Goal: Information Seeking & Learning: Check status

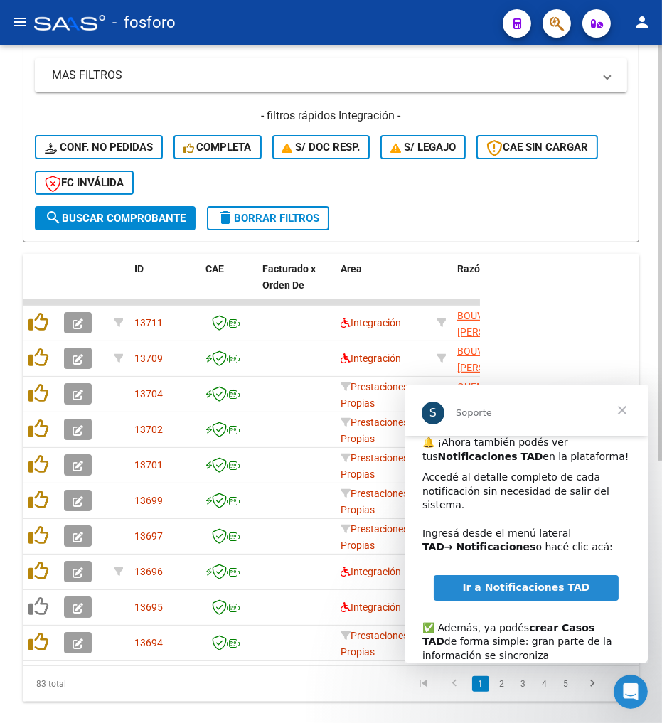
scroll to position [104, 0]
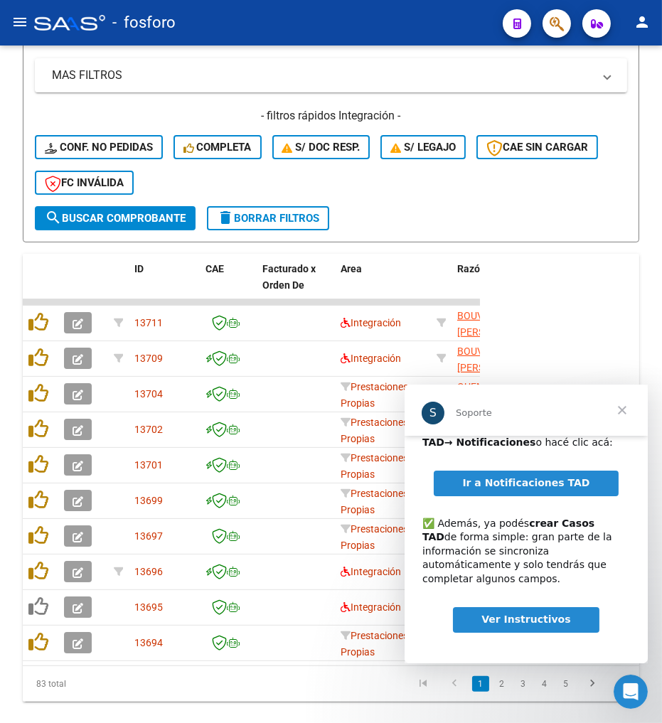
drag, startPoint x: 1042, startPoint y: 751, endPoint x: 615, endPoint y: 412, distance: 545.2
click at [615, 412] on span "Cerrar" at bounding box center [620, 409] width 51 height 51
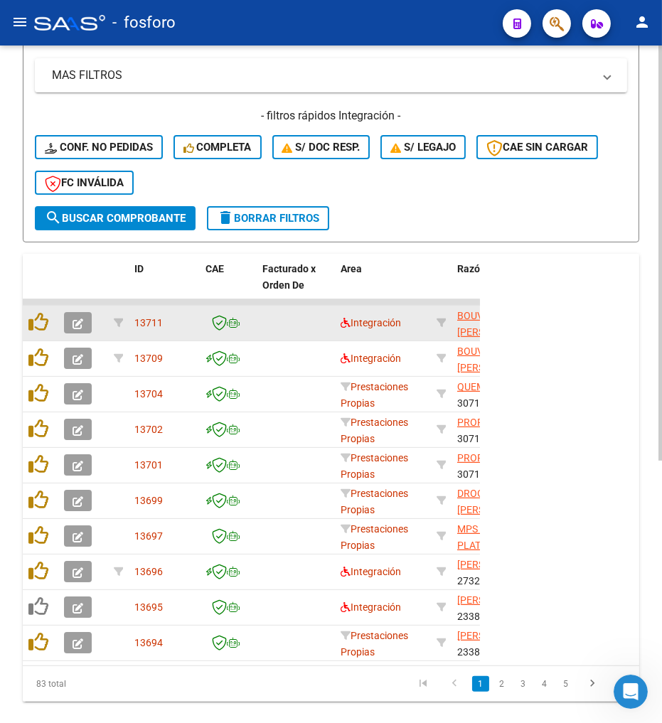
click at [339, 320] on datatable-body-cell "Integración" at bounding box center [383, 323] width 96 height 35
click at [342, 320] on icon at bounding box center [345, 323] width 10 height 10
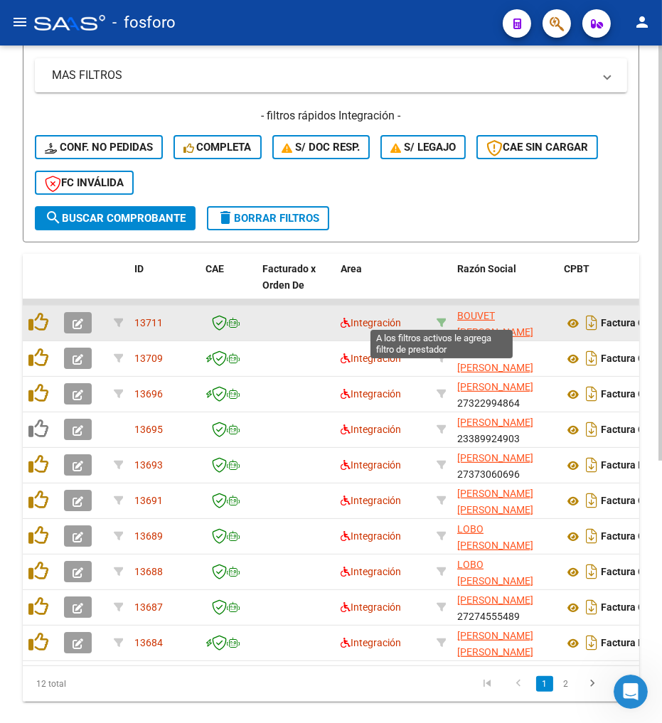
click at [438, 320] on icon at bounding box center [441, 323] width 10 height 10
type input "27214425020"
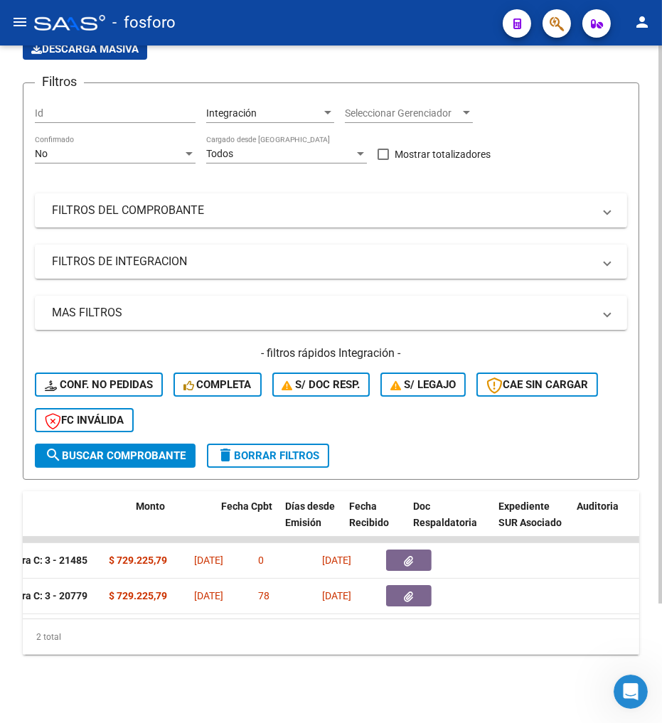
scroll to position [0, 608]
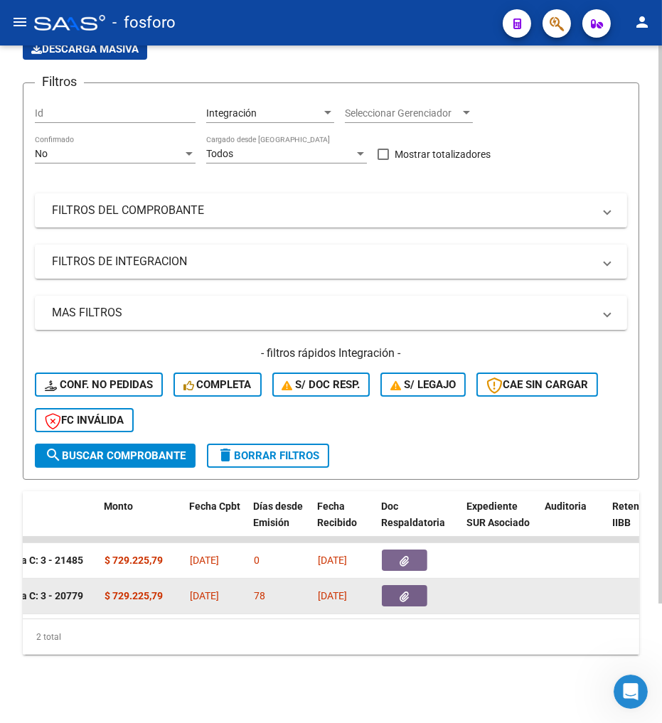
click at [431, 585] on div at bounding box center [419, 595] width 74 height 21
click at [412, 585] on button "button" at bounding box center [404, 595] width 45 height 21
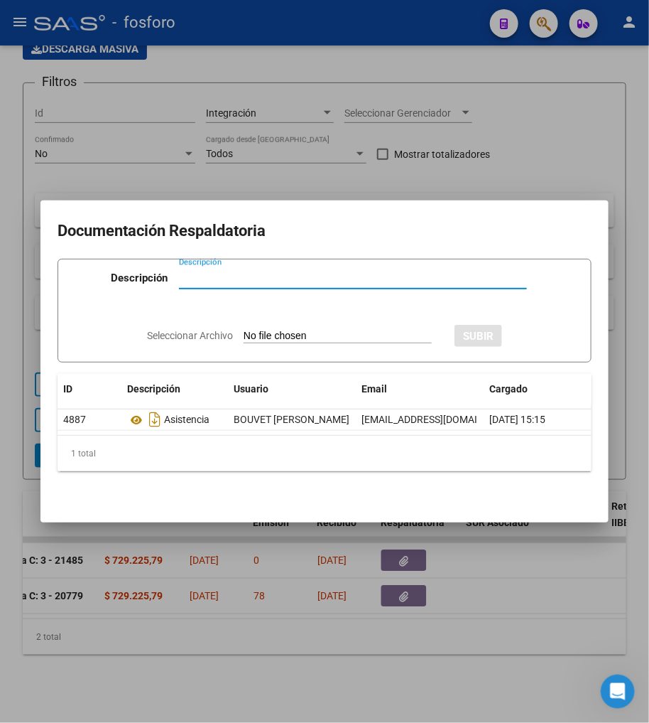
click at [325, 641] on div at bounding box center [324, 361] width 649 height 723
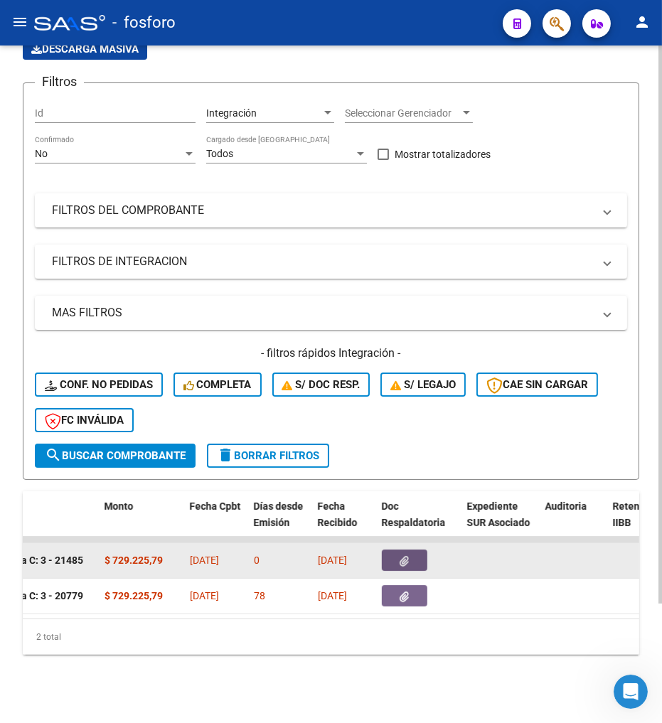
click at [408, 556] on icon "button" at bounding box center [404, 561] width 9 height 11
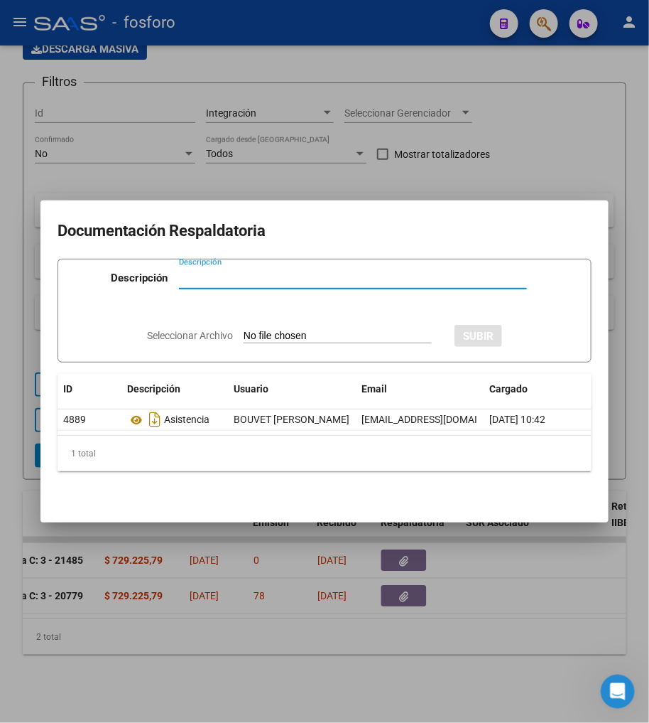
click at [269, 622] on div at bounding box center [324, 361] width 649 height 723
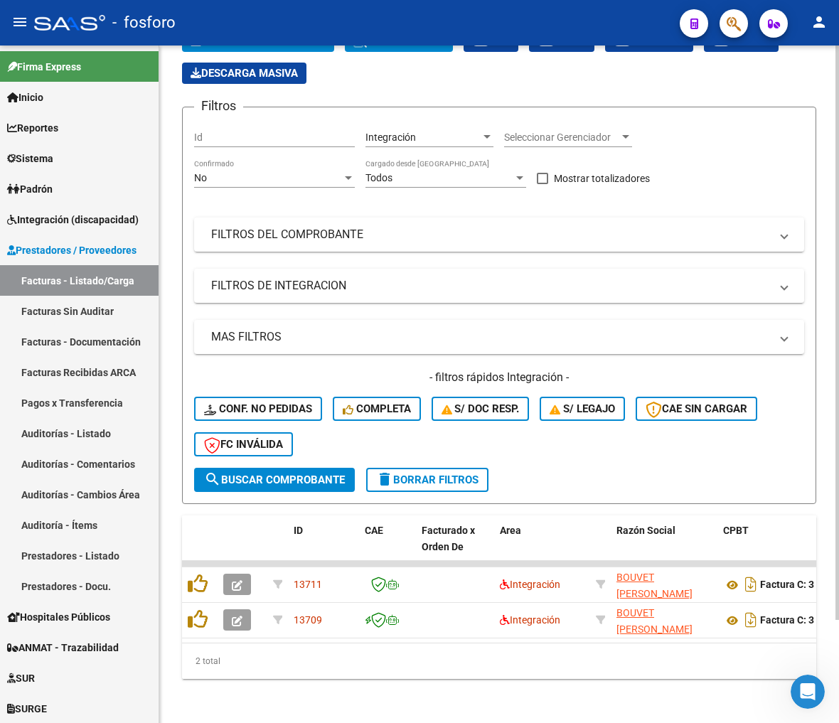
scroll to position [122, 0]
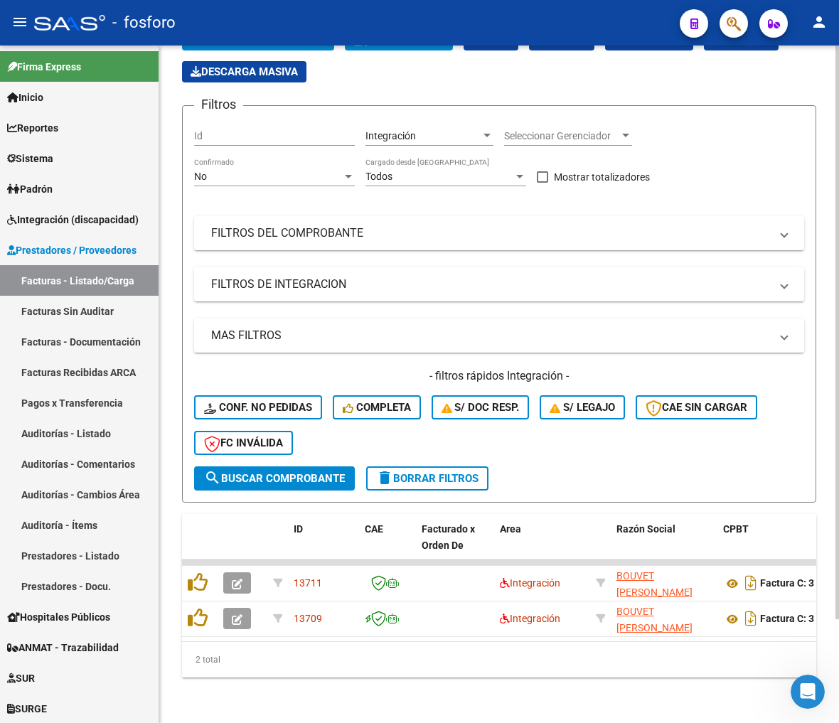
click at [661, 166] on div "Filtros Id Integración Area Seleccionar Gerenciador Seleccionar Gerenciador No …" at bounding box center [499, 291] width 610 height 349
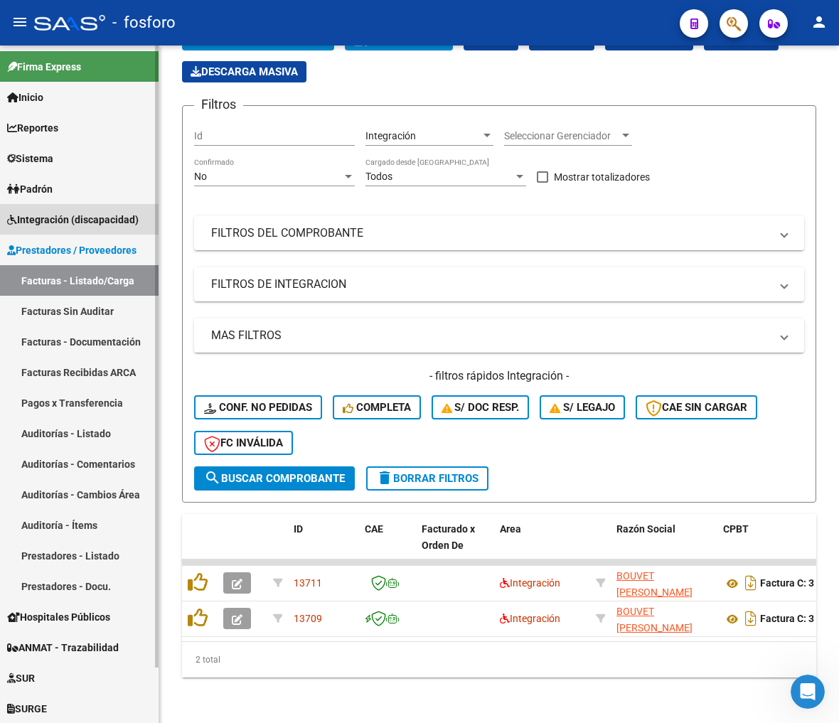
click at [70, 230] on link "Integración (discapacidad)" at bounding box center [79, 219] width 158 height 31
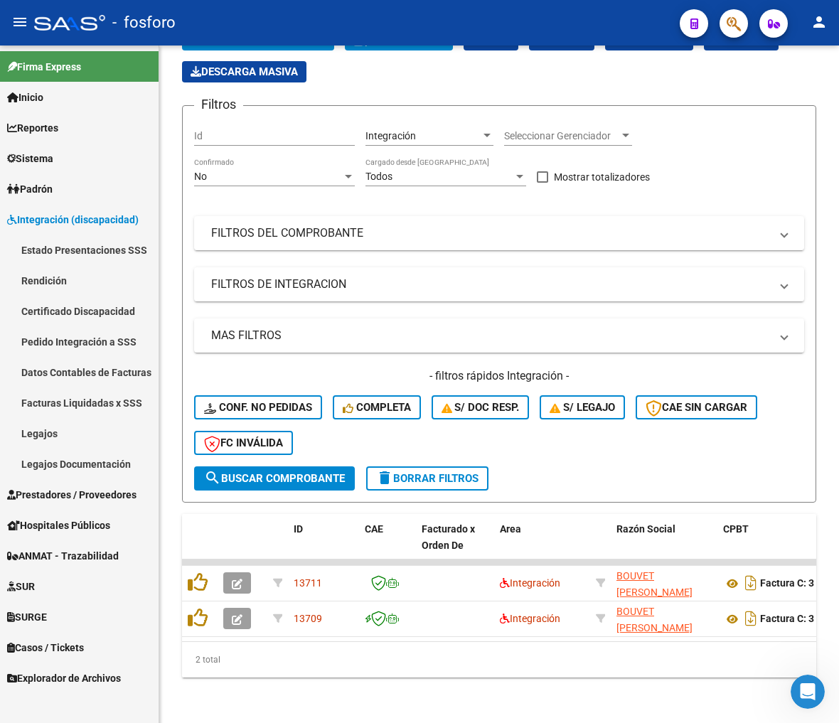
click at [95, 254] on link "Estado Presentaciones SSS" at bounding box center [79, 249] width 158 height 31
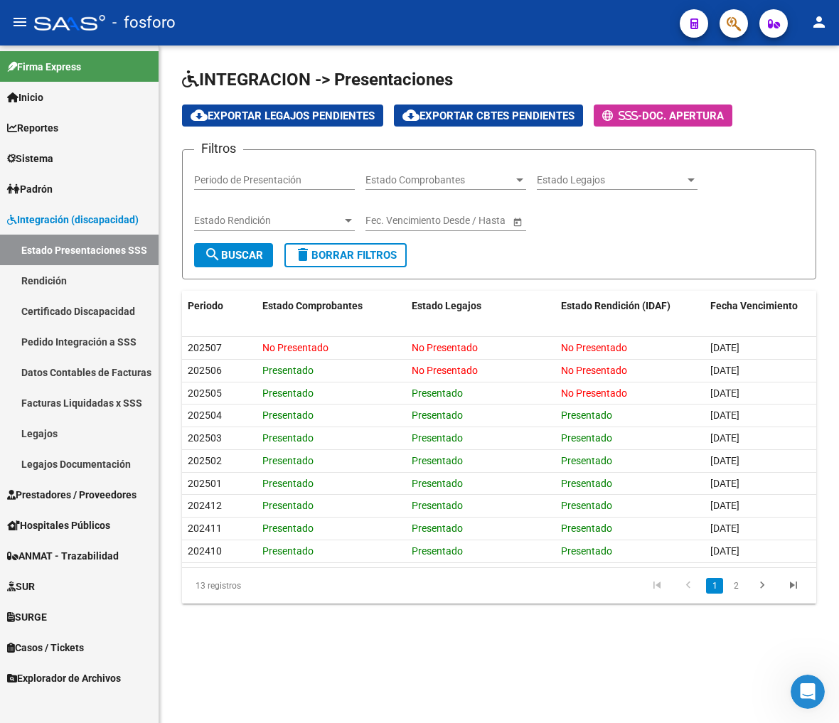
click at [89, 335] on link "Pedido Integración a SSS" at bounding box center [79, 341] width 158 height 31
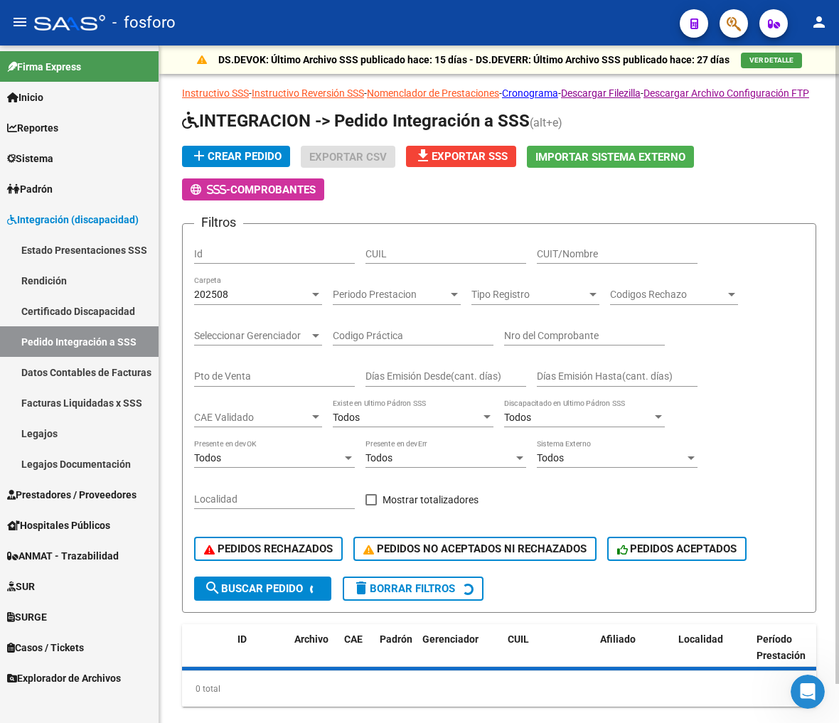
click at [593, 253] on div "CUIT/Nombre" at bounding box center [617, 249] width 161 height 28
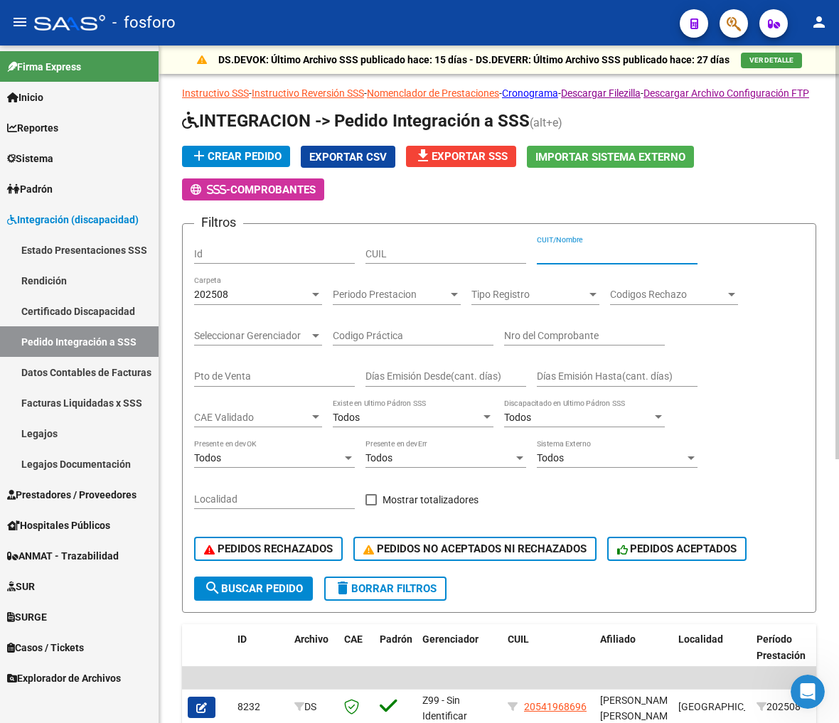
click at [588, 260] on div "CUIT/Nombre" at bounding box center [617, 249] width 161 height 28
paste input "20364139463"
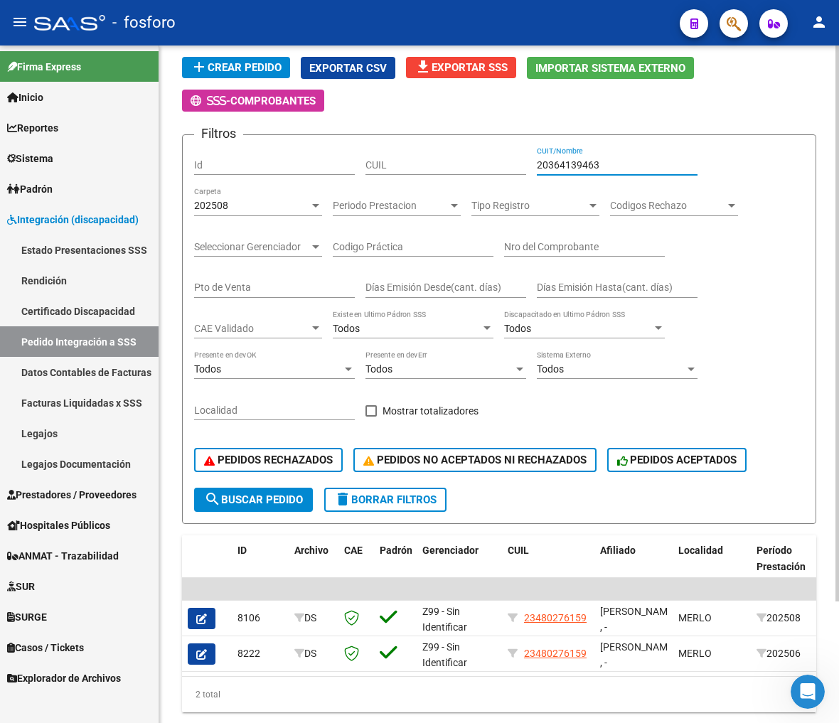
scroll to position [149, 0]
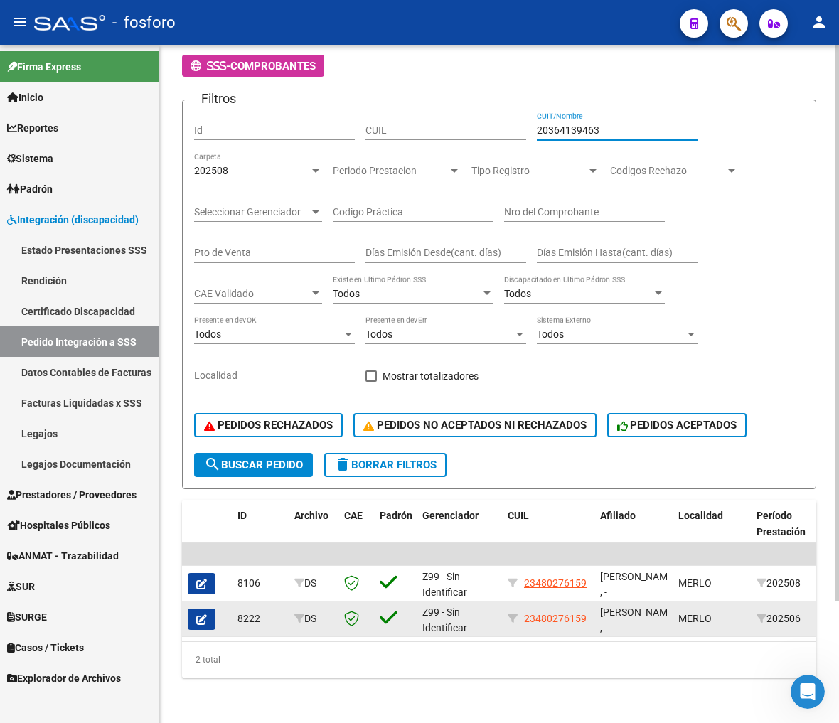
type input "20364139463"
click at [207, 608] on button "button" at bounding box center [202, 618] width 28 height 21
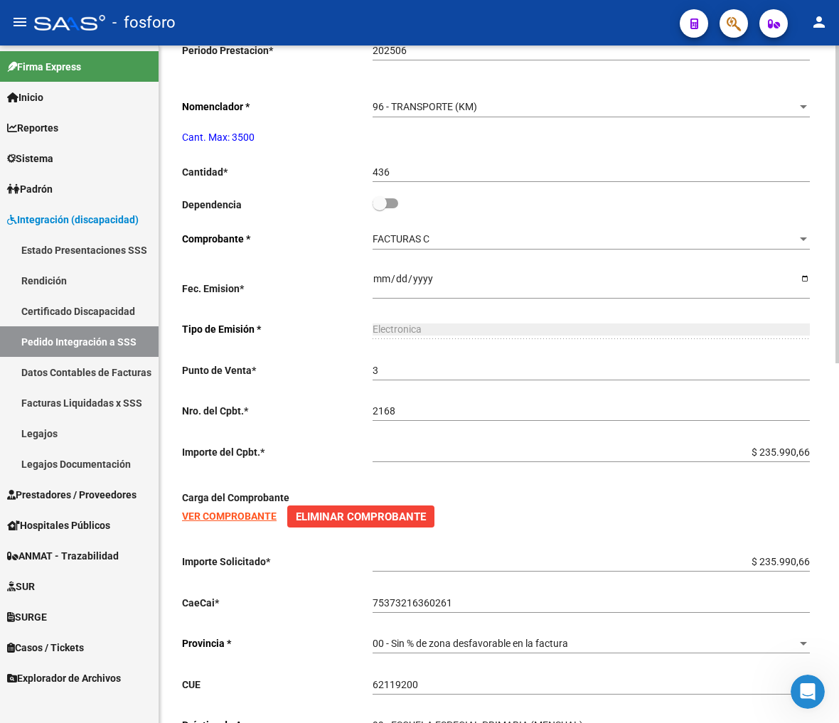
scroll to position [770, 0]
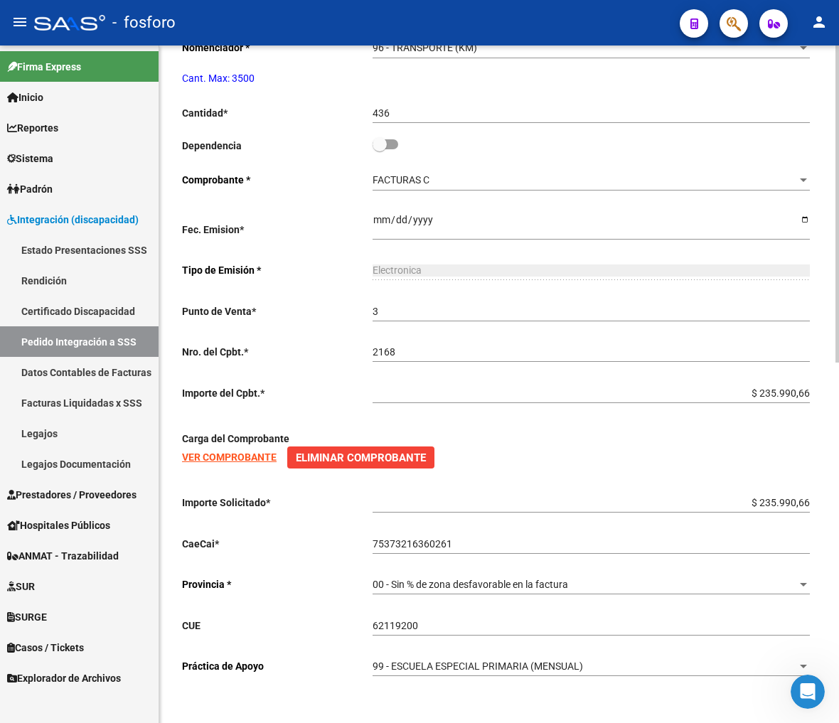
type input "23480276159"
drag, startPoint x: 470, startPoint y: 622, endPoint x: 216, endPoint y: 608, distance: 254.1
click at [216, 608] on div "Periodo Prestacion * 202506 Ingresar el Periodo Prestacion Nomenclador * 96 - T…" at bounding box center [499, 331] width 634 height 716
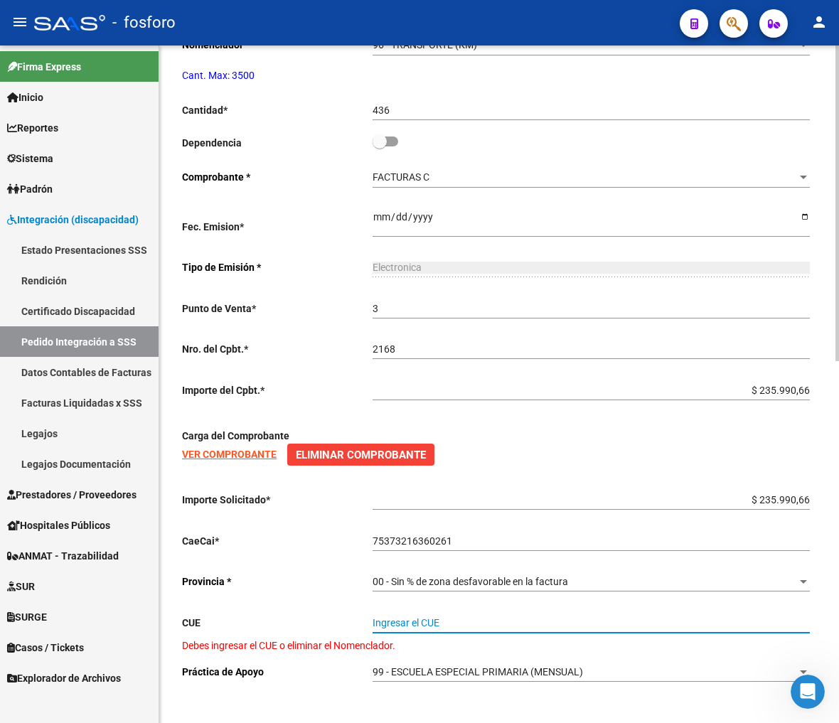
click at [335, 600] on div "Periodo Prestacion * 202506 Ingresar el Periodo Prestacion Nomenclador * 96 - T…" at bounding box center [499, 332] width 634 height 724
click at [294, 578] on p "Provincia *" at bounding box center [277, 581] width 190 height 16
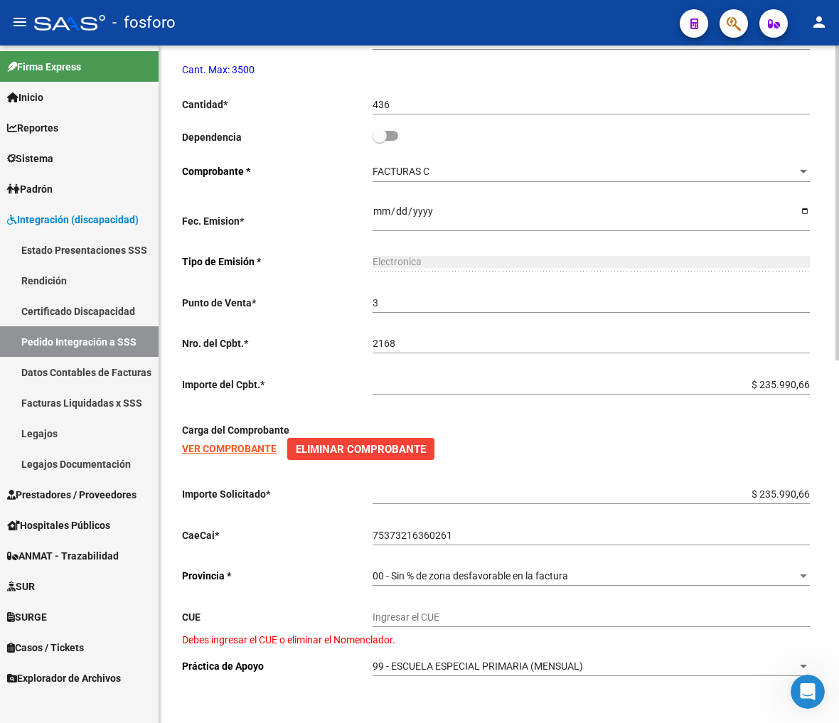
scroll to position [779, 0]
click at [439, 659] on div "99 - ESCUELA ESPECIAL PRIMARIA (MENSUAL) Seleccionar nomenclador" at bounding box center [590, 661] width 437 height 28
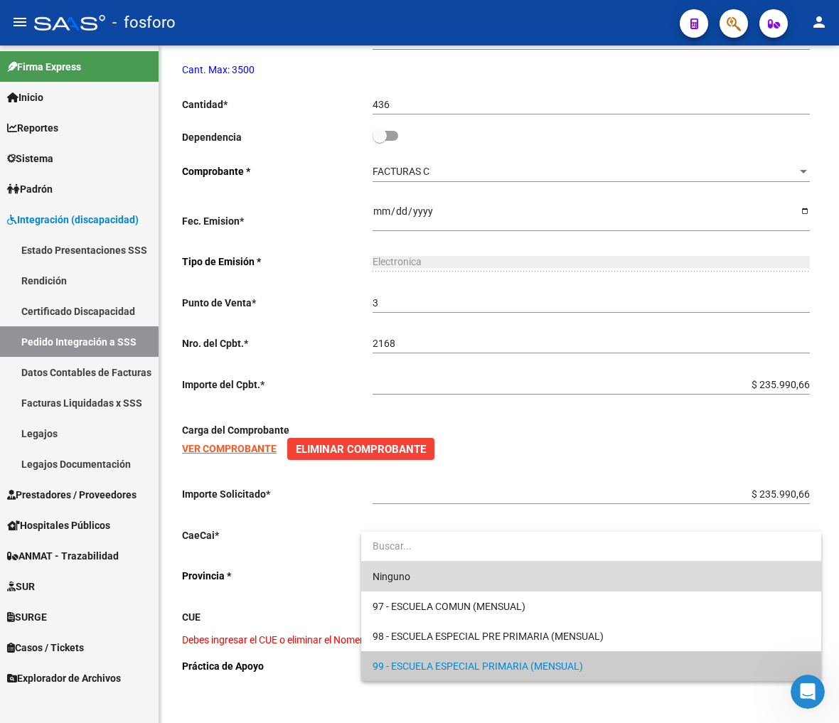
click at [421, 572] on span "Ninguno" at bounding box center [590, 576] width 437 height 30
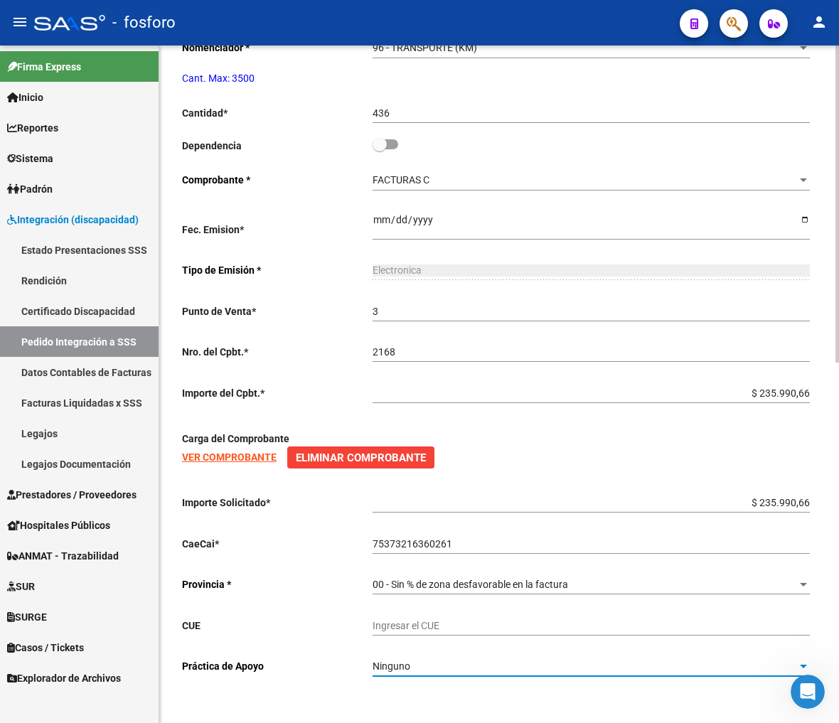
click at [318, 593] on div "Periodo Prestacion * 202506 Ingresar el Periodo Prestacion Nomenclador * 96 - T…" at bounding box center [499, 331] width 634 height 716
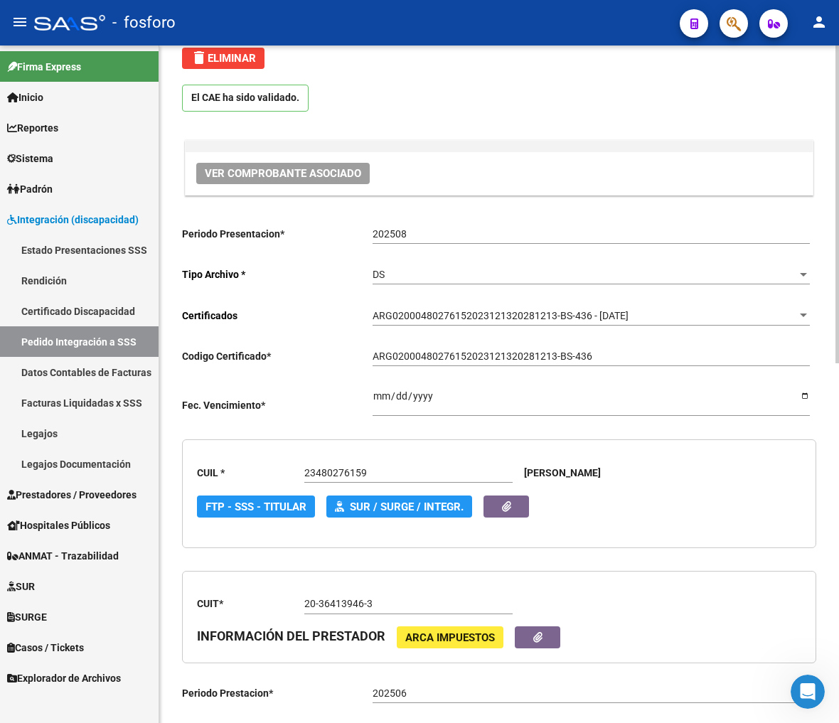
scroll to position [0, 0]
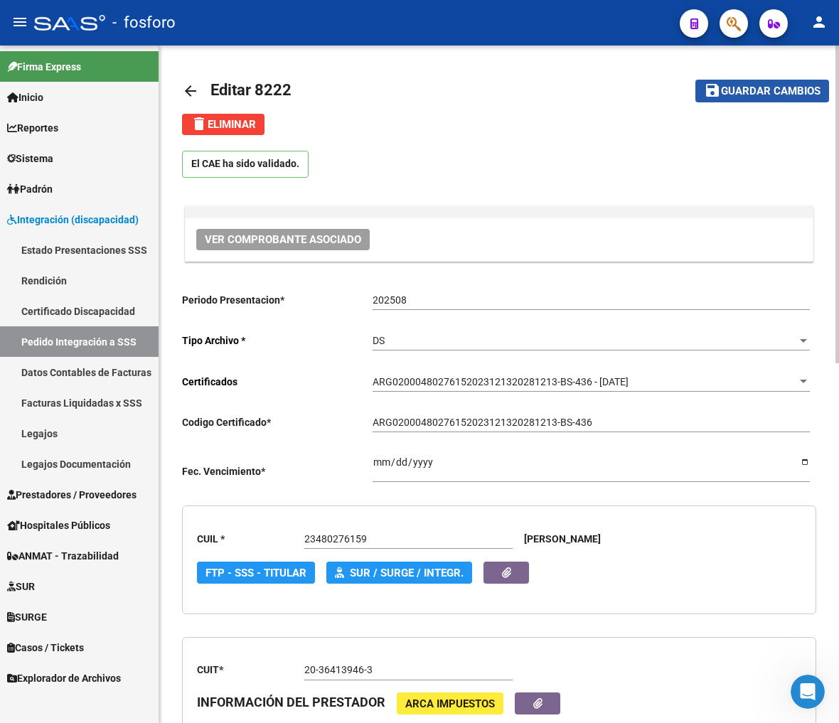
click at [661, 85] on span "Guardar cambios" at bounding box center [770, 91] width 99 height 13
click at [282, 244] on span "Ver Comprobante Asociado" at bounding box center [283, 239] width 156 height 13
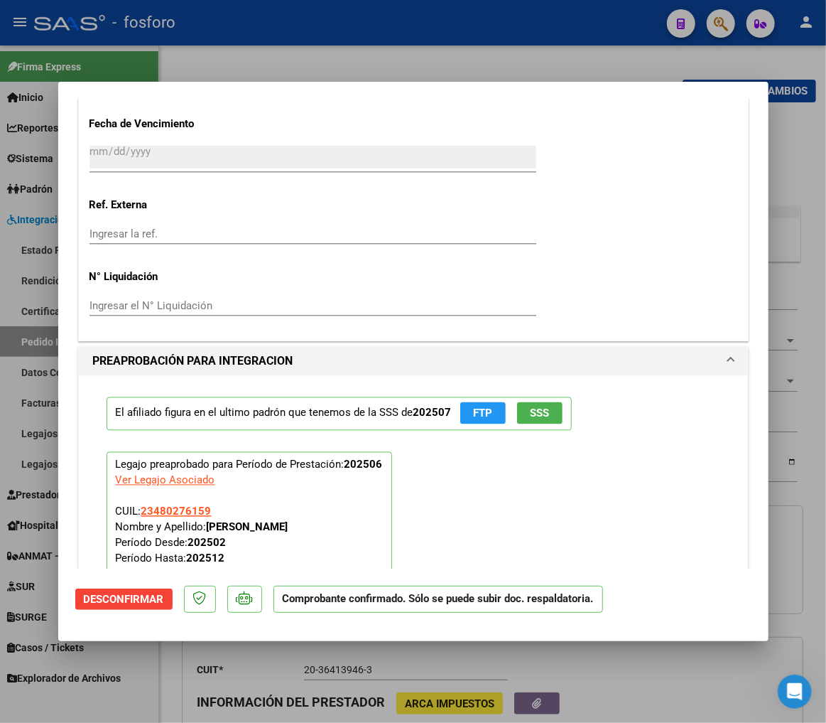
scroll to position [1580, 0]
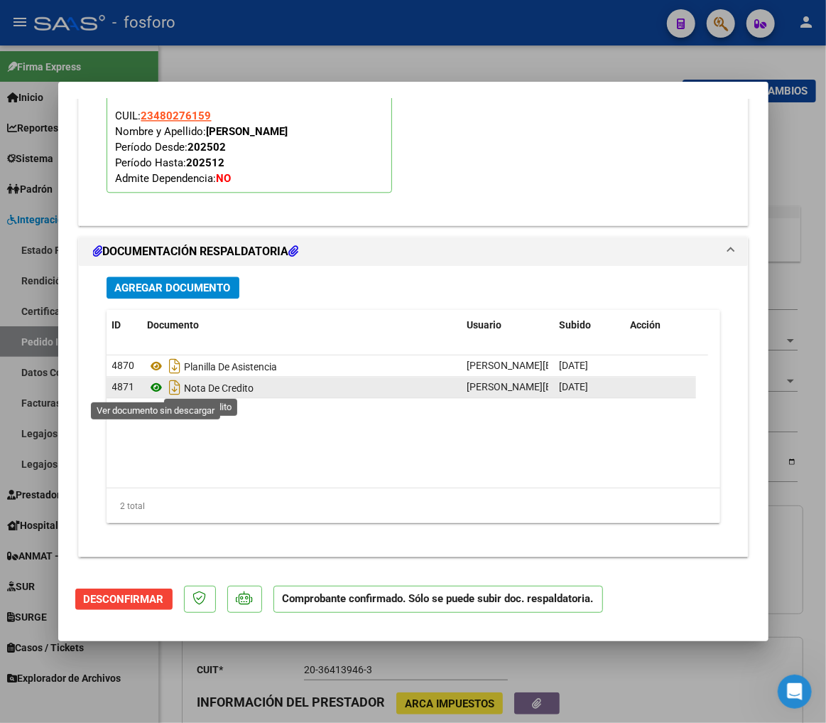
click at [151, 387] on icon at bounding box center [157, 387] width 18 height 17
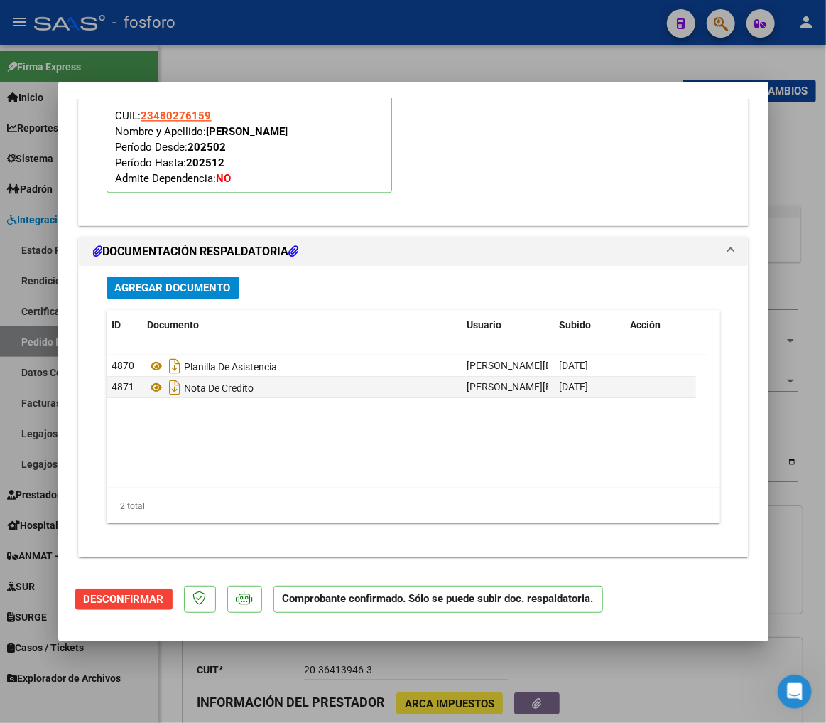
click at [617, 281] on div "Agregar Documento" at bounding box center [414, 287] width 614 height 22
type input "$ 0,00"
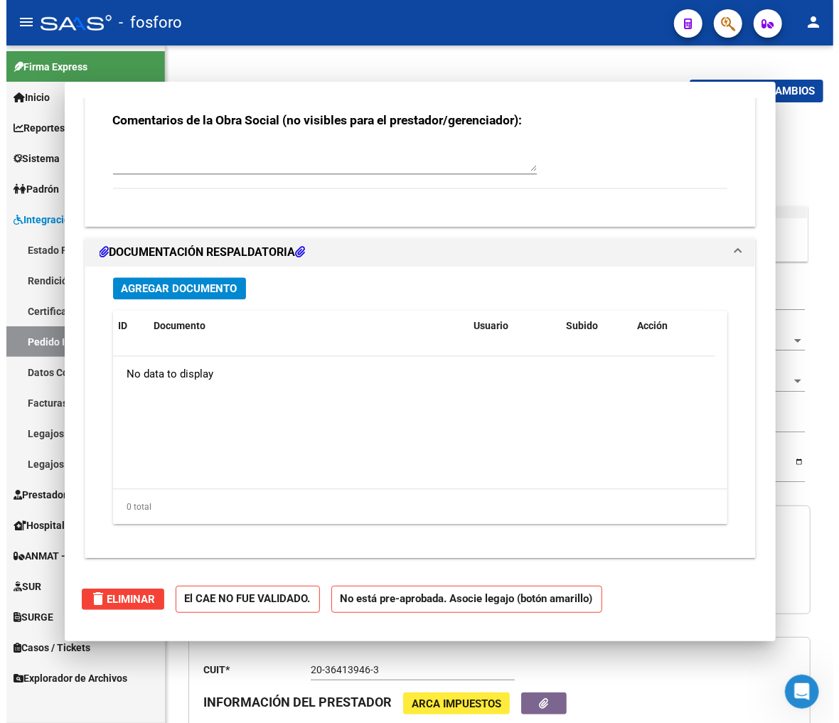
scroll to position [0, 0]
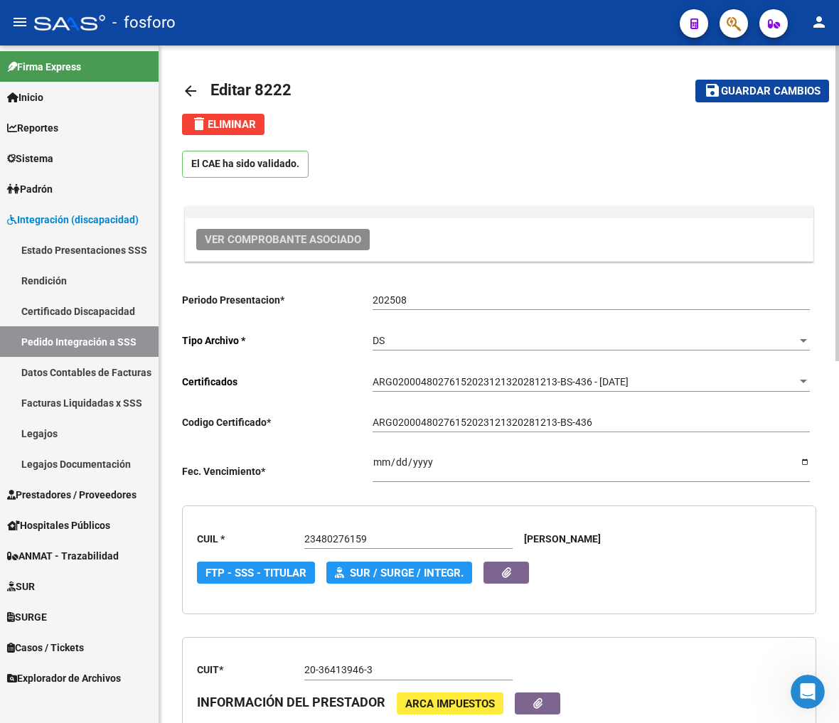
click at [622, 145] on div "El CAE ha sido validado." at bounding box center [499, 160] width 634 height 51
click at [183, 90] on mat-icon "arrow_back" at bounding box center [190, 90] width 17 height 17
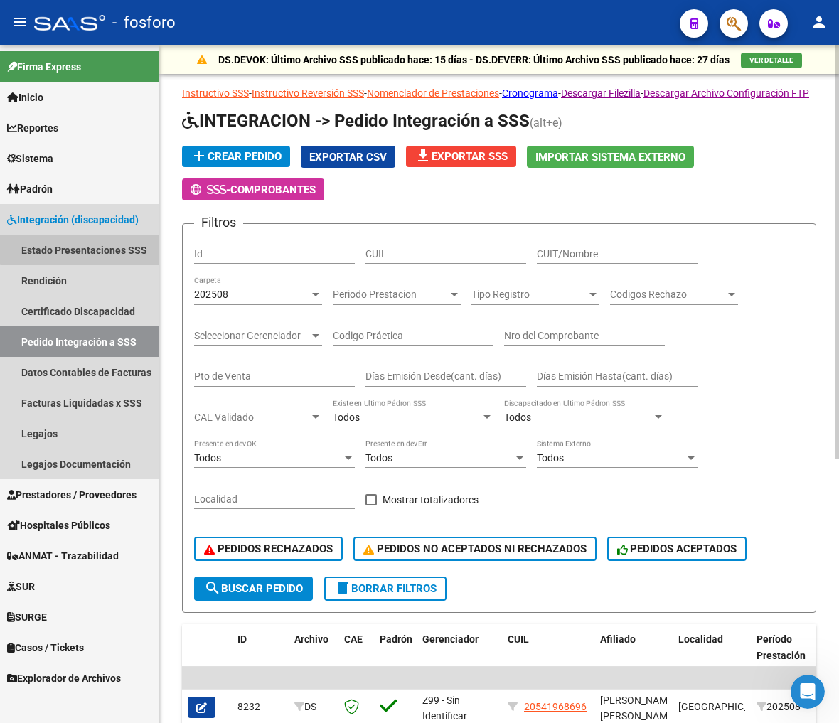
click at [80, 249] on link "Estado Presentaciones SSS" at bounding box center [79, 249] width 158 height 31
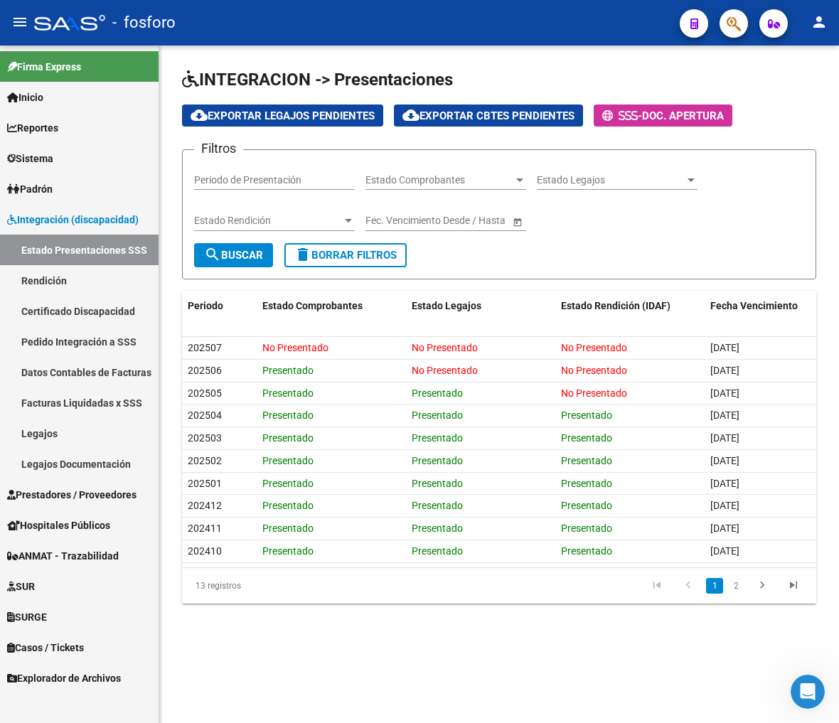
click at [63, 489] on span "Prestadores / Proveedores" at bounding box center [71, 495] width 129 height 16
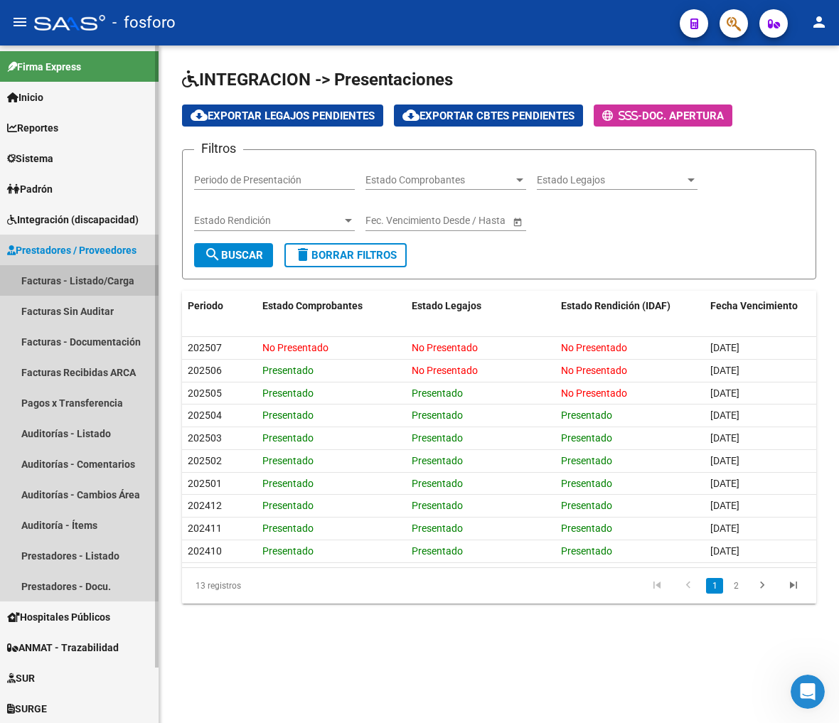
click at [58, 266] on link "Facturas - Listado/Carga" at bounding box center [79, 280] width 158 height 31
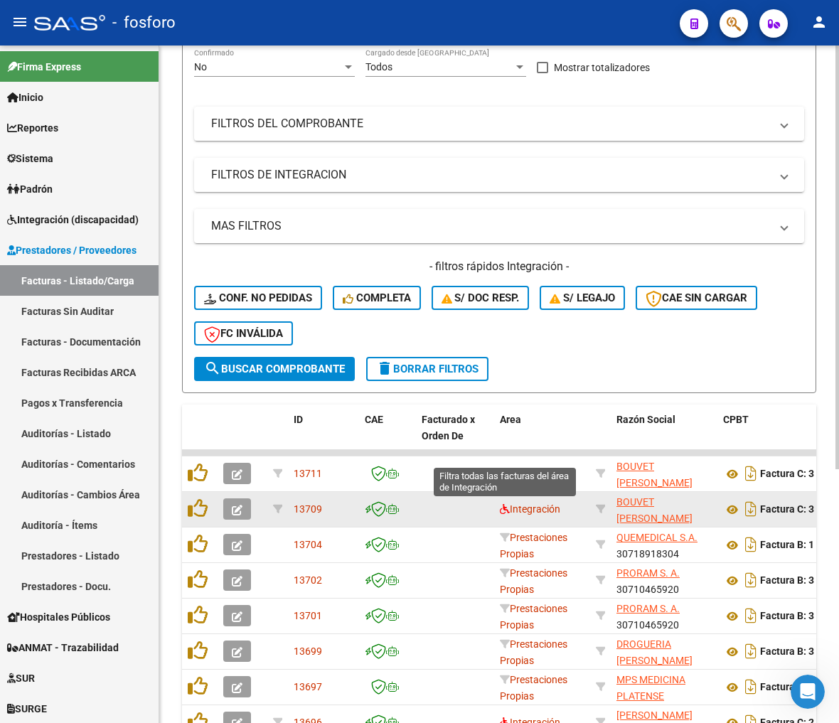
scroll to position [237, 0]
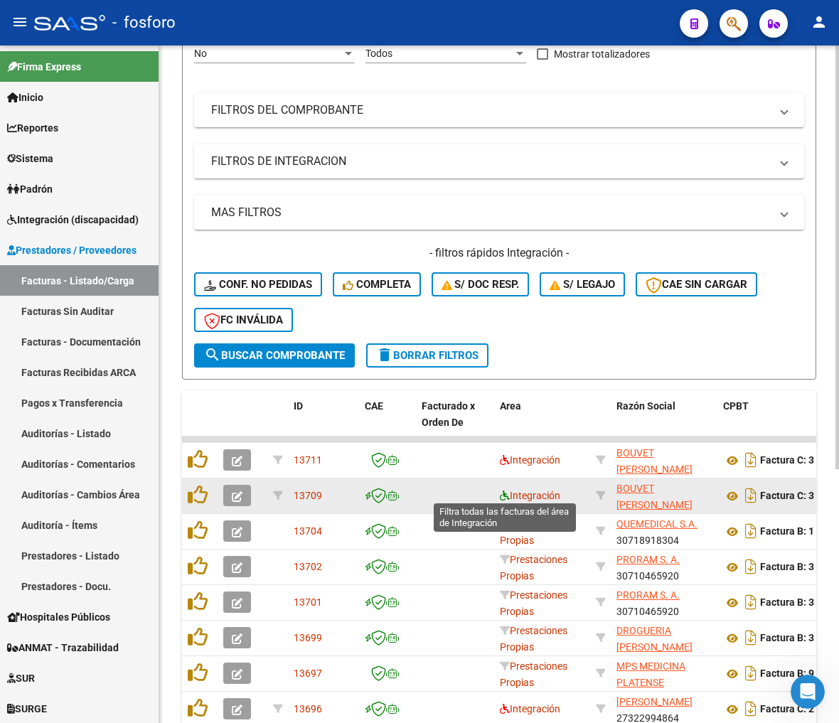
click at [501, 493] on icon at bounding box center [505, 495] width 10 height 10
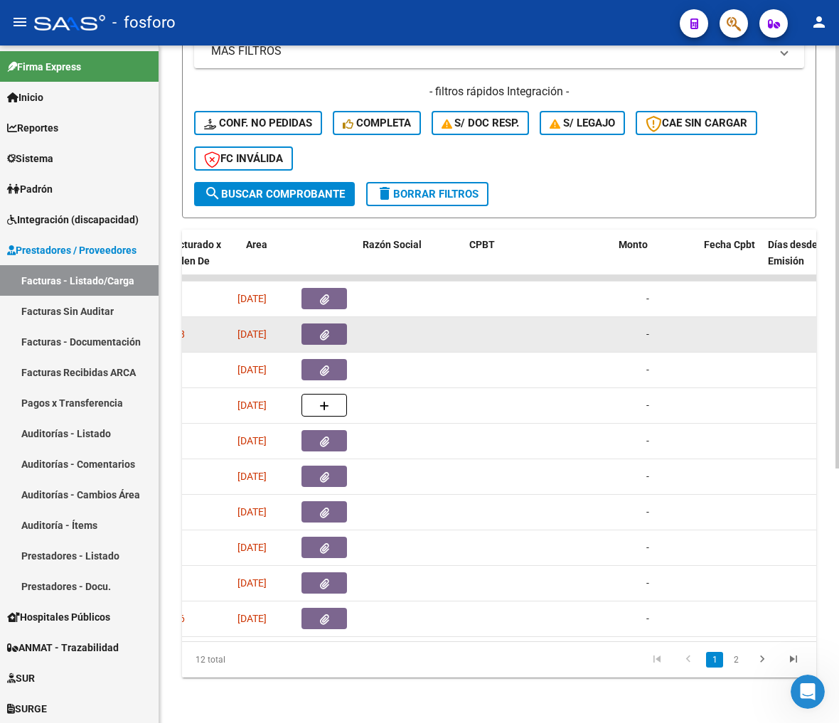
scroll to position [0, 253]
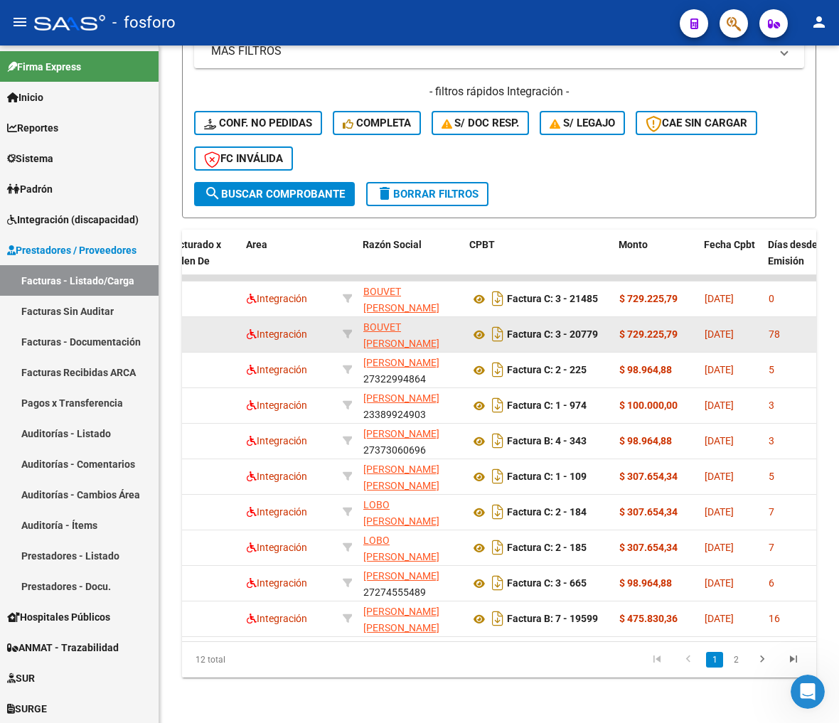
click at [30, 12] on button "menu" at bounding box center [20, 23] width 28 height 28
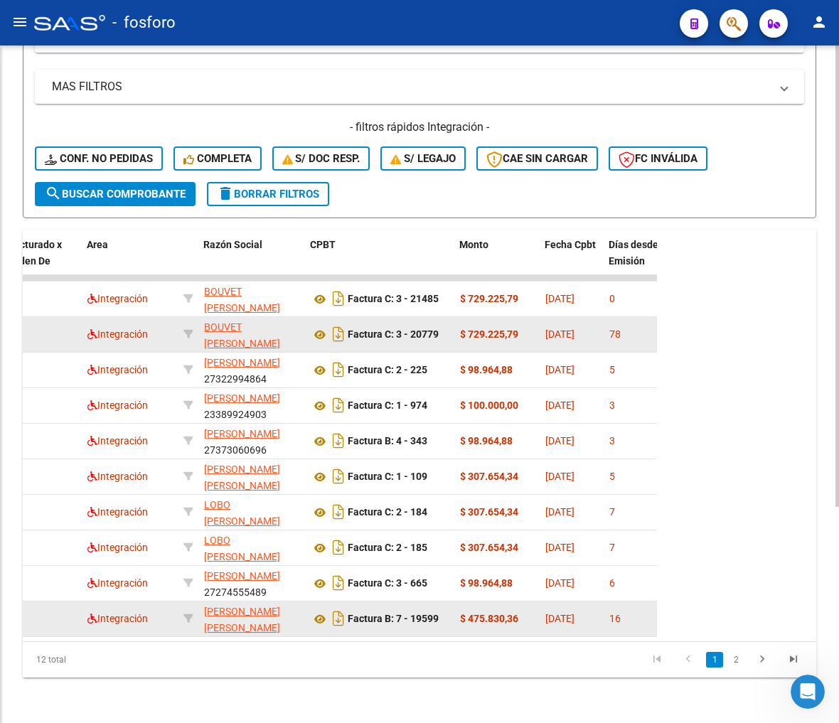
scroll to position [317, 0]
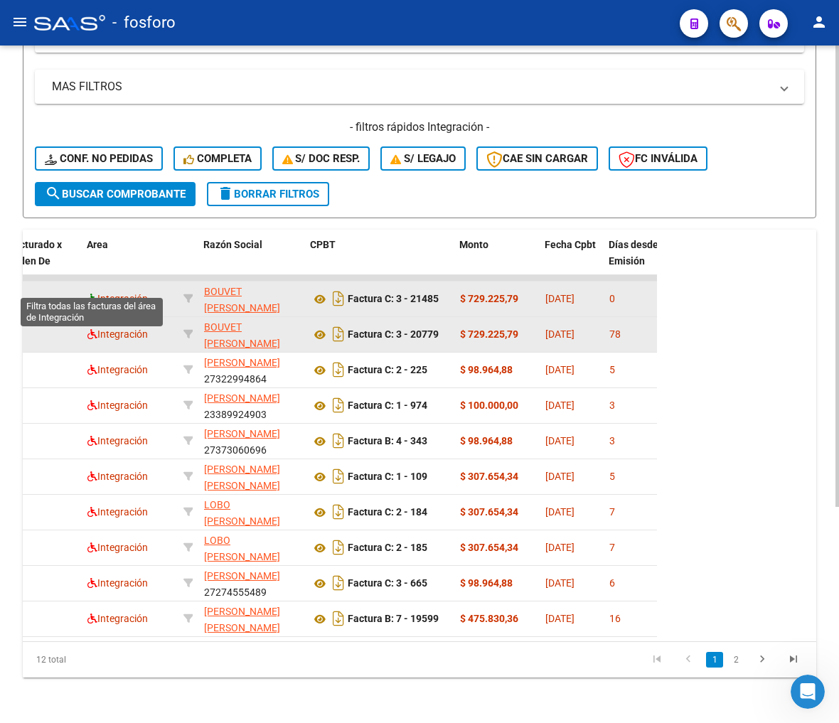
click at [87, 293] on icon at bounding box center [92, 298] width 10 height 10
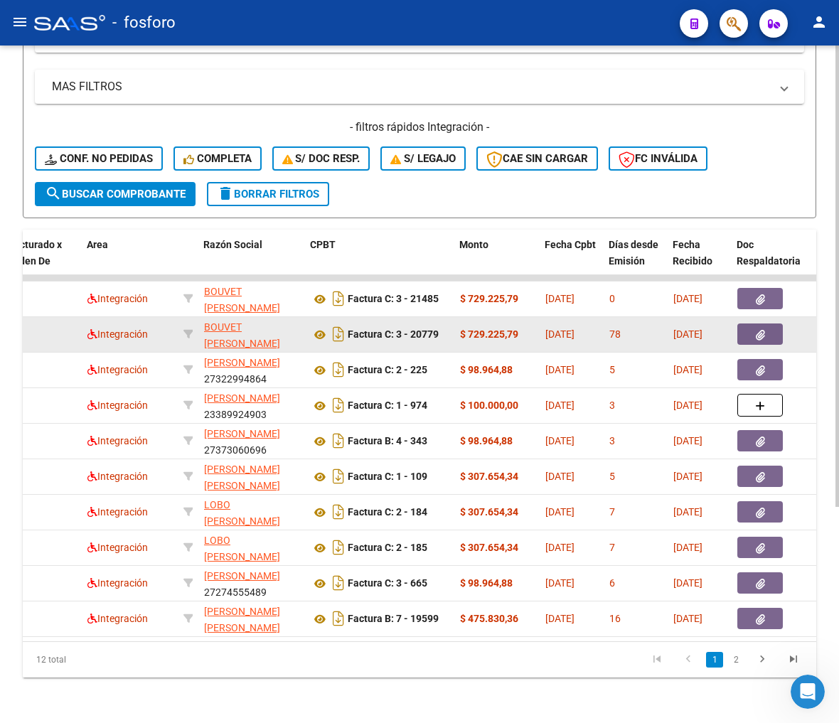
click at [171, 642] on div "12 total" at bounding box center [101, 660] width 156 height 36
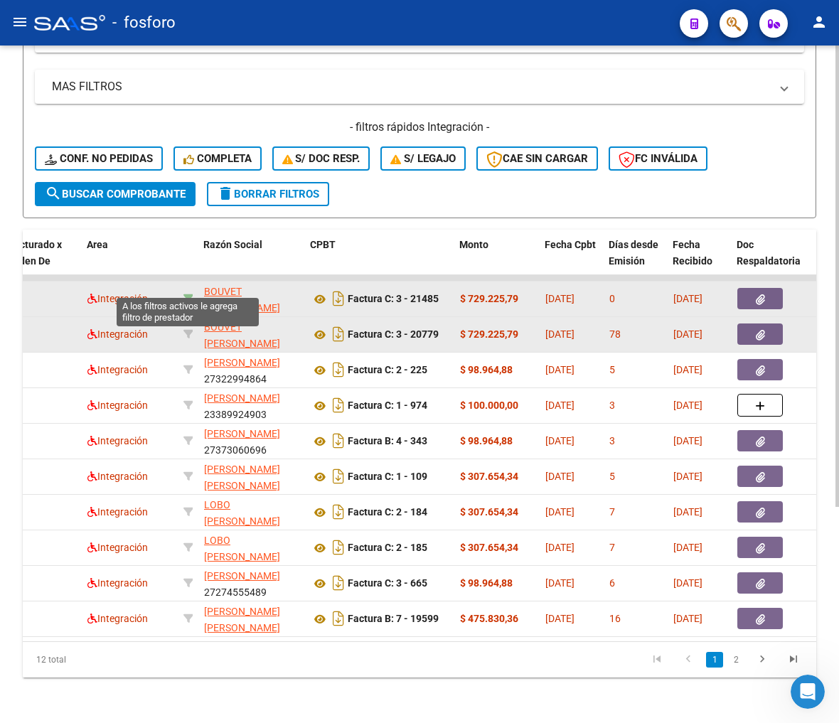
click at [185, 293] on icon at bounding box center [188, 298] width 10 height 10
type input "27214425020"
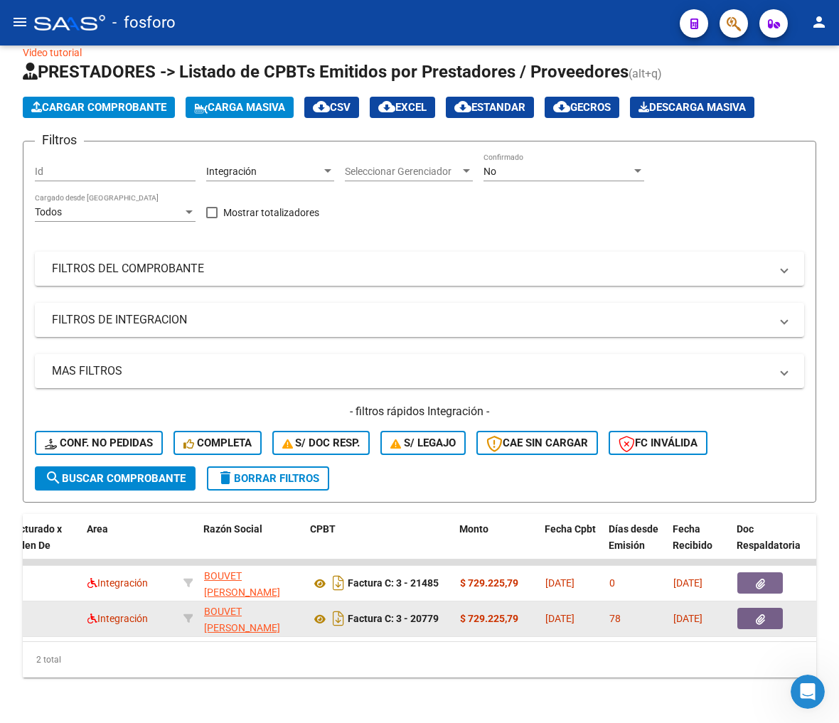
scroll to position [33, 0]
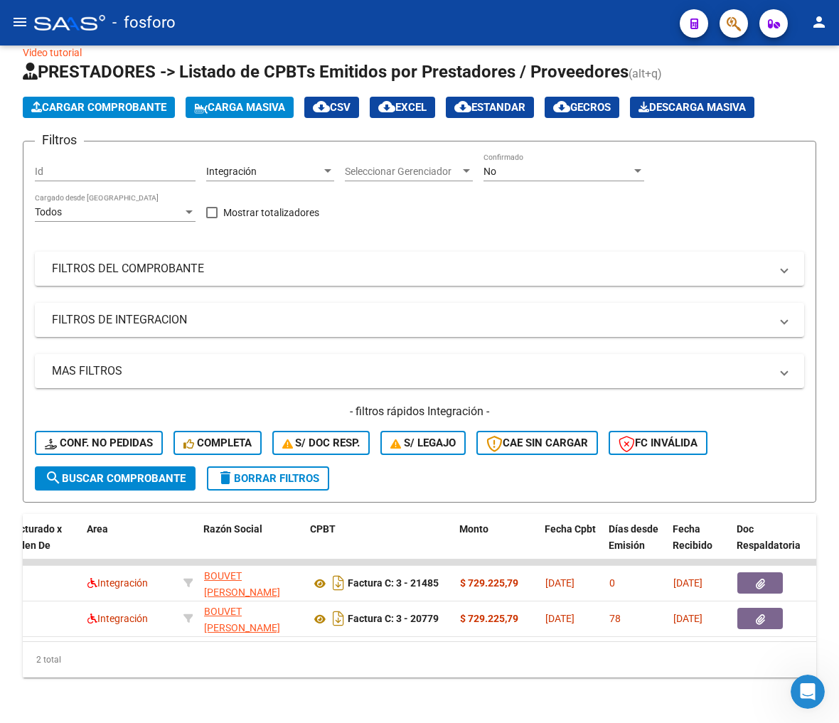
drag, startPoint x: 237, startPoint y: 643, endPoint x: 259, endPoint y: 643, distance: 22.0
click at [259, 643] on div "2 total" at bounding box center [419, 660] width 793 height 36
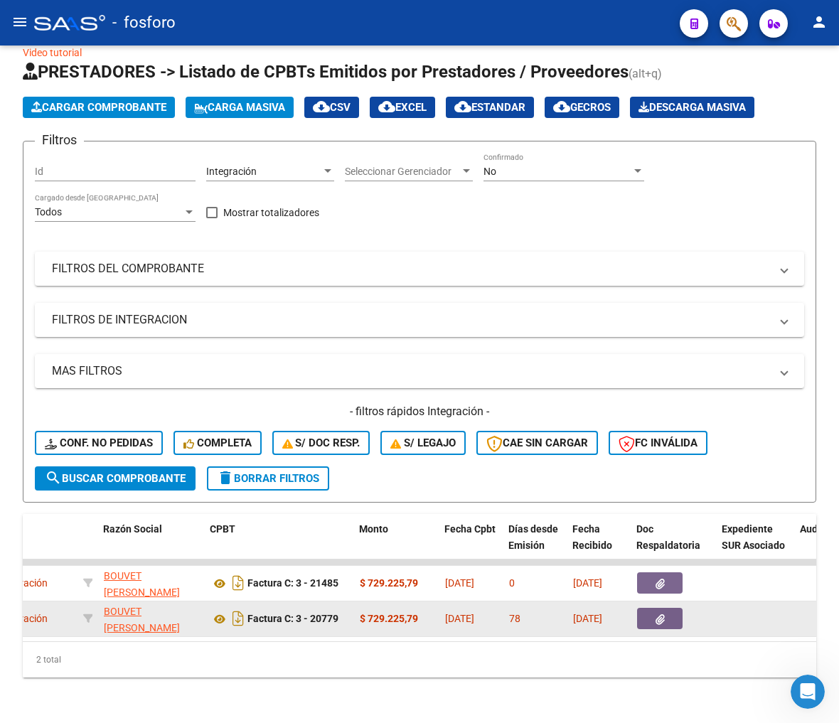
scroll to position [0, 357]
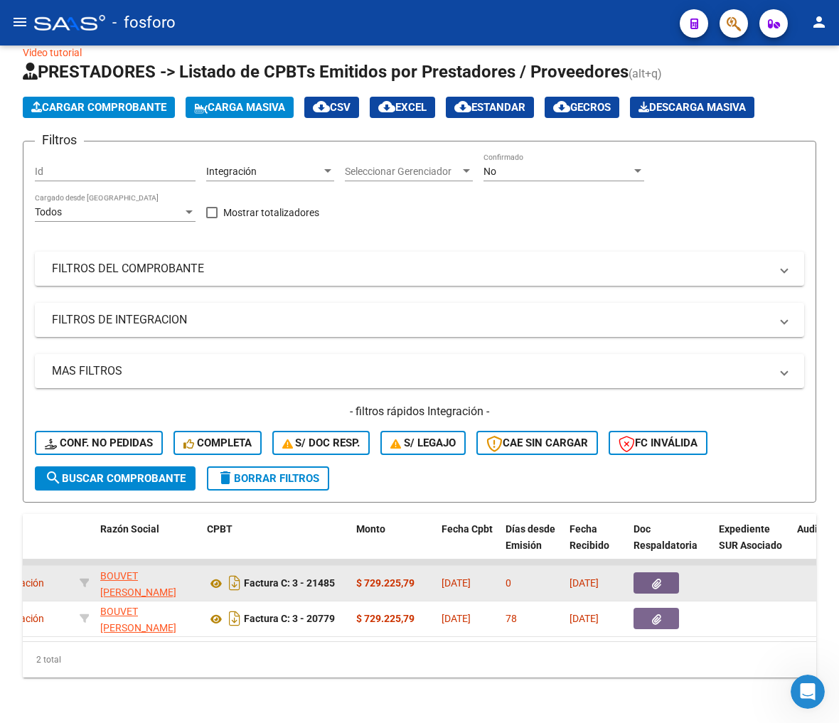
click at [652, 578] on icon "button" at bounding box center [656, 583] width 9 height 11
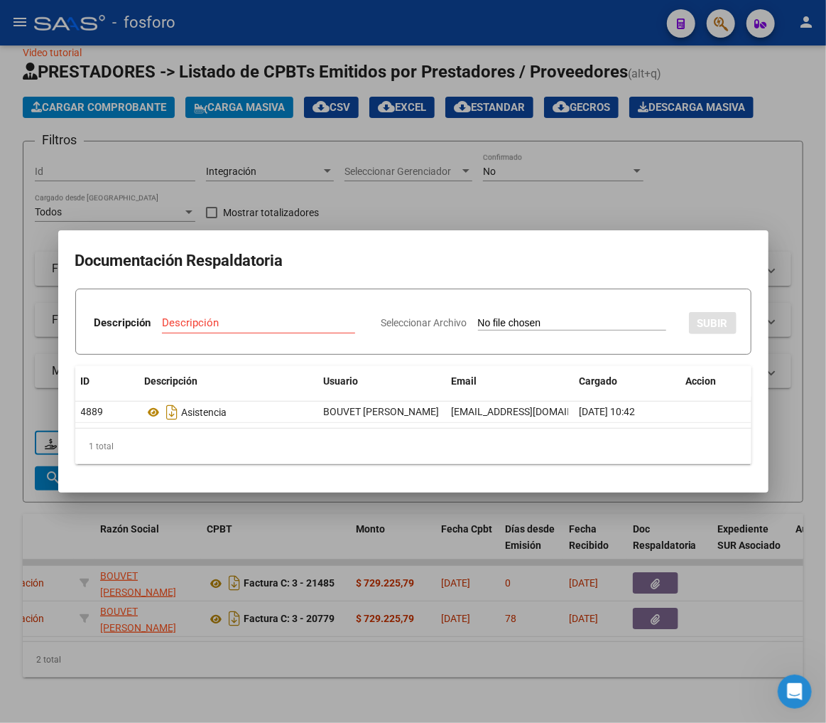
click at [655, 593] on div at bounding box center [413, 361] width 826 height 723
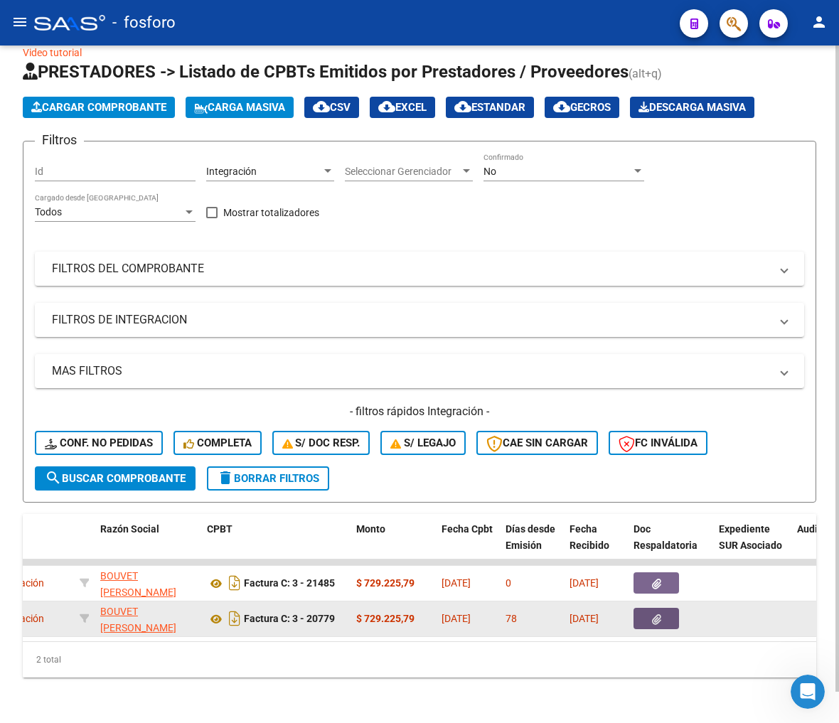
click at [652, 614] on icon "button" at bounding box center [656, 619] width 9 height 11
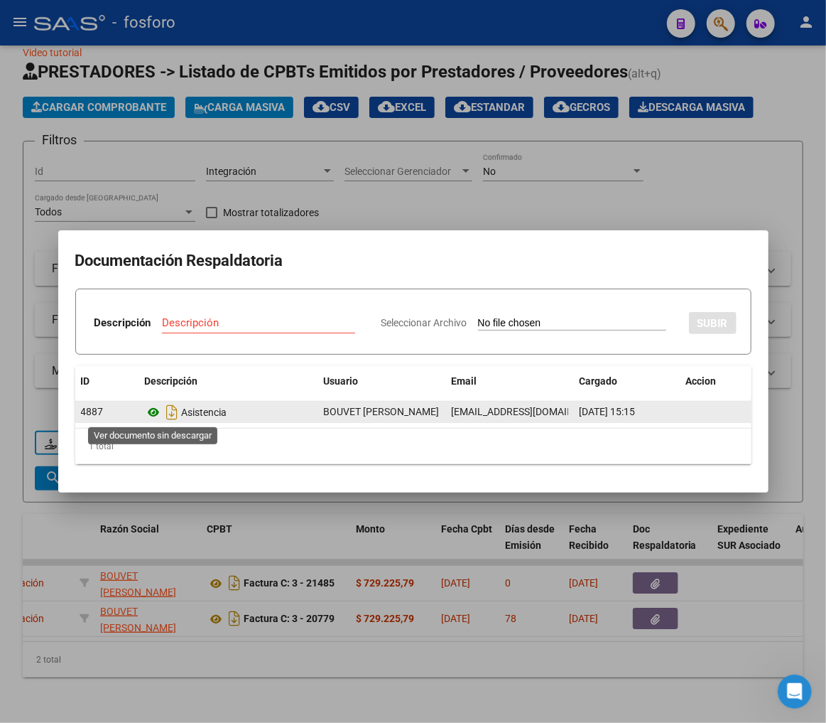
click at [154, 412] on icon at bounding box center [154, 412] width 18 height 17
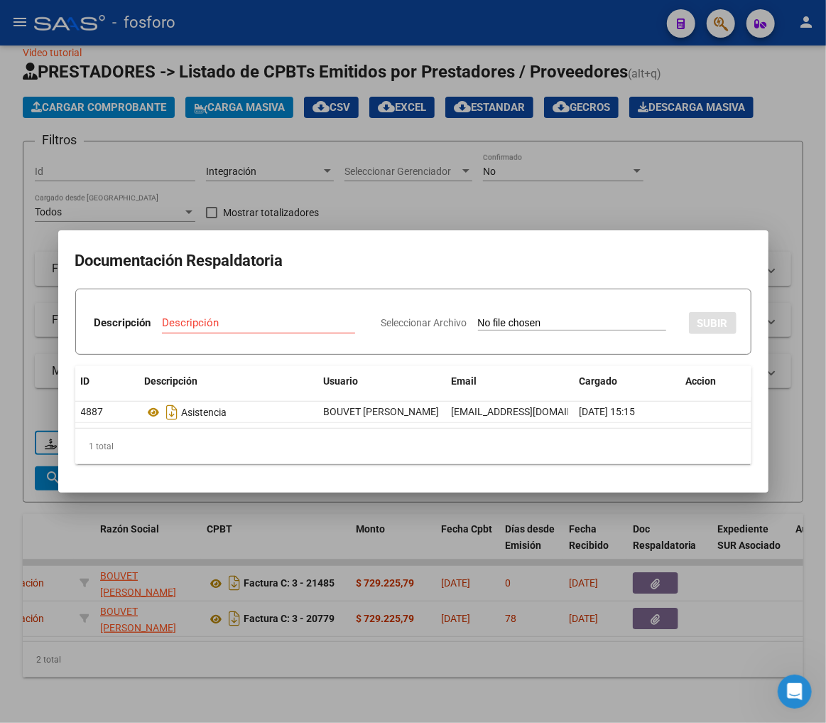
click at [641, 584] on div at bounding box center [413, 361] width 826 height 723
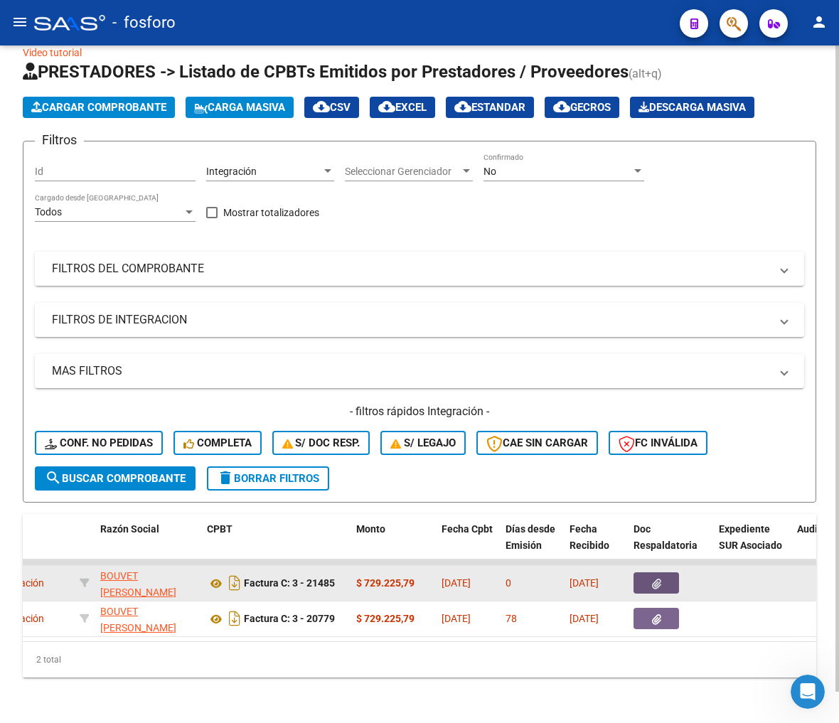
click at [658, 578] on icon "button" at bounding box center [656, 583] width 9 height 11
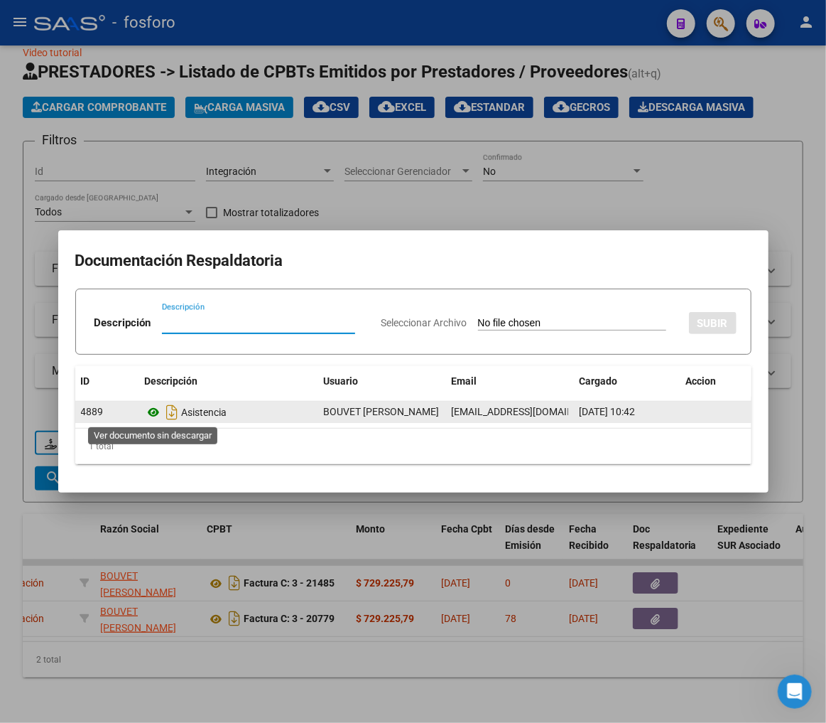
click at [152, 411] on icon at bounding box center [154, 412] width 18 height 17
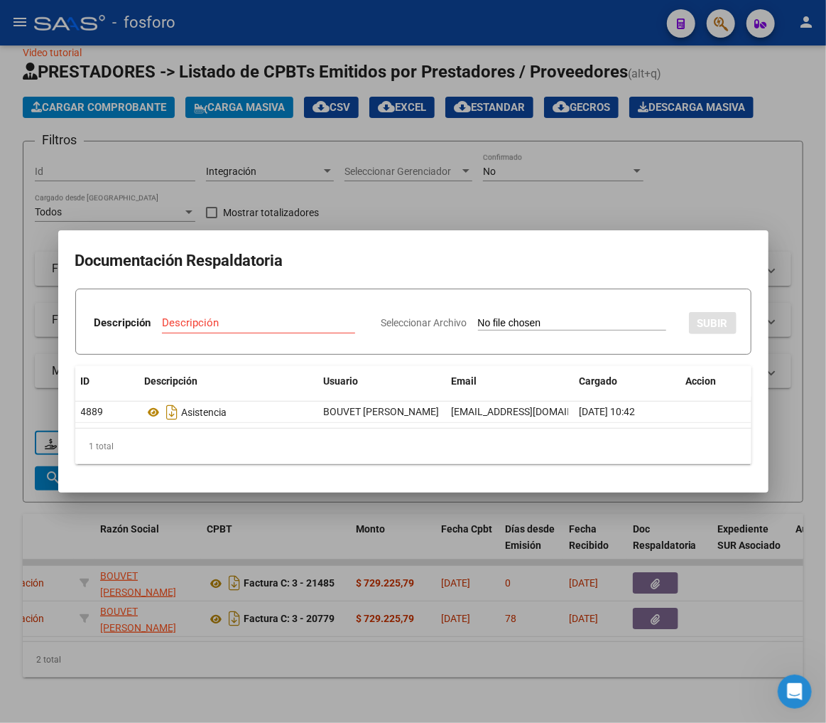
click at [308, 452] on div "1 total" at bounding box center [413, 446] width 676 height 36
click at [459, 626] on div at bounding box center [413, 361] width 826 height 723
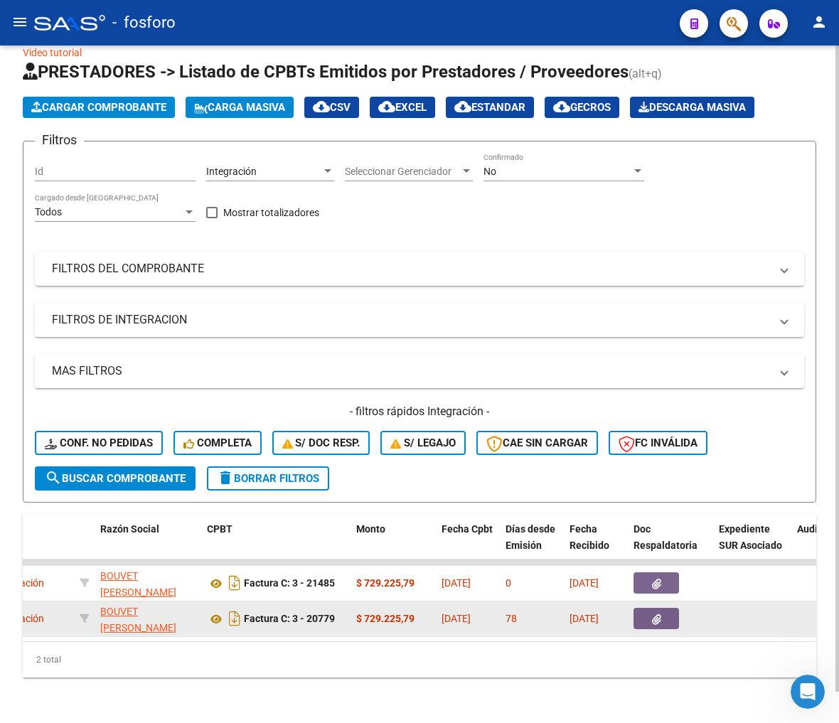
click at [649, 608] on button "button" at bounding box center [655, 618] width 45 height 21
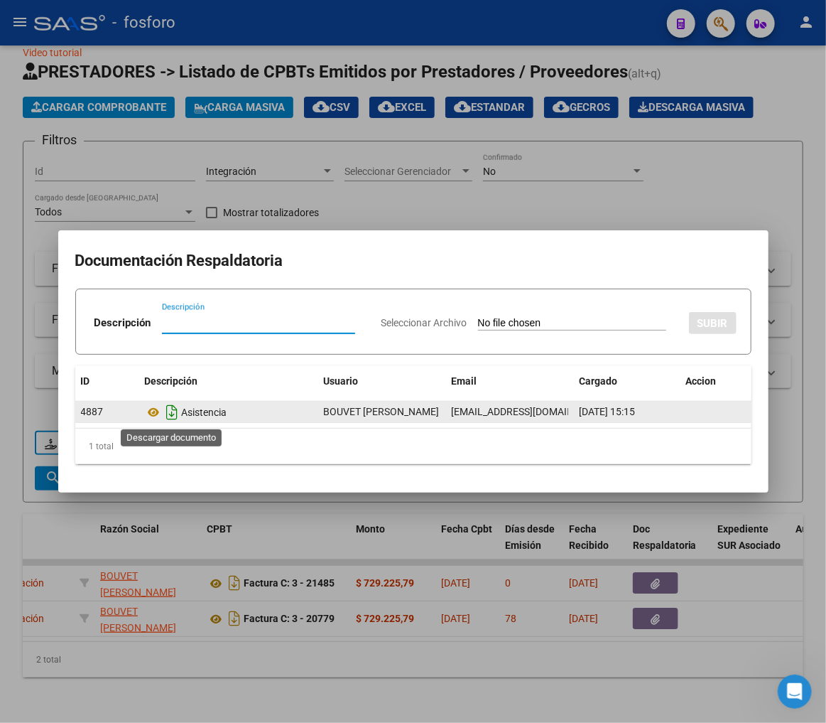
click at [176, 410] on icon "Descargar documento" at bounding box center [172, 412] width 18 height 23
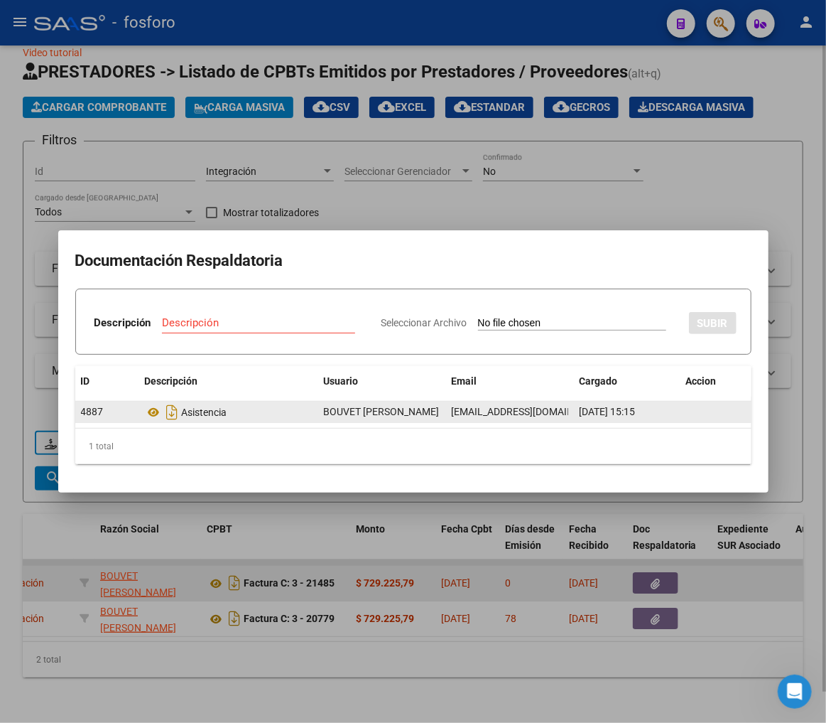
drag, startPoint x: 453, startPoint y: 578, endPoint x: 446, endPoint y: 583, distance: 9.3
click at [453, 578] on div at bounding box center [413, 361] width 826 height 723
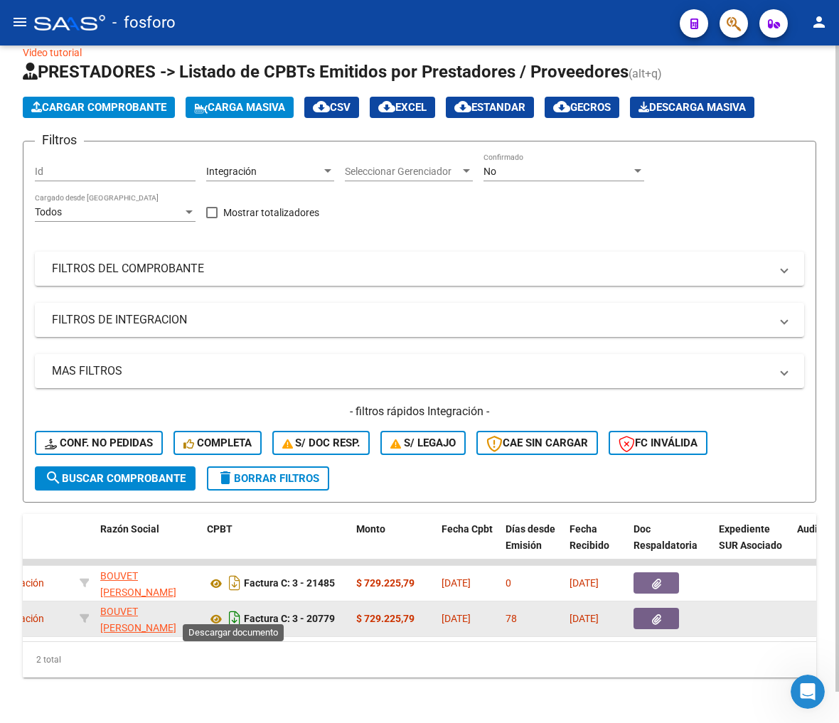
click at [233, 610] on icon "Descargar documento" at bounding box center [234, 618] width 18 height 23
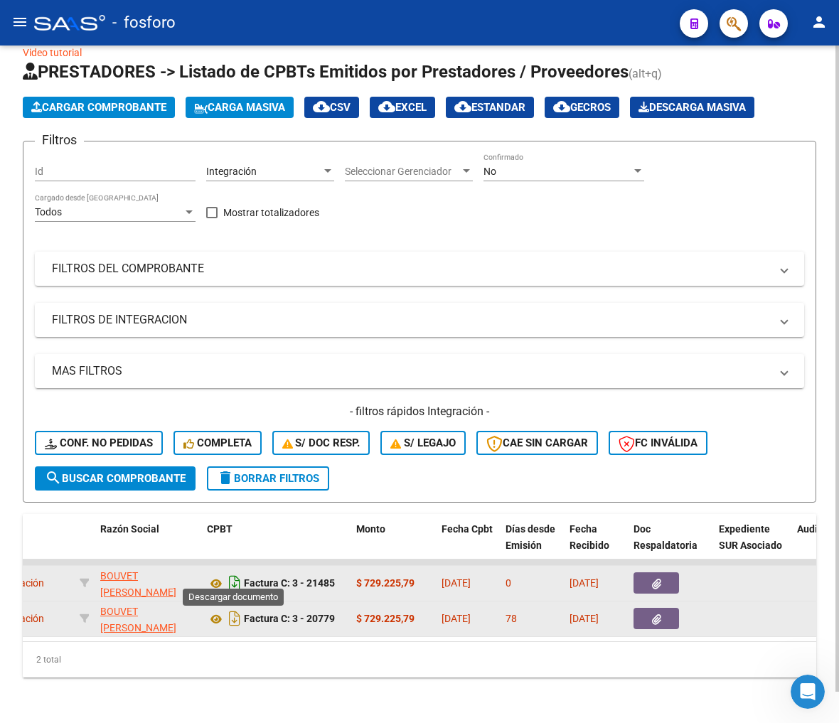
click at [238, 577] on icon "Descargar documento" at bounding box center [234, 582] width 18 height 23
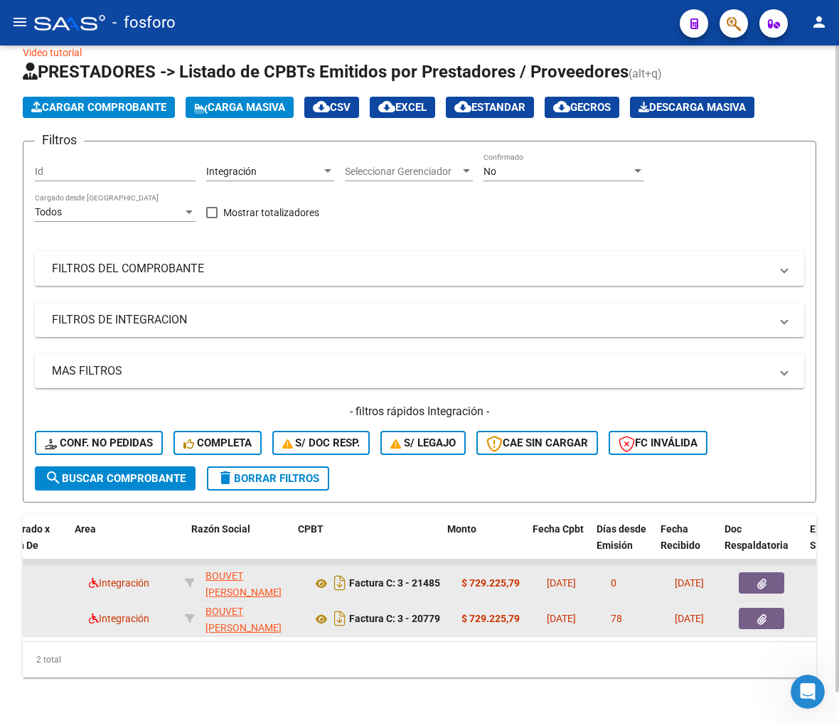
scroll to position [0, 266]
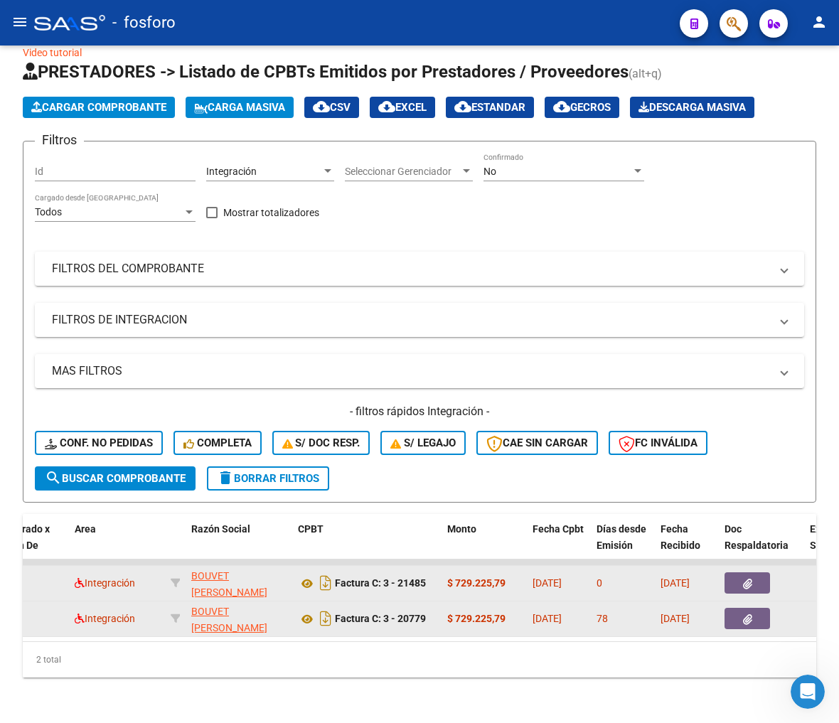
click at [661, 613] on button "button" at bounding box center [746, 618] width 45 height 21
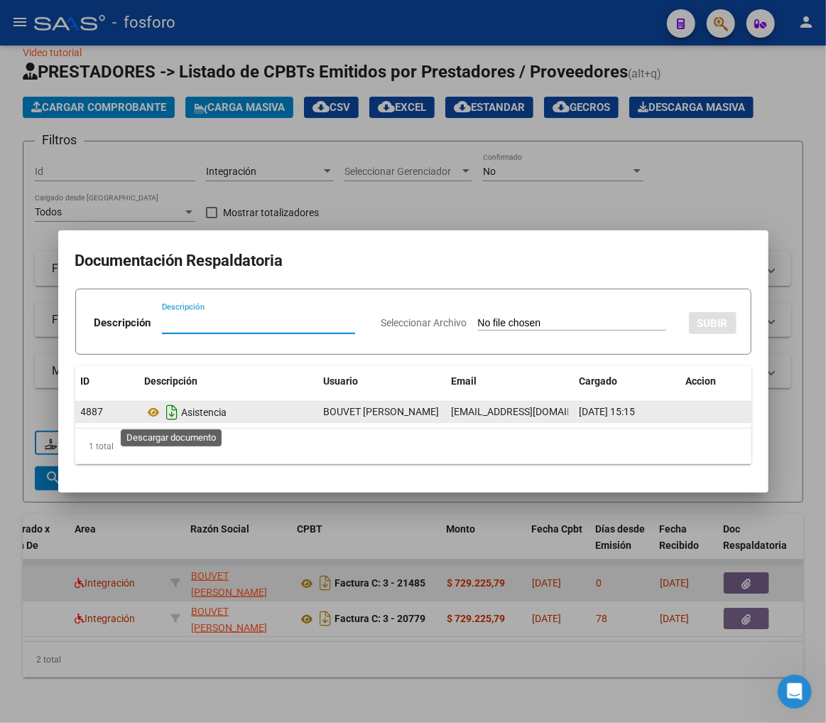
click at [175, 410] on icon "Descargar documento" at bounding box center [172, 412] width 18 height 23
click at [418, 608] on div at bounding box center [413, 361] width 826 height 723
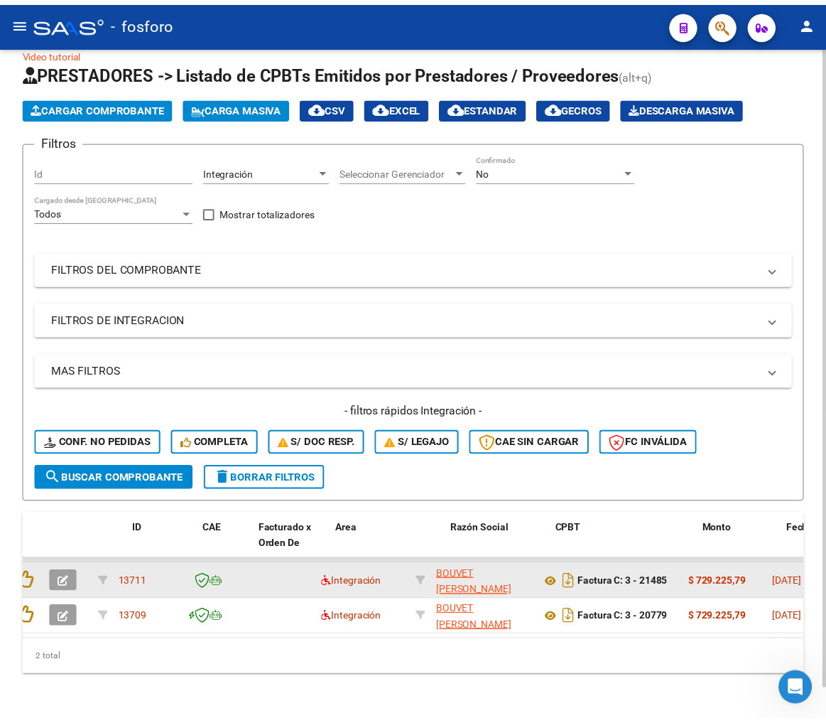
scroll to position [0, 0]
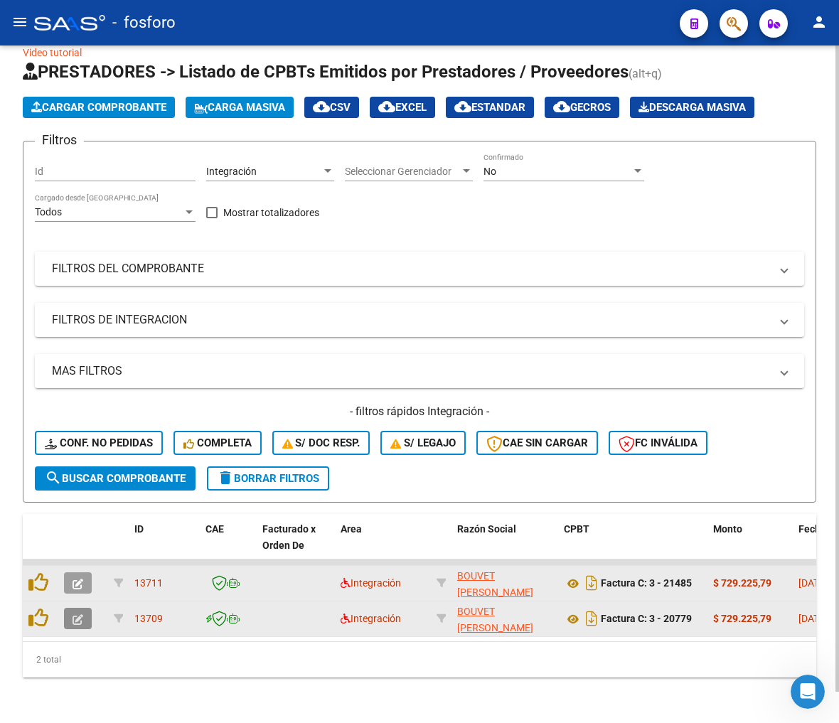
click at [81, 615] on button "button" at bounding box center [78, 618] width 28 height 21
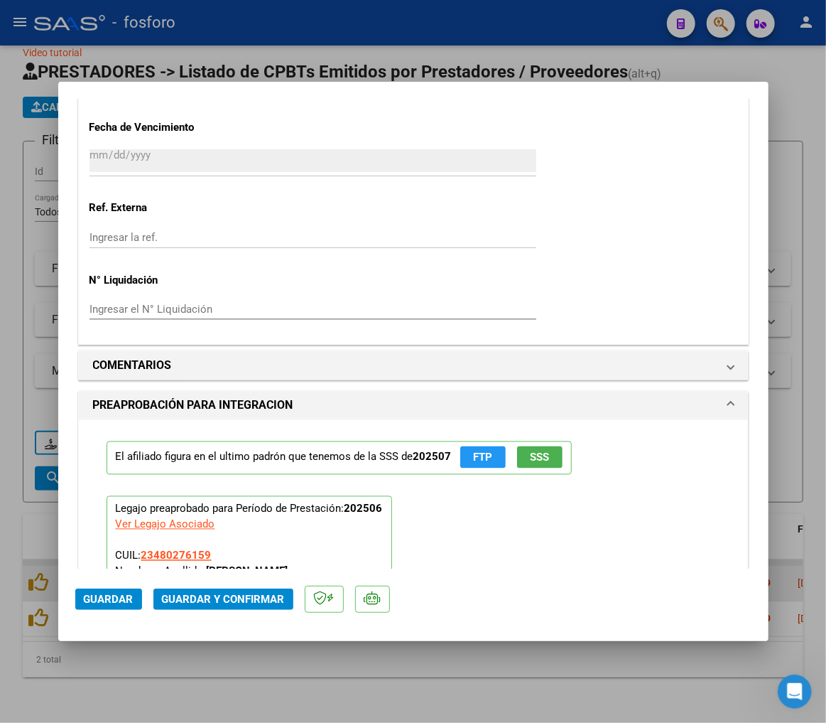
scroll to position [1050, 0]
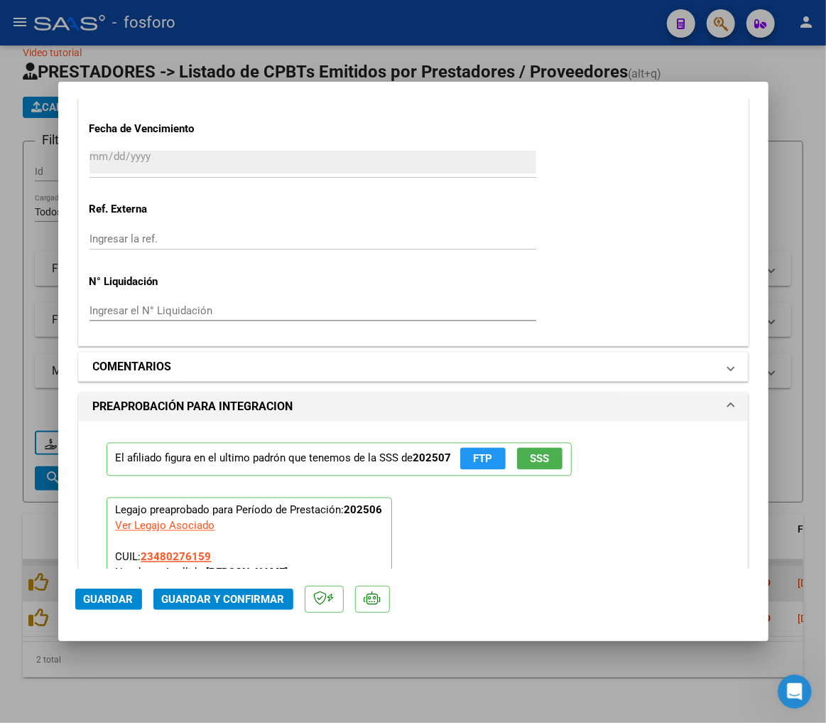
click at [158, 367] on h1 "COMENTARIOS" at bounding box center [132, 366] width 79 height 17
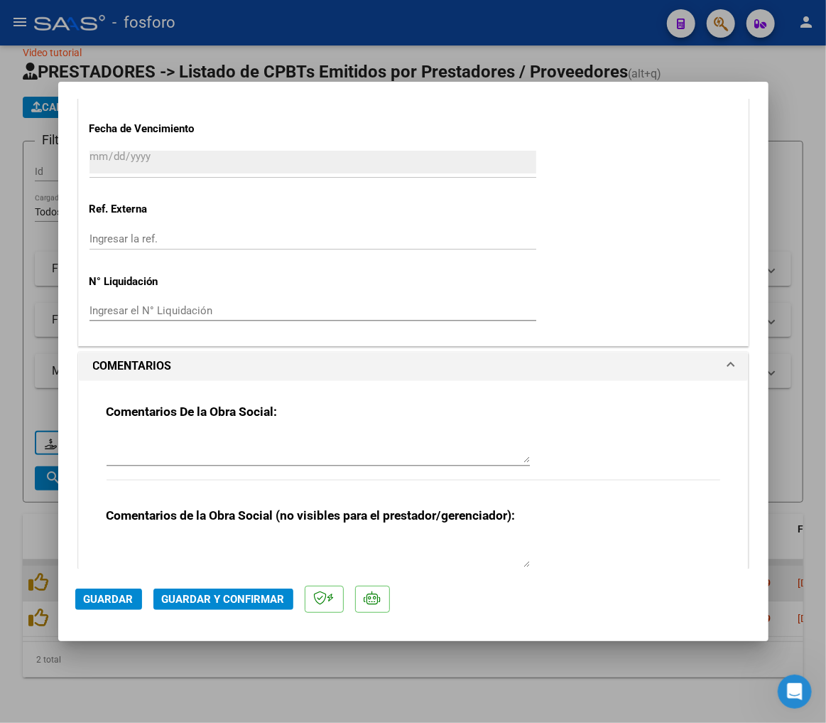
click at [173, 451] on textarea at bounding box center [319, 449] width 424 height 28
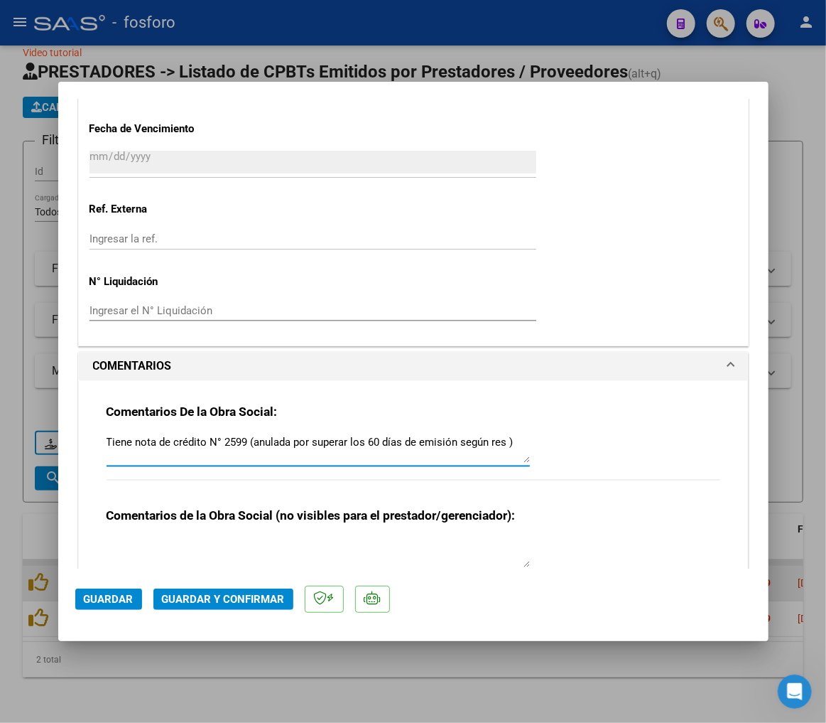
paste textarea "1743/2024"
click at [250, 460] on textarea "Tiene nota de crédito N° 2599 (anulada por superar los 60 días de emisión según…" at bounding box center [319, 449] width 424 height 28
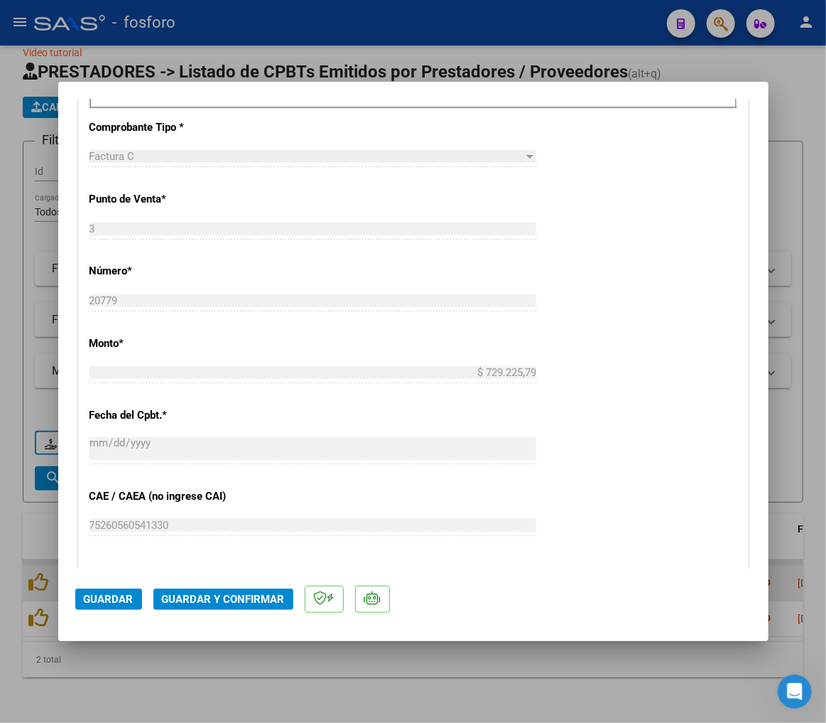
scroll to position [182, 0]
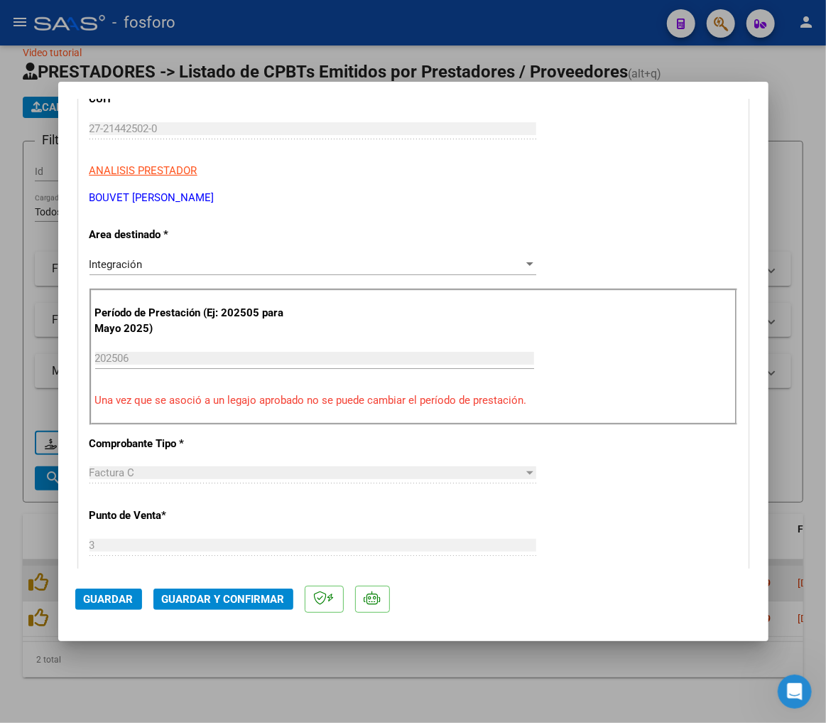
type textarea "Tiene nota de crédito N° 2599 (anulada por superar los 60 días de emisión según…"
click at [188, 264] on div "Integración" at bounding box center [307, 264] width 434 height 13
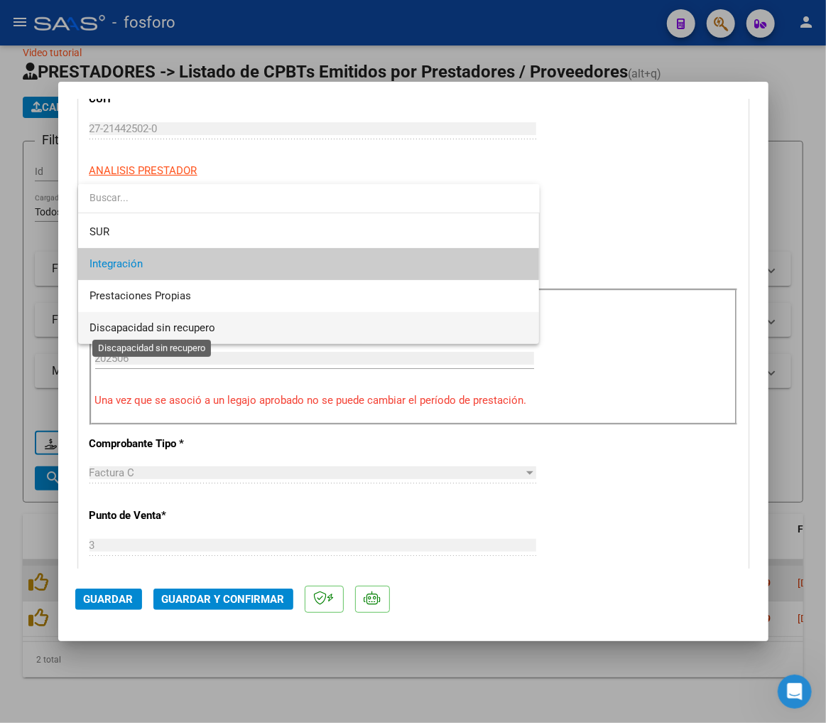
click at [176, 321] on span "Discapacidad sin recupero" at bounding box center [153, 327] width 126 height 13
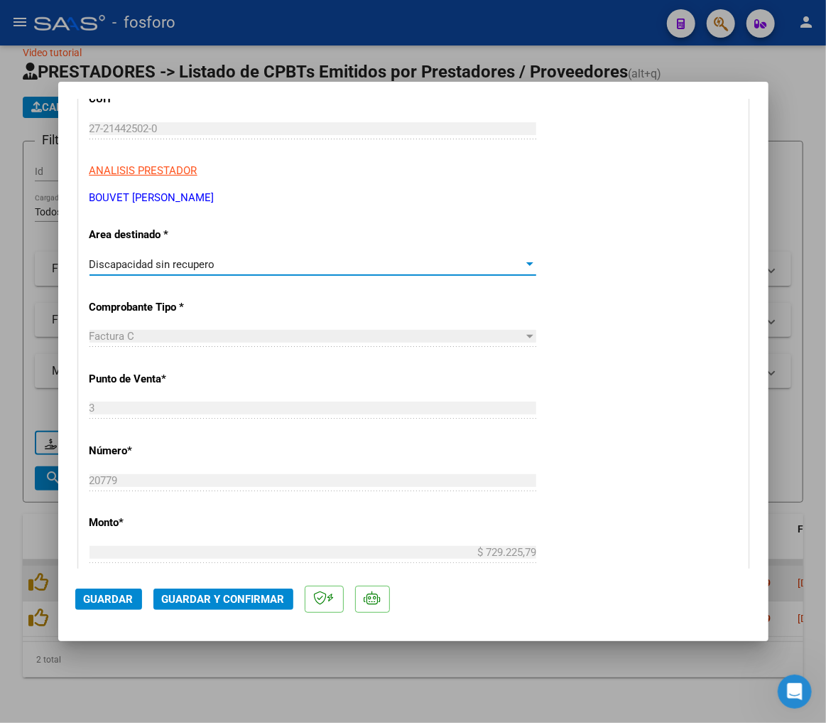
click at [219, 599] on span "Guardar y Confirmar" at bounding box center [223, 599] width 123 height 13
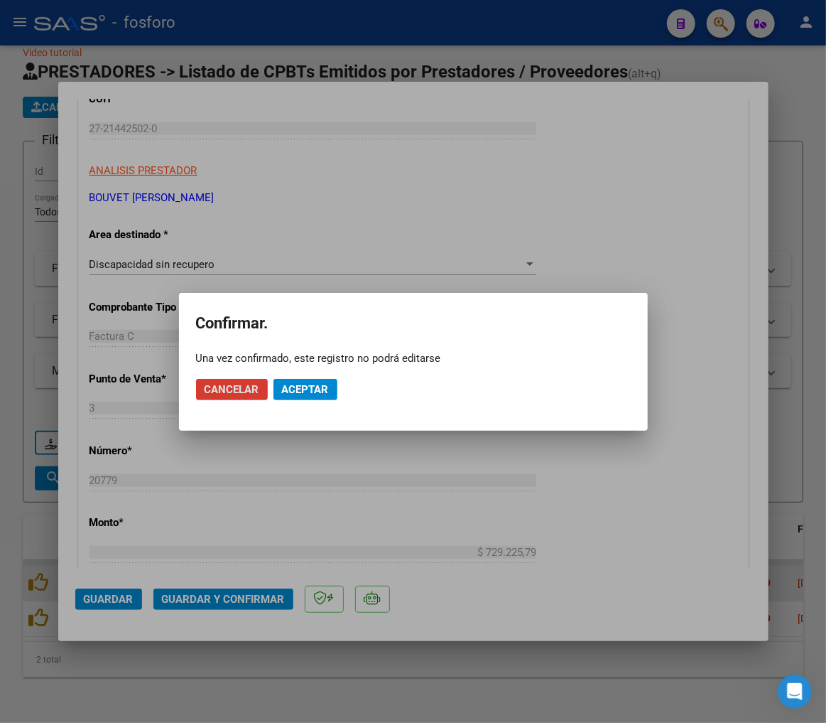
click at [295, 401] on mat-dialog-actions "Cancelar Aceptar" at bounding box center [413, 389] width 435 height 48
click at [303, 385] on span "Aceptar" at bounding box center [305, 389] width 47 height 13
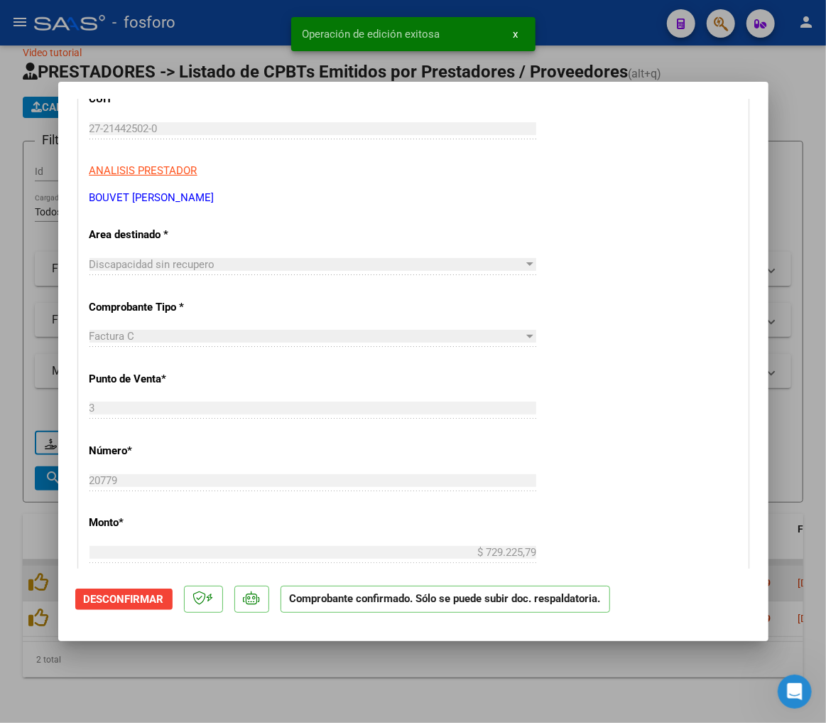
click at [338, 665] on div at bounding box center [413, 361] width 826 height 723
type input "$ 0,00"
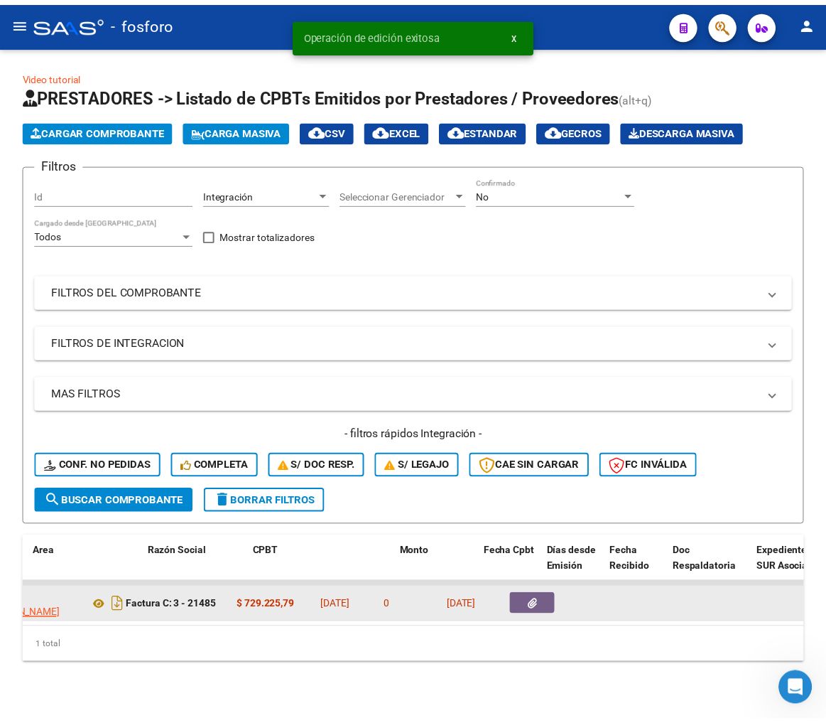
scroll to position [0, 0]
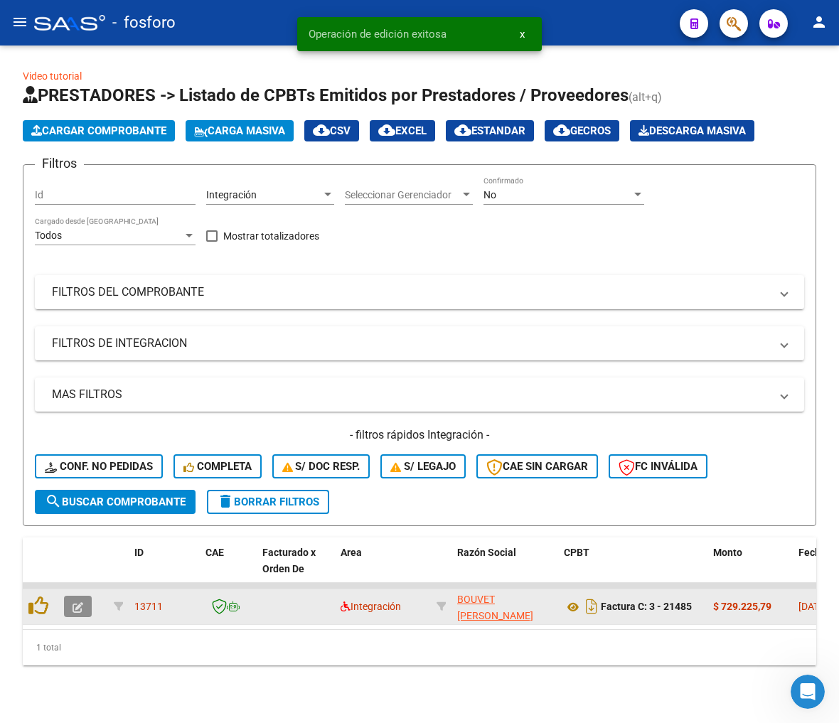
click at [80, 605] on icon "button" at bounding box center [77, 607] width 11 height 11
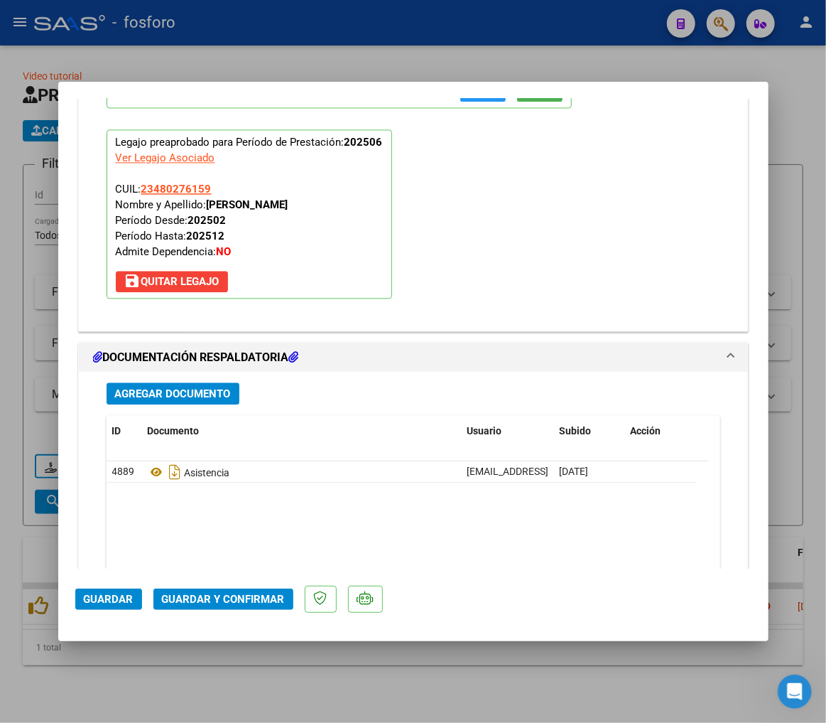
scroll to position [1524, 0]
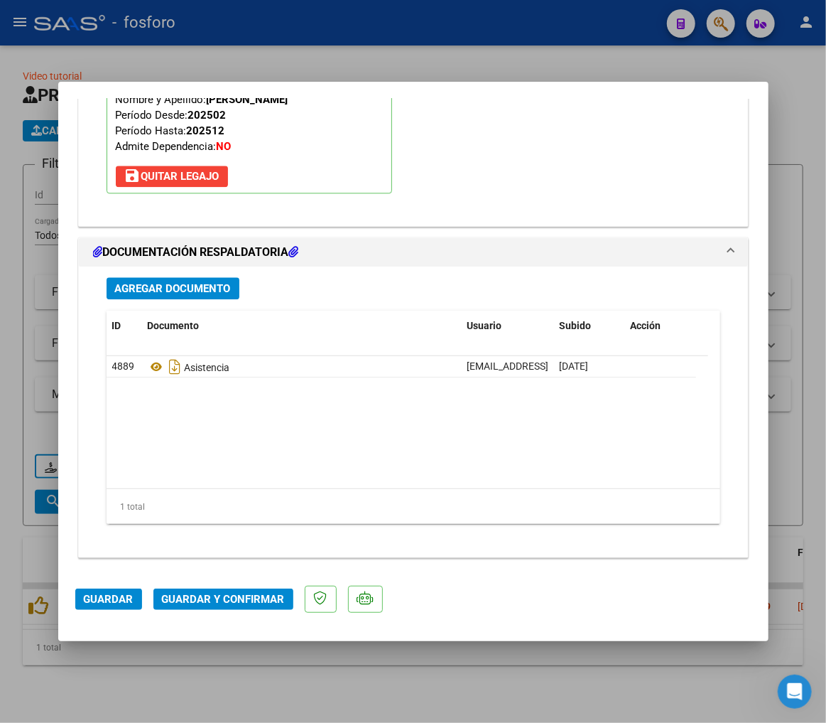
click at [235, 584] on mat-dialog-actions "Guardar Guardar y Confirmar" at bounding box center [413, 596] width 676 height 56
click at [235, 595] on span "Guardar y Confirmar" at bounding box center [223, 599] width 123 height 13
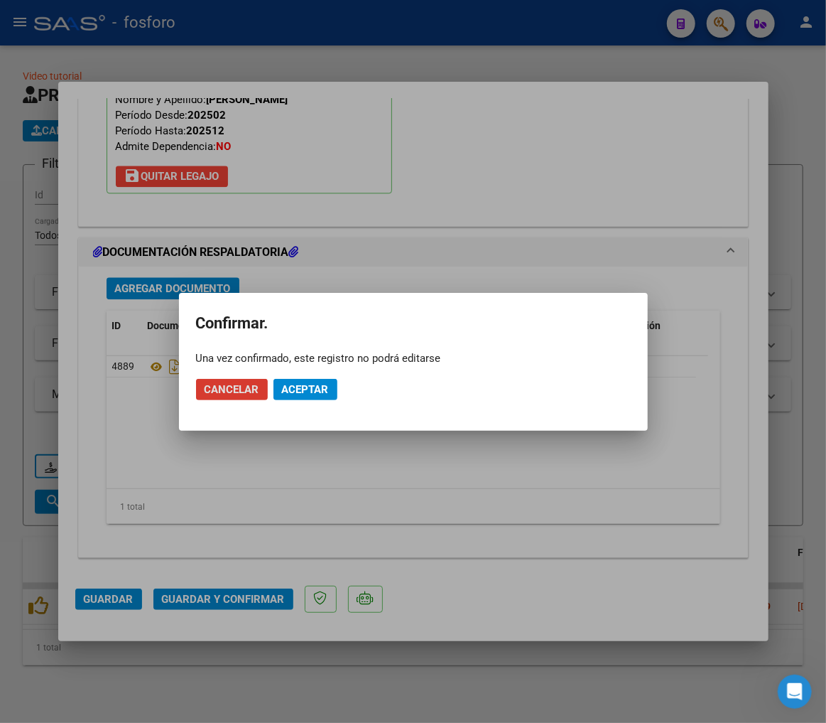
click at [290, 391] on span "Aceptar" at bounding box center [305, 389] width 47 height 13
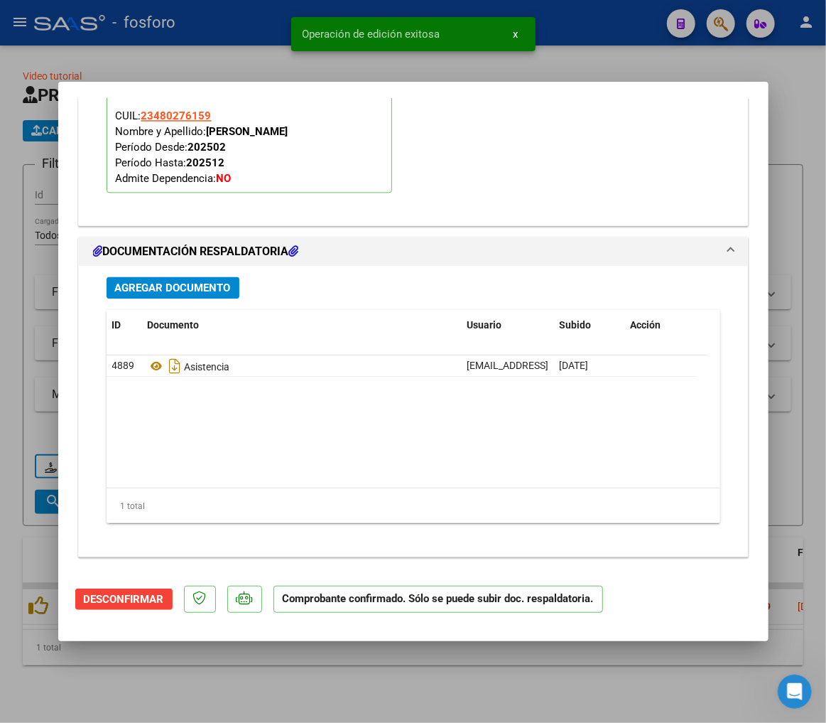
click at [425, 667] on div at bounding box center [413, 361] width 826 height 723
type input "$ 0,00"
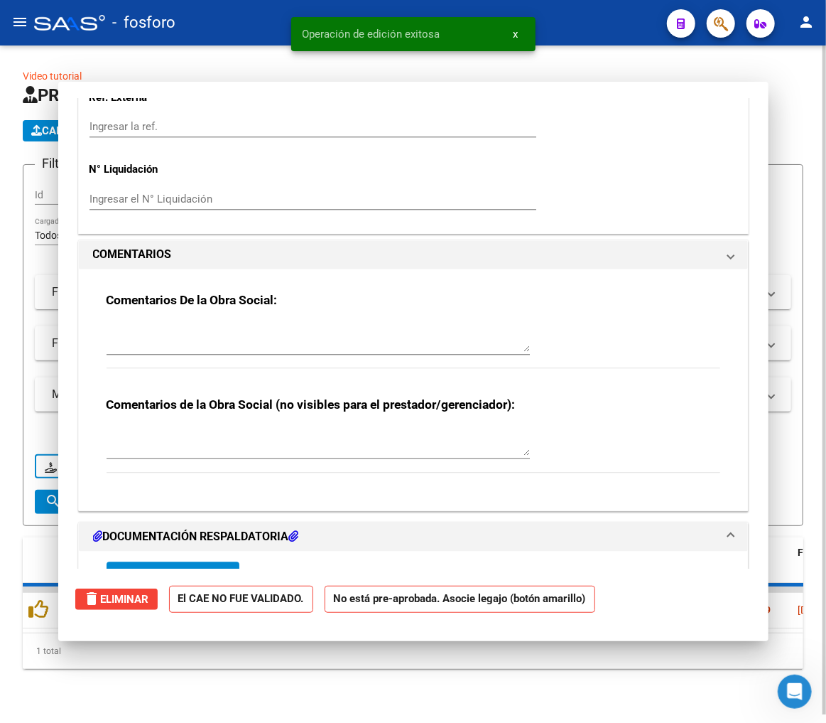
scroll to position [1406, 0]
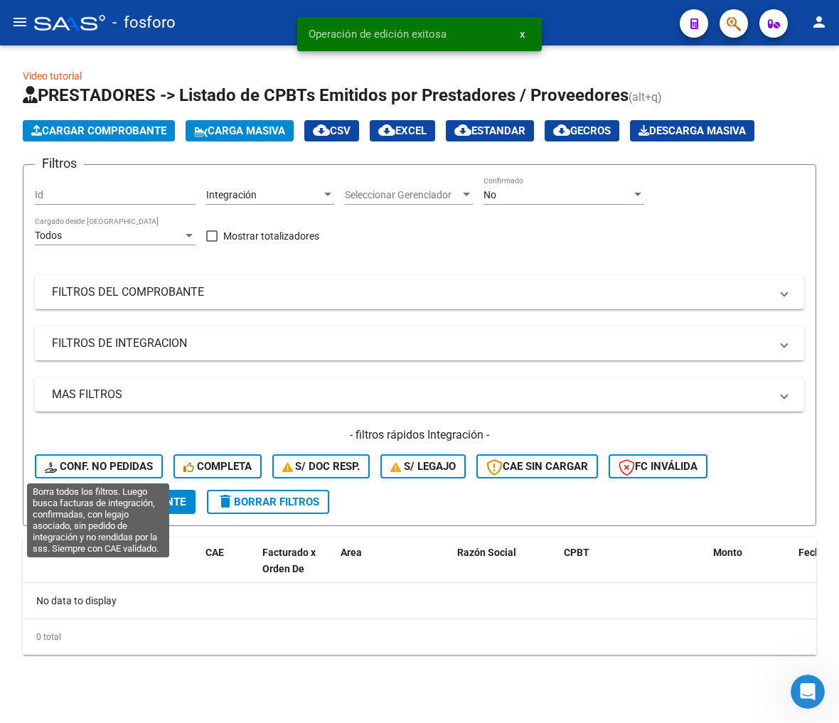
click at [131, 465] on span "Conf. no pedidas" at bounding box center [99, 466] width 108 height 13
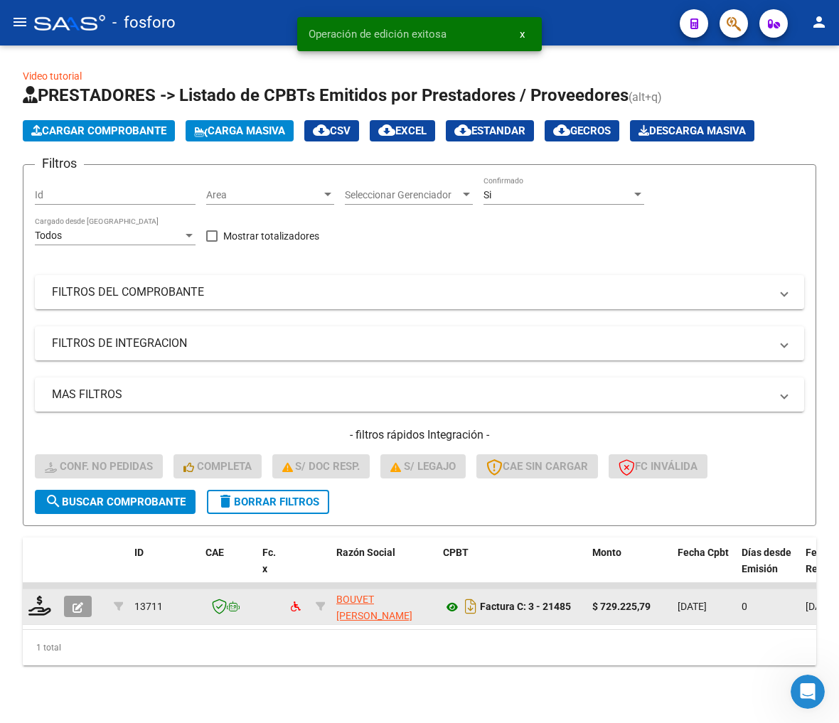
click at [443, 608] on icon at bounding box center [452, 606] width 18 height 17
click at [32, 608] on icon at bounding box center [39, 605] width 23 height 20
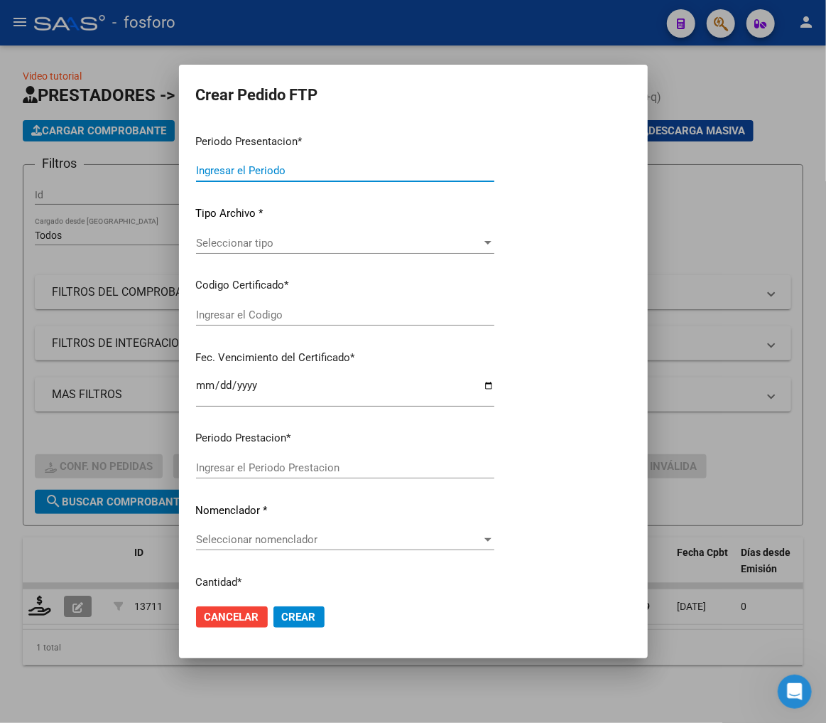
type input "202508"
type input "202506"
type input "$ 729.225,79"
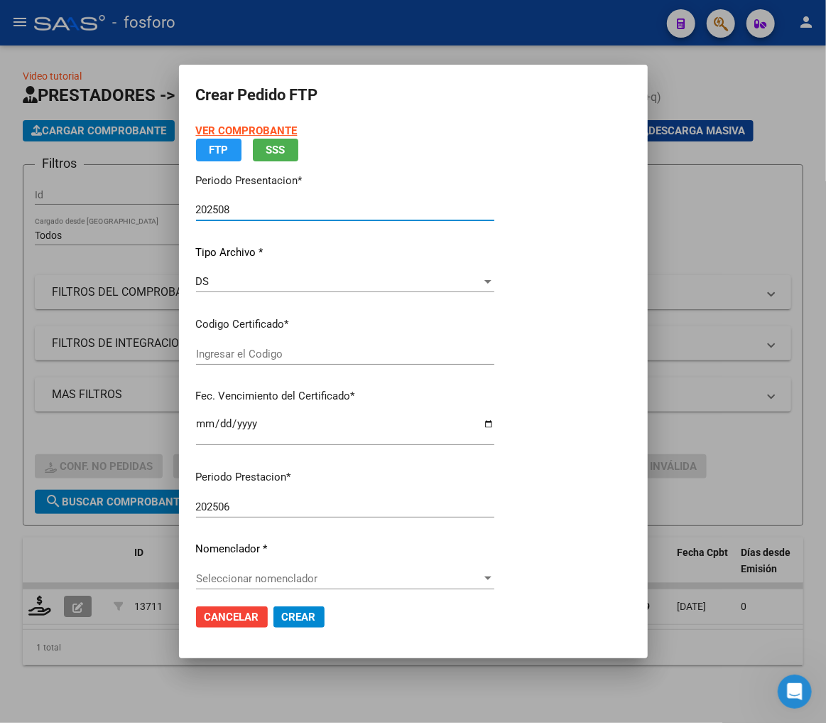
type input "ARG02000480276152023121320281213-BS-436"
type input "2028-12-13"
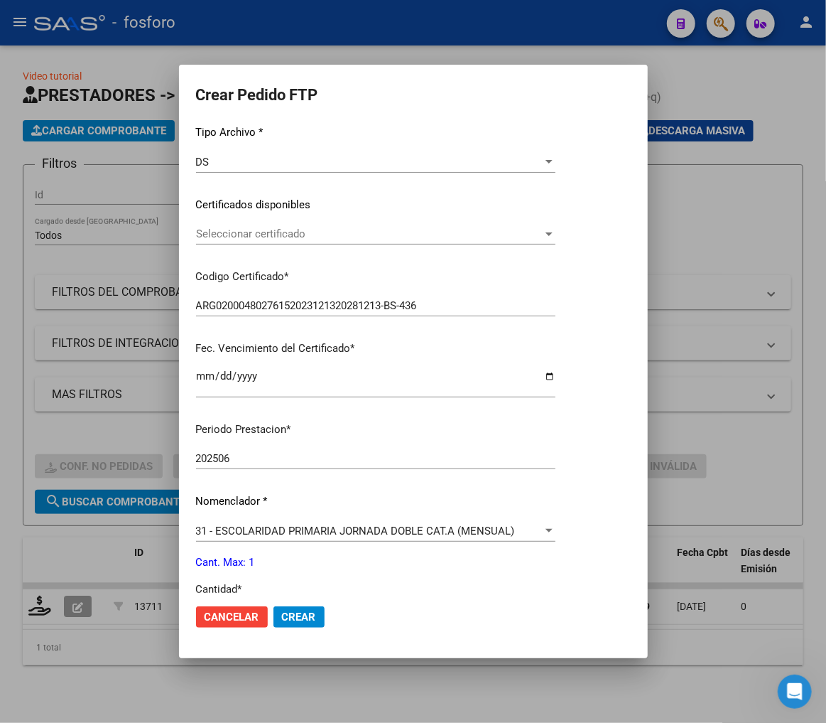
scroll to position [316, 0]
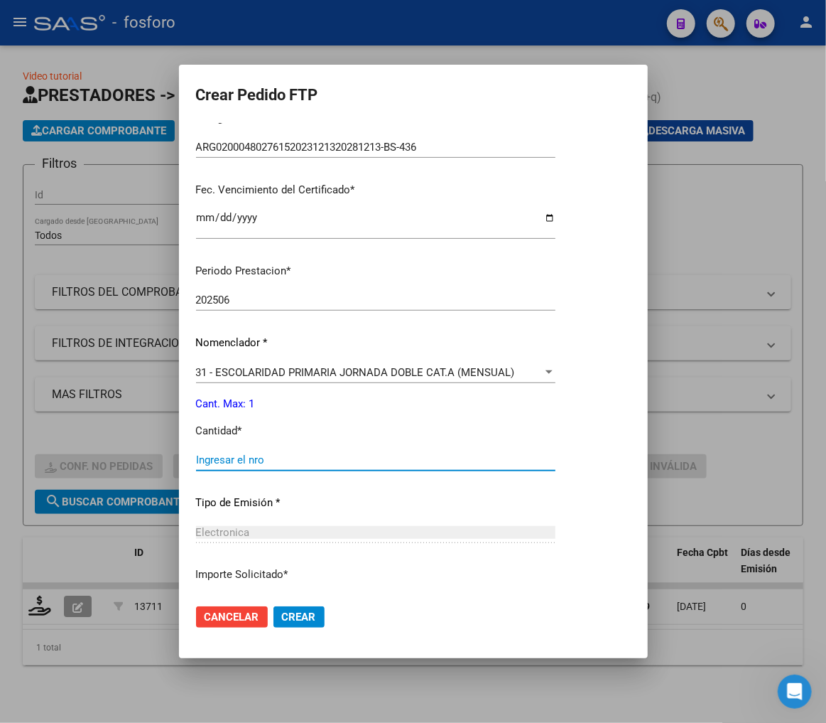
click at [253, 456] on input "Ingresar el nro" at bounding box center [376, 459] width 360 height 13
type input "1"
click at [347, 443] on div "Periodo Prestacion * 202506 Ingresar el Periodo Prestacion Nomenclador * 31 - E…" at bounding box center [376, 476] width 360 height 448
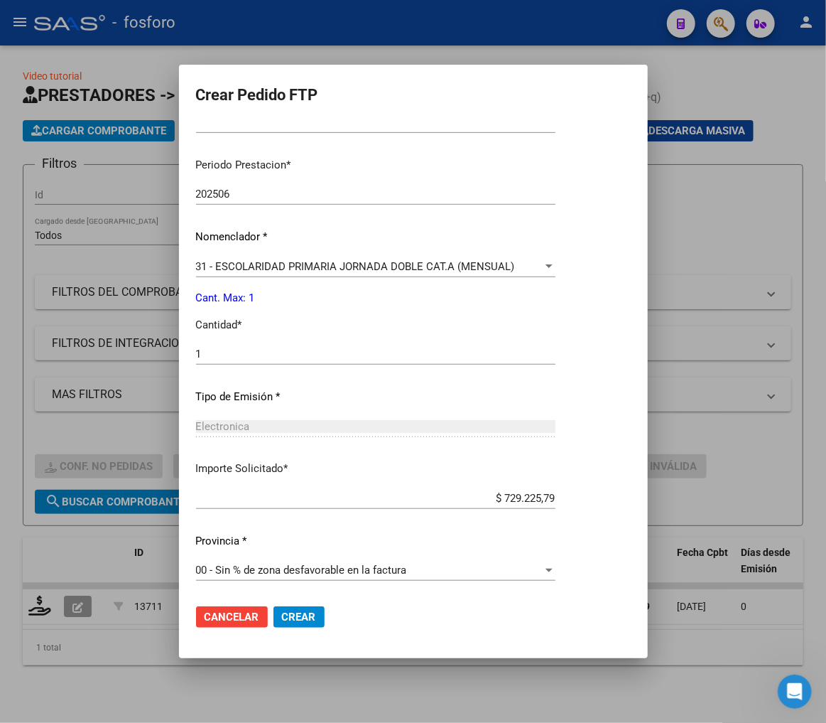
scroll to position [422, 0]
click at [297, 622] on span "Crear" at bounding box center [299, 616] width 34 height 13
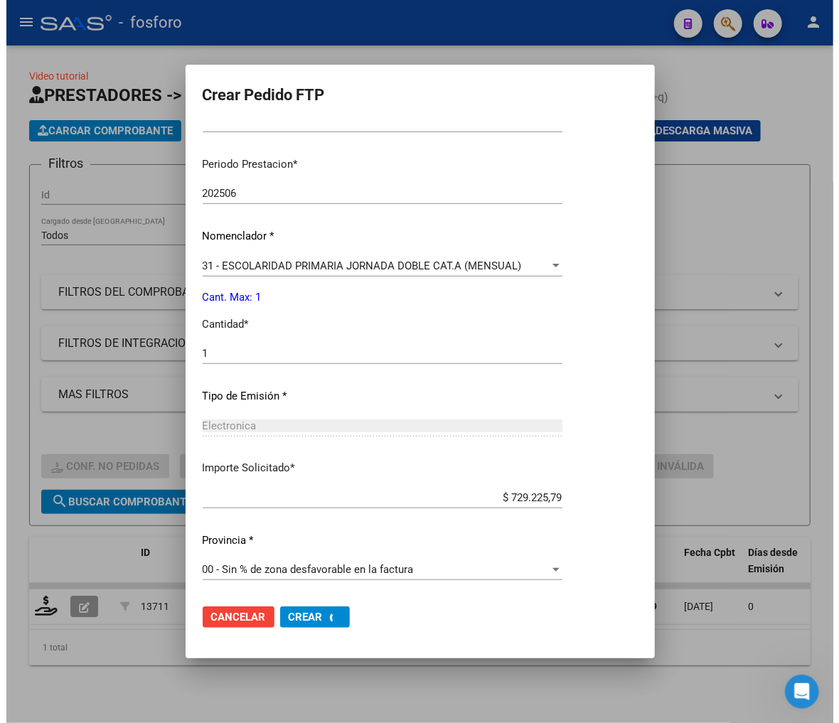
scroll to position [0, 0]
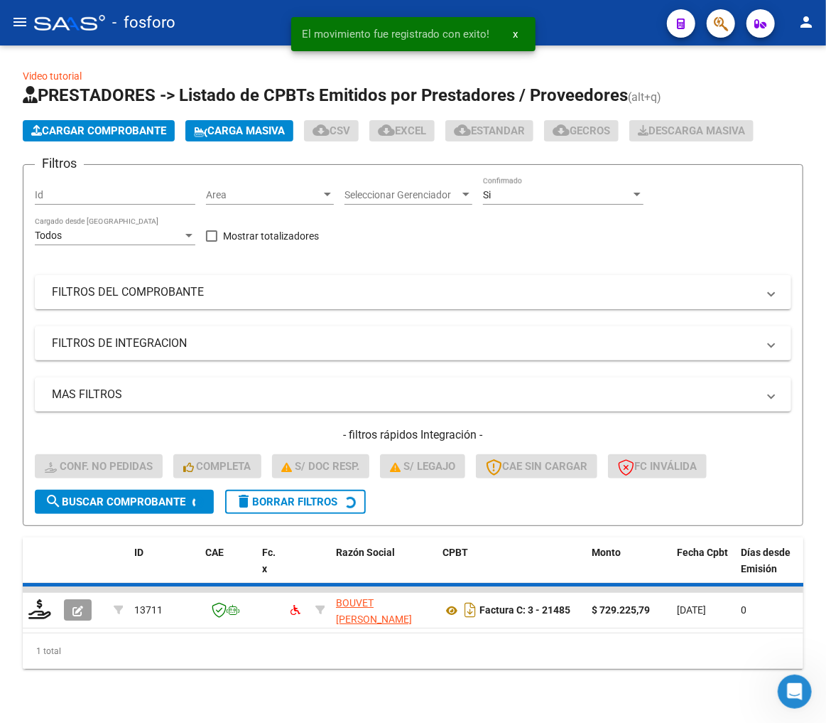
click at [372, 669] on div "1 total" at bounding box center [413, 651] width 781 height 36
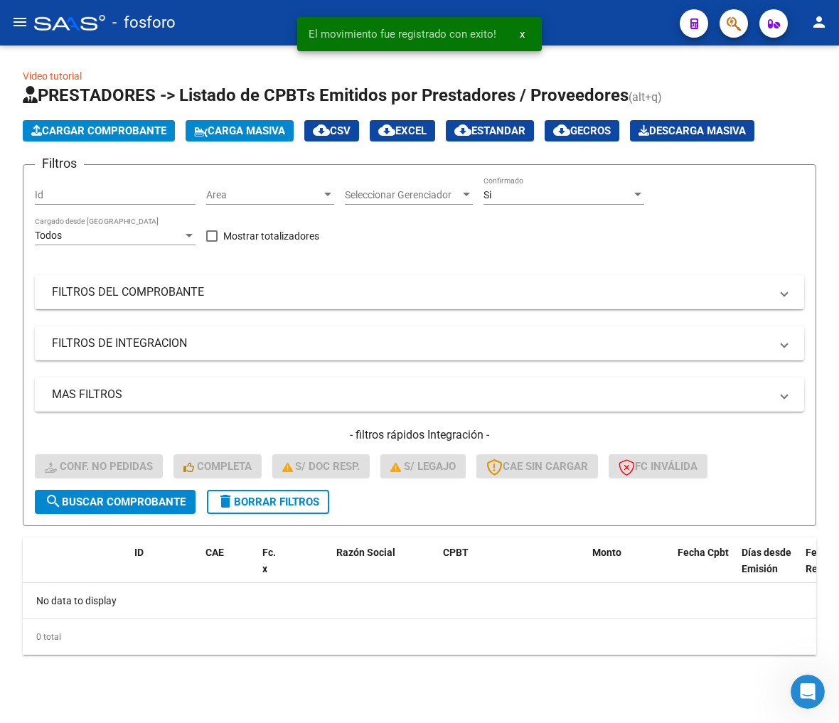
drag, startPoint x: 372, startPoint y: 676, endPoint x: 812, endPoint y: 569, distance: 453.3
click at [377, 671] on div "Video tutorial PRESTADORES -> Listado de CPBTs Emitidos por Prestadores / Prove…" at bounding box center [419, 372] width 839 height 654
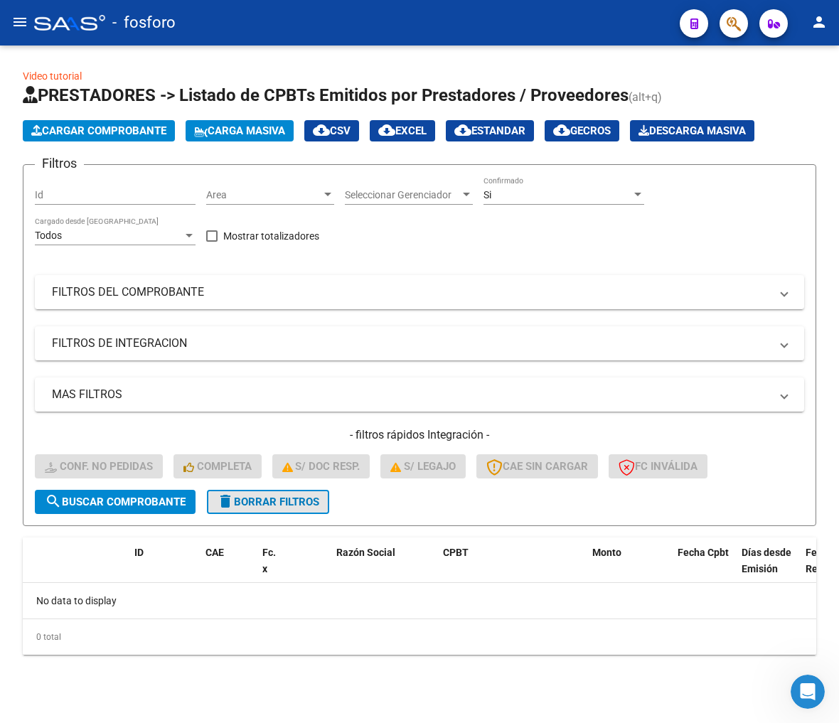
click at [277, 510] on button "delete Borrar Filtros" at bounding box center [268, 502] width 122 height 24
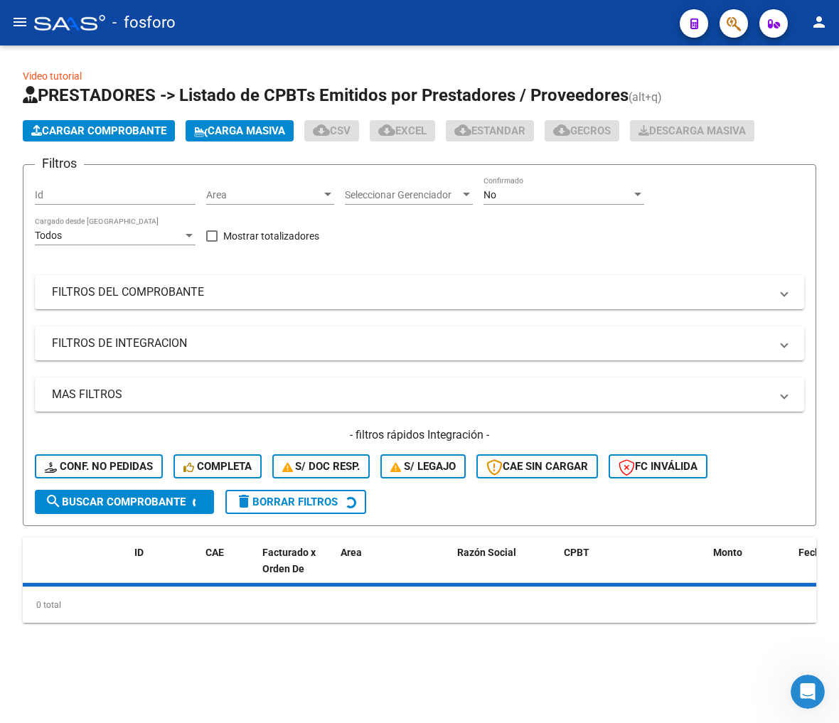
click at [68, 465] on span "Conf. no pedidas" at bounding box center [99, 466] width 108 height 13
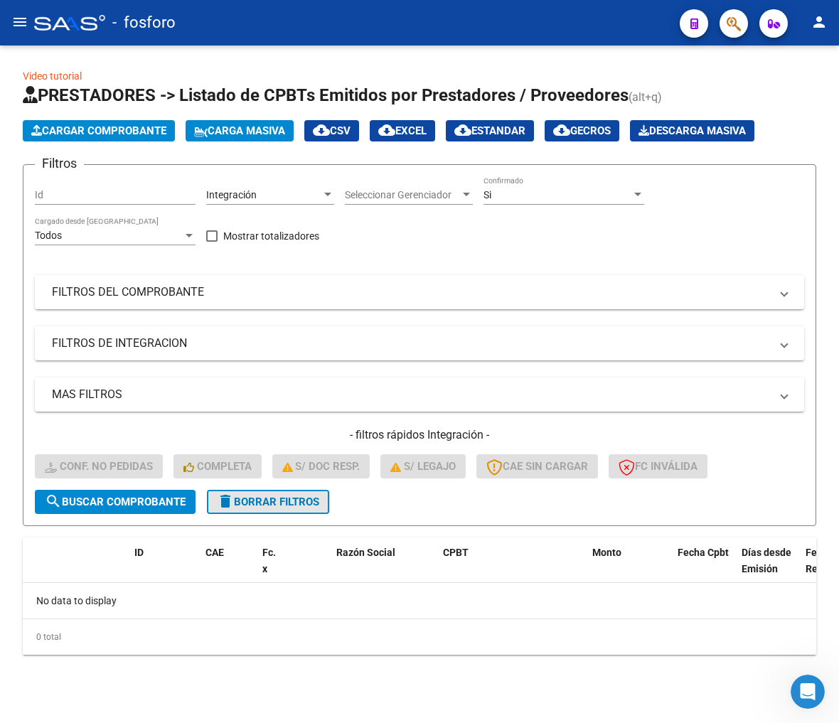
click at [279, 499] on span "delete Borrar Filtros" at bounding box center [268, 501] width 102 height 13
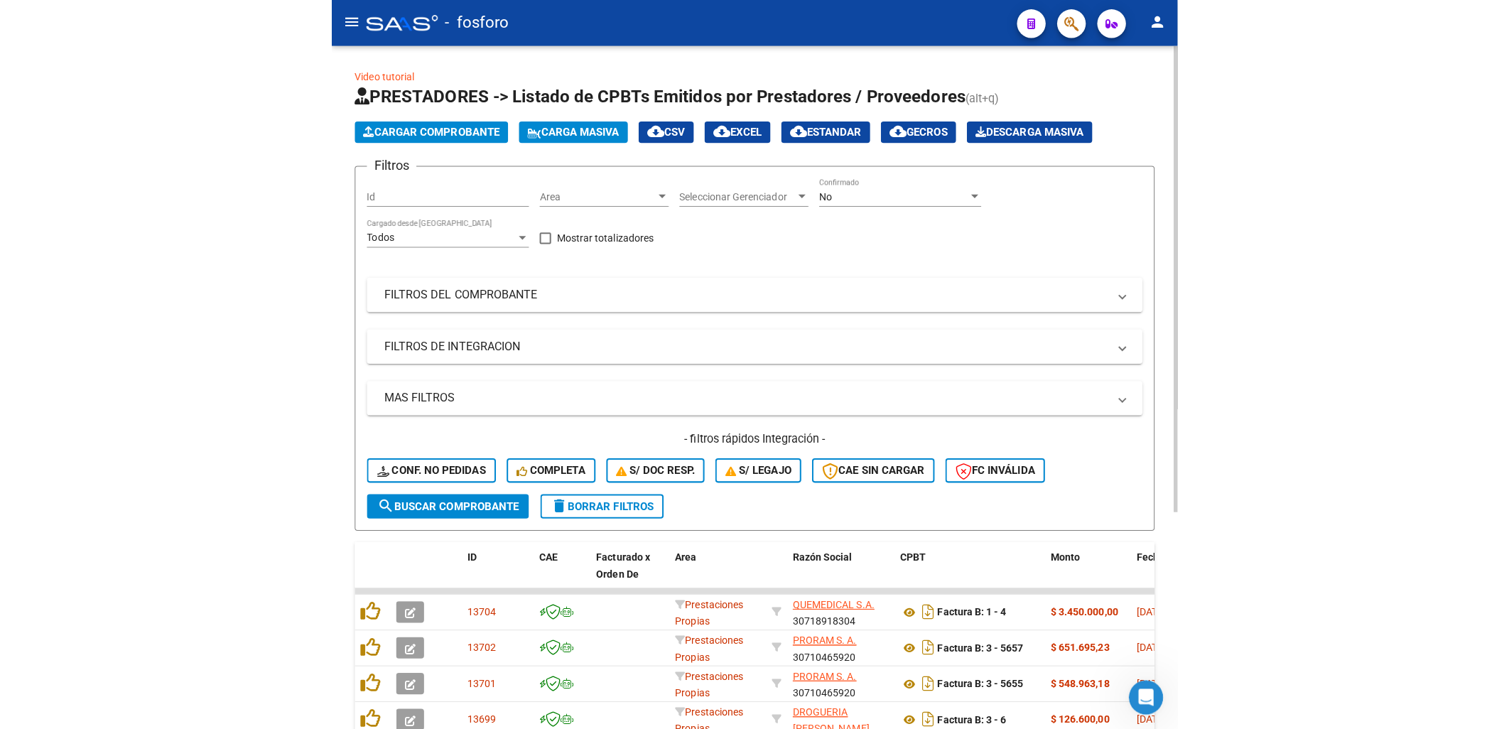
scroll to position [317, 0]
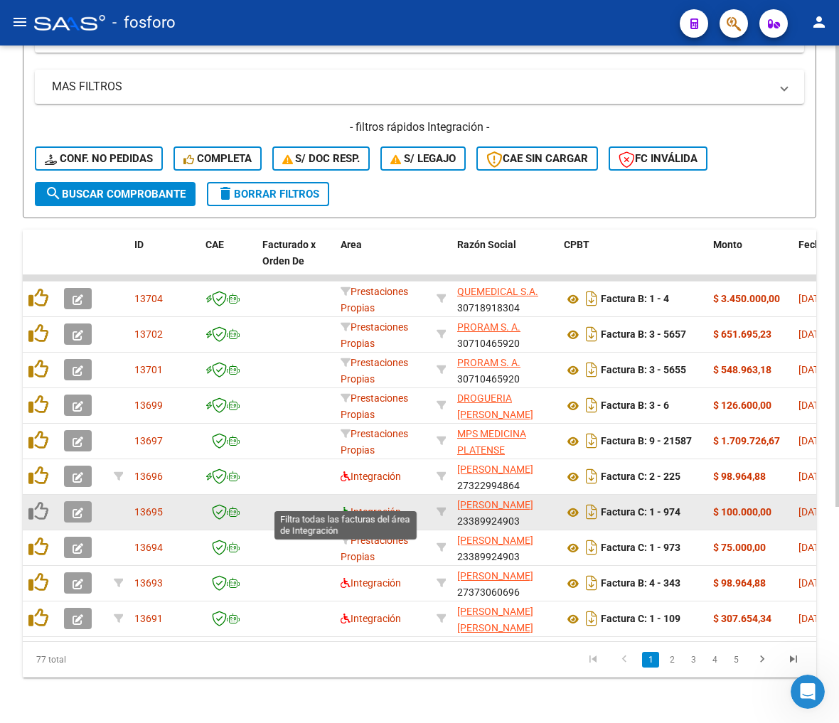
click at [343, 507] on icon at bounding box center [345, 512] width 10 height 10
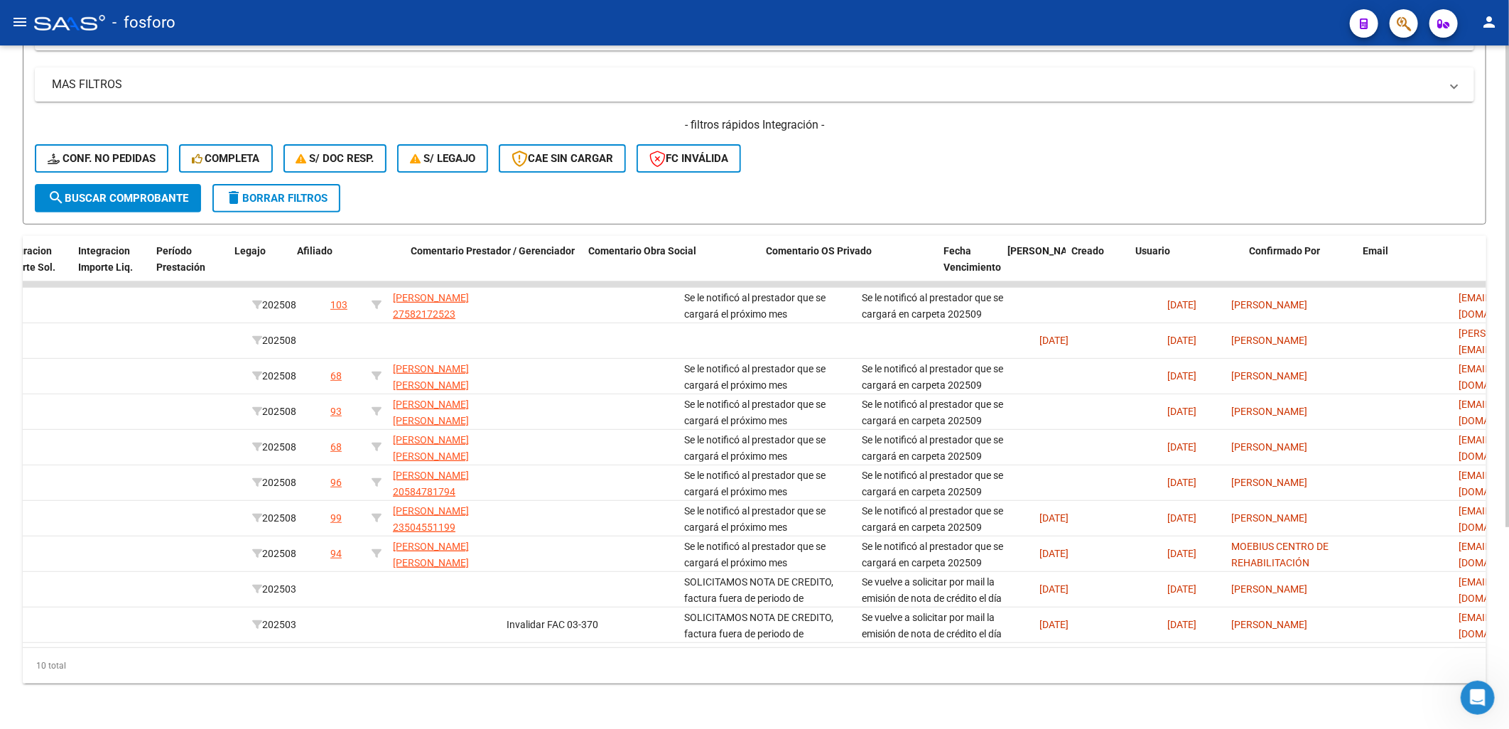
scroll to position [0, 1844]
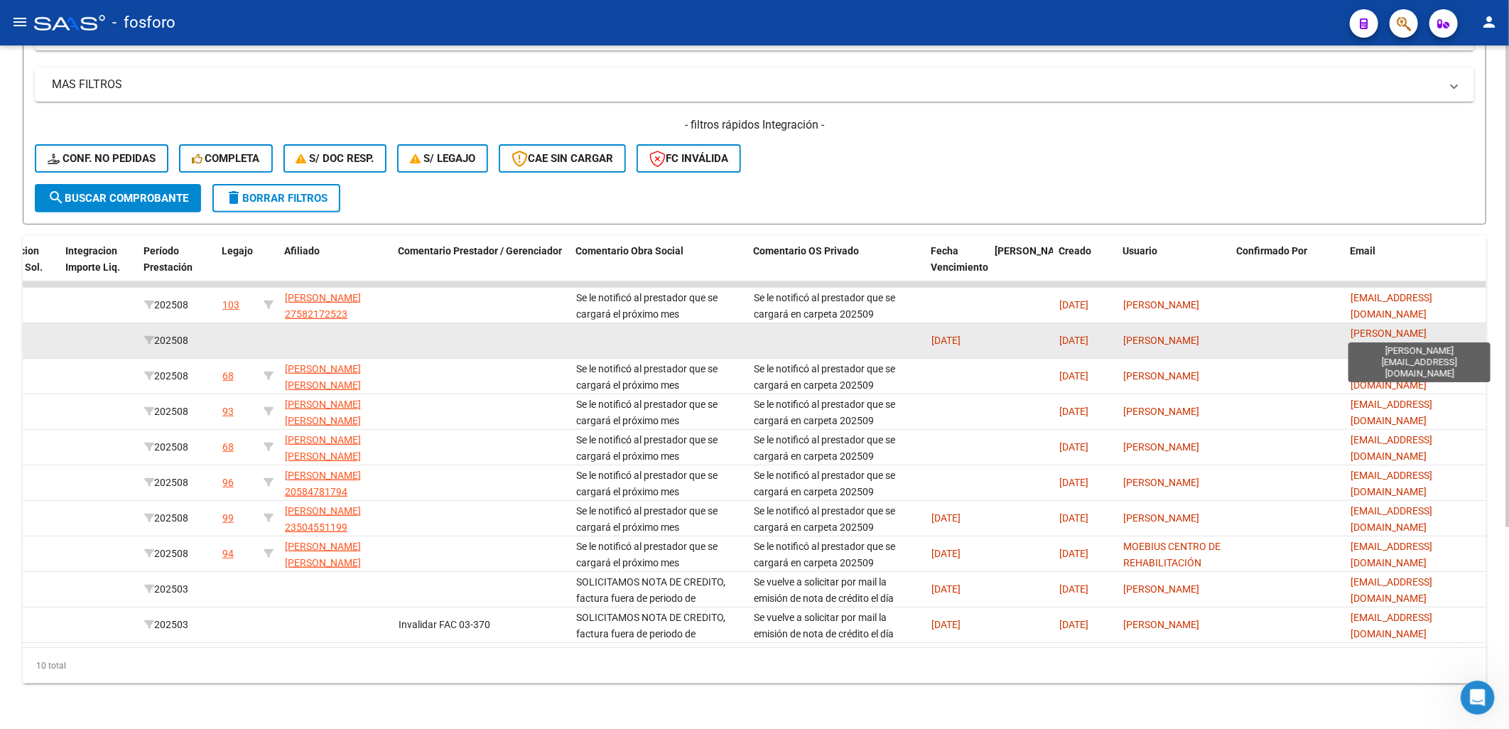
click at [661, 328] on span "[PERSON_NAME][EMAIL_ADDRESS][DOMAIN_NAME]" at bounding box center [1392, 350] width 82 height 44
copy span "[PERSON_NAME][EMAIL_ADDRESS][DOMAIN_NAME]"
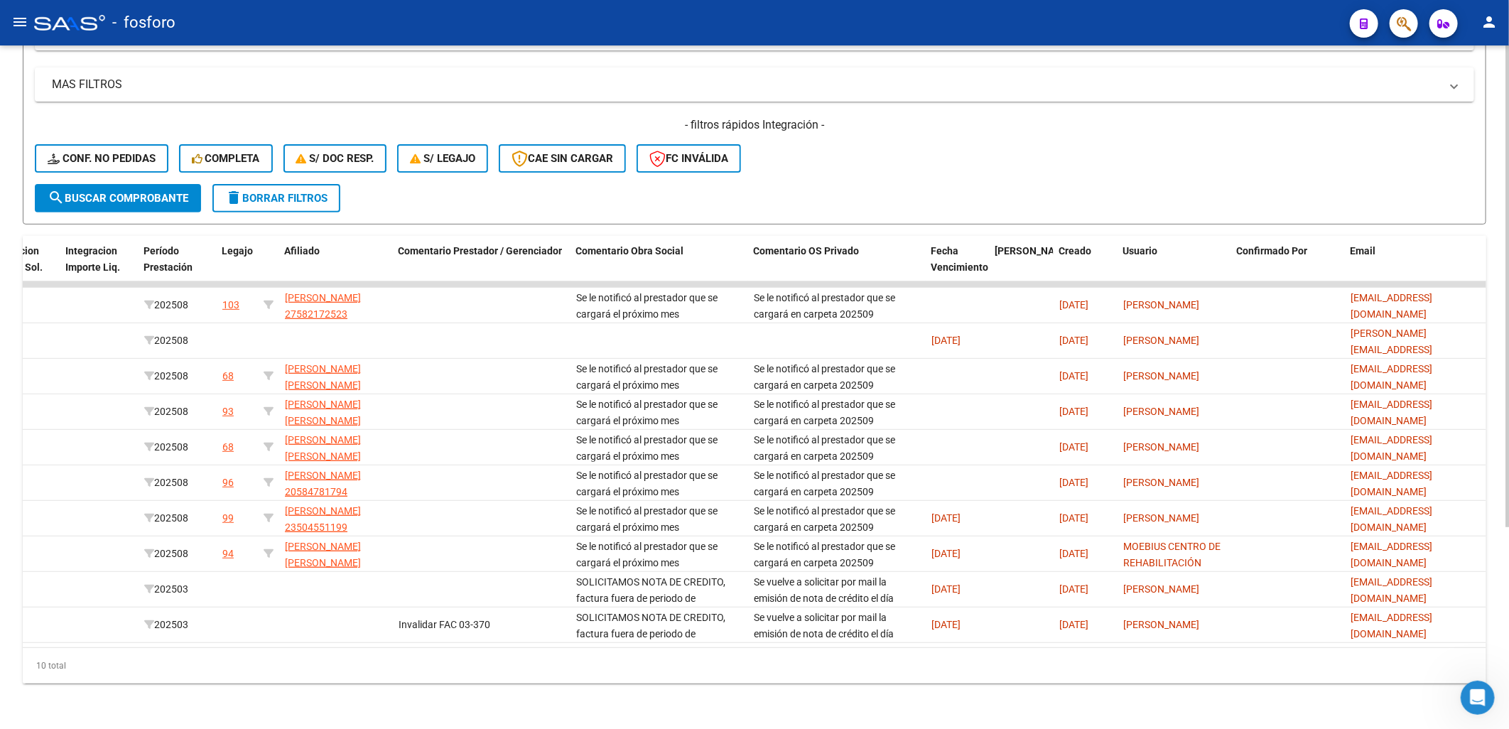
drag, startPoint x: 920, startPoint y: 637, endPoint x: 335, endPoint y: 651, distance: 585.0
click at [335, 651] on div "ID CAE Facturado x Orden De Area Razón Social CPBT Monto Fecha Cpbt Días desde …" at bounding box center [755, 460] width 1464 height 448
drag, startPoint x: 335, startPoint y: 651, endPoint x: 459, endPoint y: 636, distance: 124.5
click at [459, 636] on datatable-body "13696 Integración RODRIGUEZ ROCIO IMELDA 27322994864 Factura C: 2 - 225 $ 98.96…" at bounding box center [755, 464] width 1464 height 366
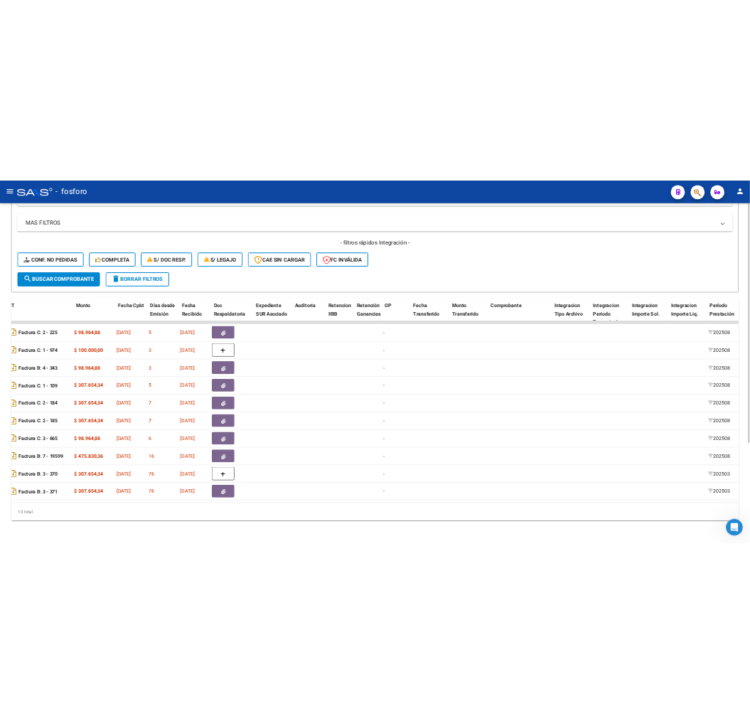
scroll to position [0, 0]
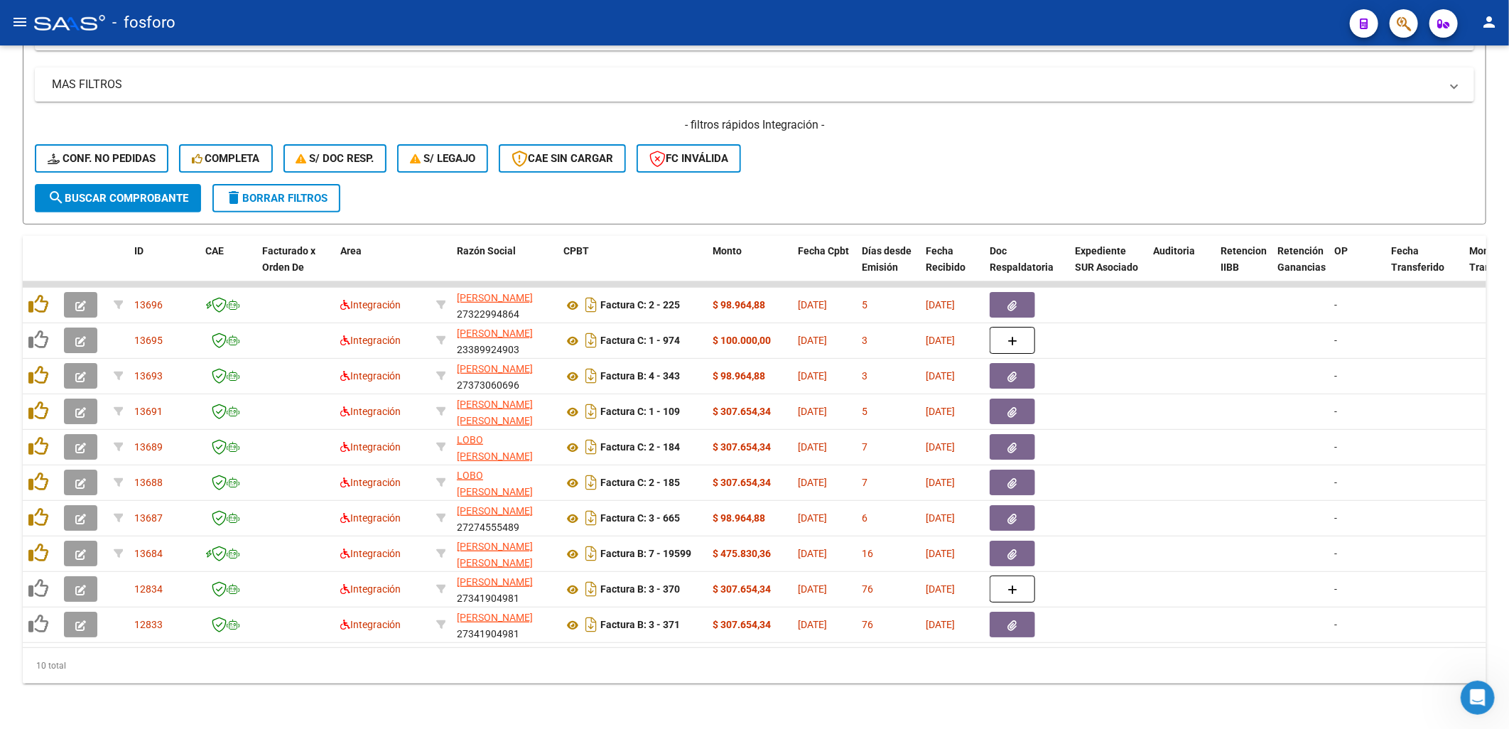
drag, startPoint x: 947, startPoint y: 728, endPoint x: 957, endPoint y: 737, distance: 13.1
click at [661, 722] on html "menu - fosforo person Firma Express Inicio Calendario SSS Instructivos Contacto…" at bounding box center [754, 364] width 1509 height 729
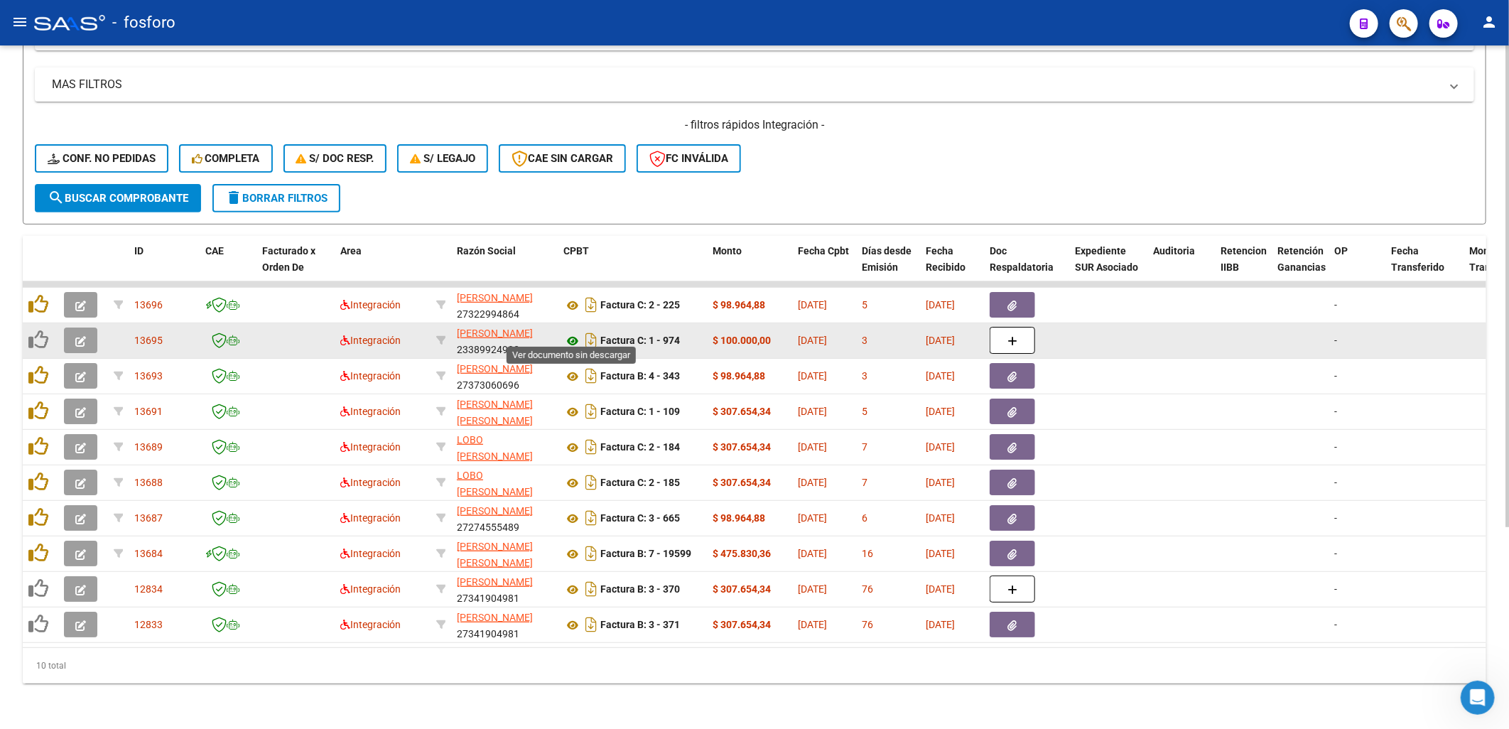
click at [570, 334] on icon at bounding box center [573, 341] width 18 height 17
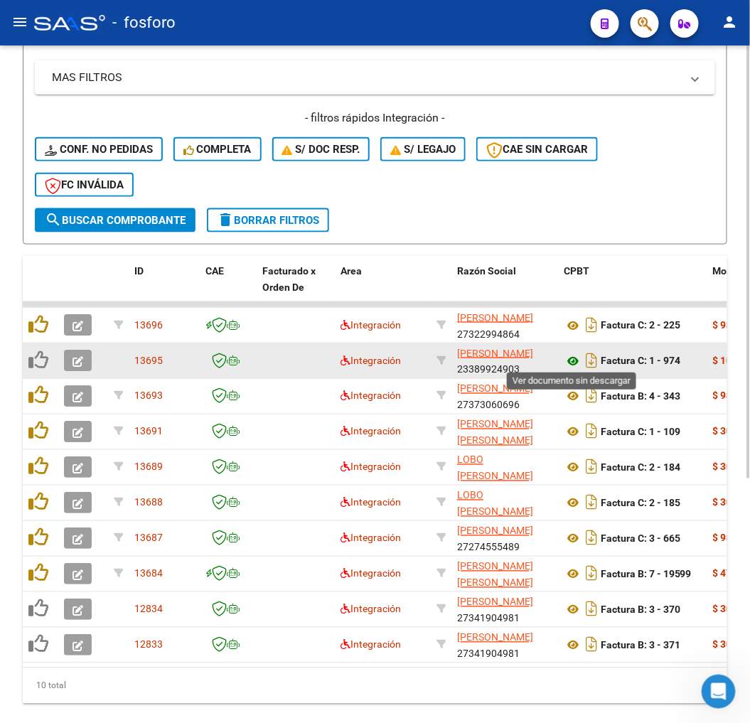
click at [569, 352] on icon at bounding box center [573, 360] width 18 height 17
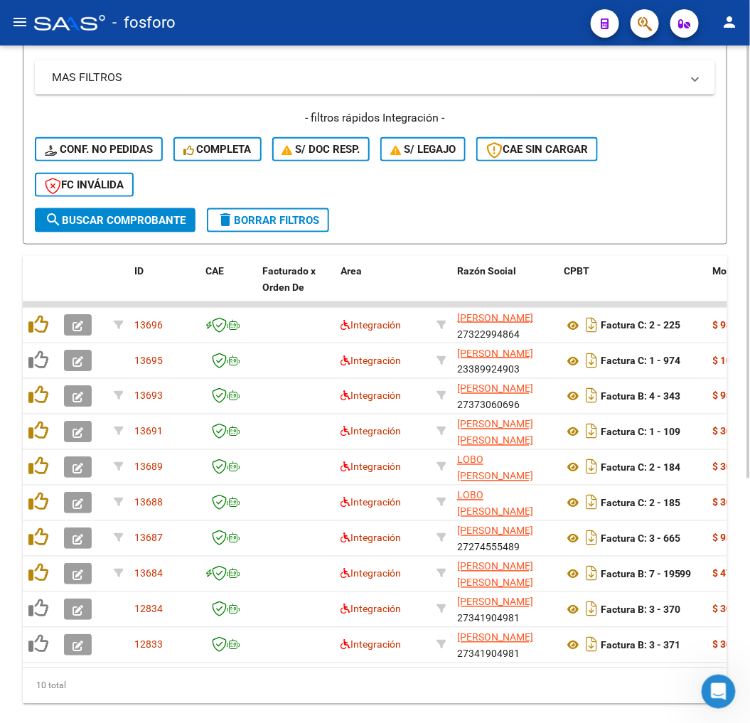
click at [530, 210] on form "Filtros Id Integración Area Seleccionar Gerenciador Seleccionar Gerenciador No …" at bounding box center [375, 45] width 704 height 397
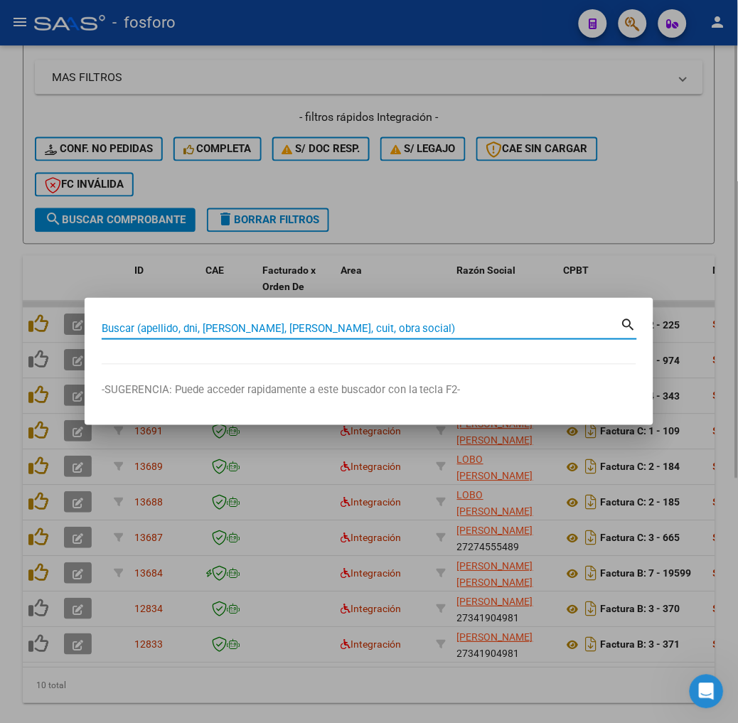
paste input "[PERSON_NAME][EMAIL_ADDRESS][DOMAIN_NAME]"
type input "[PERSON_NAME][EMAIL_ADDRESS][DOMAIN_NAME]"
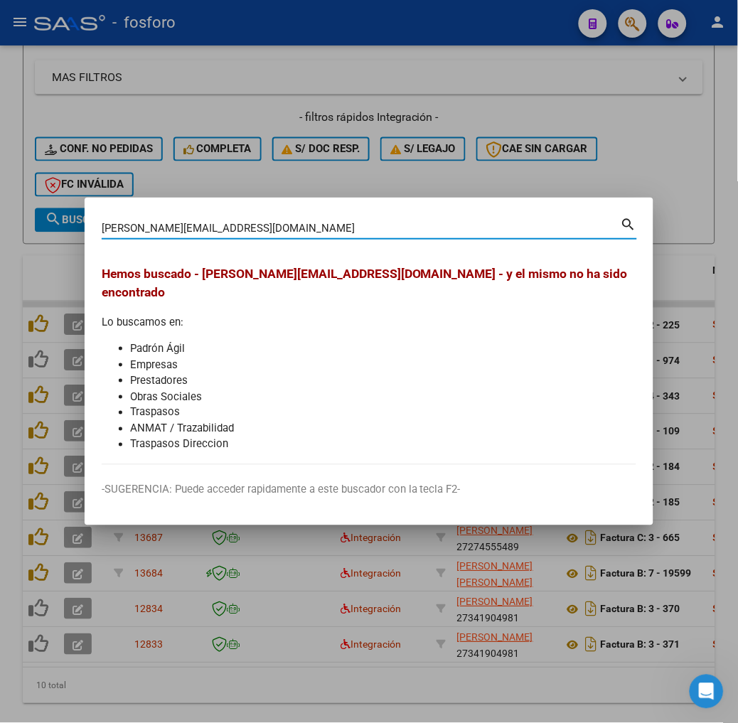
click at [566, 94] on div at bounding box center [369, 361] width 738 height 723
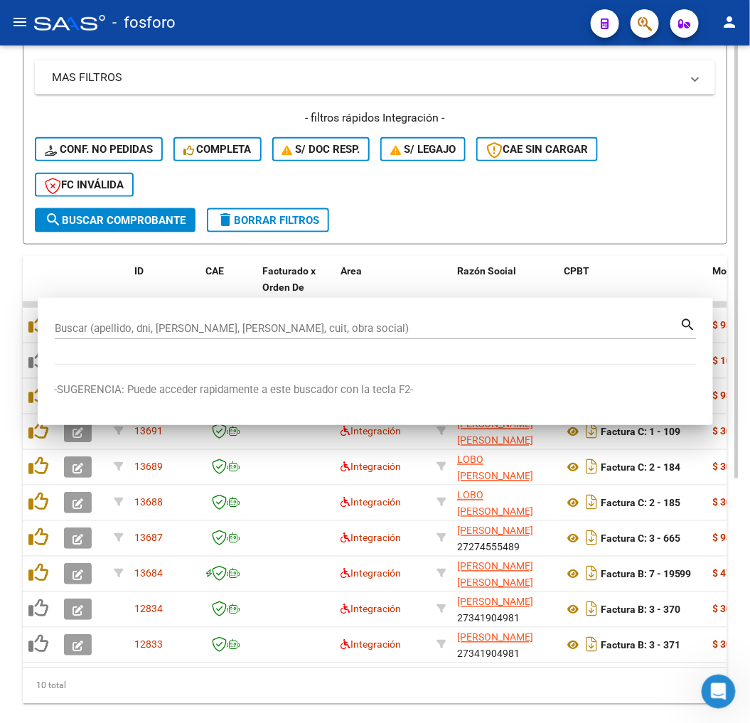
click at [566, 99] on div "MAS FILTROS Todos Con Doc. Respaldatoria Todos Con Trazabilidad Todos Asociado …" at bounding box center [375, 134] width 680 height 148
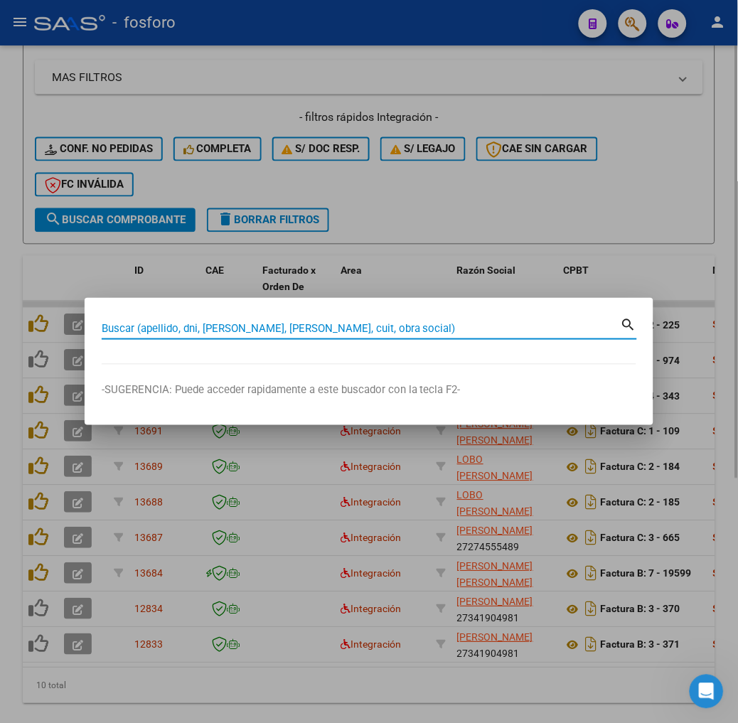
paste input "27564024770"
type input "27564024770"
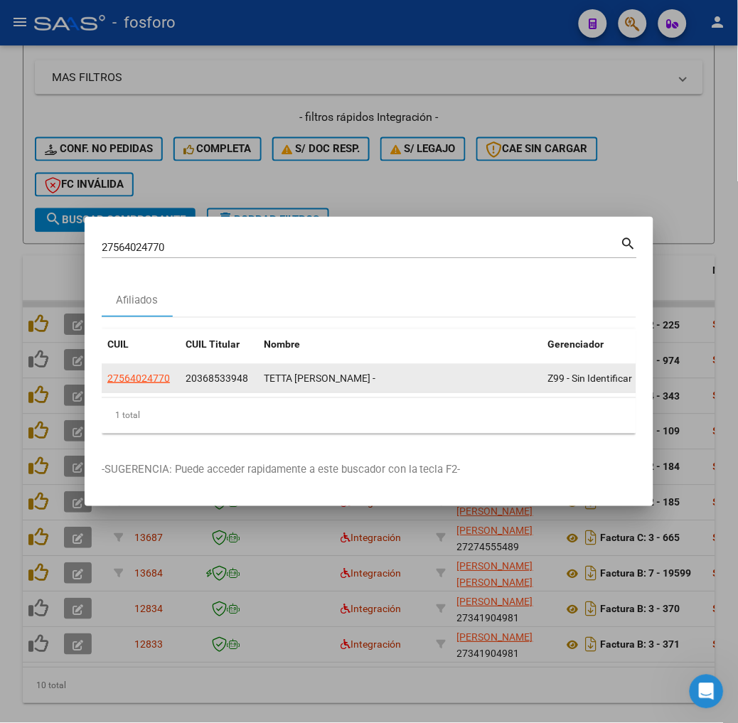
click at [102, 365] on datatable-body-cell "27564024770" at bounding box center [141, 379] width 78 height 28
click at [107, 372] on span "27564024770" at bounding box center [138, 377] width 63 height 11
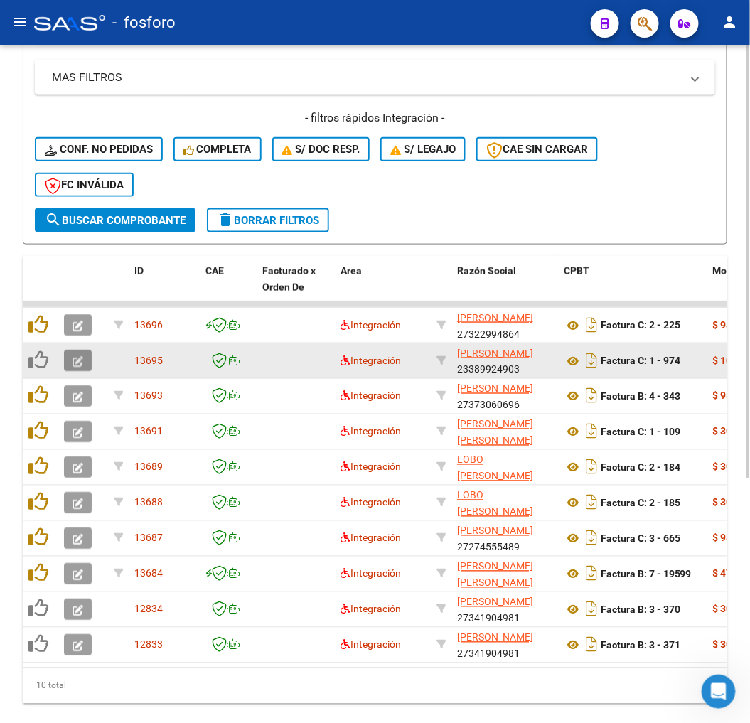
click at [76, 357] on icon "button" at bounding box center [77, 361] width 11 height 11
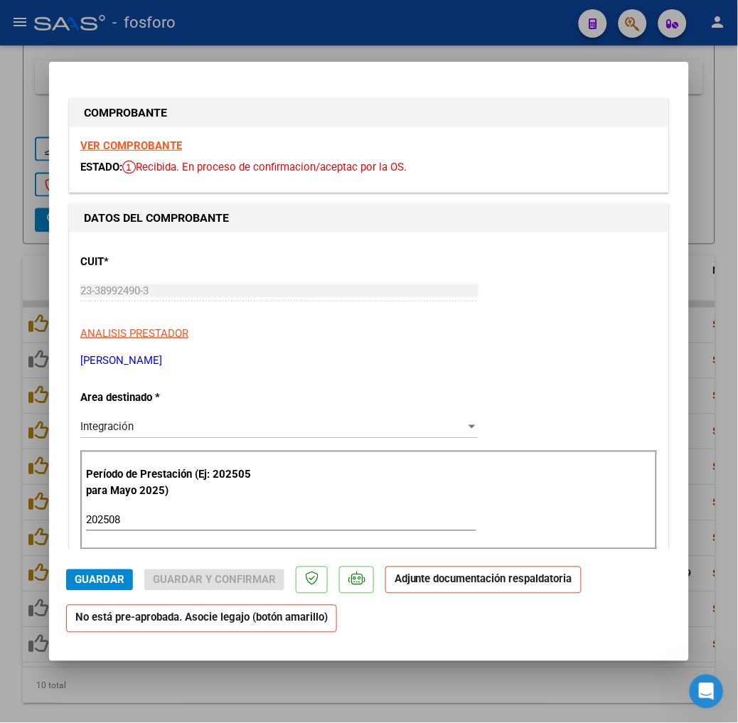
click at [124, 435] on div "Integración Seleccionar Area" at bounding box center [279, 426] width 398 height 21
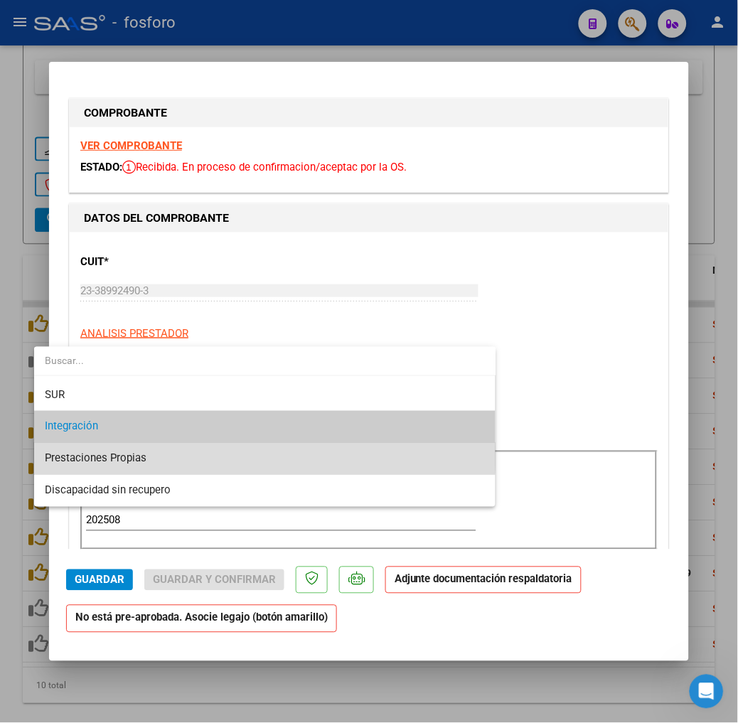
click at [215, 457] on span "Prestaciones Propias" at bounding box center [264, 459] width 439 height 32
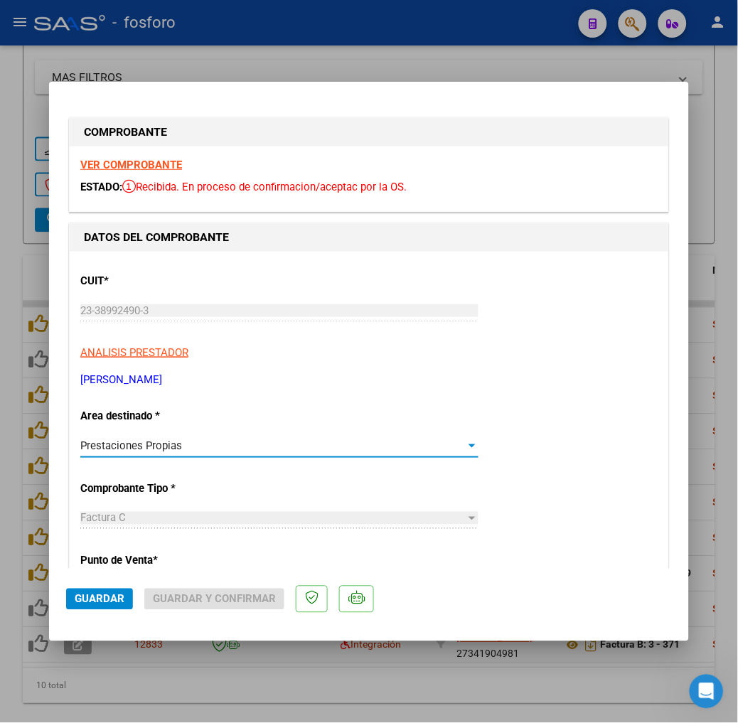
scroll to position [237, 0]
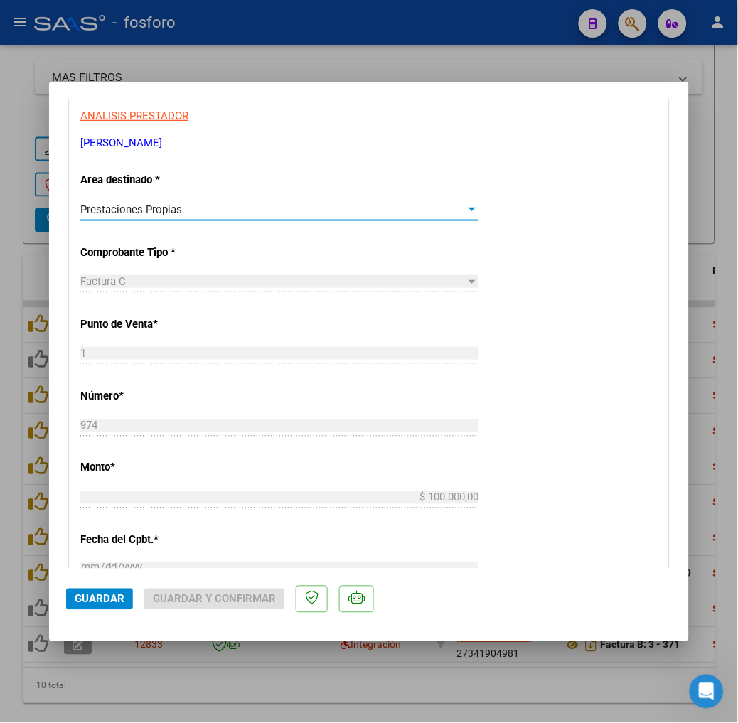
click at [75, 600] on span "Guardar" at bounding box center [100, 599] width 50 height 13
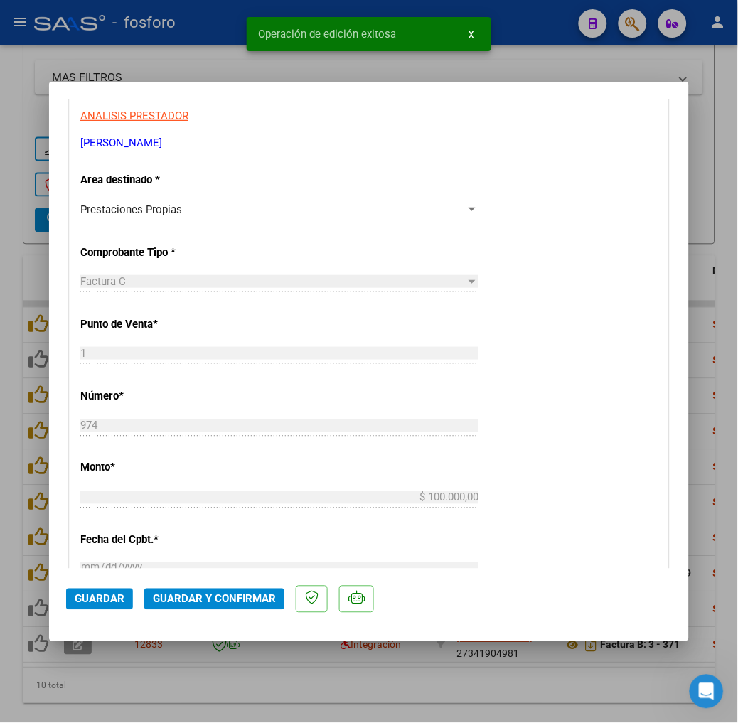
click at [139, 677] on div at bounding box center [369, 361] width 738 height 723
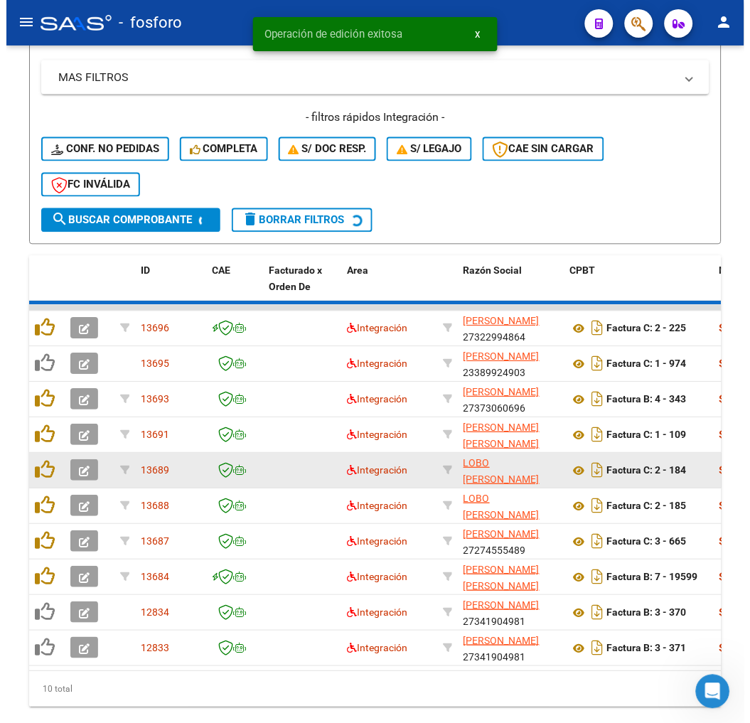
scroll to position [348, 0]
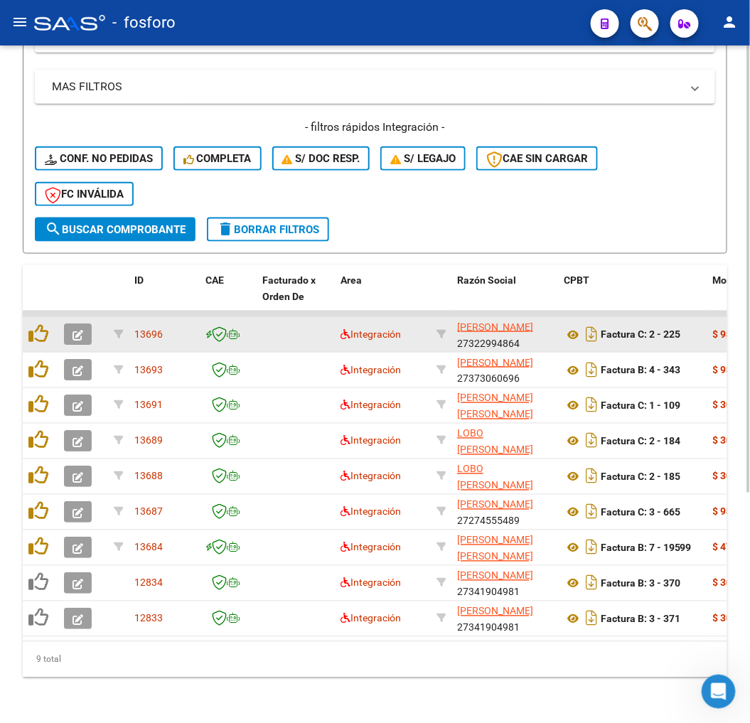
click at [338, 323] on datatable-body-cell "Integración" at bounding box center [383, 334] width 96 height 35
click at [341, 329] on icon at bounding box center [345, 334] width 10 height 10
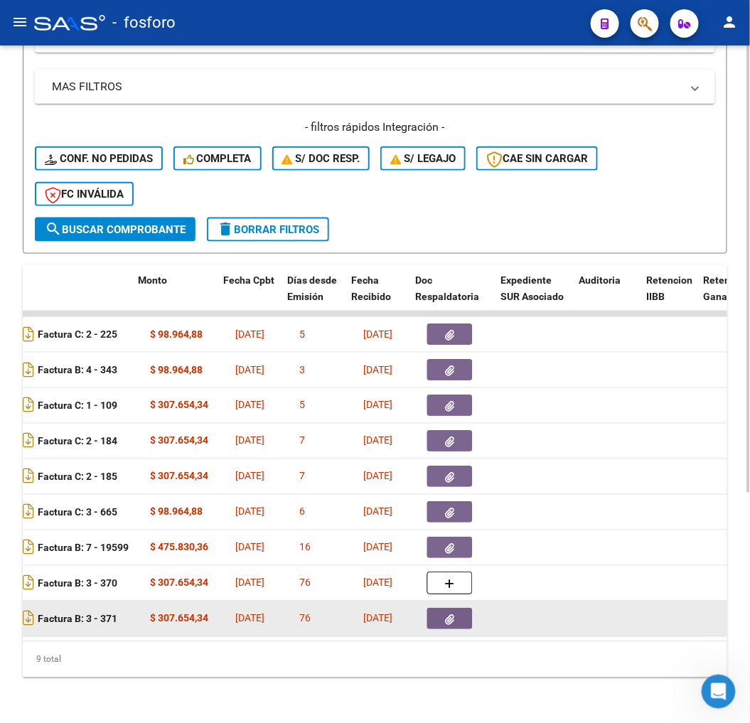
scroll to position [0, 574]
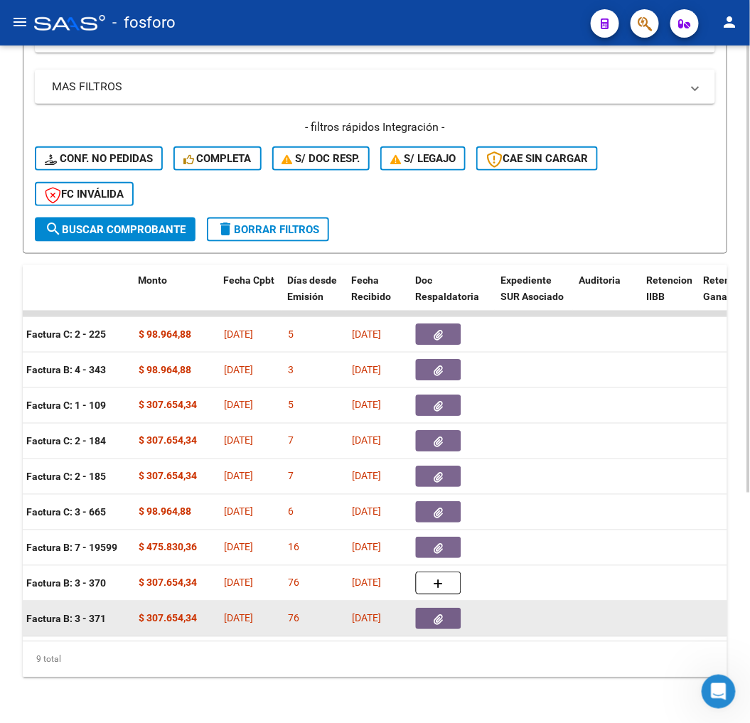
click at [438, 614] on icon "button" at bounding box center [438, 619] width 9 height 11
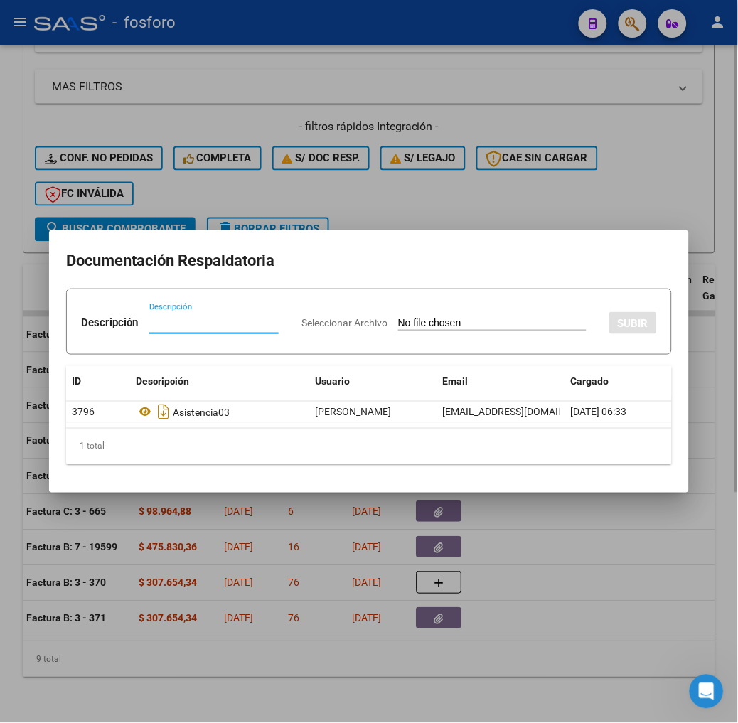
click at [303, 648] on div at bounding box center [369, 361] width 738 height 723
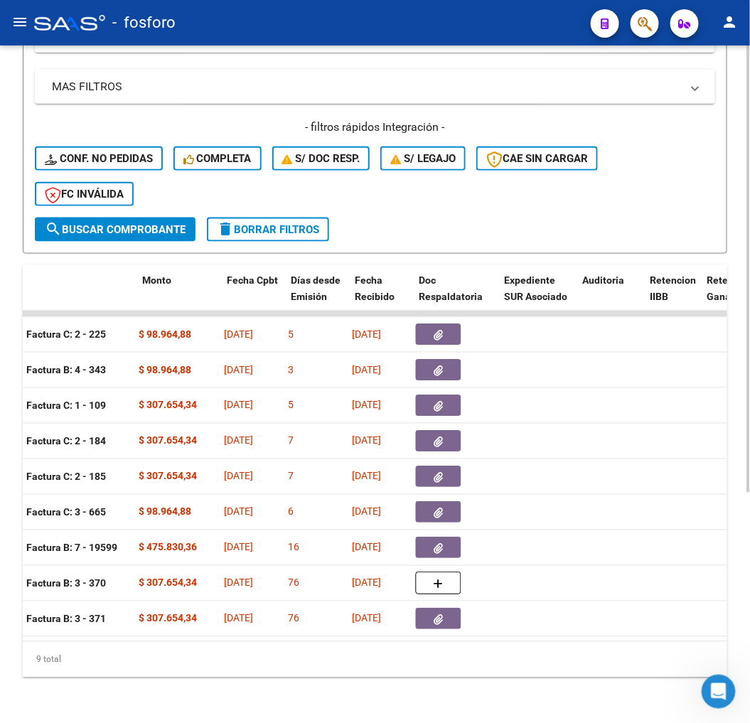
scroll to position [0, 0]
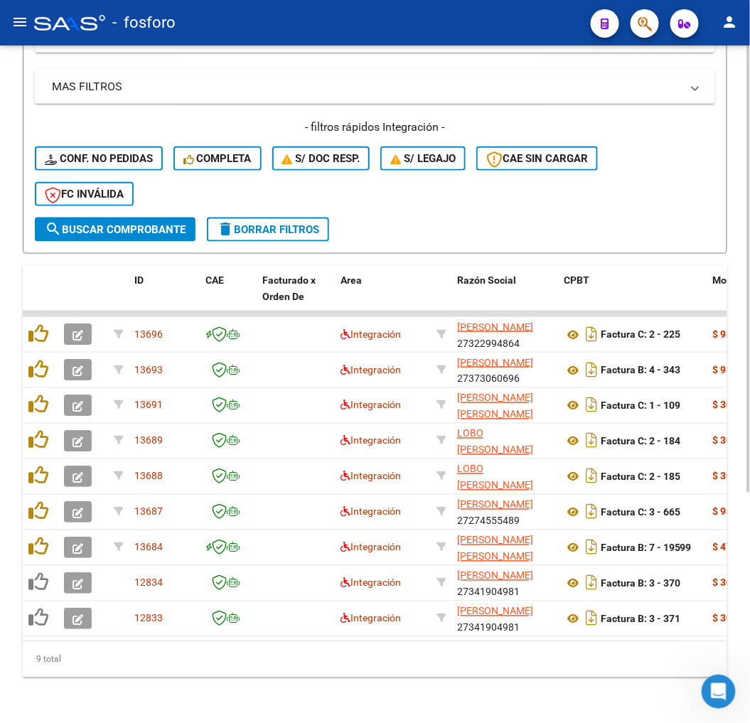
click at [136, 649] on div "9 total" at bounding box center [375, 660] width 704 height 36
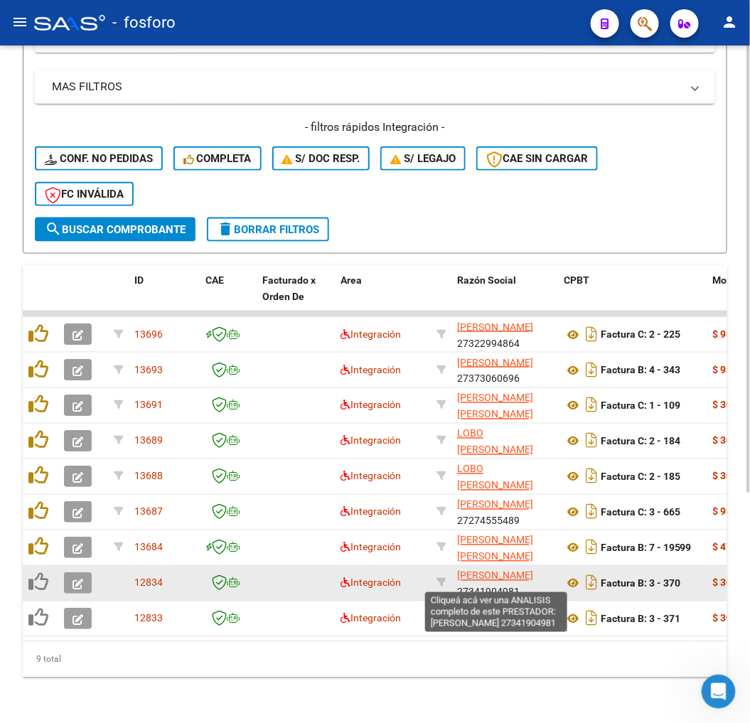
click at [460, 573] on span "[PERSON_NAME]" at bounding box center [495, 575] width 76 height 11
type textarea "27341904981"
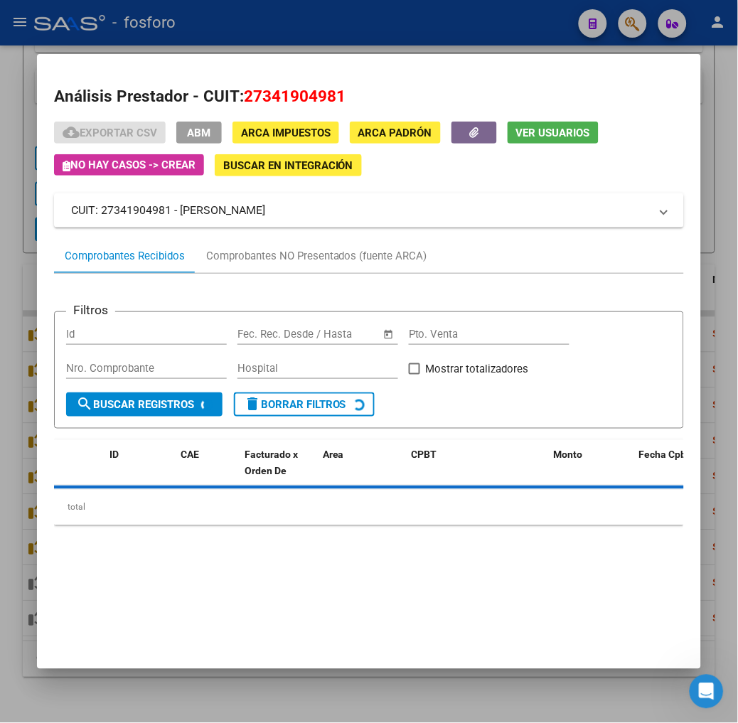
click at [218, 696] on div at bounding box center [369, 361] width 738 height 723
click at [218, 696] on div "Video tutorial PRESTADORES -> Listado de CPBTs Emitidos por Prestadores / Prove…" at bounding box center [369, 214] width 738 height 1017
click at [217, 696] on div "Video tutorial PRESTADORES -> Listado de CPBTs Emitidos por Prestadores / Prove…" at bounding box center [369, 214] width 738 height 1017
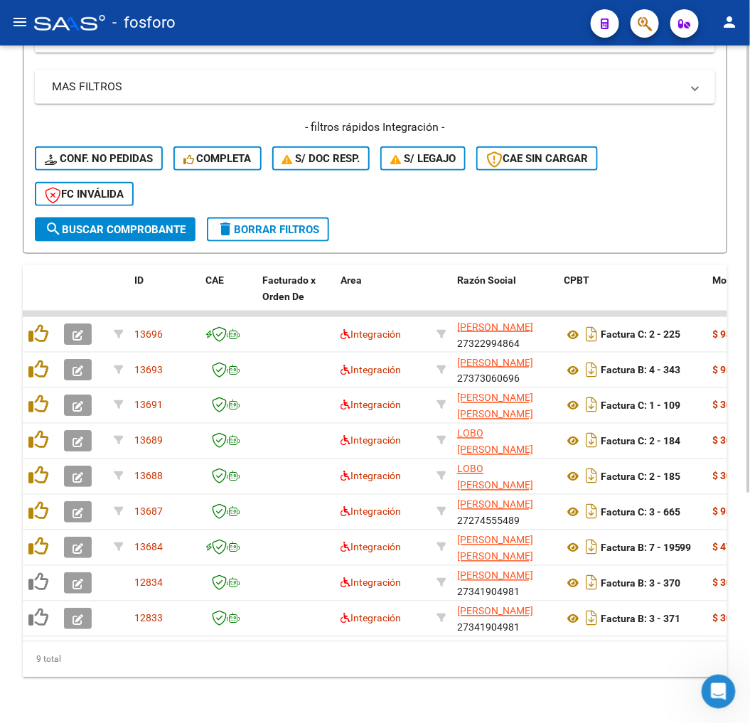
click at [217, 696] on div "Video tutorial PRESTADORES -> Listado de CPBTs Emitidos por Prestadores / Prove…" at bounding box center [375, 214] width 750 height 1017
click at [548, 176] on div "- filtros rápidos Integración - Conf. no pedidas Completa S/ Doc Resp. S/ legaj…" at bounding box center [375, 168] width 680 height 98
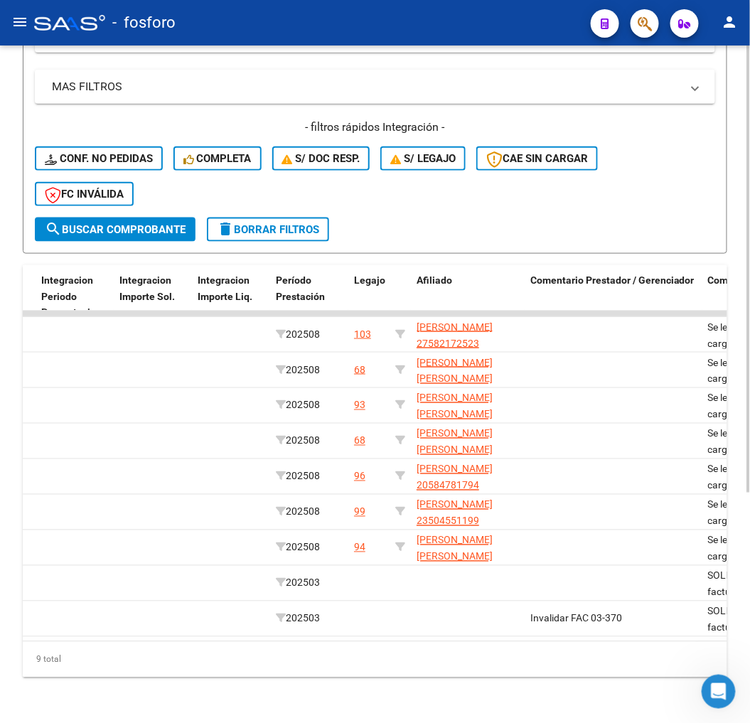
scroll to position [0, 1720]
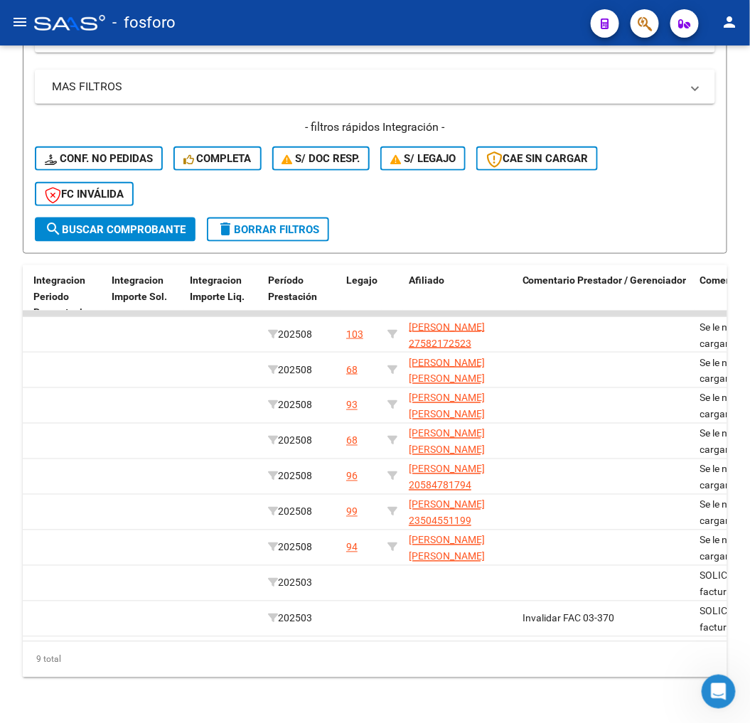
click at [10, 9] on mat-toolbar "menu - fosforo person" at bounding box center [375, 22] width 750 height 45
click at [9, 10] on mat-toolbar "menu - fosforo person" at bounding box center [375, 22] width 750 height 45
click at [15, 18] on mat-icon "menu" at bounding box center [19, 22] width 17 height 17
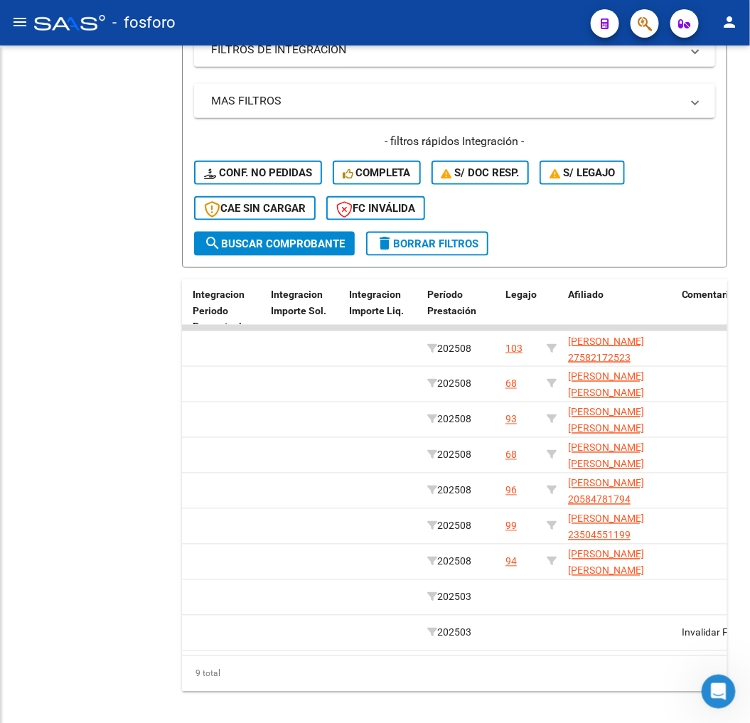
scroll to position [371, 0]
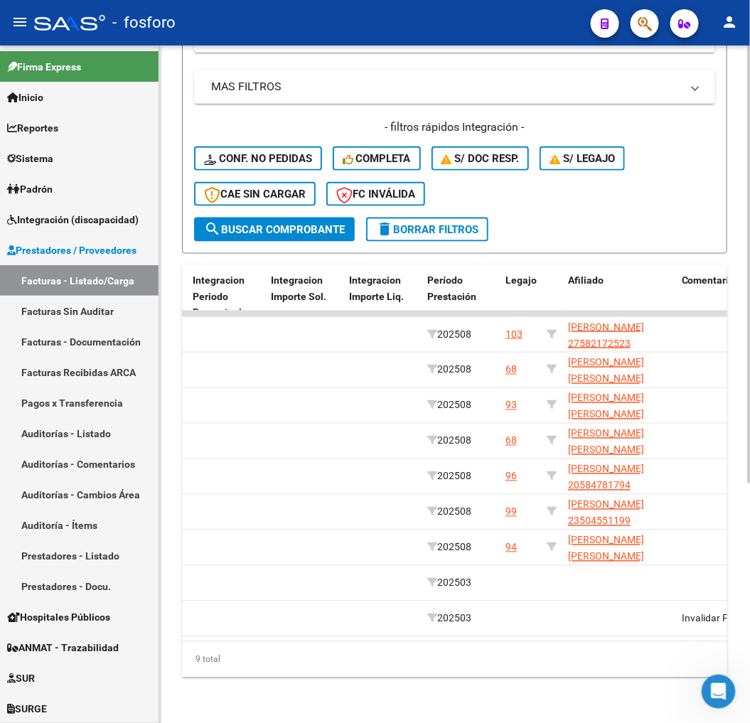
click at [361, 627] on datatable-body "13696 Integración RODRIGUEZ ROCIO IMELDA 27322994864 Factura C: 2 - 225 $ 98.96…" at bounding box center [534, 476] width 704 height 330
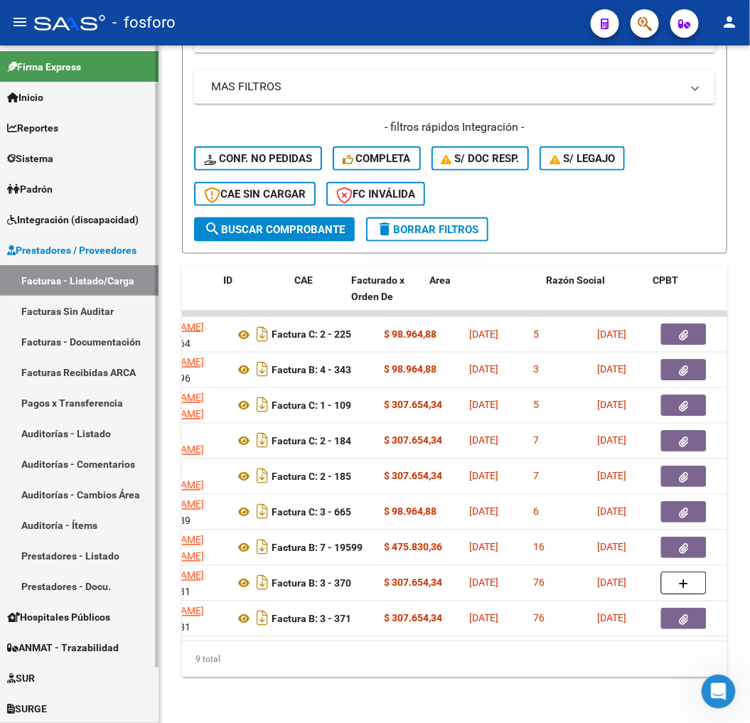
scroll to position [0, 70]
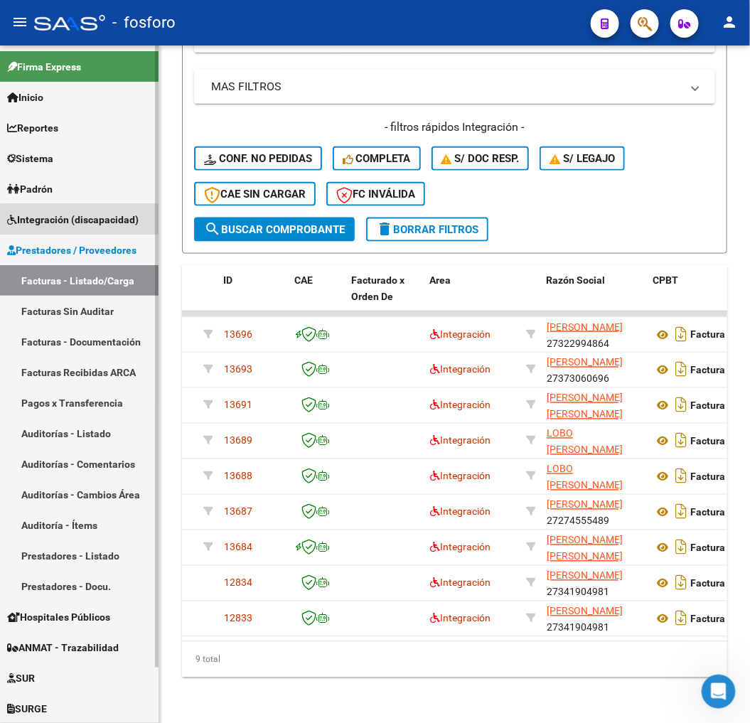
click at [94, 228] on link "Integración (discapacidad)" at bounding box center [79, 219] width 158 height 31
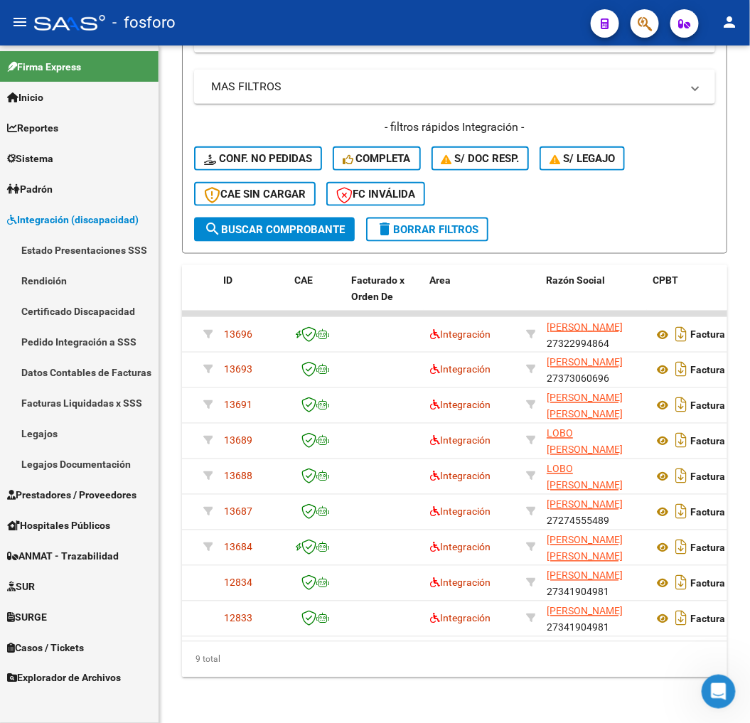
click at [71, 252] on link "Estado Presentaciones SSS" at bounding box center [79, 249] width 158 height 31
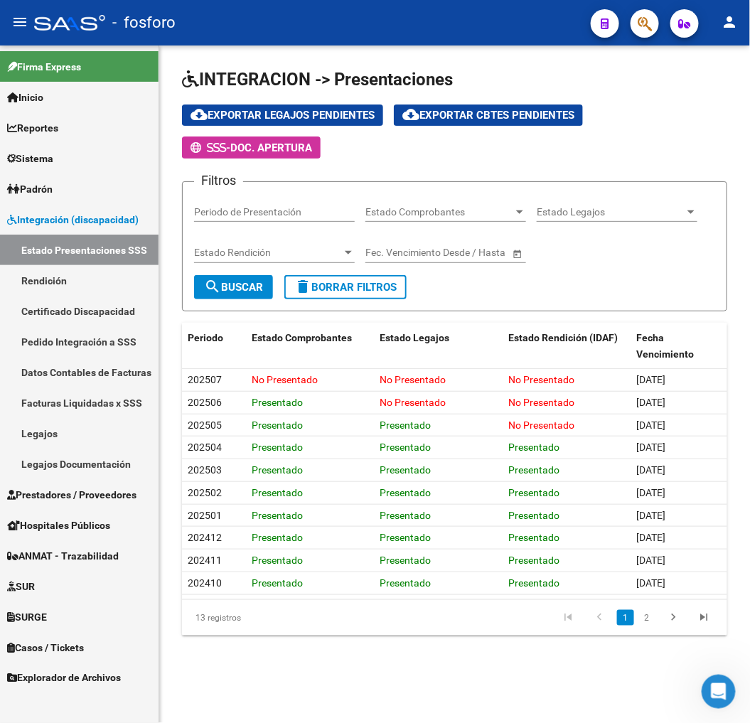
click at [58, 281] on link "Rendición" at bounding box center [79, 280] width 158 height 31
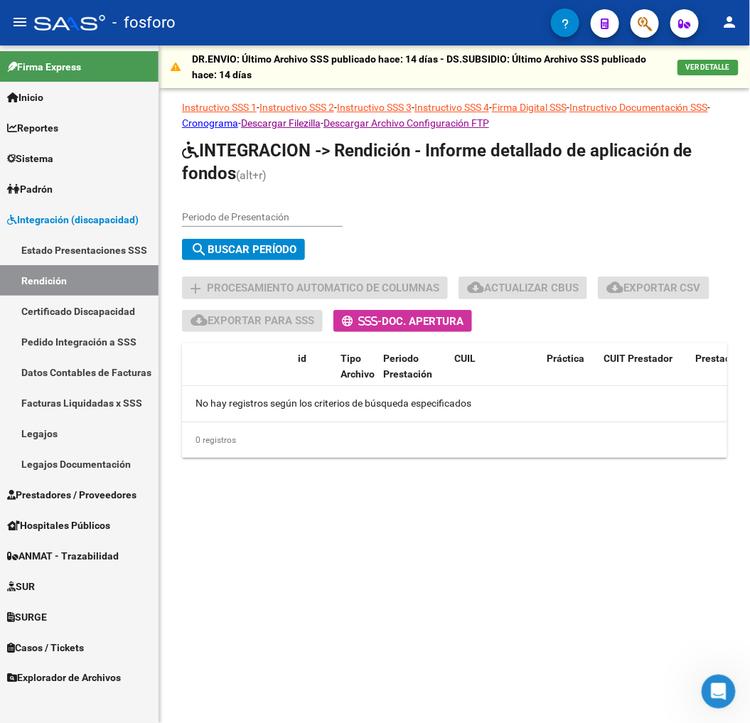
click at [276, 207] on div "Periodo de Presentación" at bounding box center [262, 212] width 161 height 28
click at [404, 212] on div "Periodo de Presentación search Buscar Período sync Cambiar Período" at bounding box center [454, 232] width 545 height 68
click at [90, 337] on link "Pedido Integración a SSS" at bounding box center [79, 341] width 158 height 31
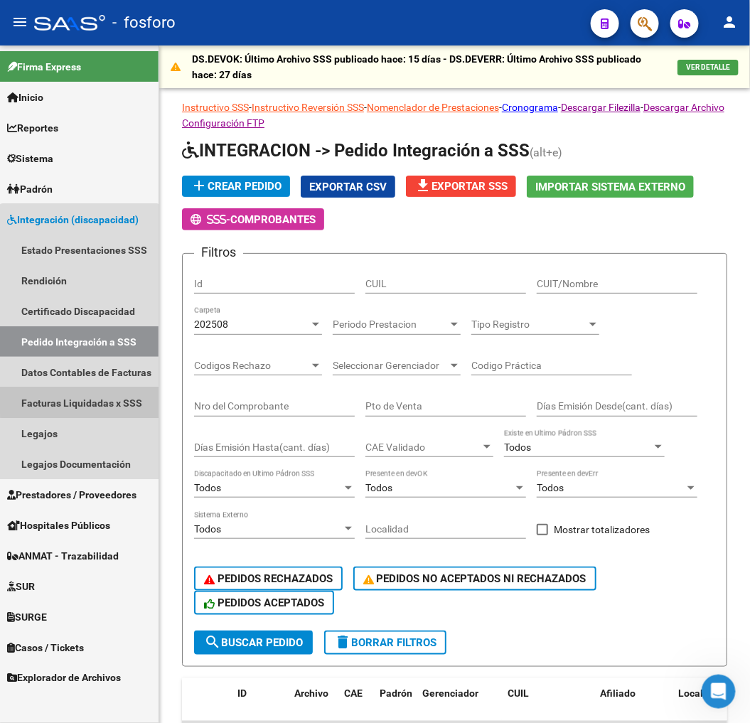
click at [80, 397] on link "Facturas Liquidadas x SSS" at bounding box center [79, 402] width 158 height 31
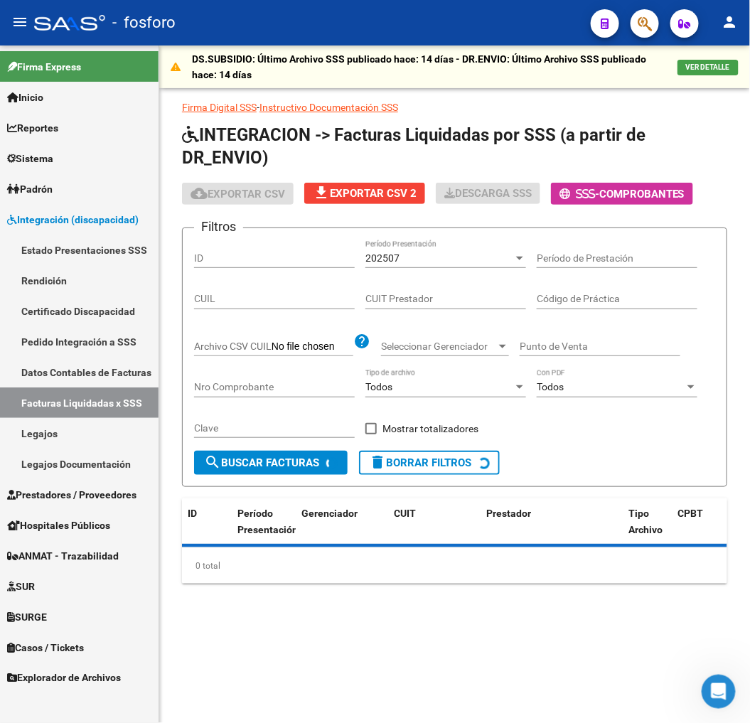
click at [87, 367] on link "Datos Contables de Facturas" at bounding box center [79, 372] width 158 height 31
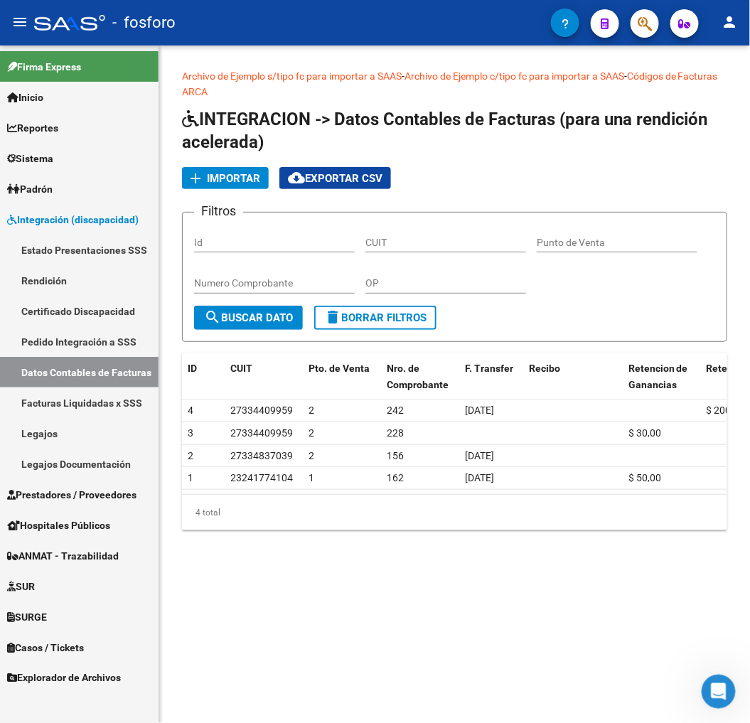
click at [66, 345] on link "Pedido Integración a SSS" at bounding box center [79, 341] width 158 height 31
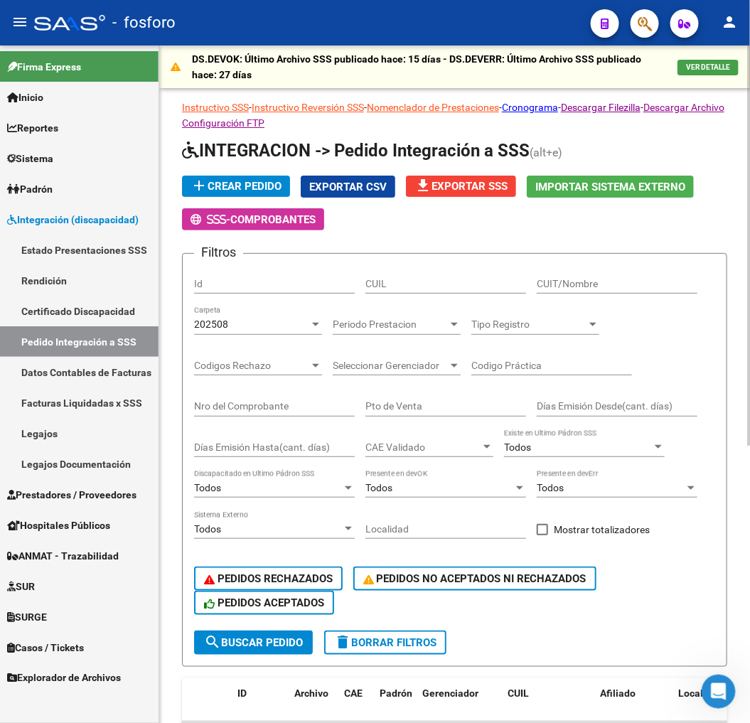
click at [437, 324] on span "Periodo Prestacion" at bounding box center [390, 324] width 115 height 12
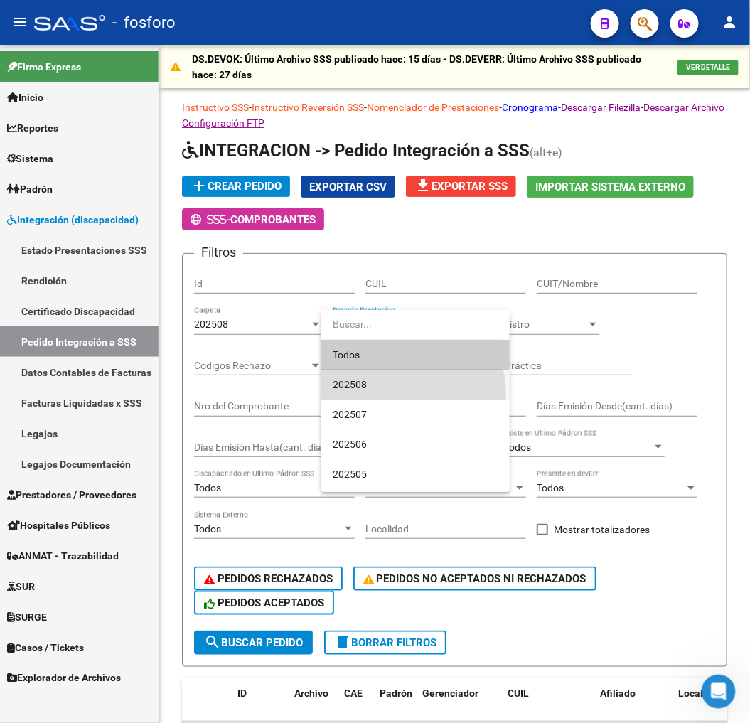
click at [394, 394] on span "202508" at bounding box center [416, 385] width 166 height 30
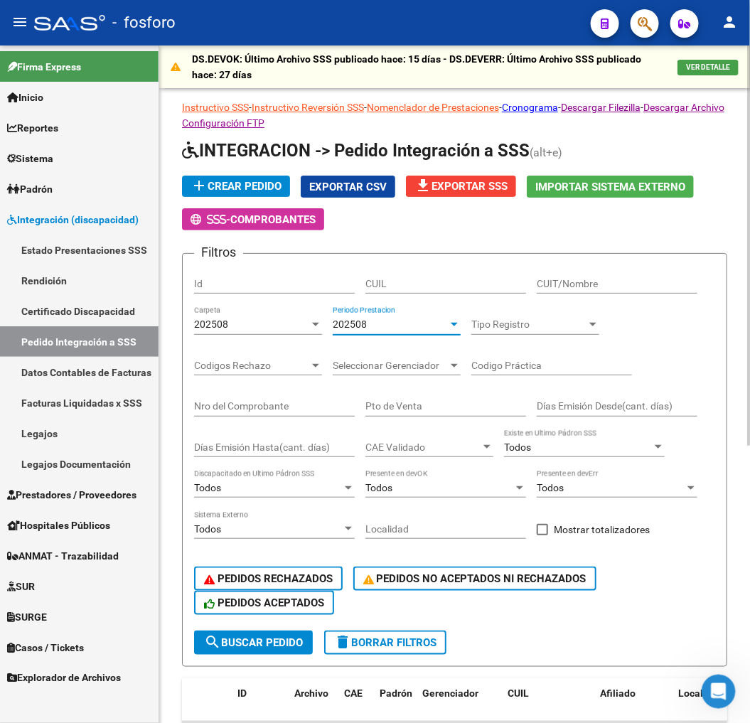
click at [382, 328] on div "202508" at bounding box center [390, 324] width 115 height 12
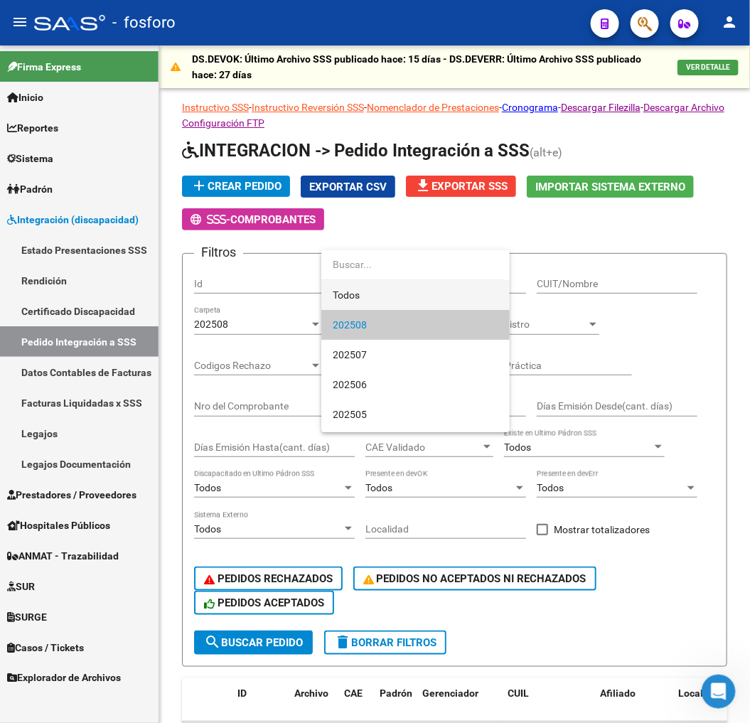
click at [384, 285] on span "Todos" at bounding box center [416, 295] width 166 height 30
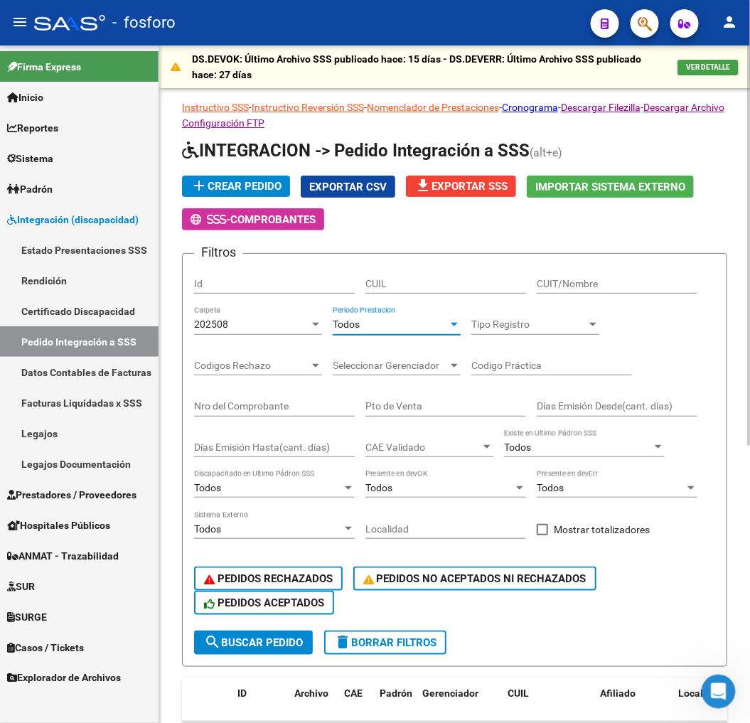
click at [401, 252] on app-list-header "INTEGRACION -> Pedido Integración a SSS (alt+e) add Crear Pedido Exportar CSV f…" at bounding box center [454, 402] width 545 height 527
click at [264, 630] on button "search Buscar Pedido" at bounding box center [253, 642] width 119 height 24
click at [455, 188] on span "file_download Exportar SSS" at bounding box center [460, 186] width 93 height 13
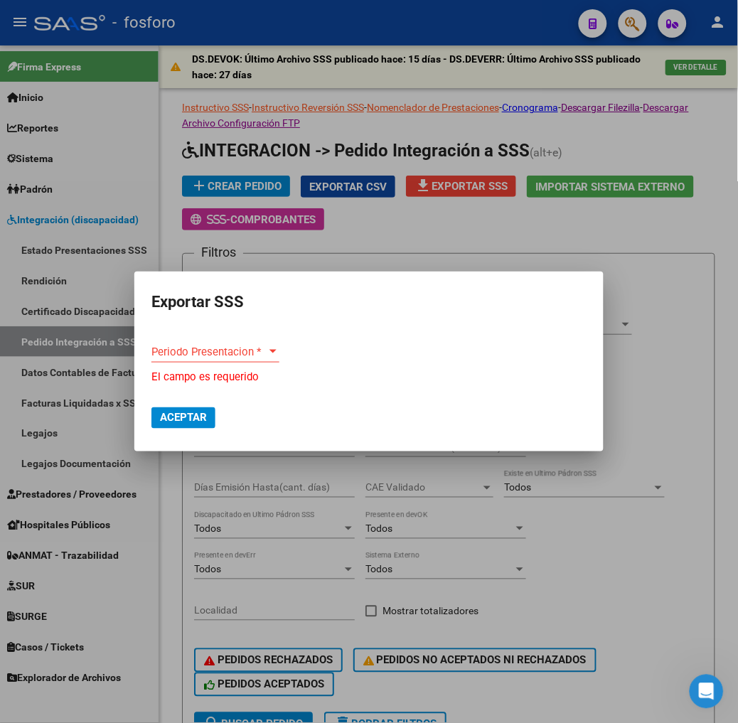
click at [242, 342] on mat-dialog-content "Periodo Presentacion * Periodo Presentacion * El campo es requerido" at bounding box center [368, 357] width 469 height 55
click at [242, 363] on div "Periodo Presentacion * Periodo Presentacion *" at bounding box center [215, 358] width 128 height 35
click at [242, 354] on span "Periodo Presentacion *" at bounding box center [208, 351] width 115 height 13
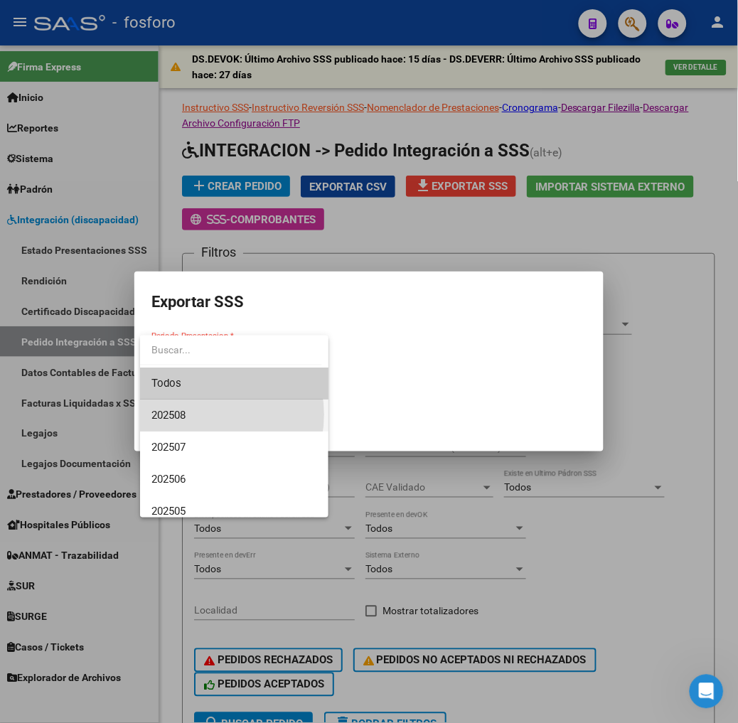
click at [203, 414] on span "202508" at bounding box center [234, 415] width 166 height 32
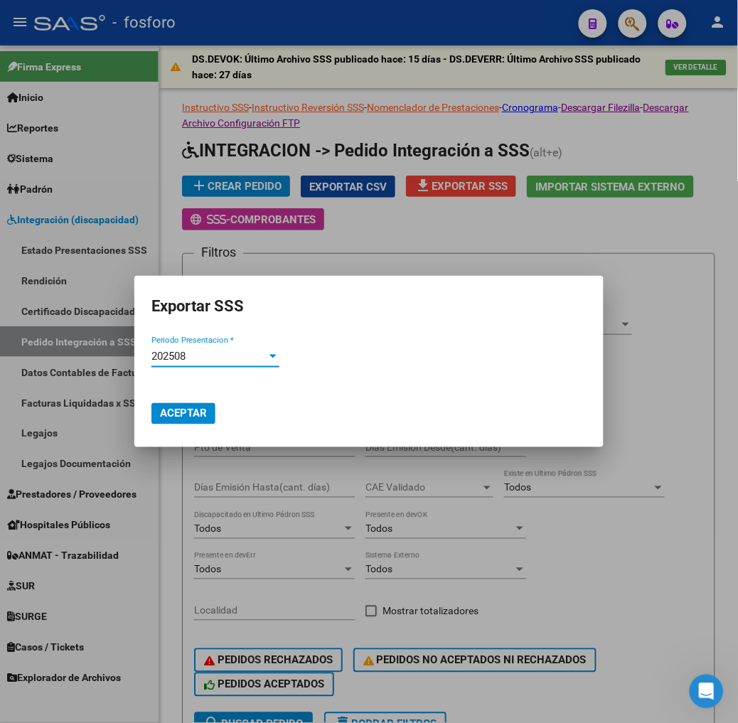
click at [195, 403] on button "Aceptar" at bounding box center [183, 413] width 64 height 21
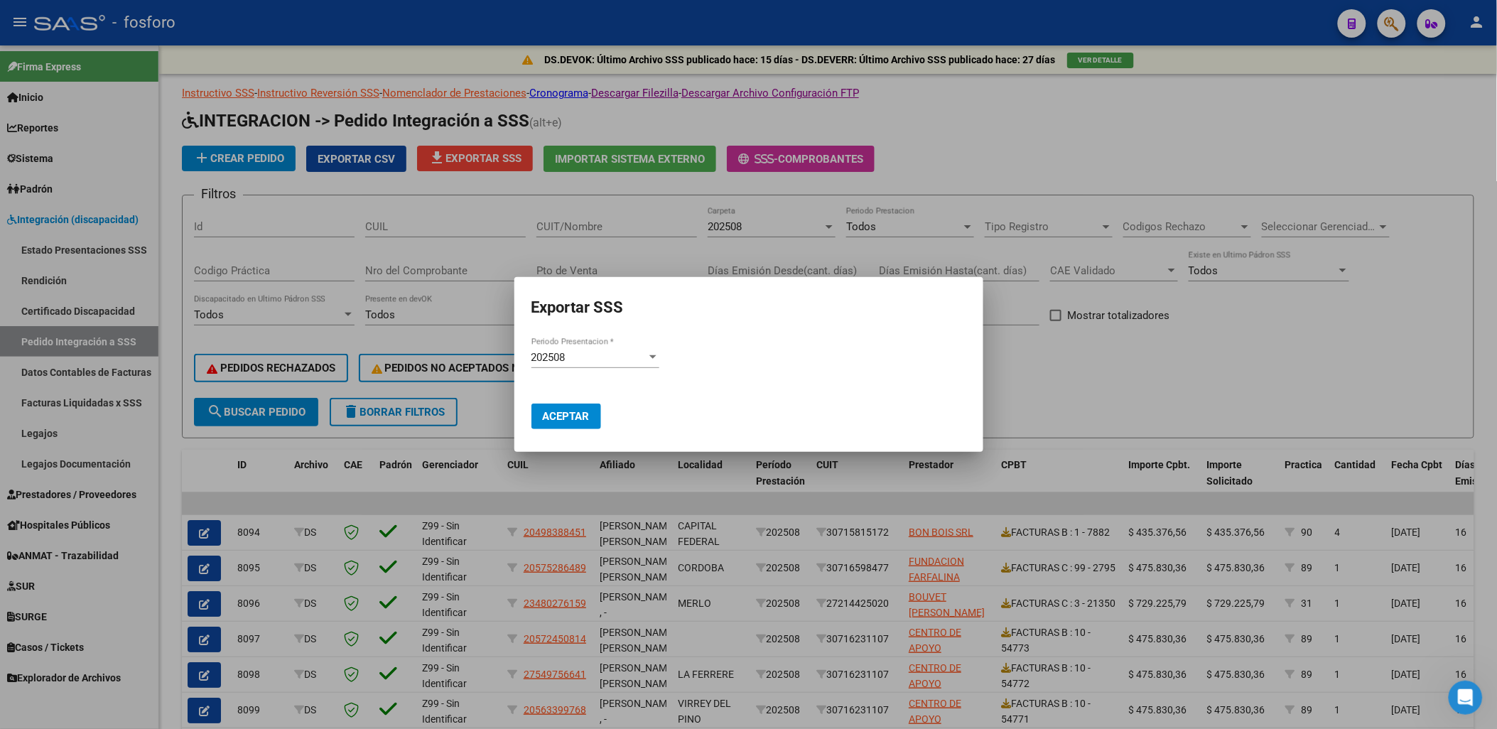
click at [661, 342] on mat-dialog-content "202508 Periodo Presentacion *" at bounding box center [748, 358] width 469 height 46
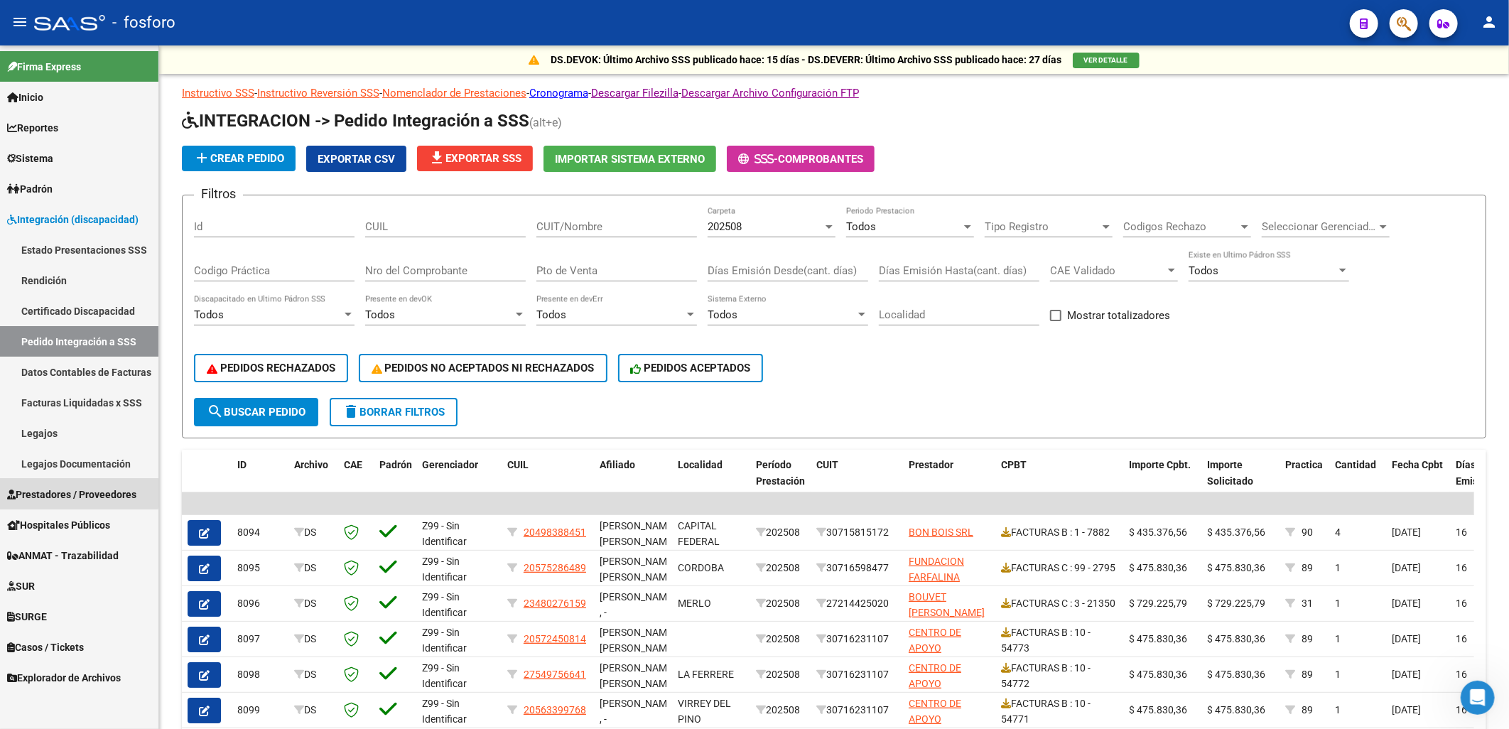
click at [60, 482] on link "Prestadores / Proveedores" at bounding box center [79, 494] width 158 height 31
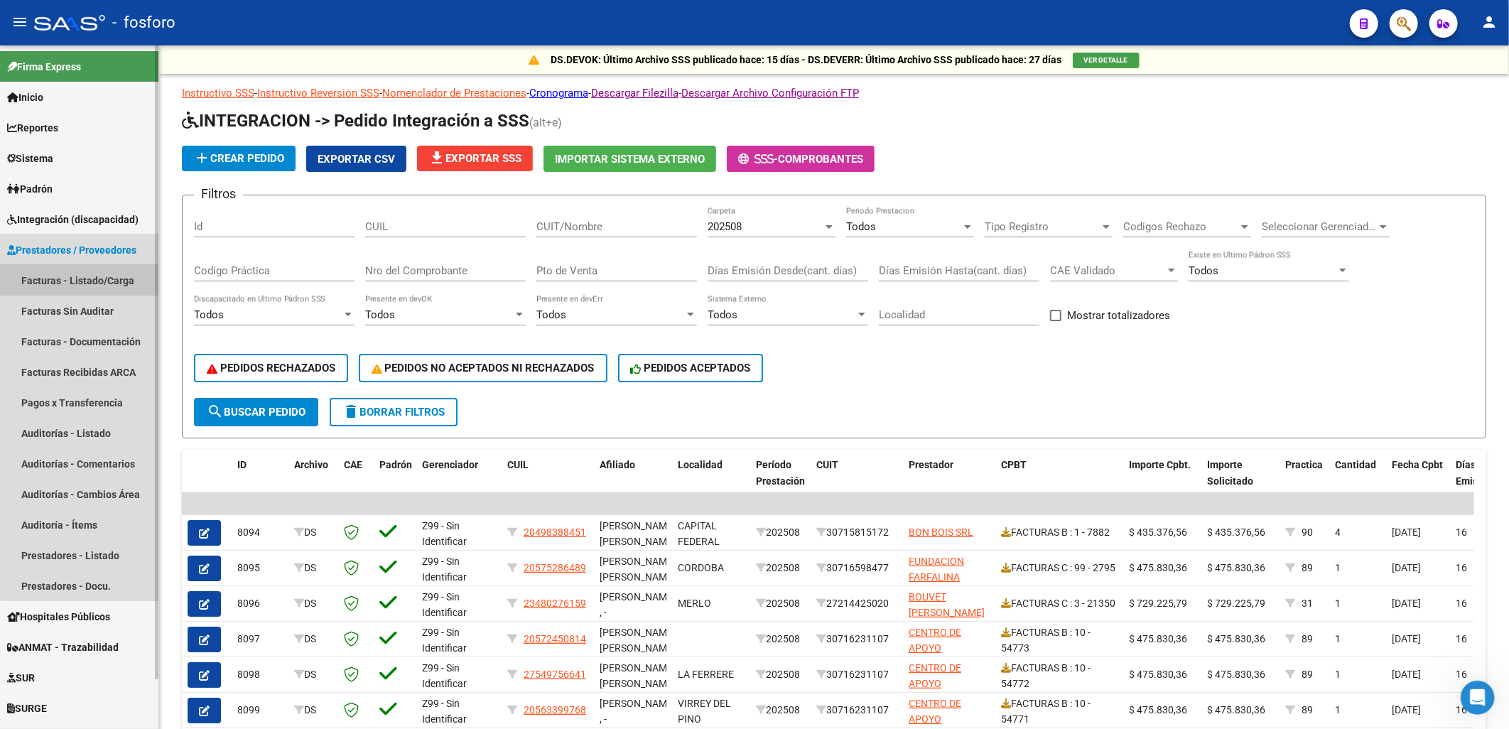
click at [94, 273] on link "Facturas - Listado/Carga" at bounding box center [79, 280] width 158 height 31
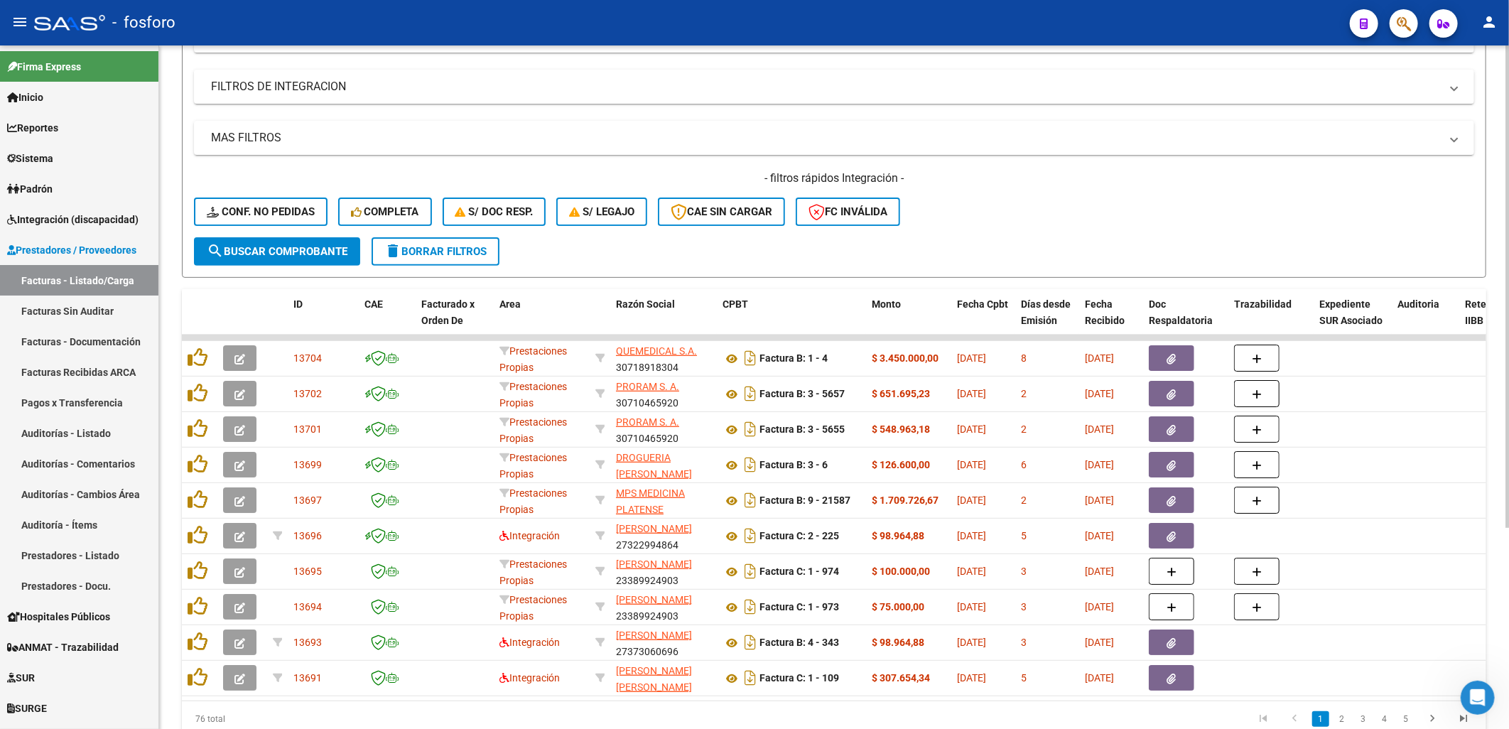
scroll to position [286, 0]
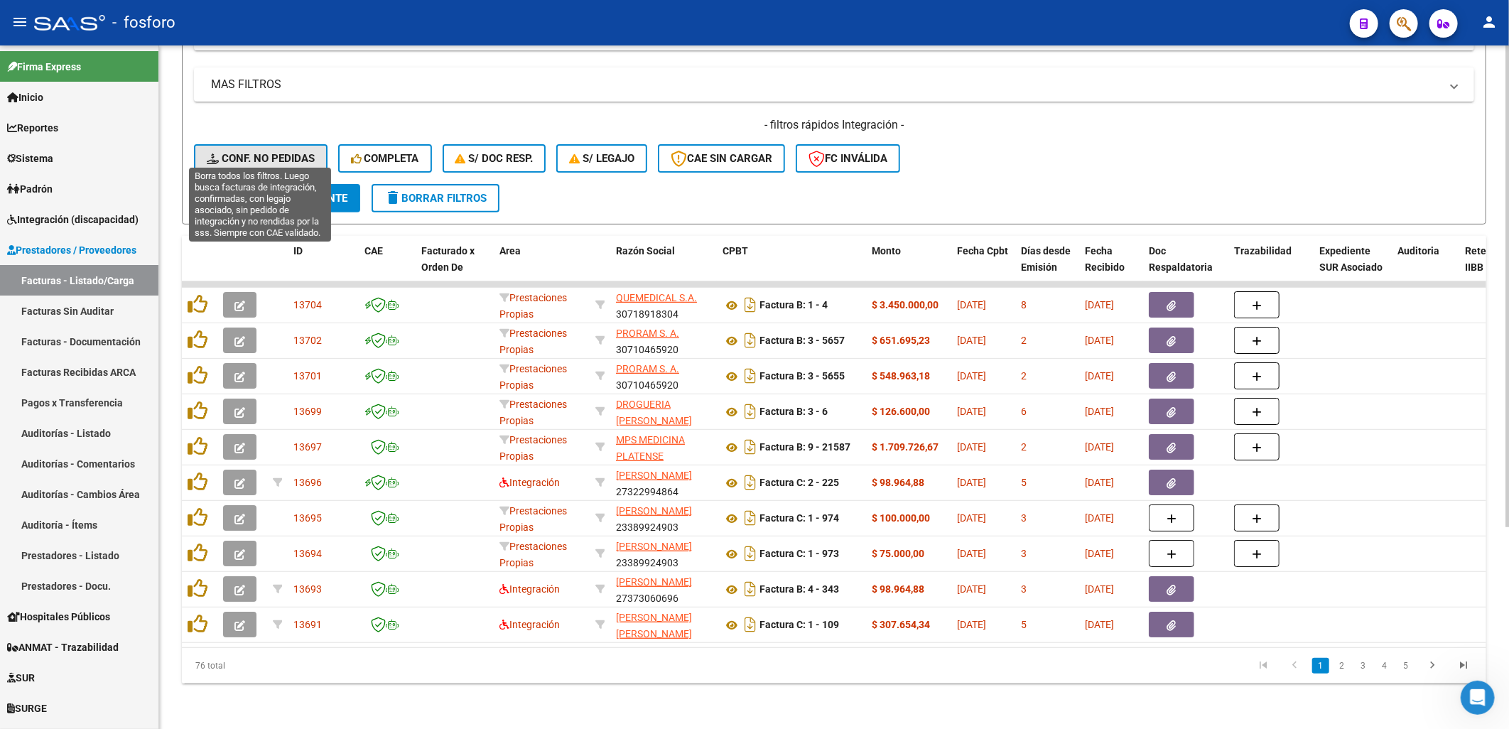
click at [268, 154] on span "Conf. no pedidas" at bounding box center [261, 158] width 108 height 13
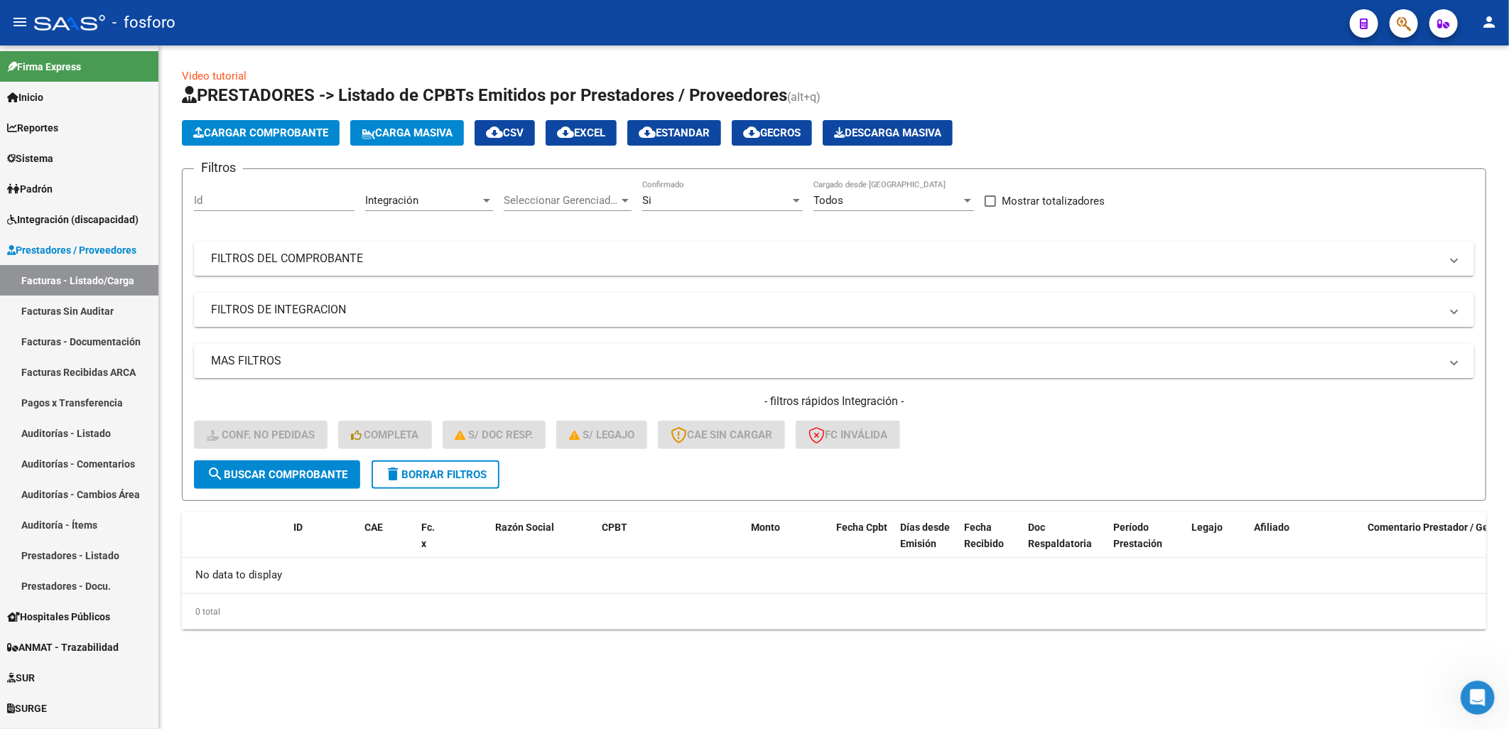
scroll to position [0, 0]
click at [413, 476] on span "delete Borrar Filtros" at bounding box center [435, 474] width 102 height 13
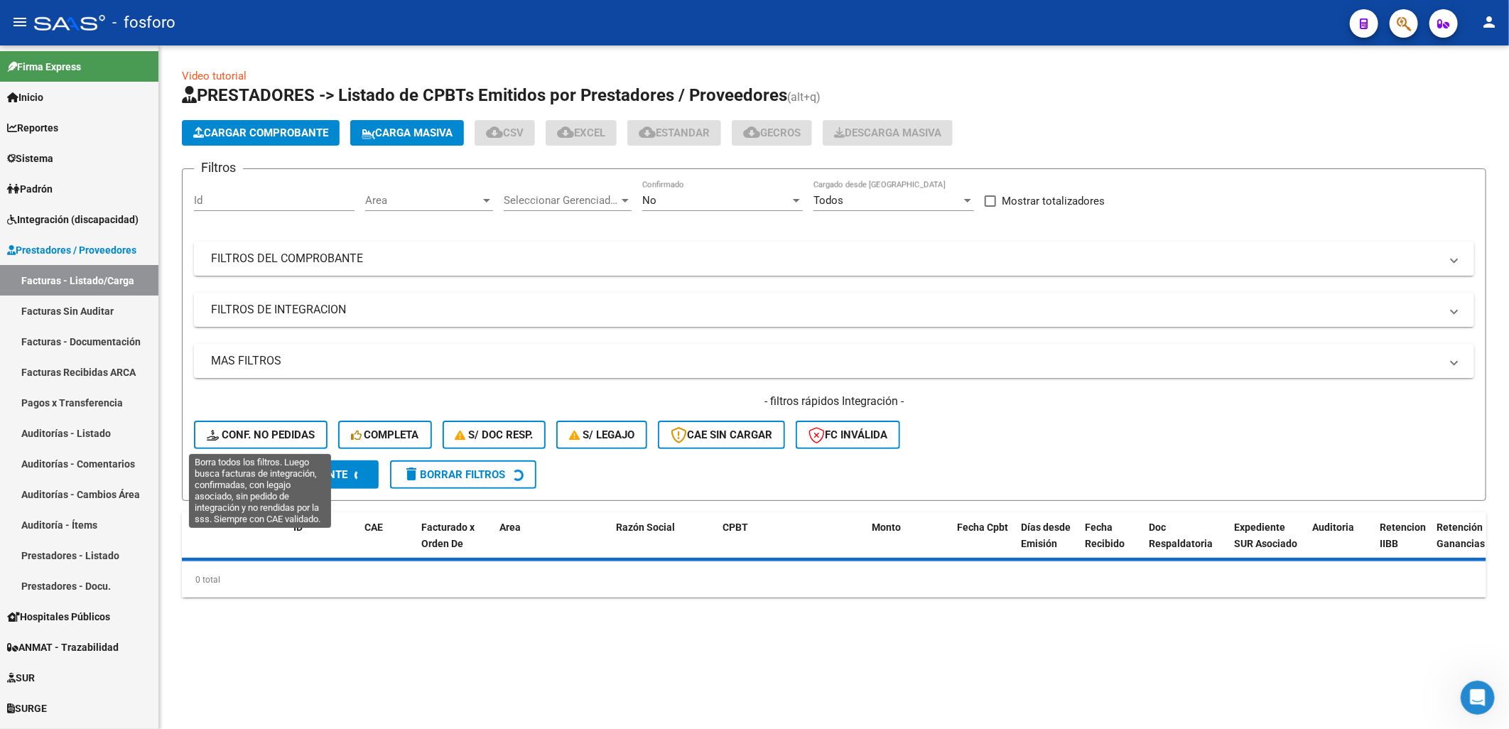
click at [262, 430] on span "Conf. no pedidas" at bounding box center [261, 434] width 108 height 13
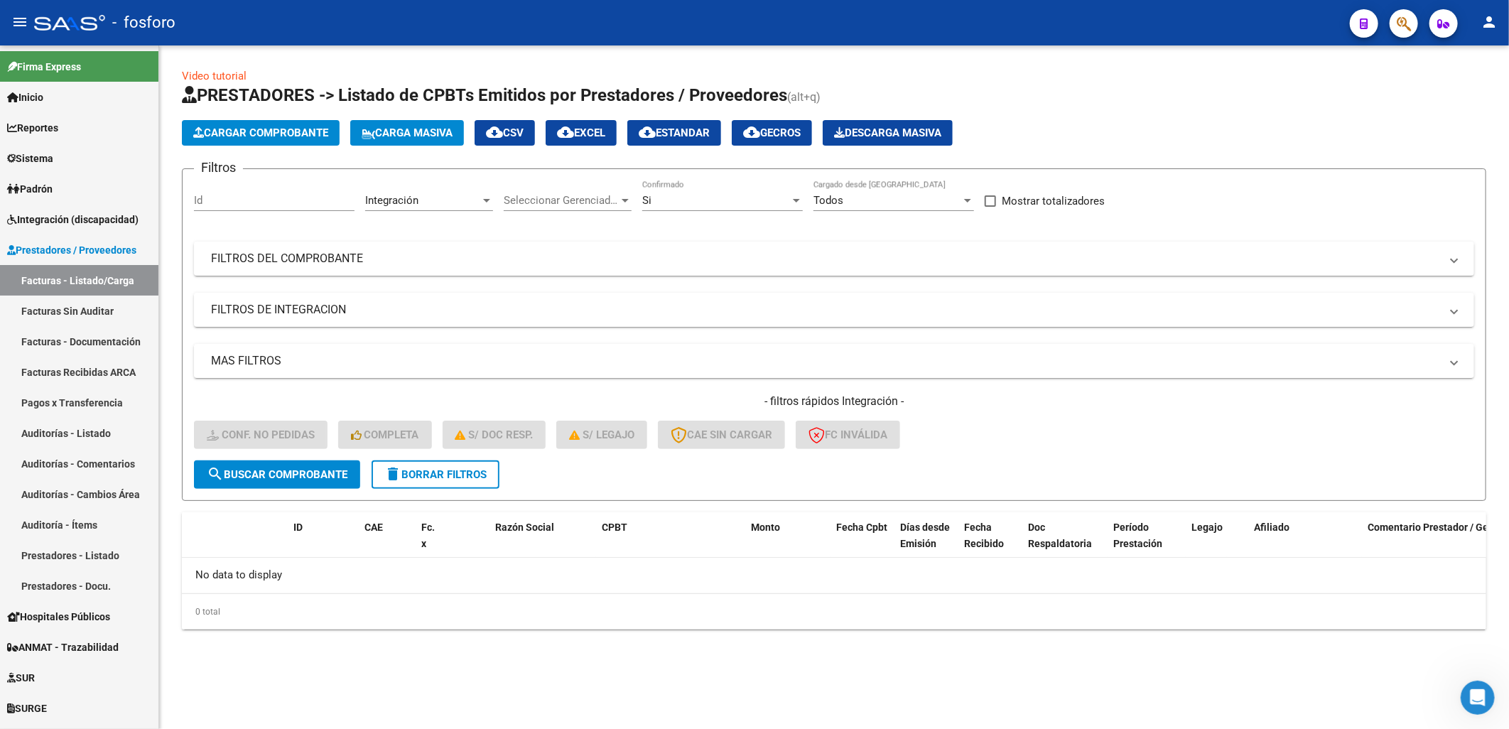
click at [425, 458] on div "- filtros rápidos Integración - Conf. no pedidas Completa S/ Doc Resp. S/ legaj…" at bounding box center [834, 427] width 1281 height 67
click at [433, 470] on span "delete Borrar Filtros" at bounding box center [435, 474] width 102 height 13
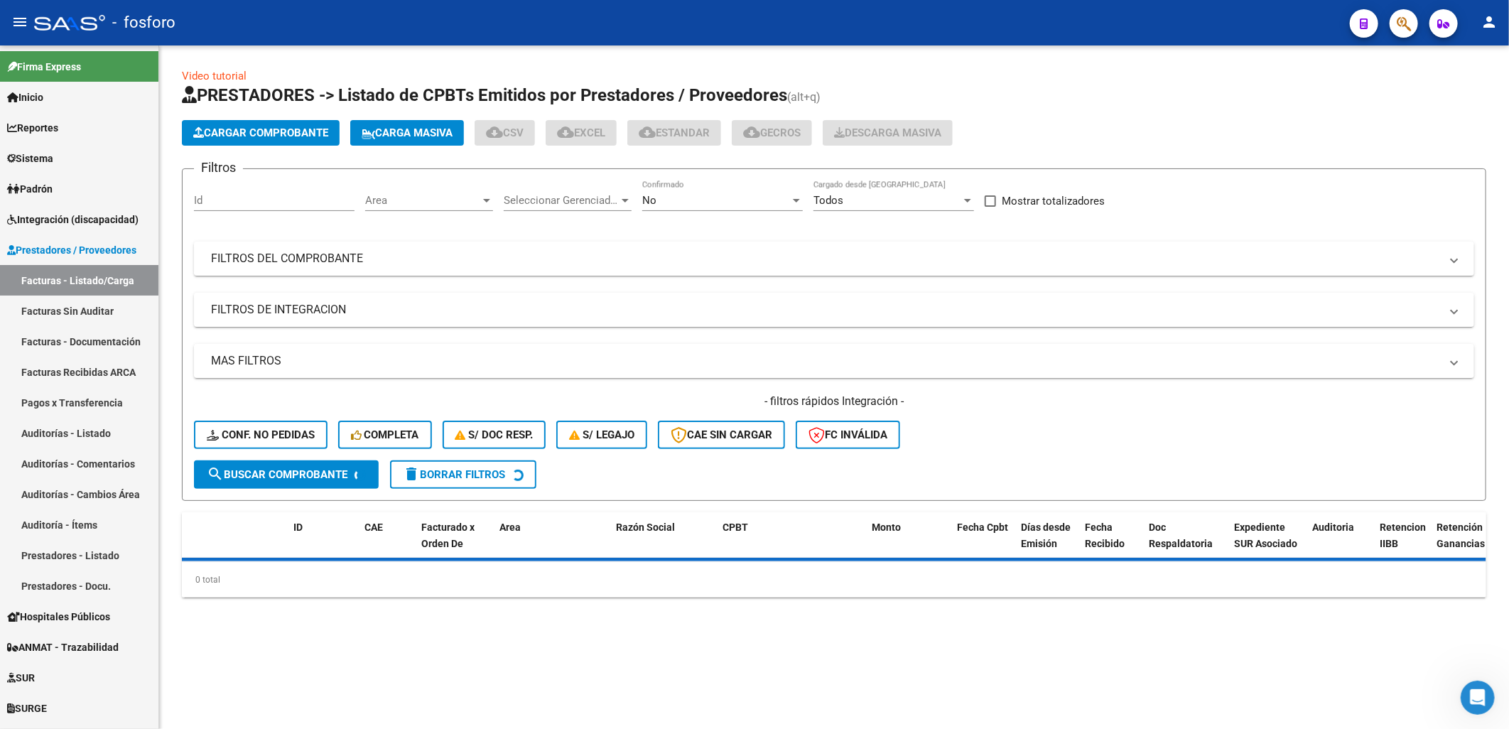
click at [260, 455] on div "- filtros rápidos Integración - Conf. no pedidas Completa S/ Doc Resp. S/ legaj…" at bounding box center [834, 427] width 1281 height 67
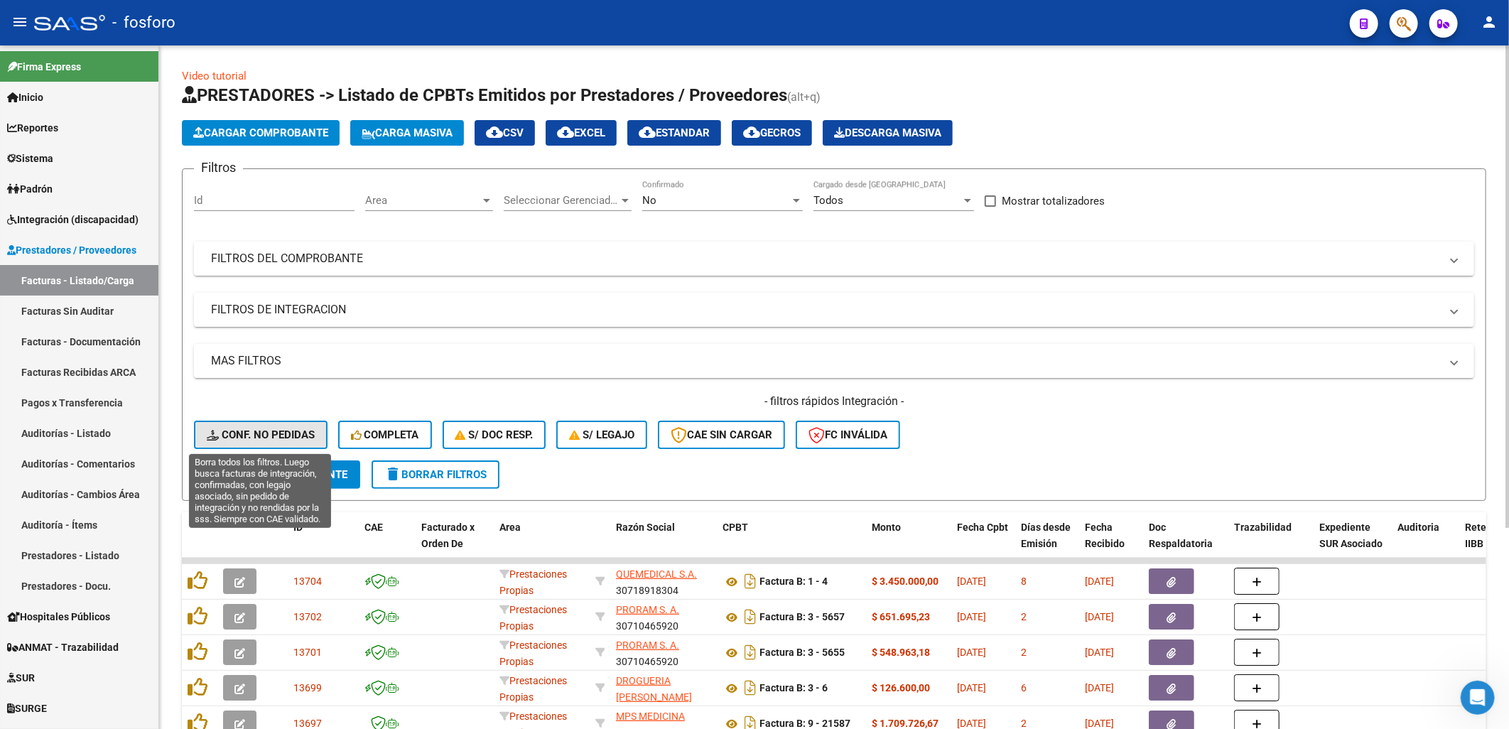
click at [268, 446] on button "Conf. no pedidas" at bounding box center [261, 435] width 134 height 28
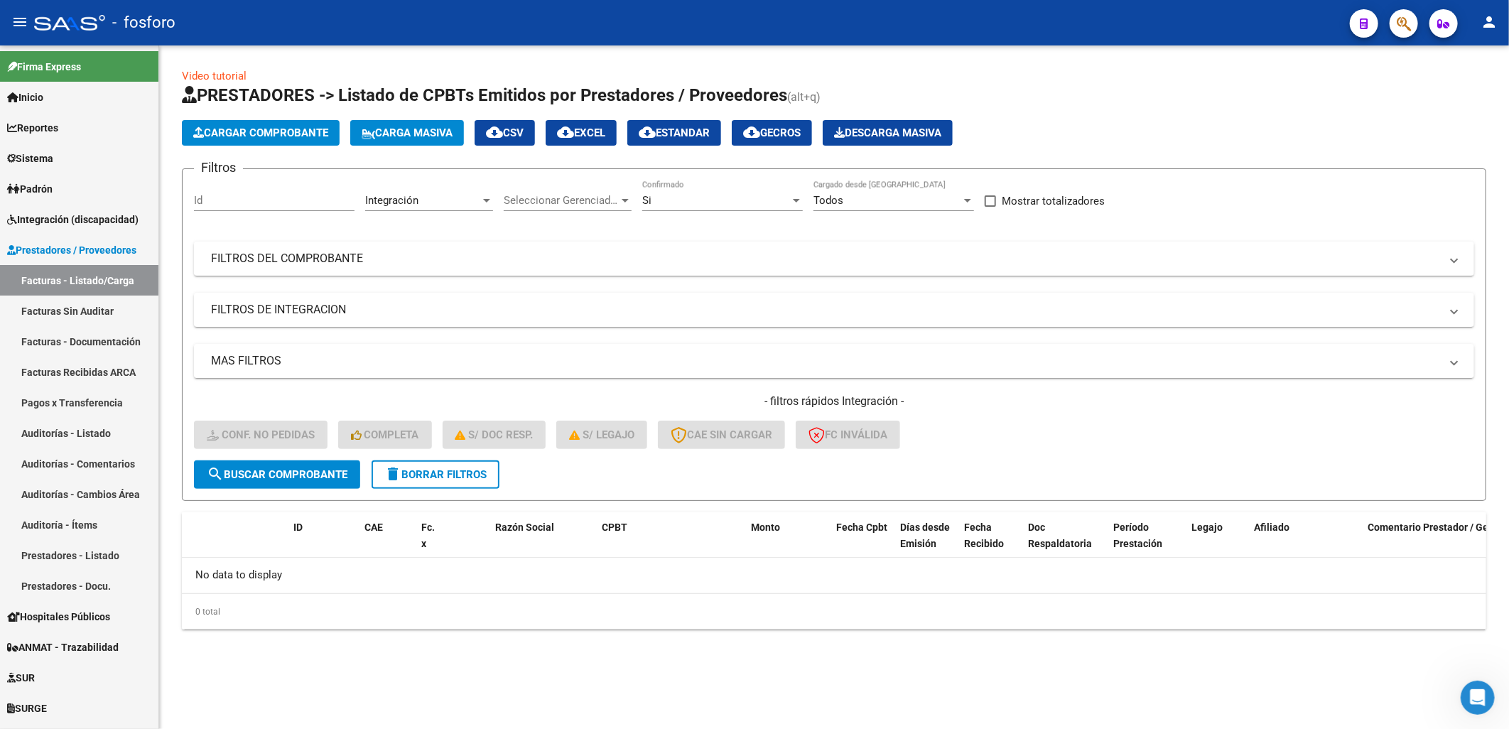
click at [503, 472] on form "Filtros Id Integración Area Seleccionar Gerenciador Seleccionar Gerenciador Si …" at bounding box center [834, 334] width 1305 height 333
click at [479, 477] on button "delete Borrar Filtros" at bounding box center [436, 474] width 128 height 28
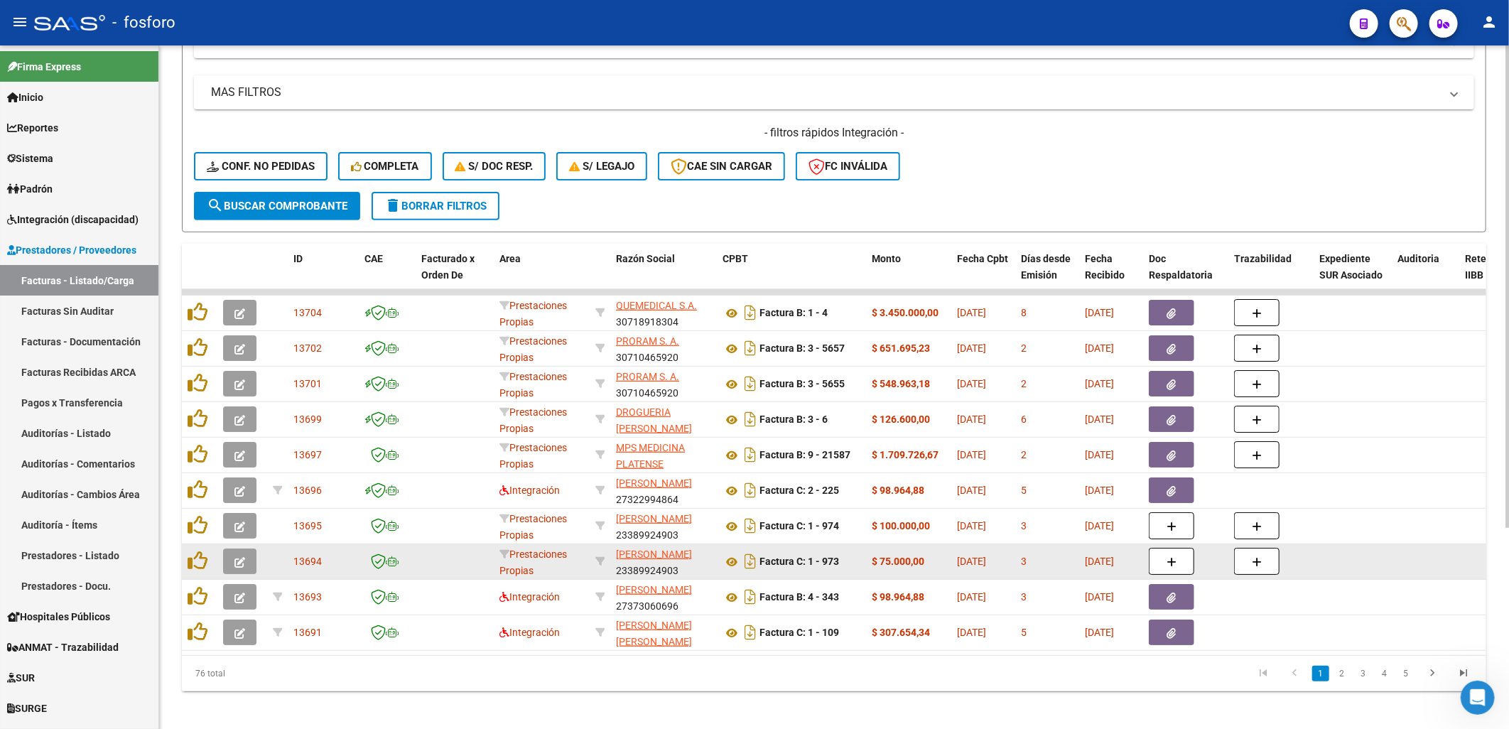
scroll to position [286, 0]
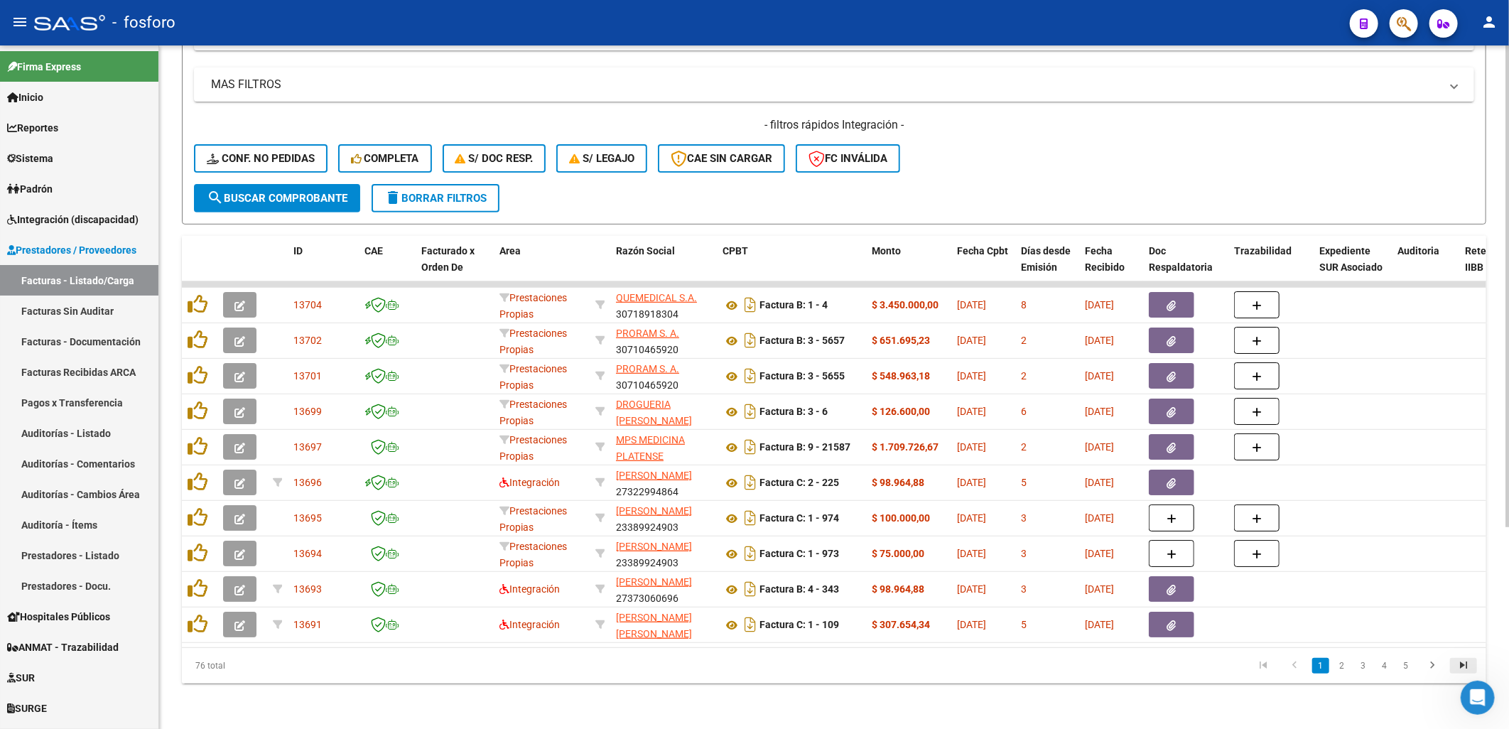
click at [661, 666] on icon "go to last page" at bounding box center [1464, 667] width 18 height 17
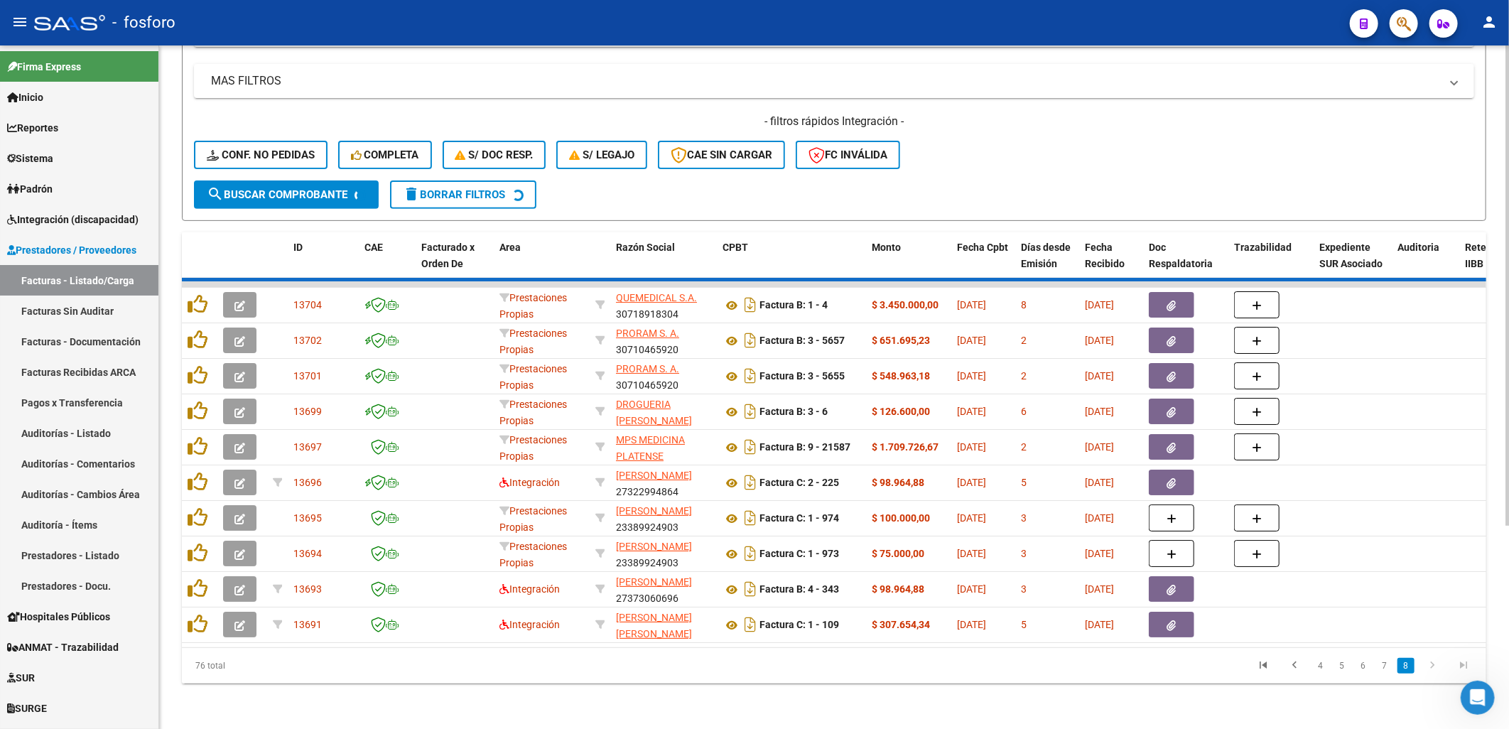
scroll to position [144, 0]
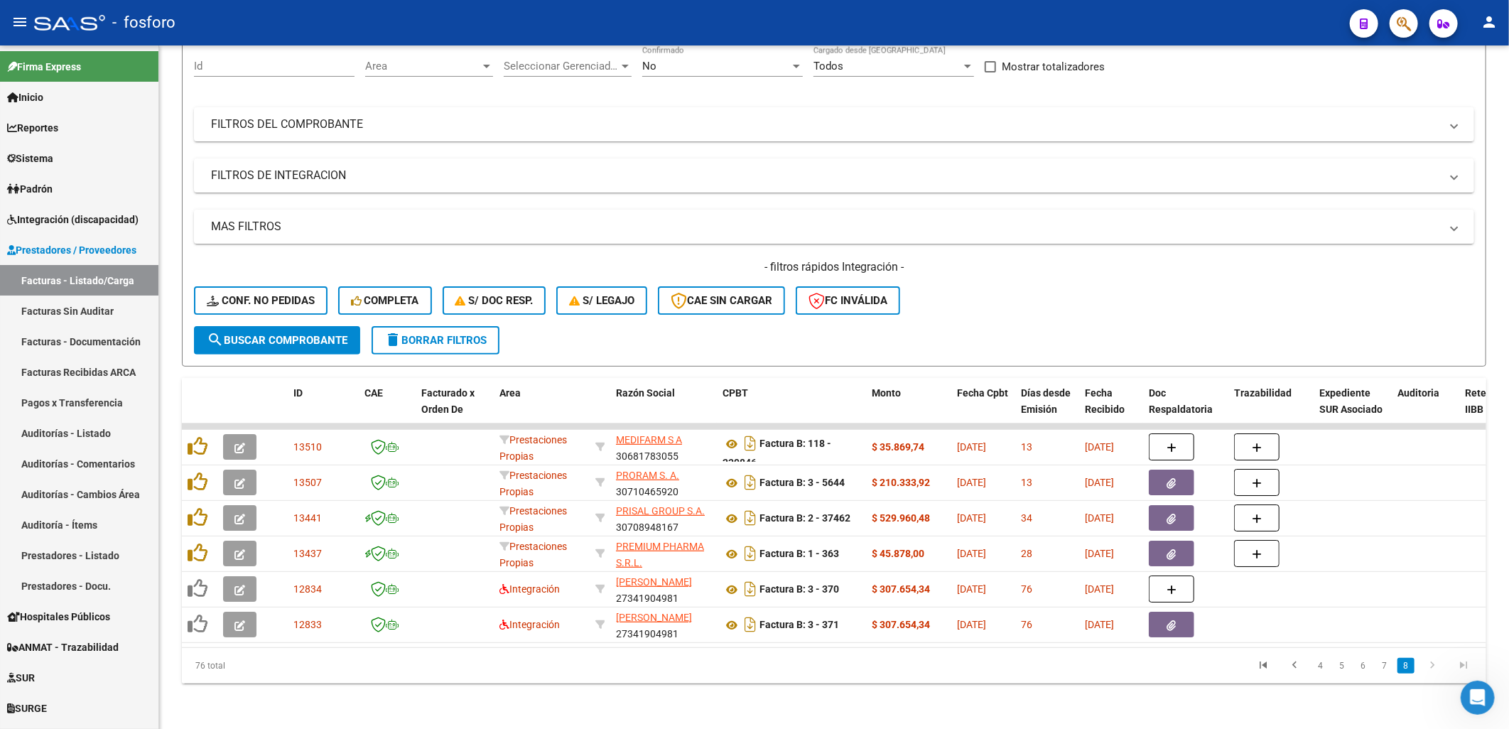
click at [17, 22] on mat-icon "menu" at bounding box center [19, 22] width 17 height 17
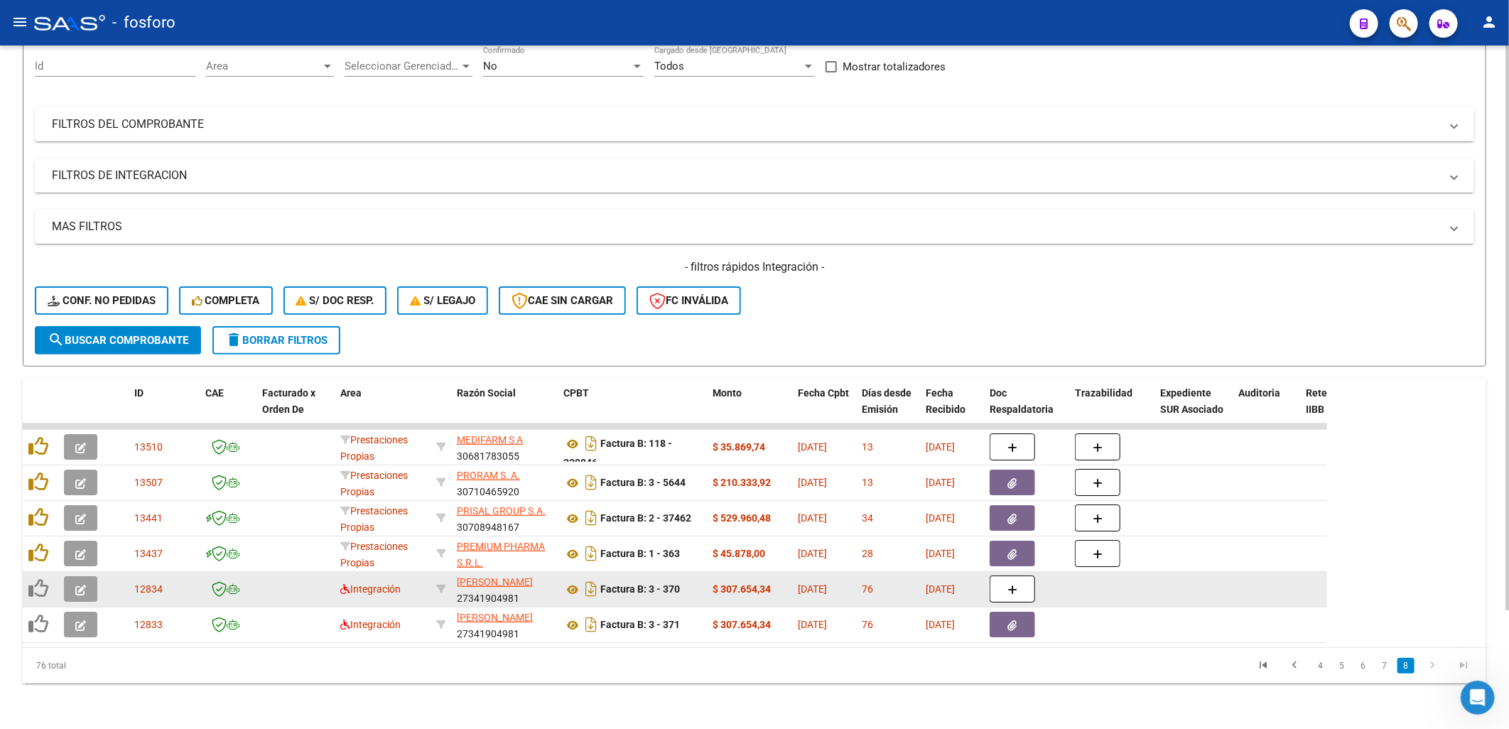
click at [343, 583] on div "Integración" at bounding box center [382, 589] width 85 height 16
click at [343, 584] on icon at bounding box center [345, 589] width 10 height 10
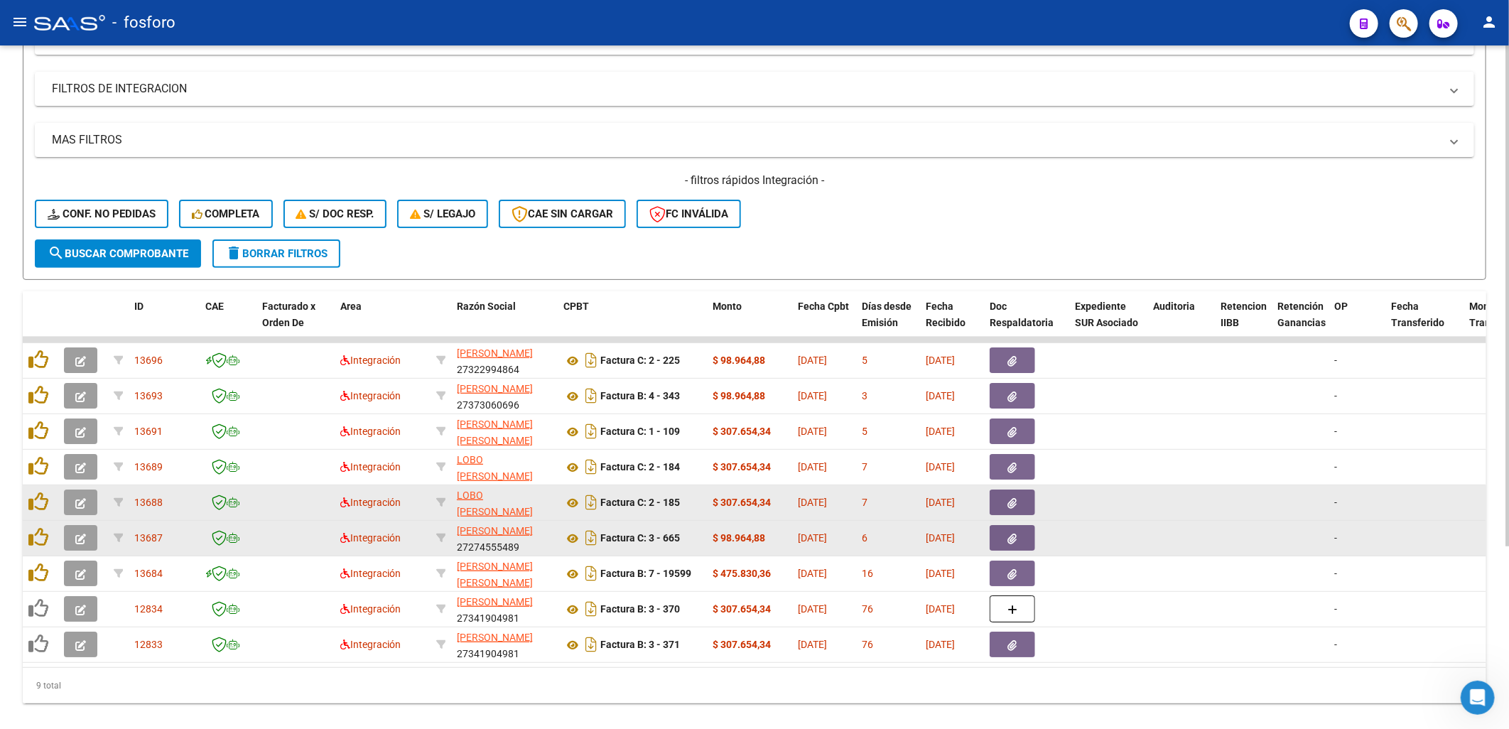
scroll to position [250, 0]
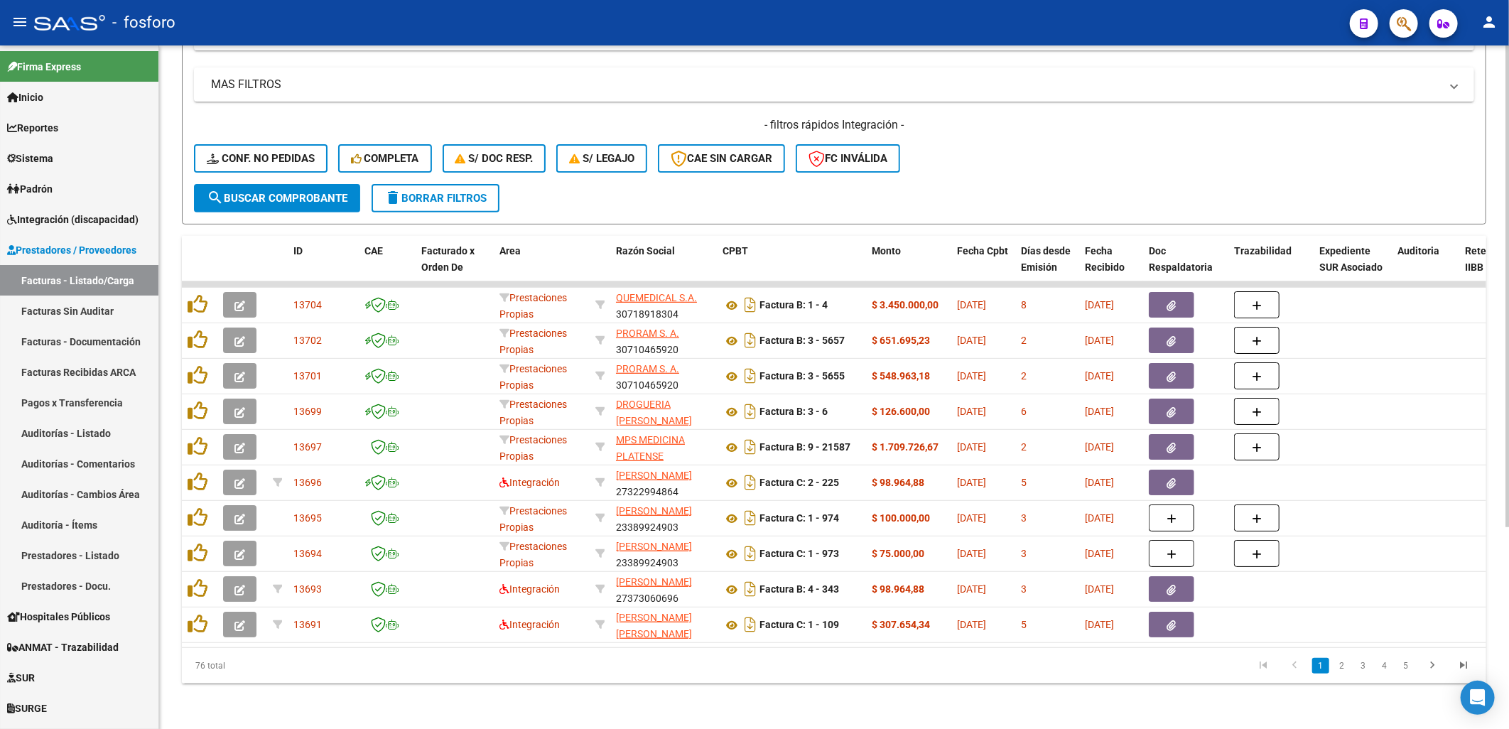
scroll to position [286, 0]
click at [1465, 669] on icon "go to last page" at bounding box center [1464, 667] width 18 height 17
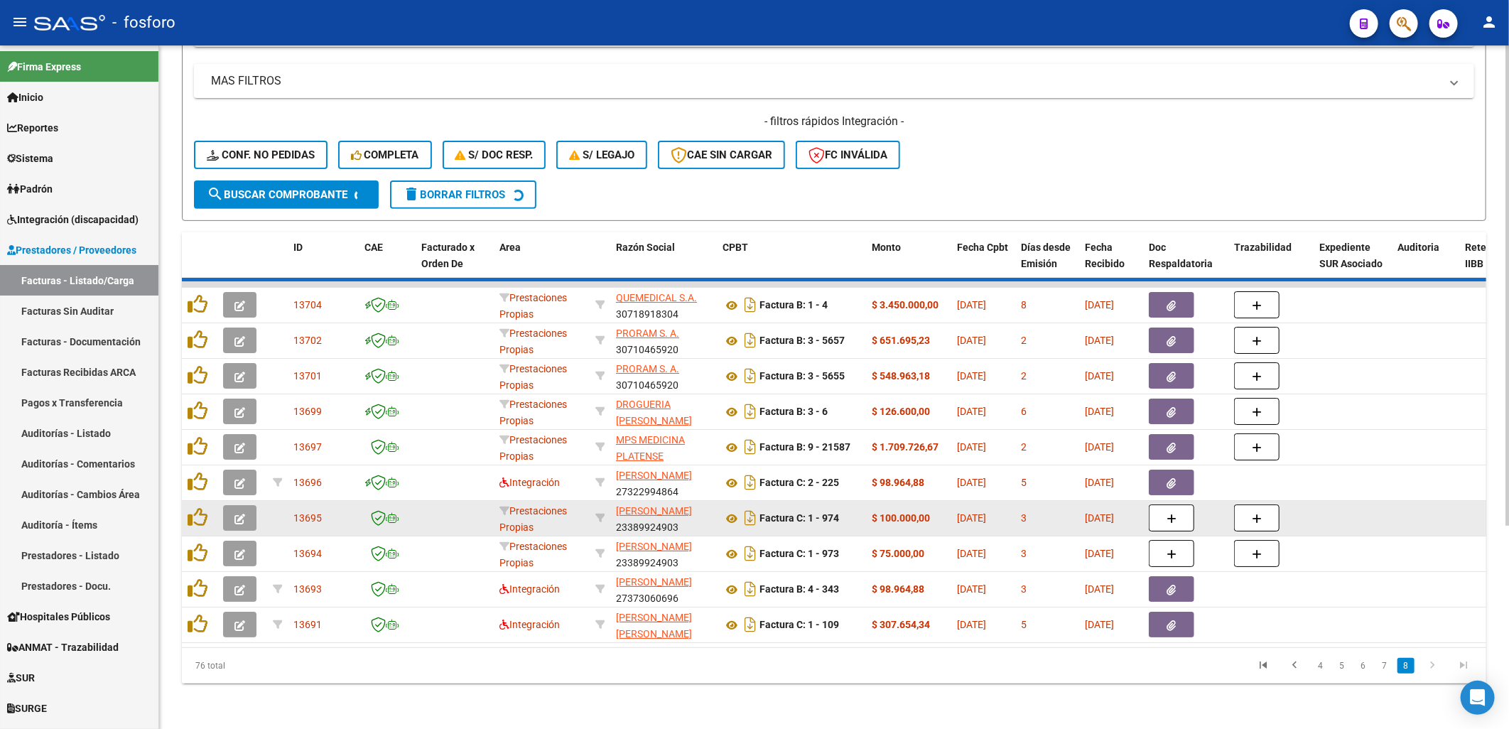
scroll to position [144, 0]
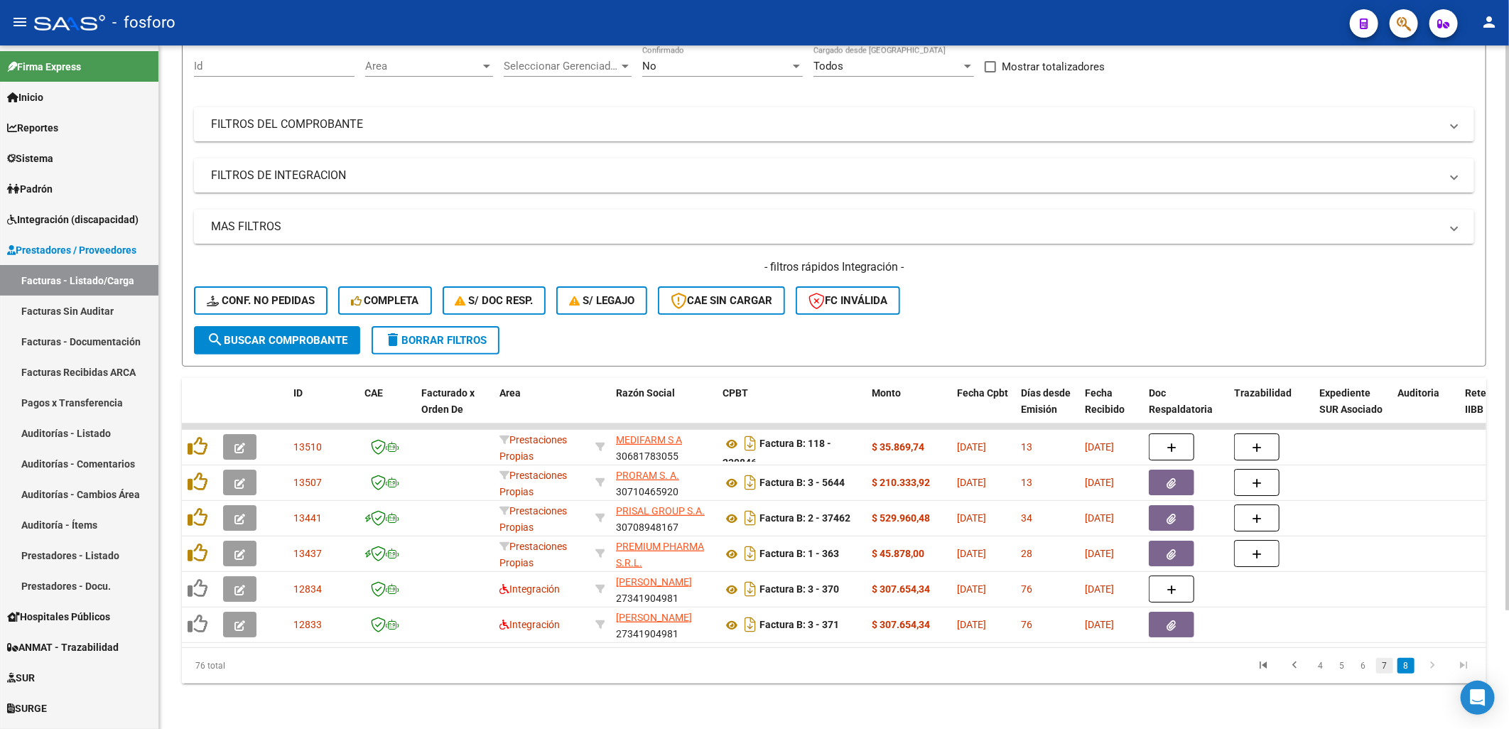
click at [1384, 661] on link "7" at bounding box center [1384, 666] width 17 height 16
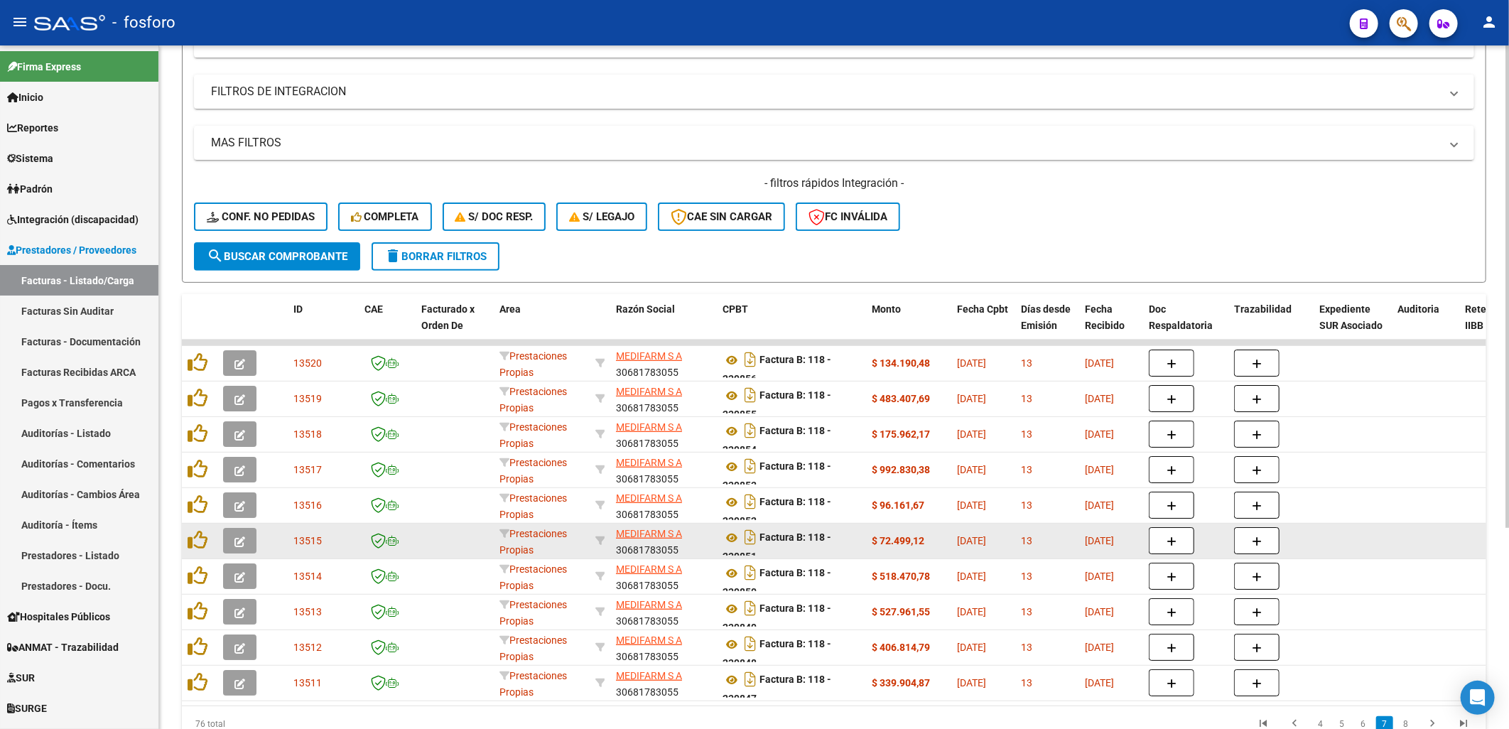
scroll to position [286, 0]
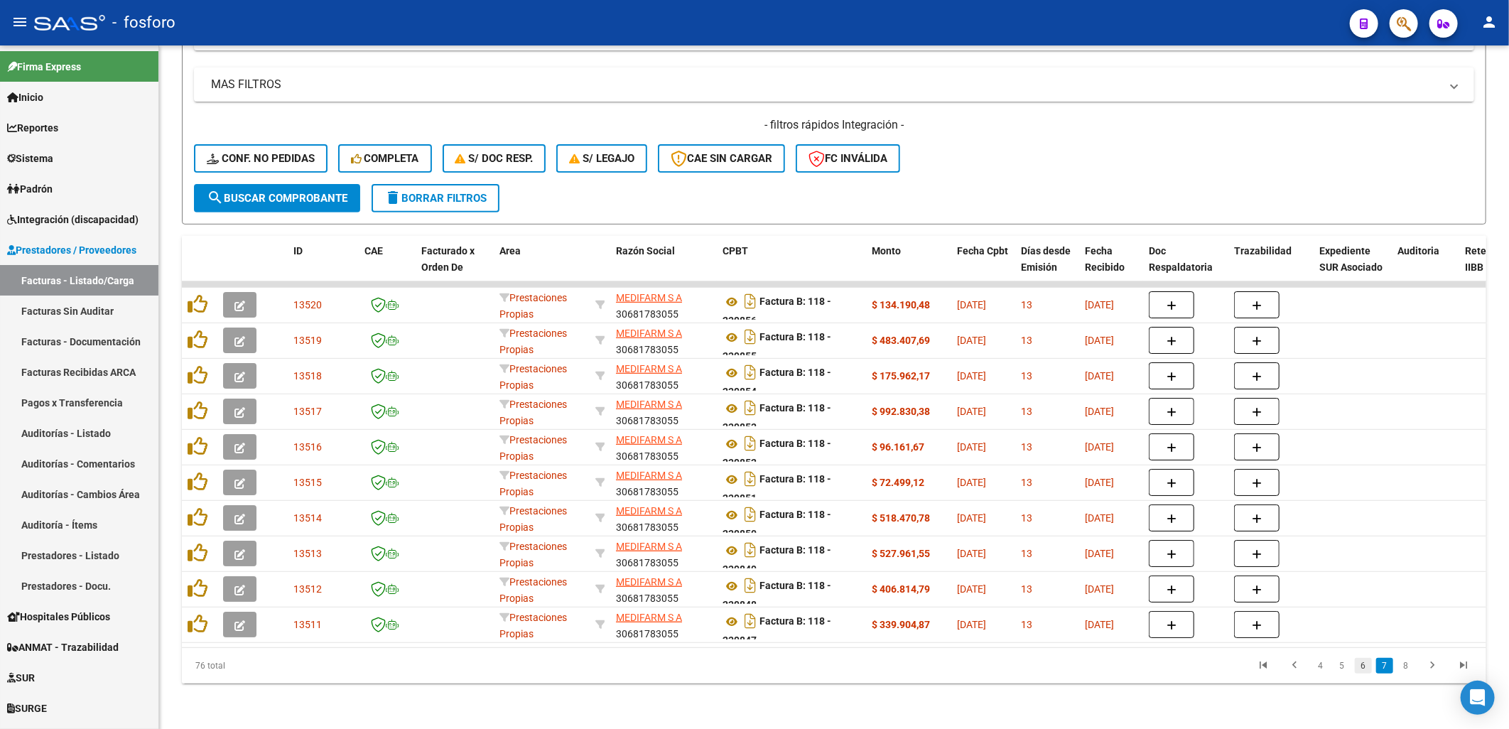
click at [1364, 667] on link "6" at bounding box center [1363, 666] width 17 height 16
click at [1344, 669] on link "5" at bounding box center [1342, 666] width 17 height 16
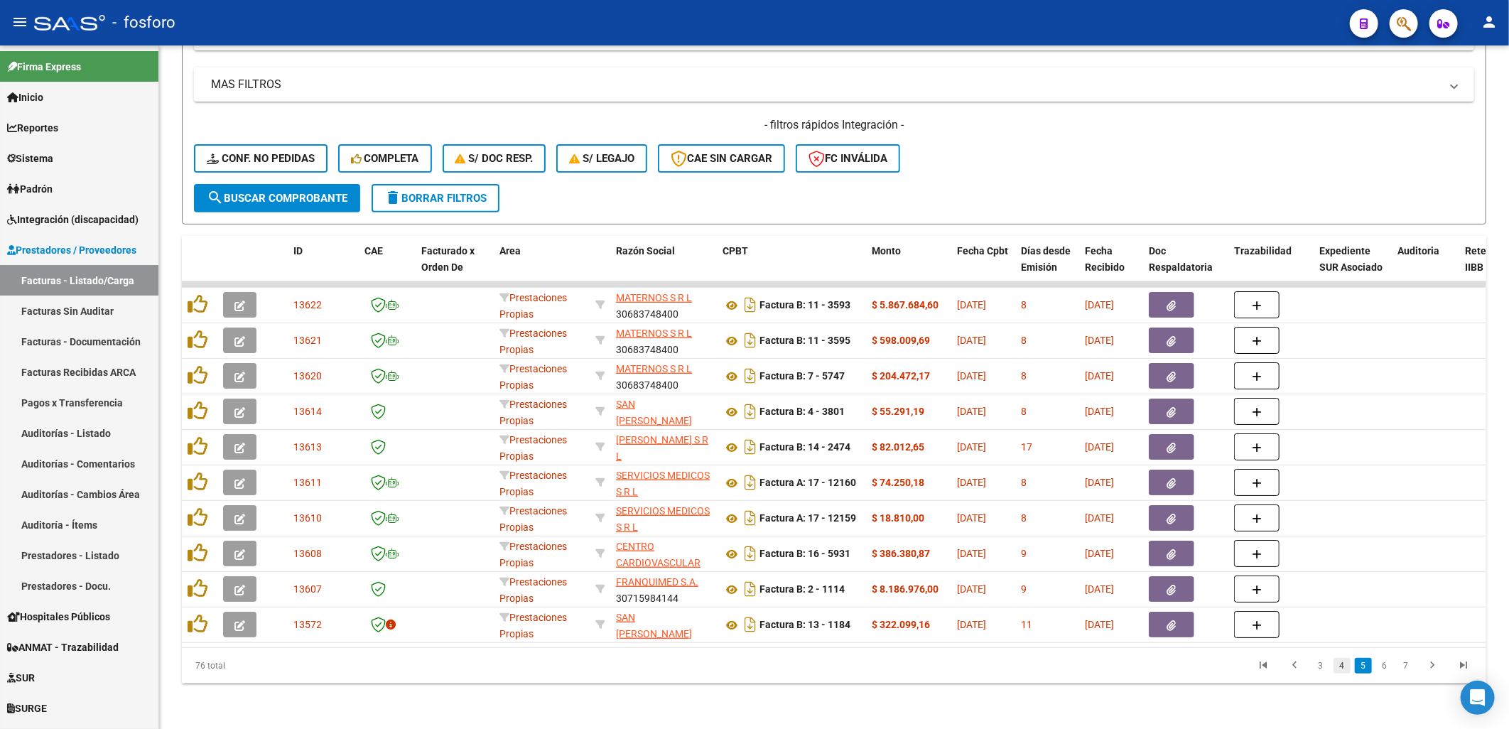
click at [1339, 665] on link "4" at bounding box center [1342, 666] width 17 height 16
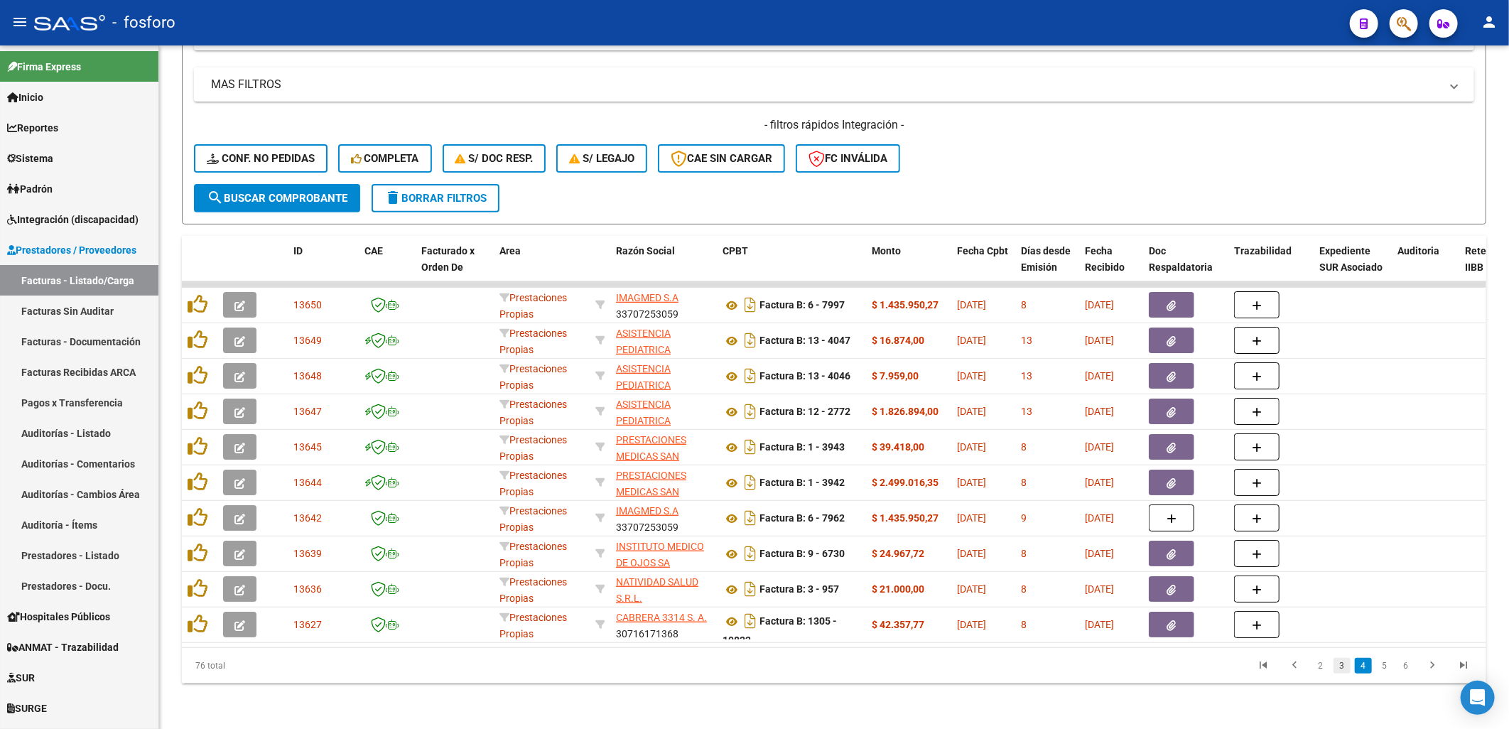
click at [1350, 665] on link "3" at bounding box center [1342, 666] width 17 height 16
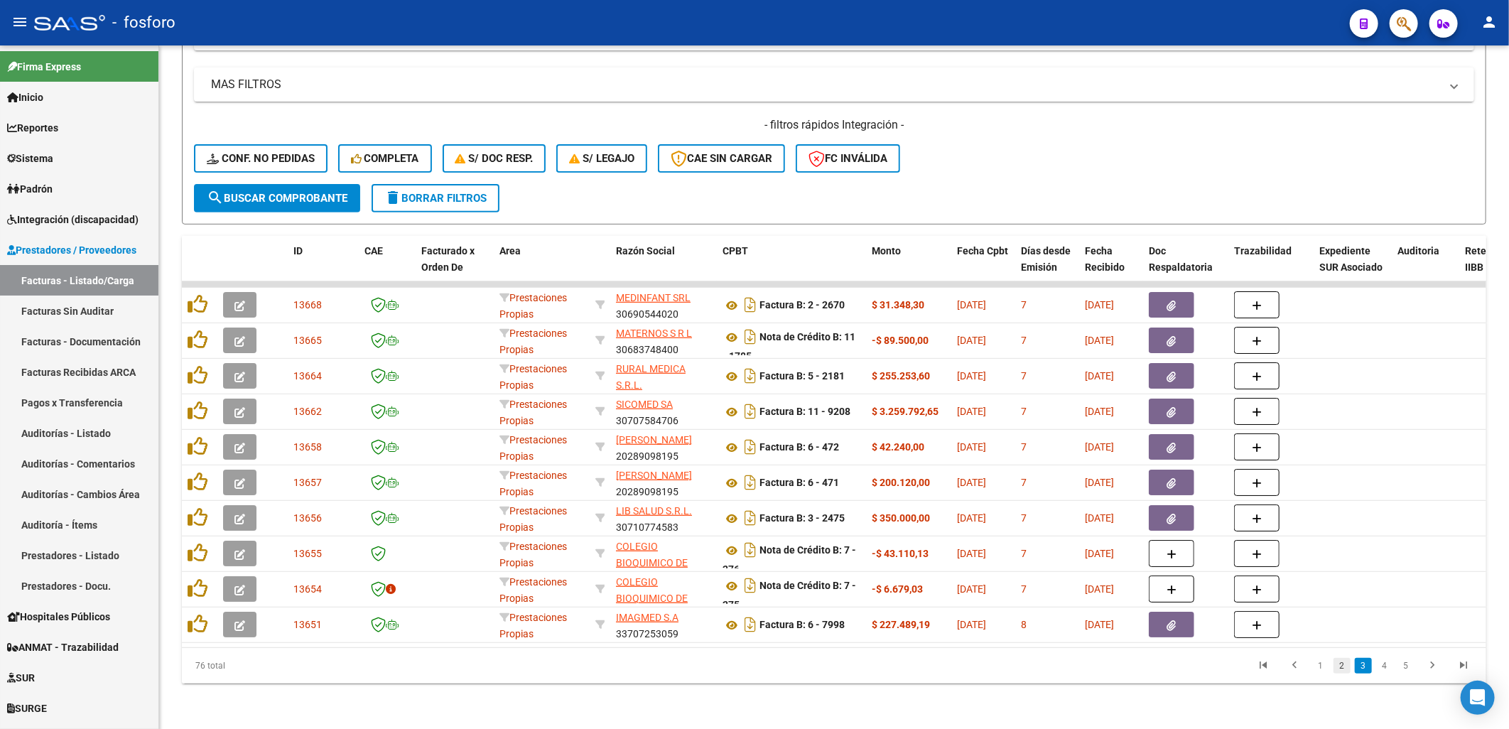
click at [1339, 663] on link "2" at bounding box center [1342, 666] width 17 height 16
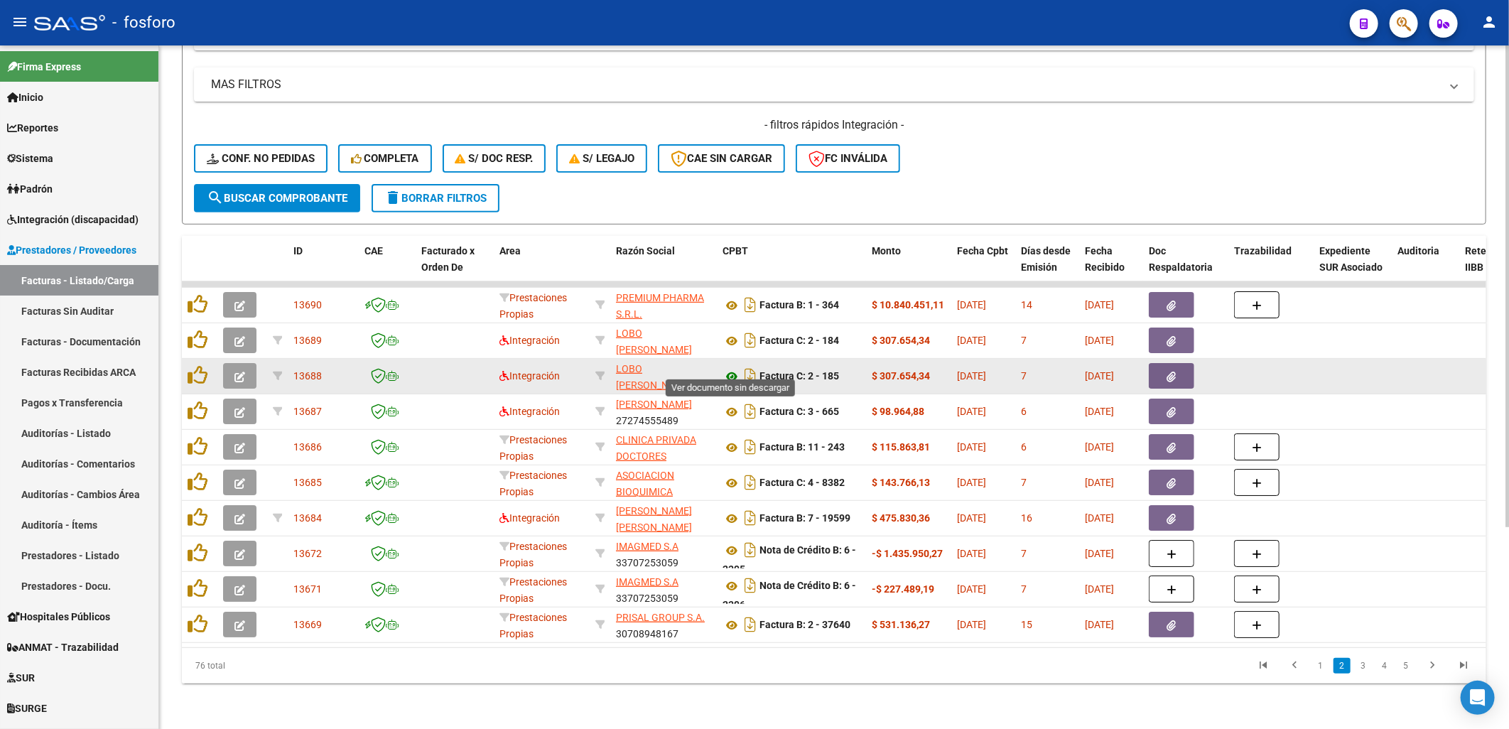
click at [726, 368] on icon at bounding box center [732, 376] width 18 height 17
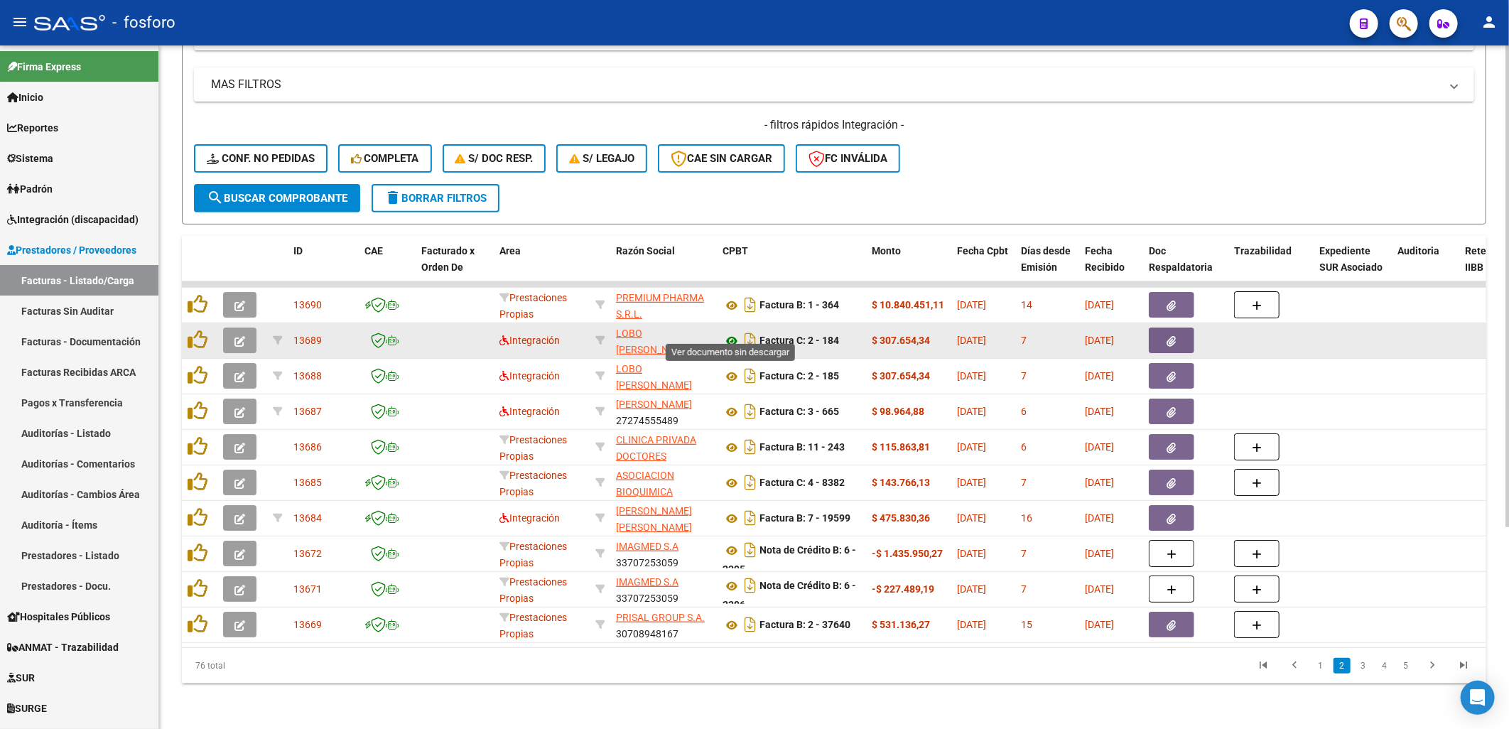
click at [736, 333] on icon at bounding box center [732, 341] width 18 height 17
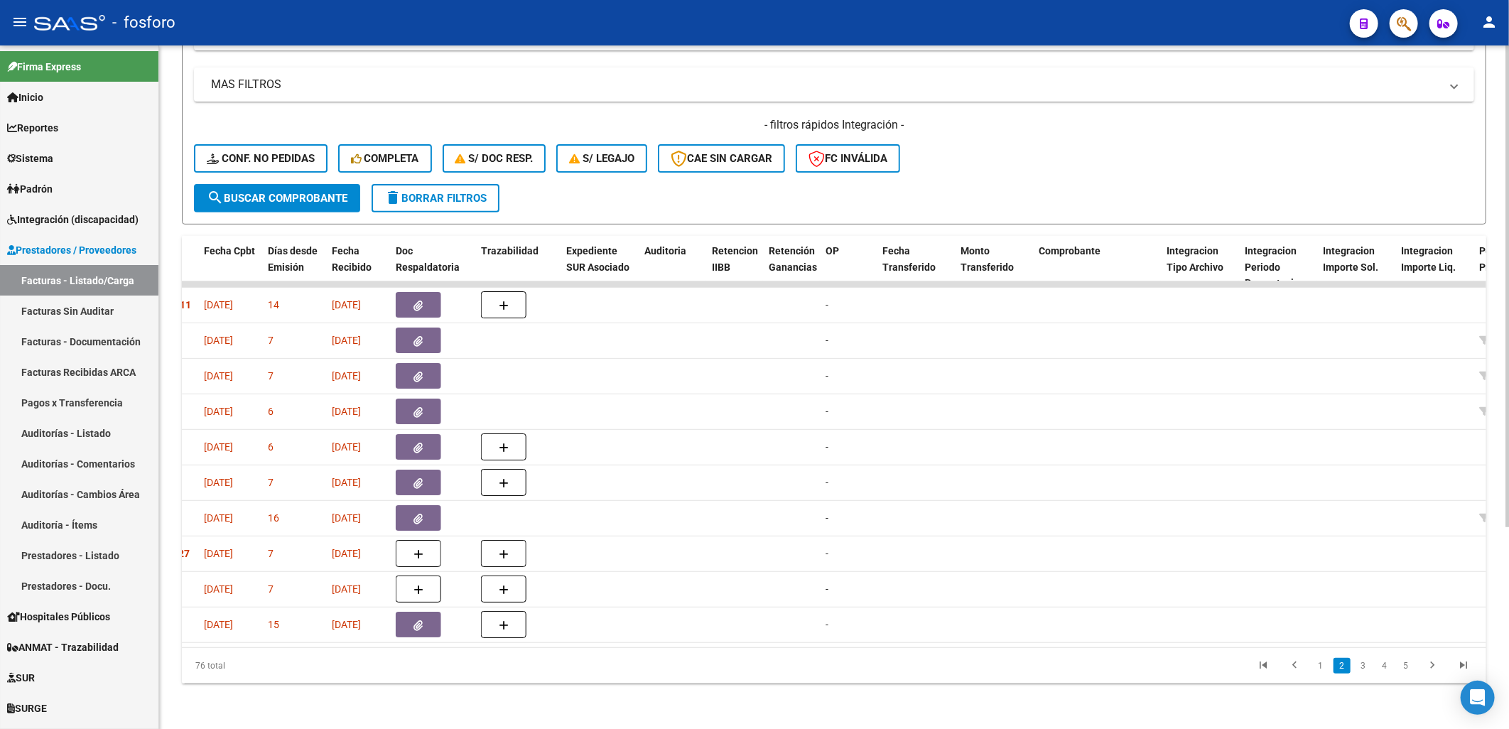
scroll to position [0, 0]
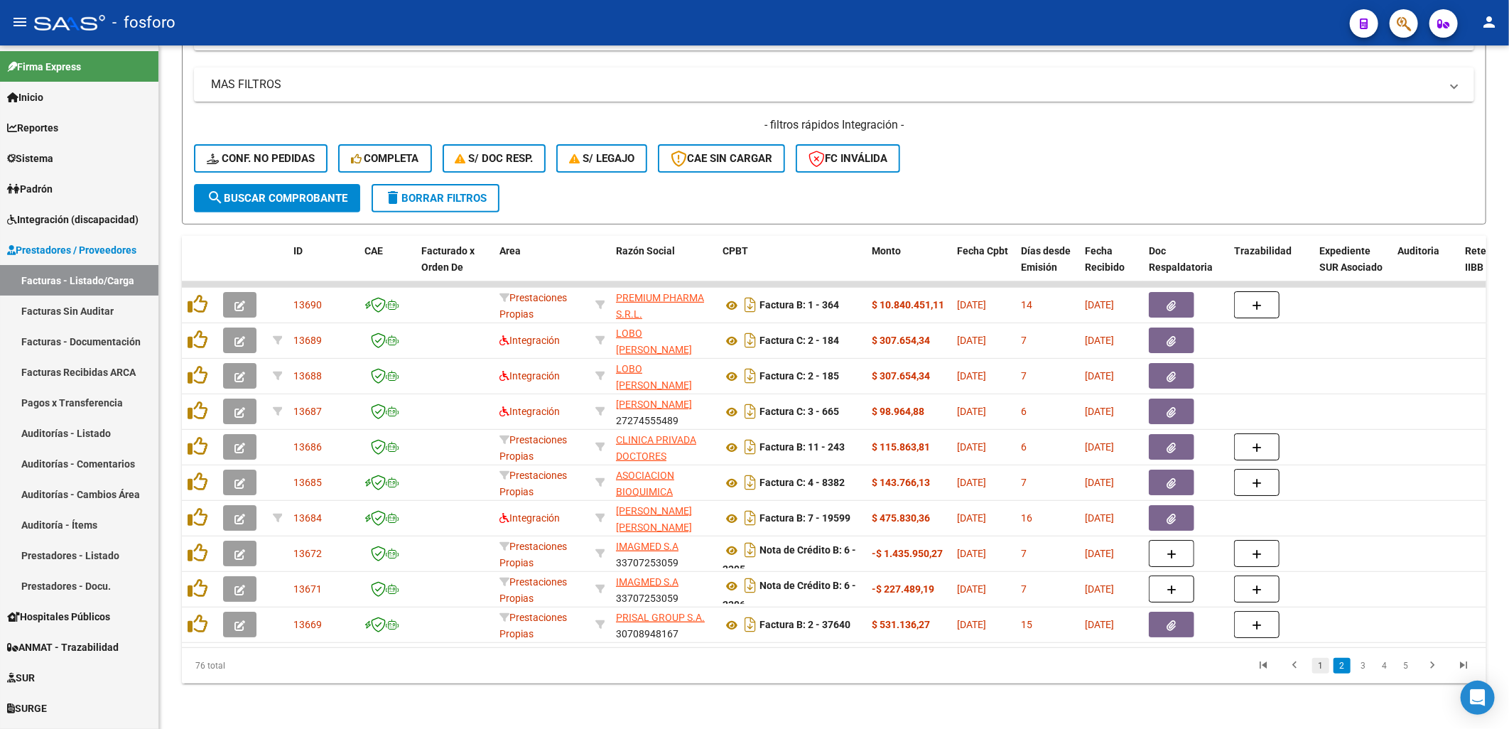
click at [1323, 669] on link "1" at bounding box center [1320, 666] width 17 height 16
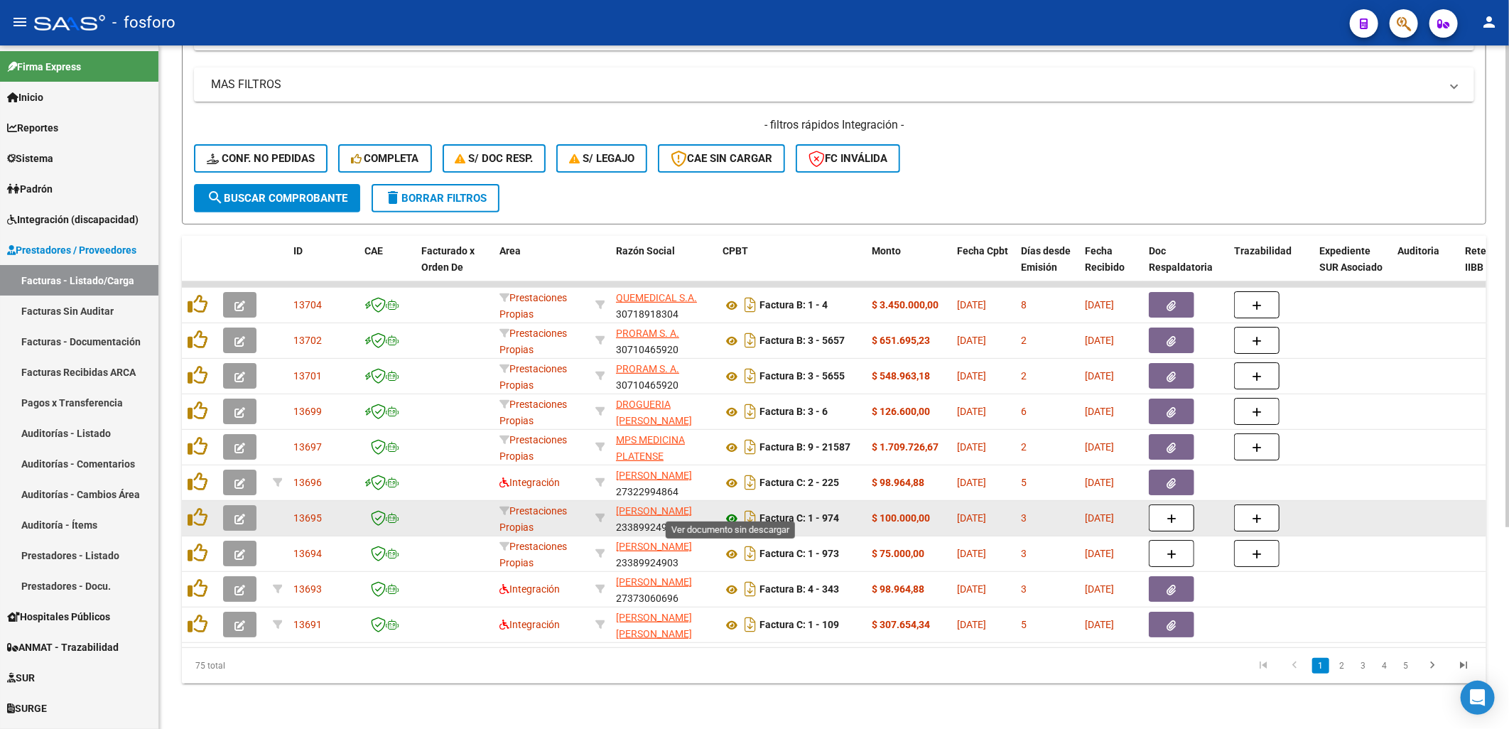
click at [727, 510] on icon at bounding box center [732, 518] width 18 height 17
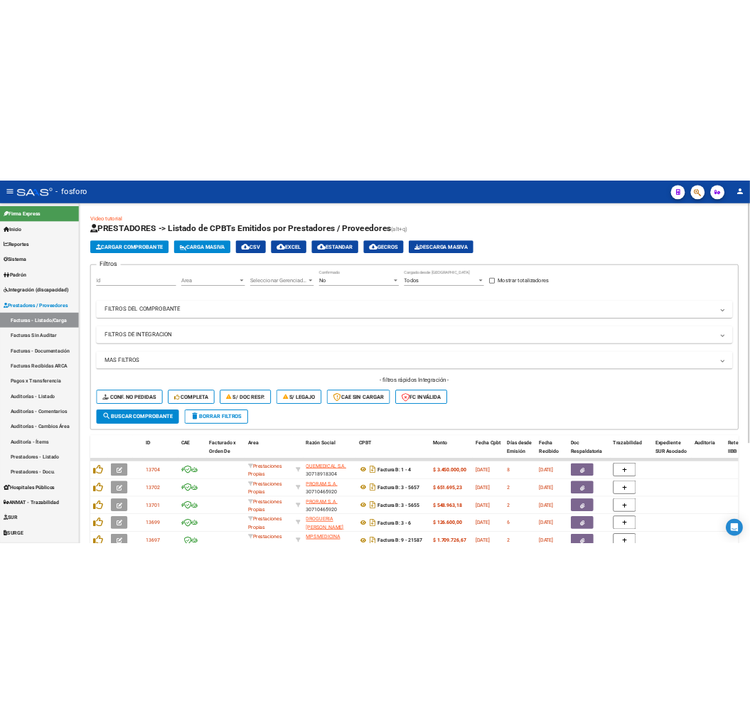
scroll to position [286, 0]
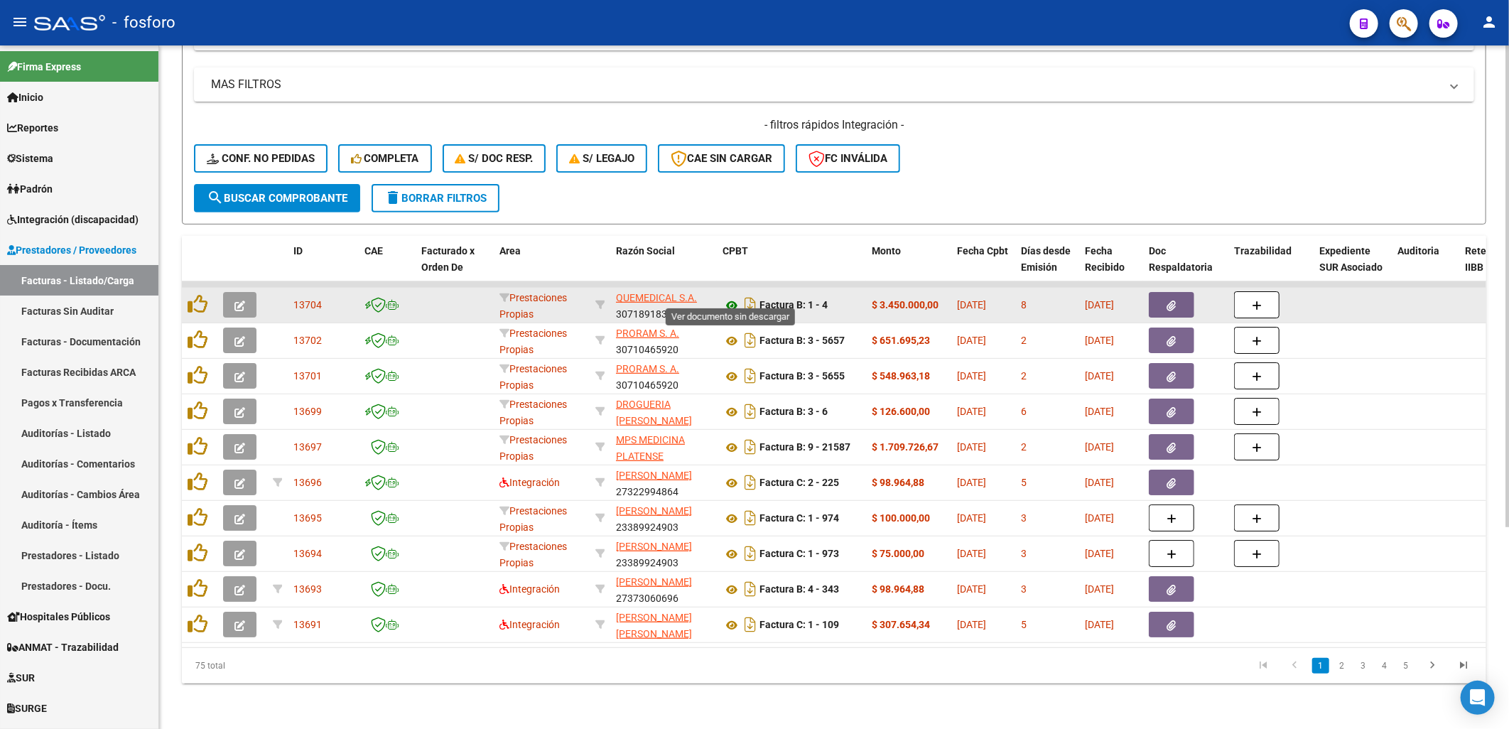
click at [729, 299] on icon at bounding box center [732, 305] width 18 height 17
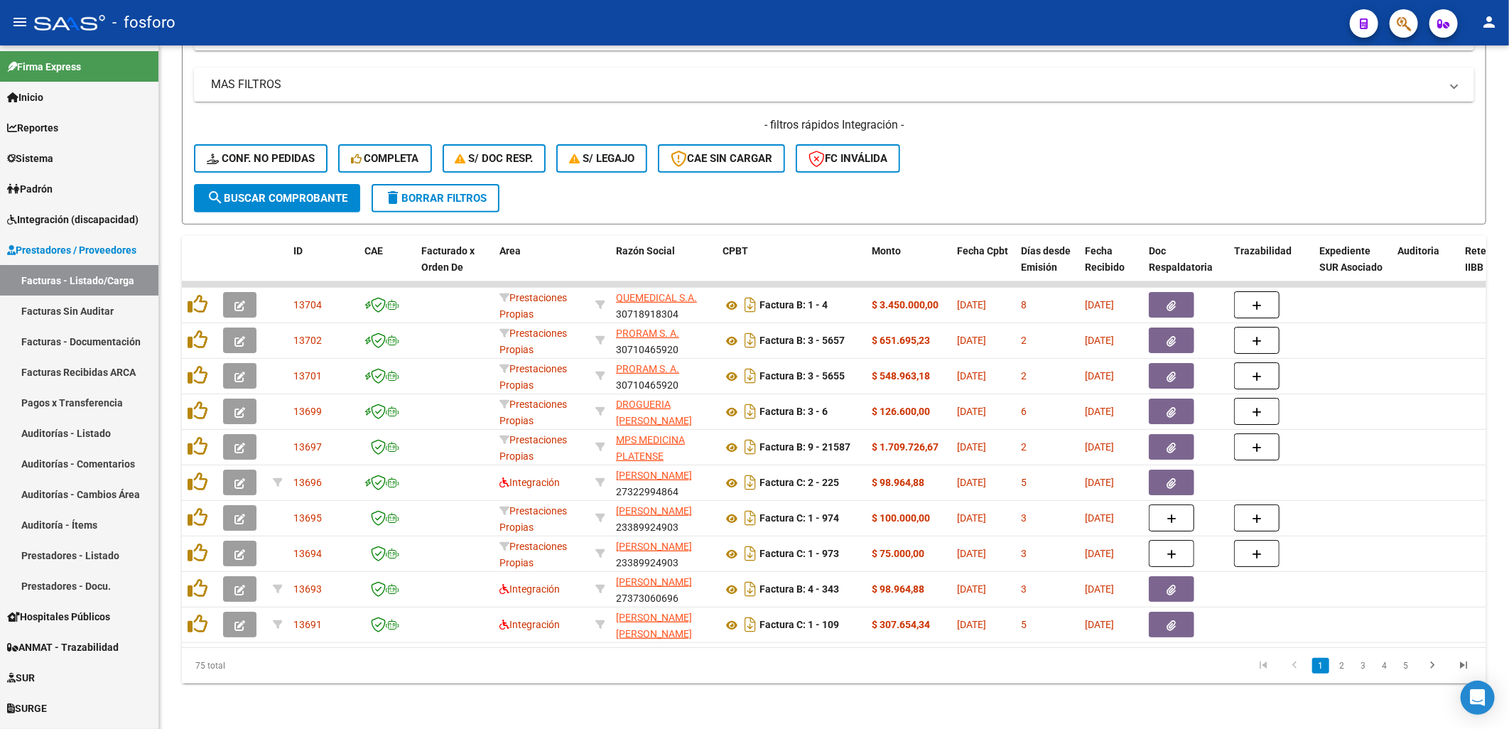
click at [1330, 664] on ul "1 2 3 4 5" at bounding box center [1364, 666] width 232 height 24
click at [1322, 664] on link "1" at bounding box center [1320, 666] width 17 height 16
click at [1342, 667] on link "2" at bounding box center [1342, 666] width 17 height 16
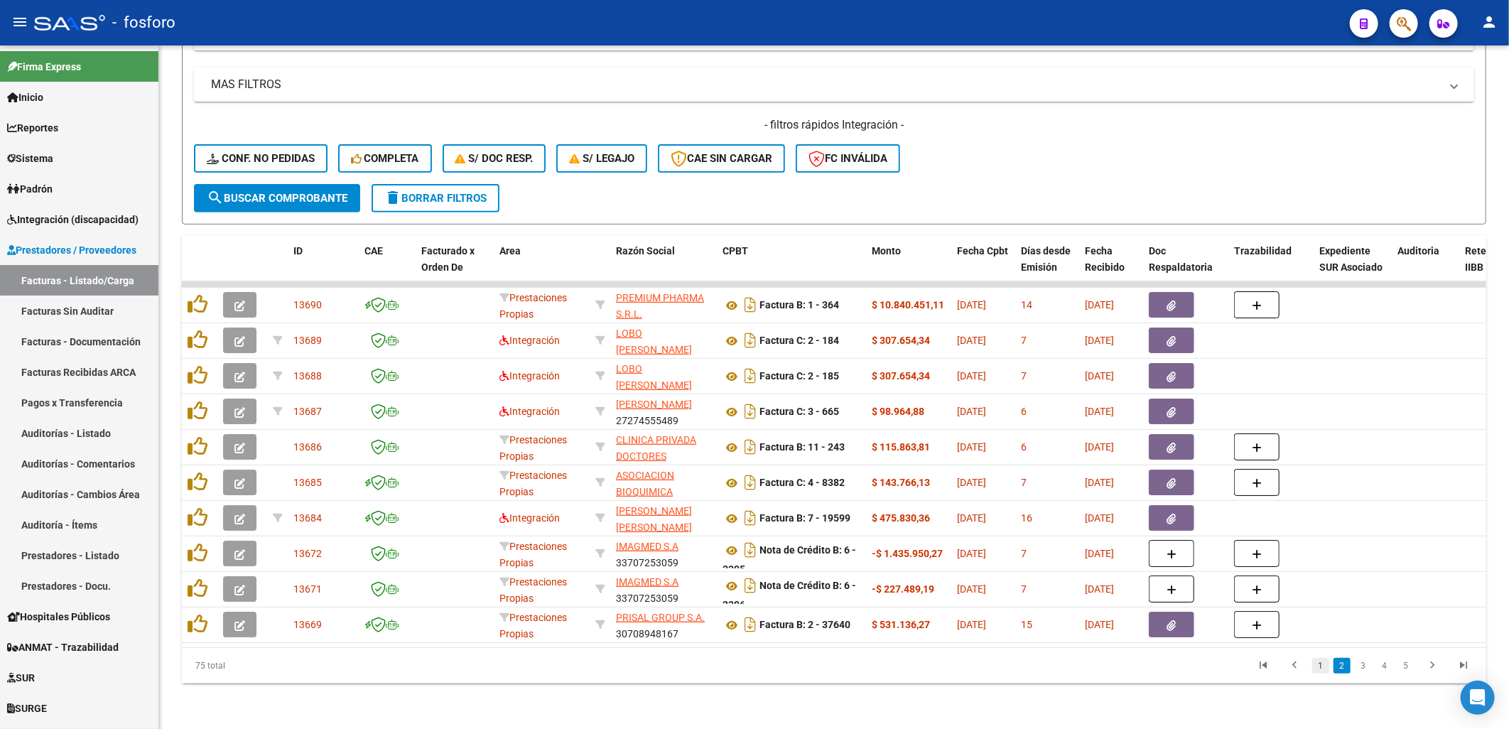
click at [1322, 667] on link "1" at bounding box center [1320, 666] width 17 height 16
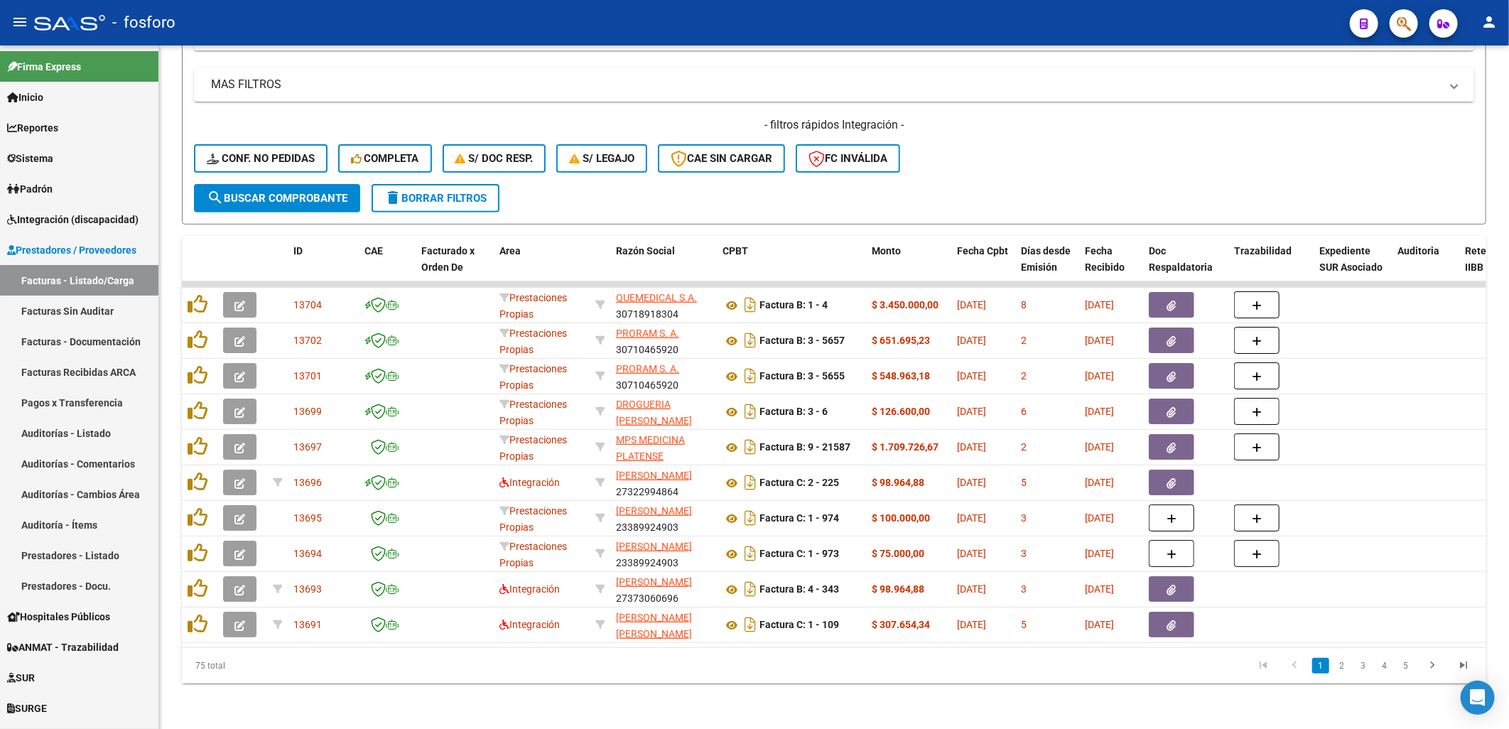
click at [1281, 667] on li at bounding box center [1294, 666] width 31 height 24
click at [1266, 661] on icon "go to first page" at bounding box center [1263, 667] width 18 height 17
click at [1294, 662] on icon "go to previous page" at bounding box center [1294, 667] width 18 height 17
drag, startPoint x: 890, startPoint y: 693, endPoint x: 563, endPoint y: 644, distance: 331.2
click at [888, 693] on div "Video tutorial PRESTADORES -> Listado de CPBTs Emitidos por Prestadores / Prove…" at bounding box center [834, 249] width 1350 height 960
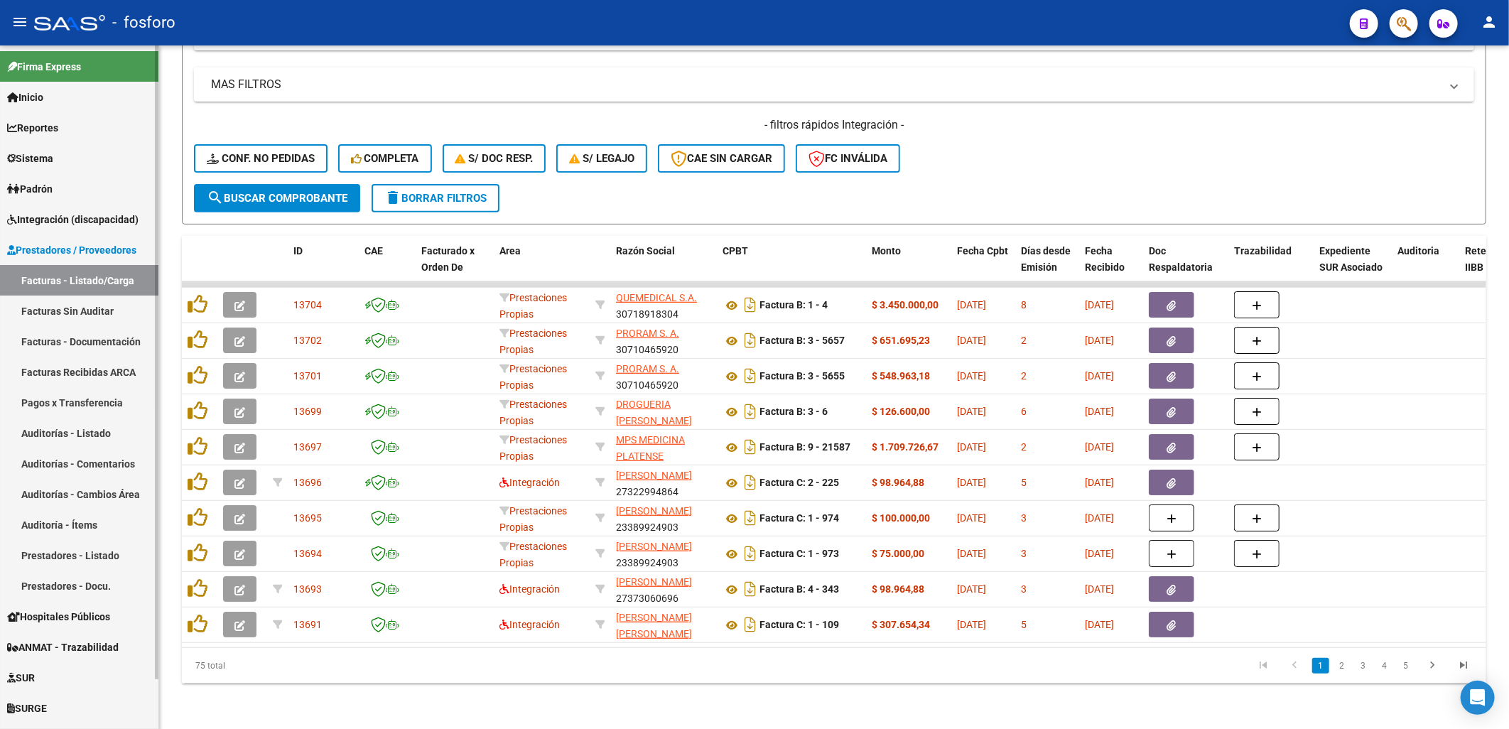
click at [83, 242] on span "Prestadores / Proveedores" at bounding box center [71, 250] width 129 height 16
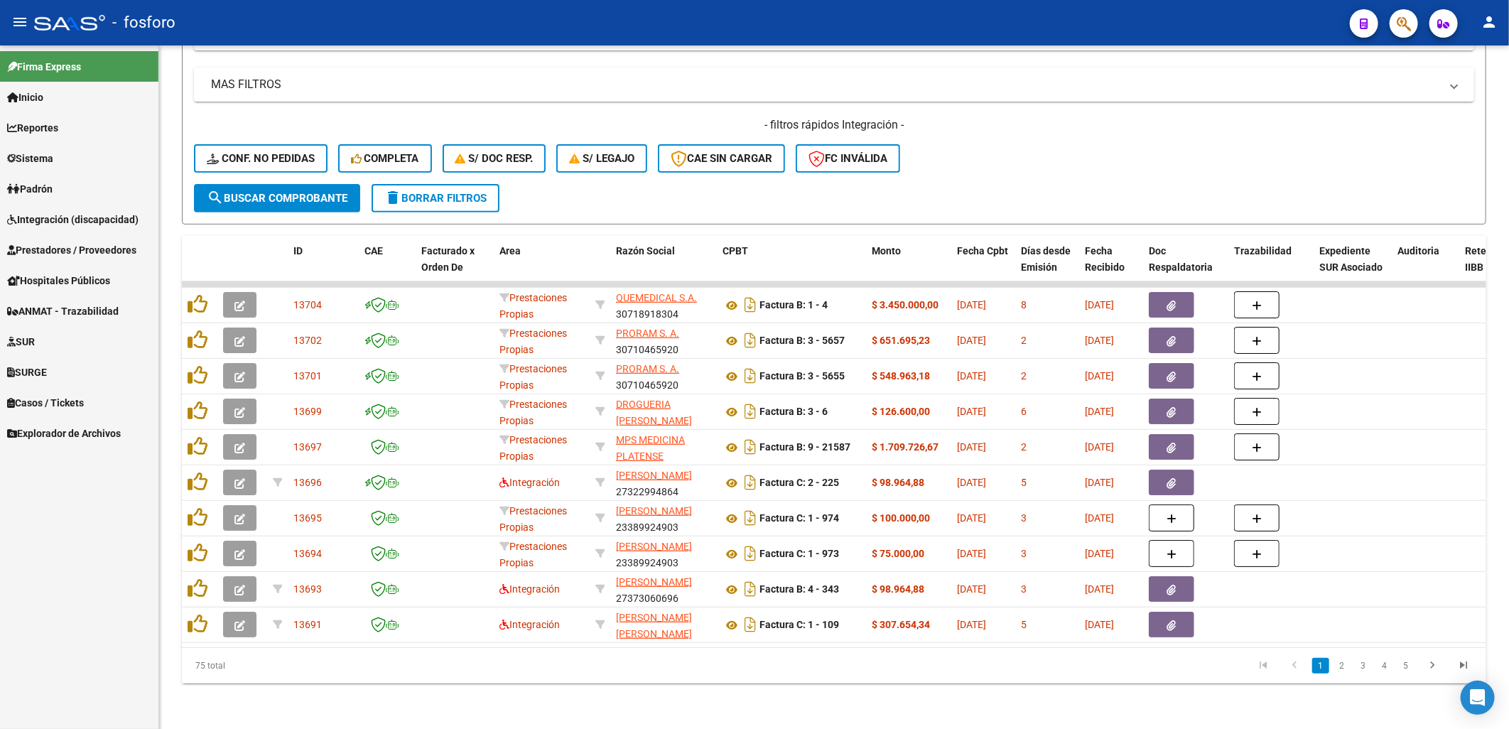
click at [86, 219] on span "Integración (discapacidad)" at bounding box center [72, 220] width 131 height 16
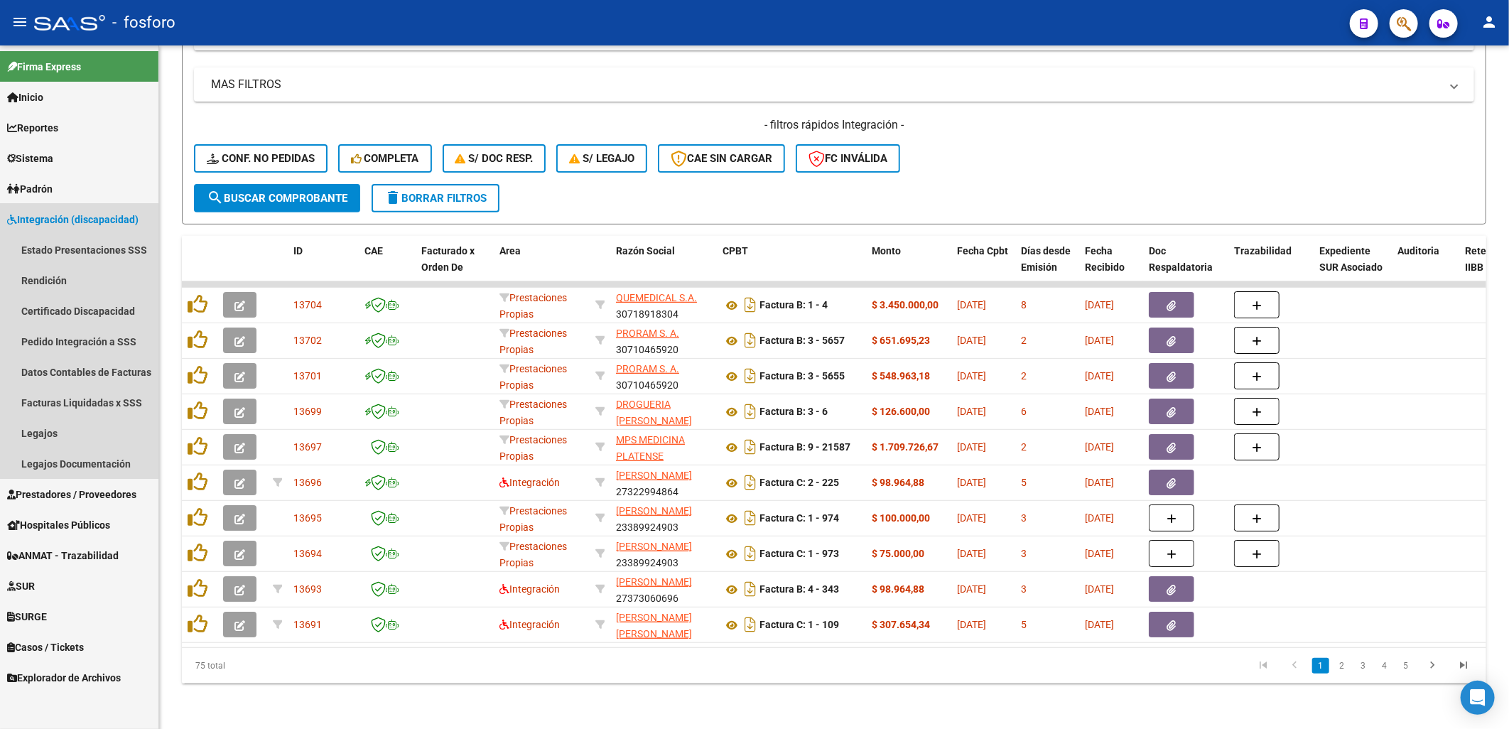
click at [82, 216] on span "Integración (discapacidad)" at bounding box center [72, 220] width 131 height 16
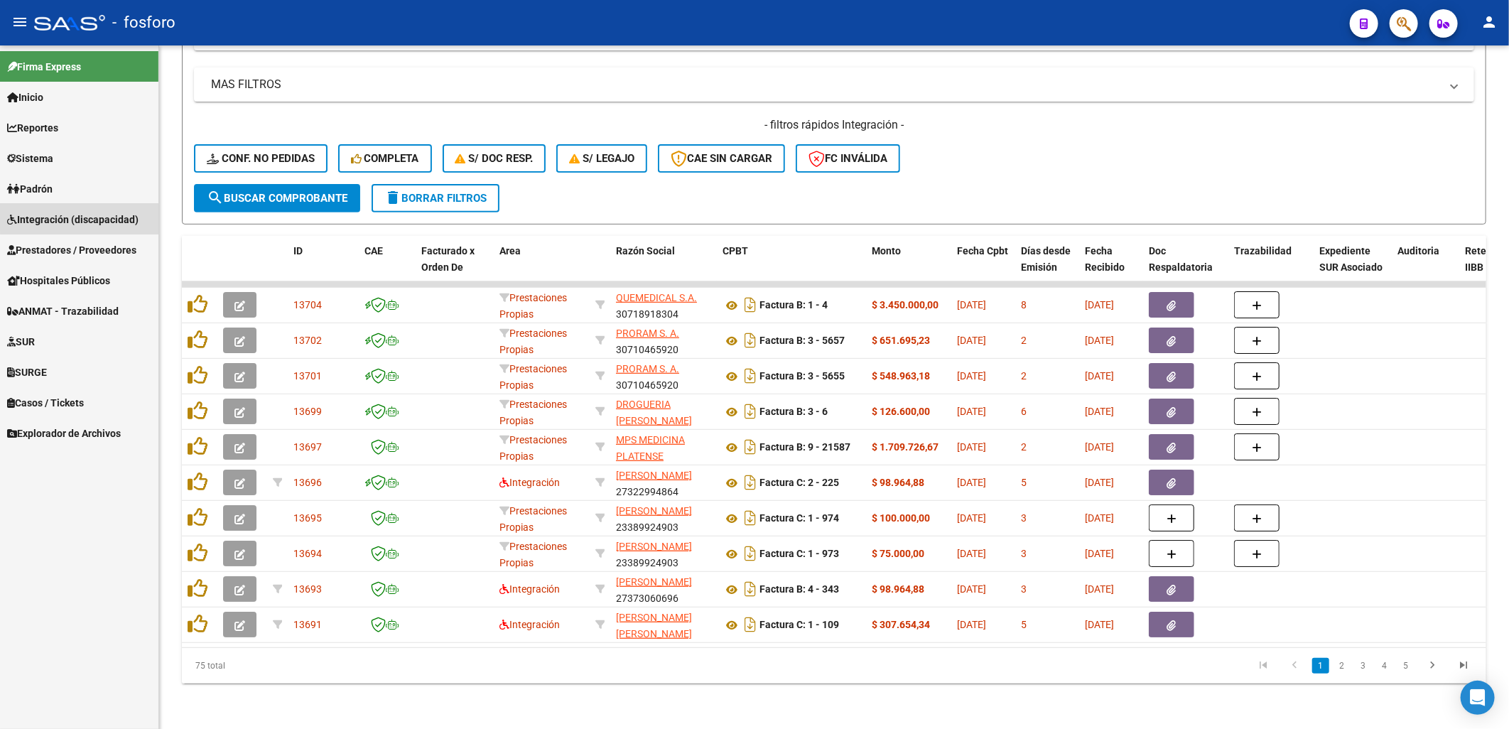
click at [82, 216] on span "Integración (discapacidad)" at bounding box center [72, 220] width 131 height 16
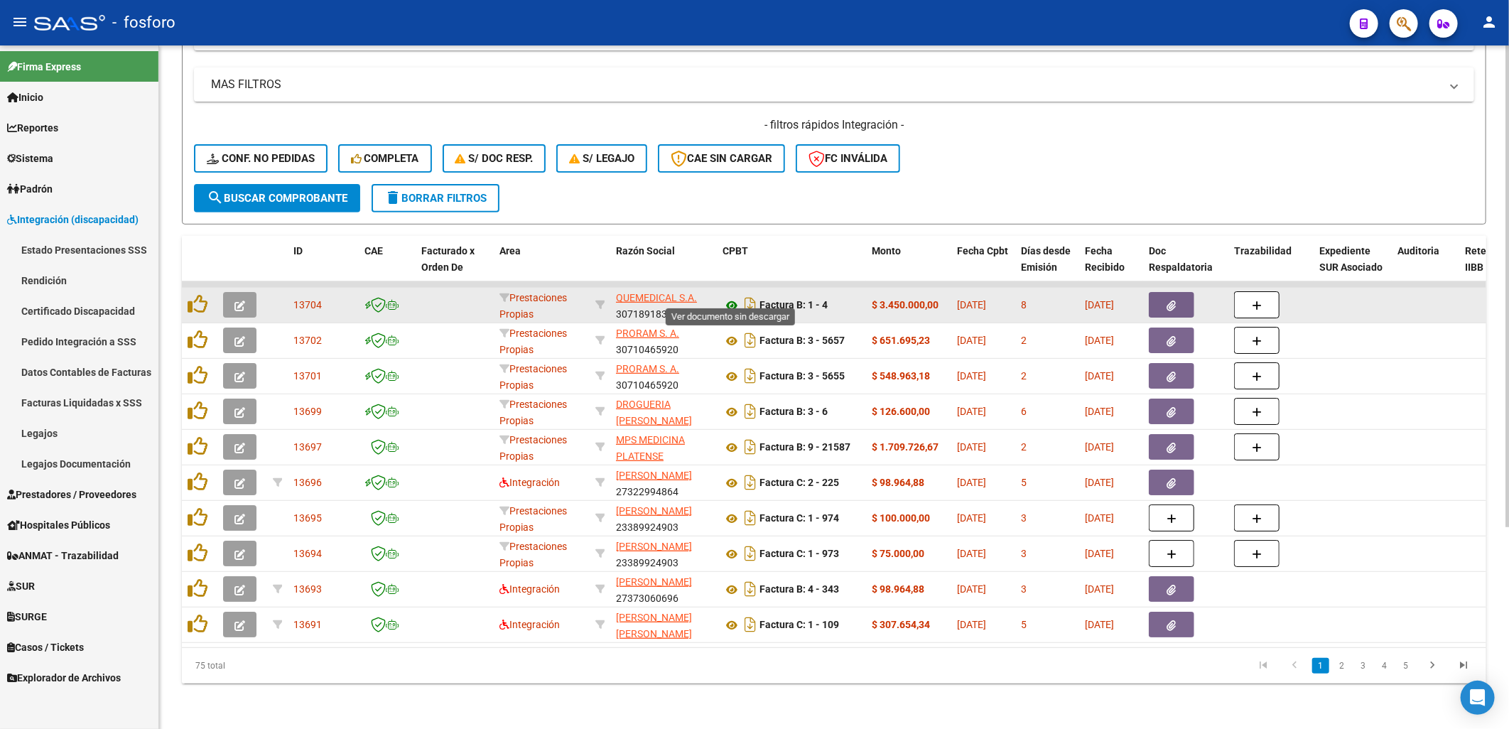
click at [730, 297] on icon at bounding box center [732, 305] width 18 height 17
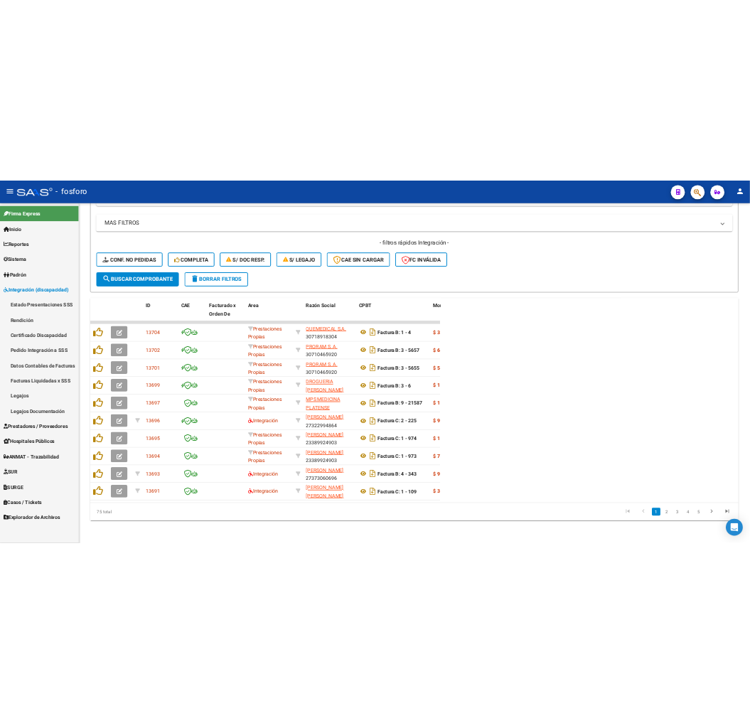
scroll to position [374, 0]
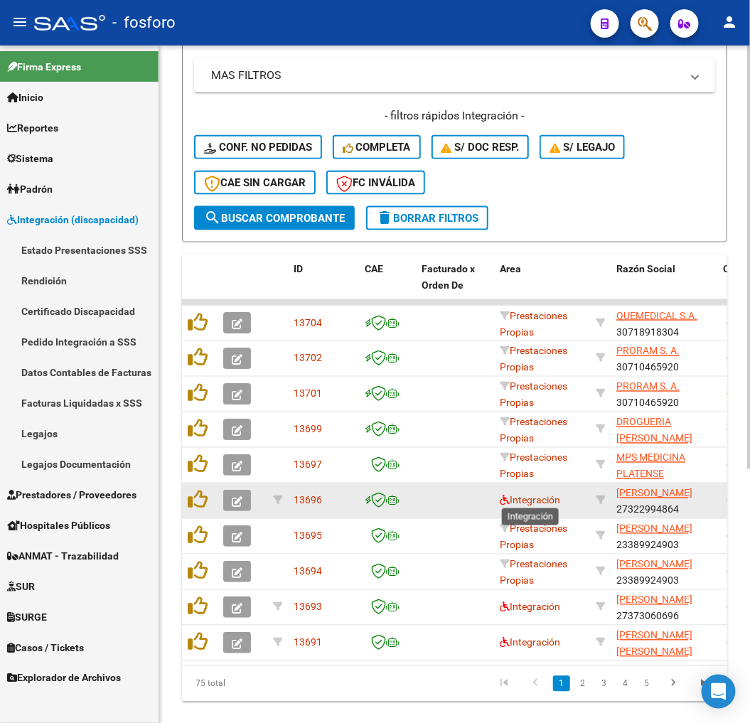
click at [509, 499] on span "Integración" at bounding box center [530, 500] width 60 height 11
click at [514, 497] on span "Integración" at bounding box center [530, 500] width 60 height 11
click at [505, 497] on icon at bounding box center [505, 500] width 10 height 10
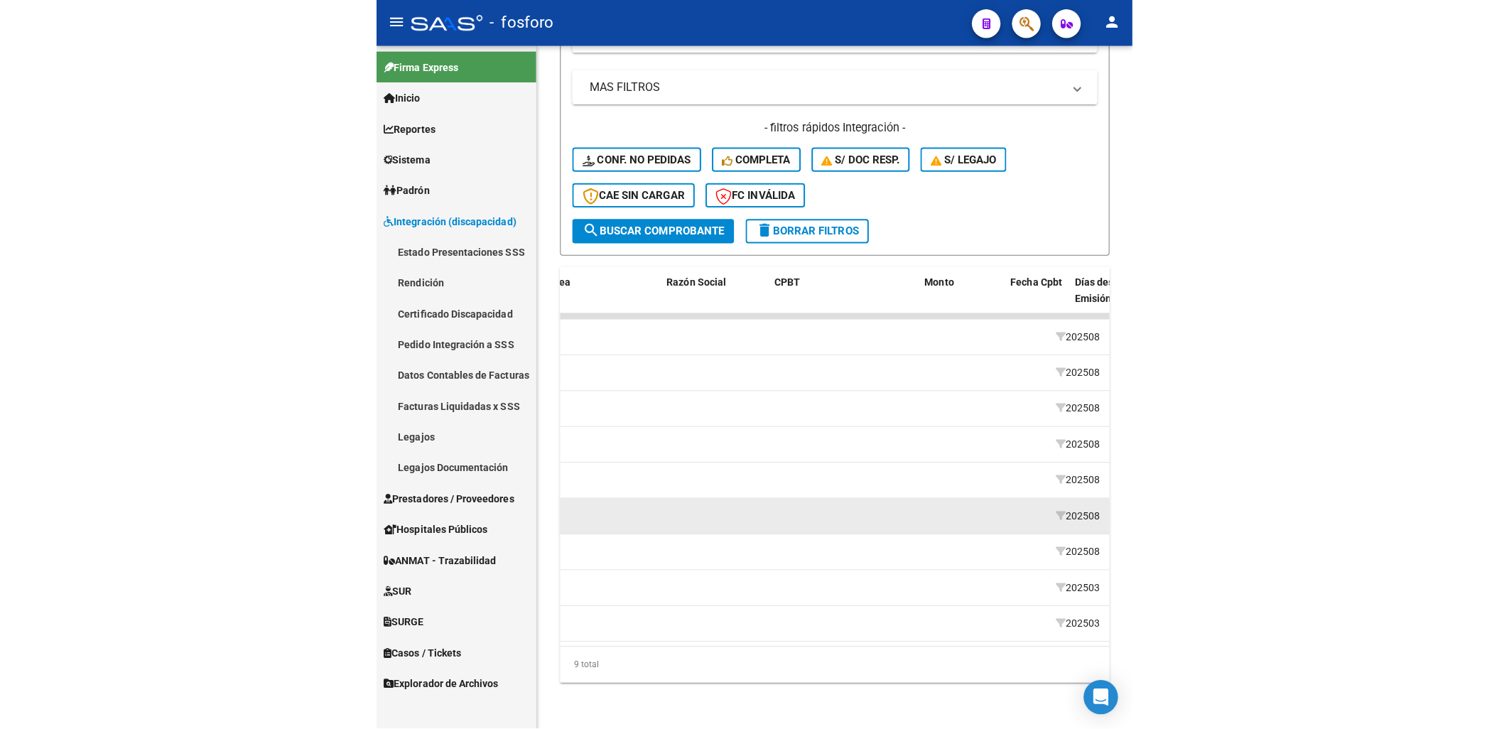
scroll to position [0, 328]
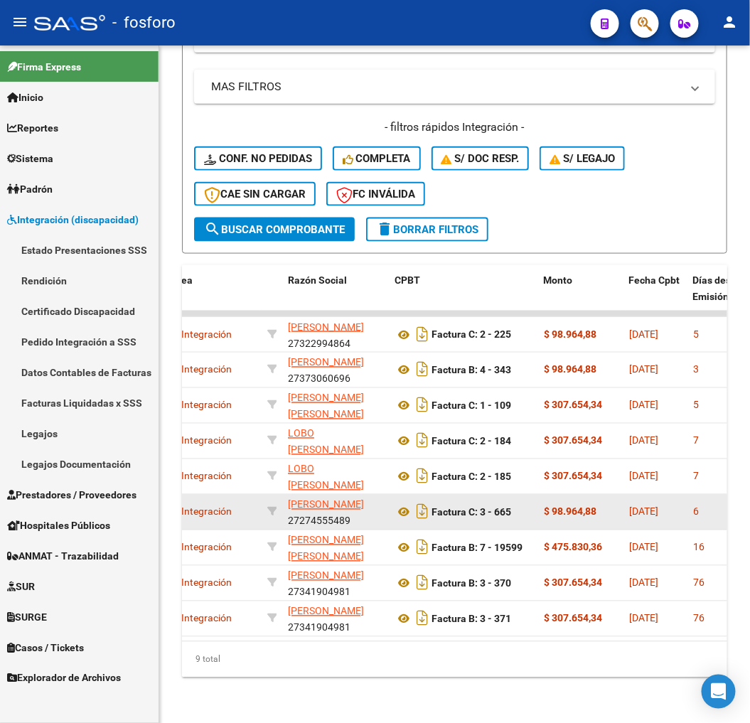
click at [81, 206] on link "Integración (discapacidad)" at bounding box center [79, 219] width 158 height 31
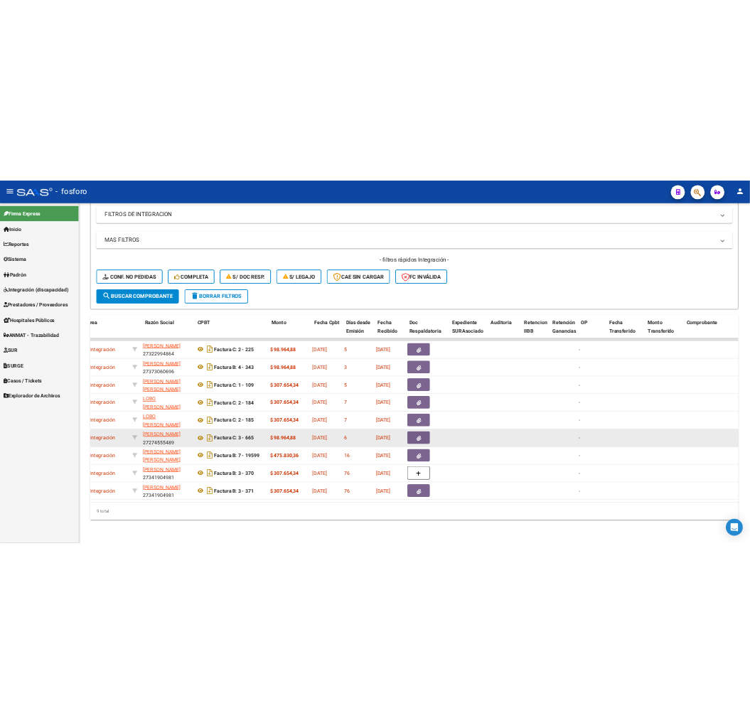
scroll to position [0, 0]
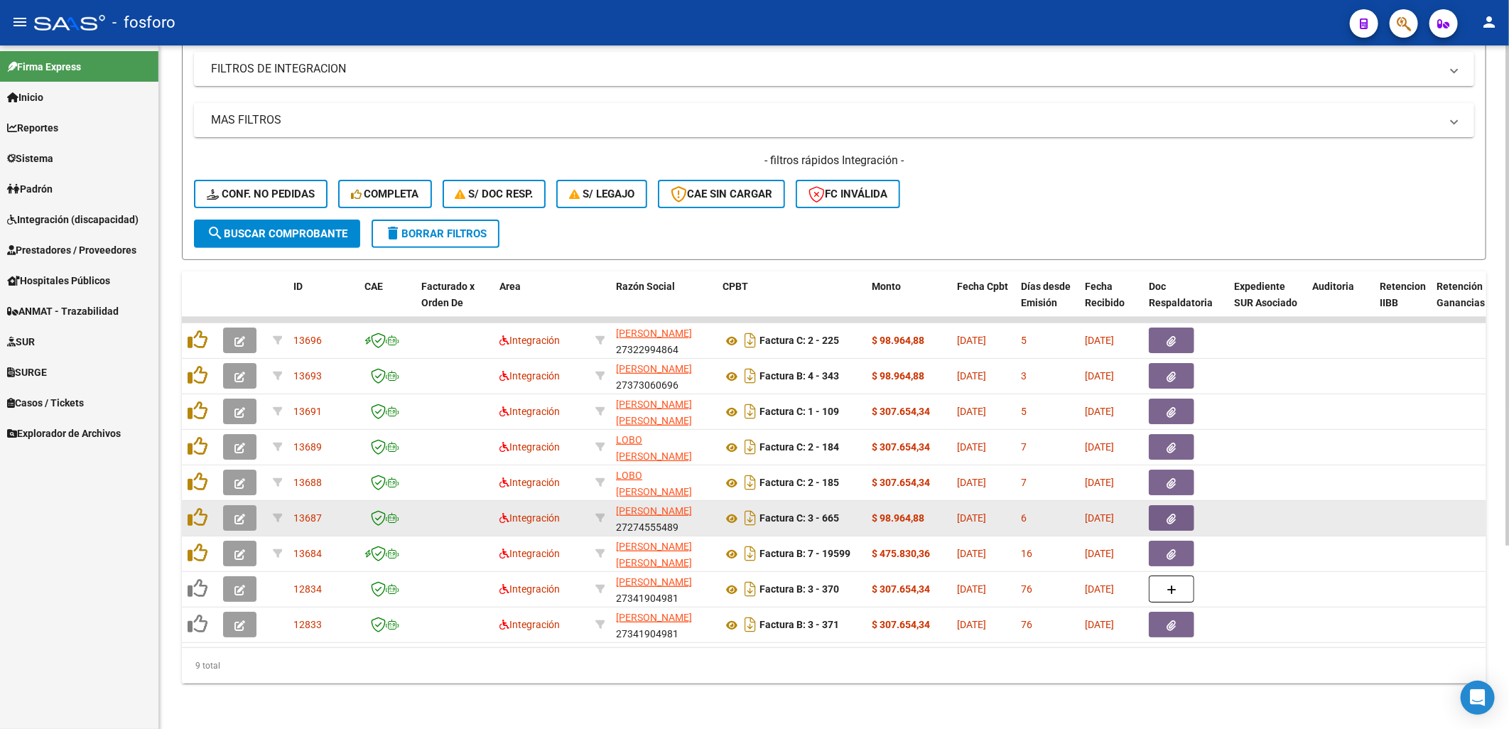
click at [755, 694] on div "Video tutorial PRESTADORES -> Listado de CPBTs Emitidos por Prestadores / Prove…" at bounding box center [834, 267] width 1350 height 924
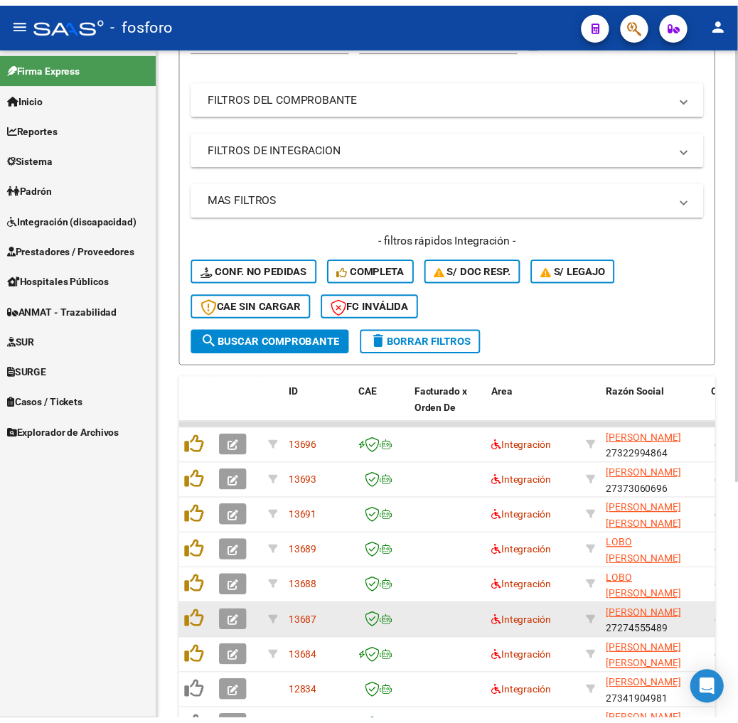
scroll to position [339, 0]
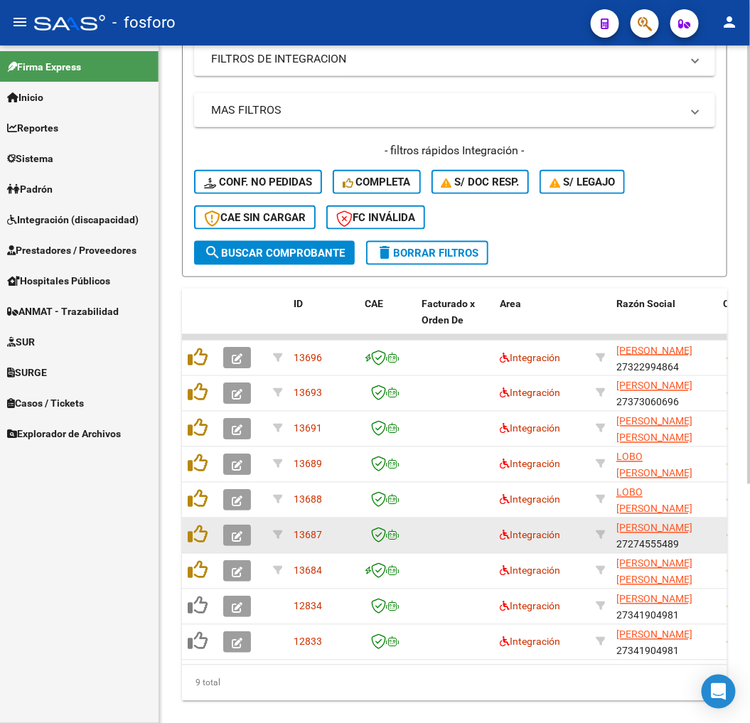
click at [530, 209] on div "- filtros rápidos Integración - Conf. no pedidas Completa S/ Doc Resp. S/ legaj…" at bounding box center [454, 192] width 521 height 98
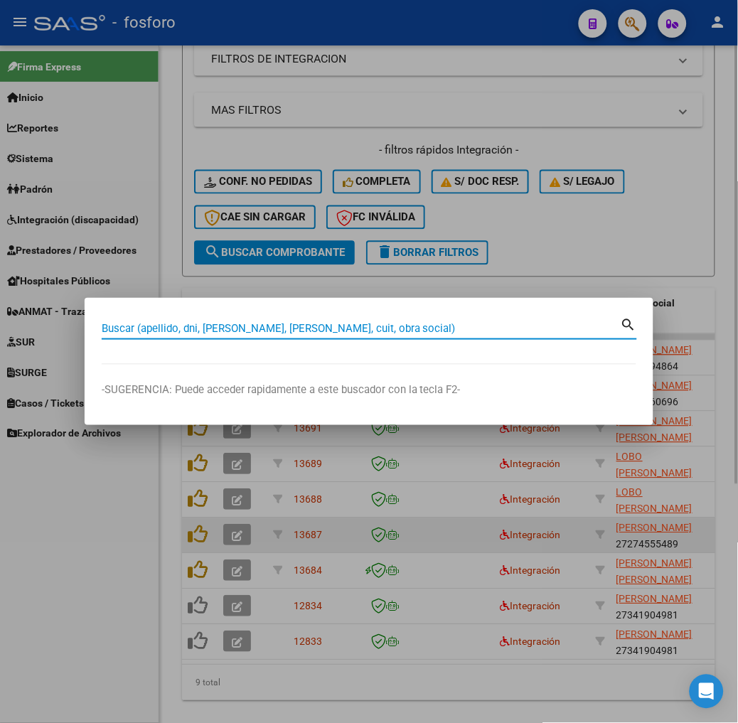
paste input "20180363239"
type input "20180363239"
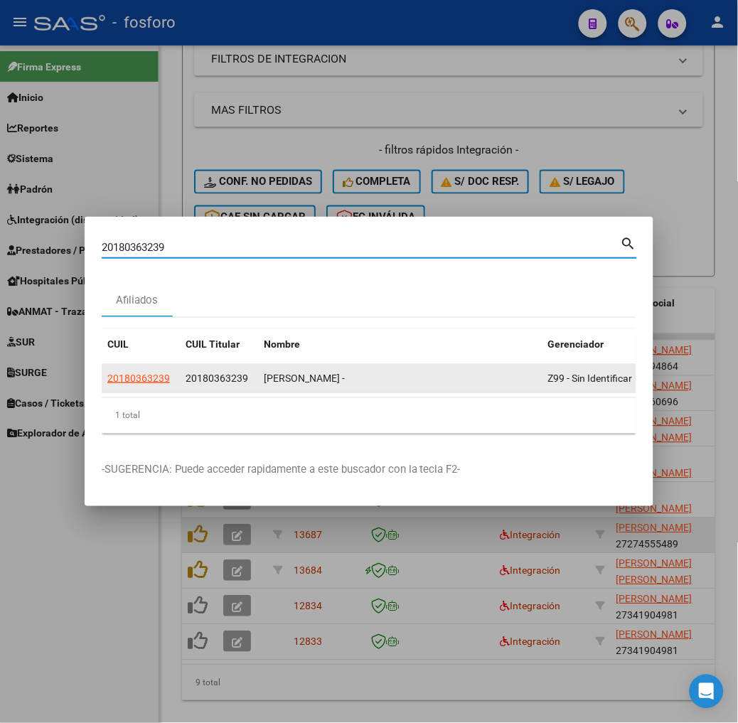
click at [107, 377] on span "20180363239" at bounding box center [138, 377] width 63 height 11
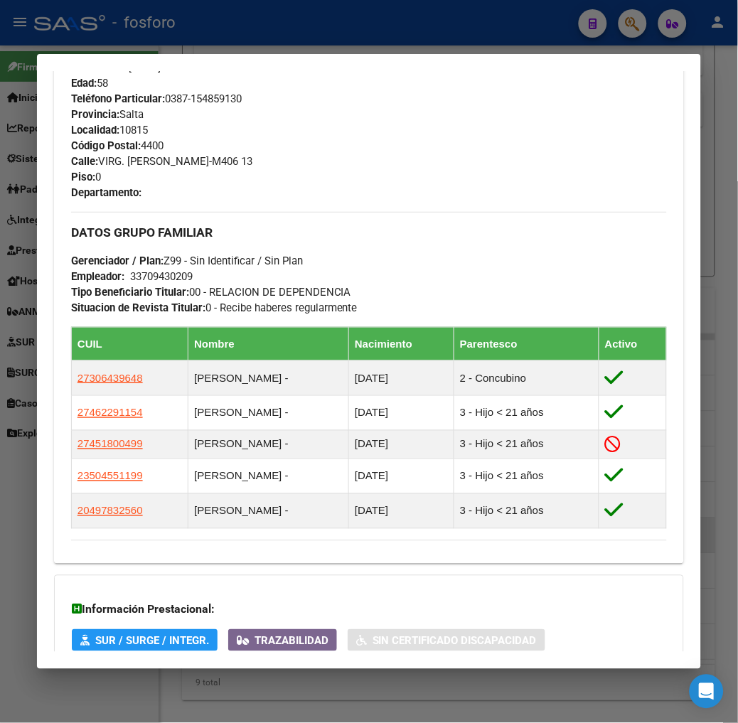
scroll to position [800, 0]
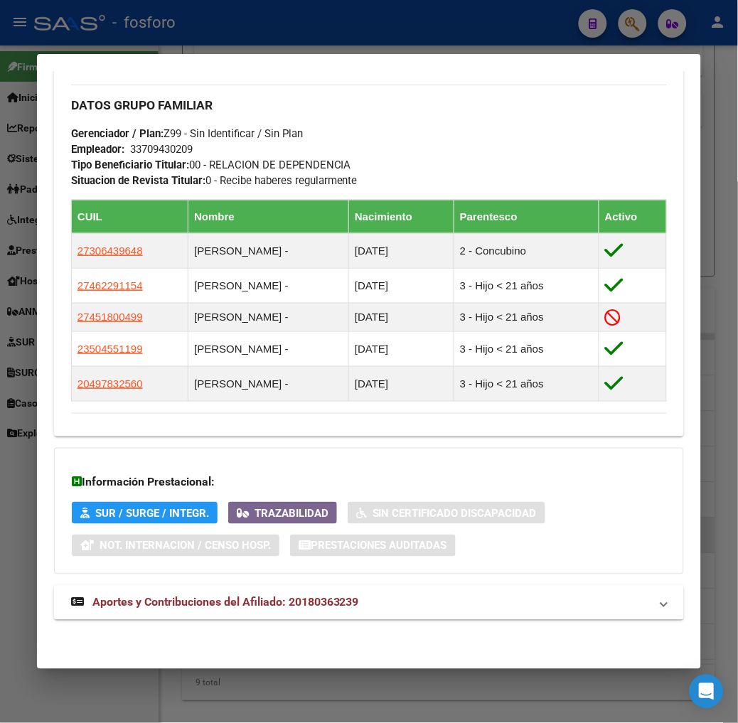
drag, startPoint x: 161, startPoint y: 602, endPoint x: 187, endPoint y: 586, distance: 30.6
click at [161, 602] on span "Aportes y Contribuciones del Afiliado: 20180363239" at bounding box center [225, 602] width 266 height 14
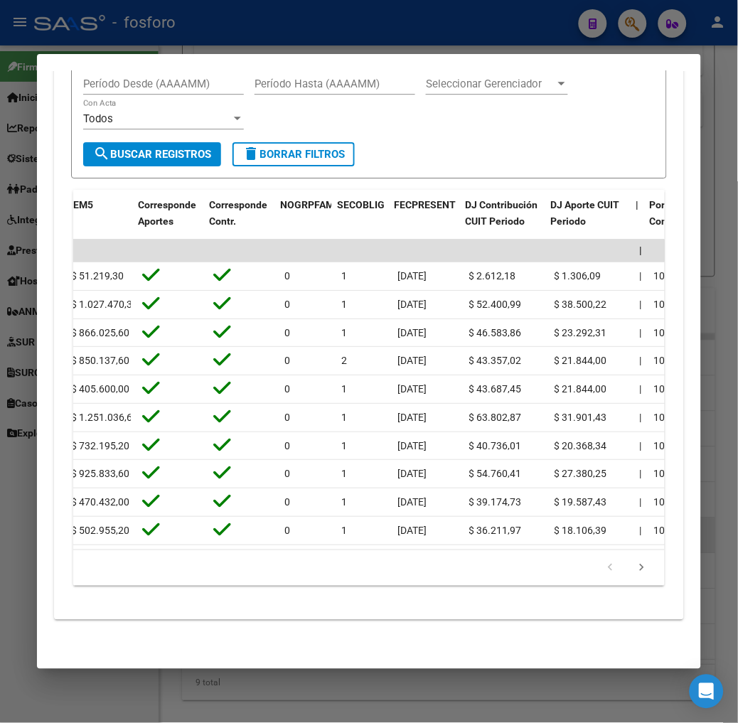
scroll to position [0, 2221]
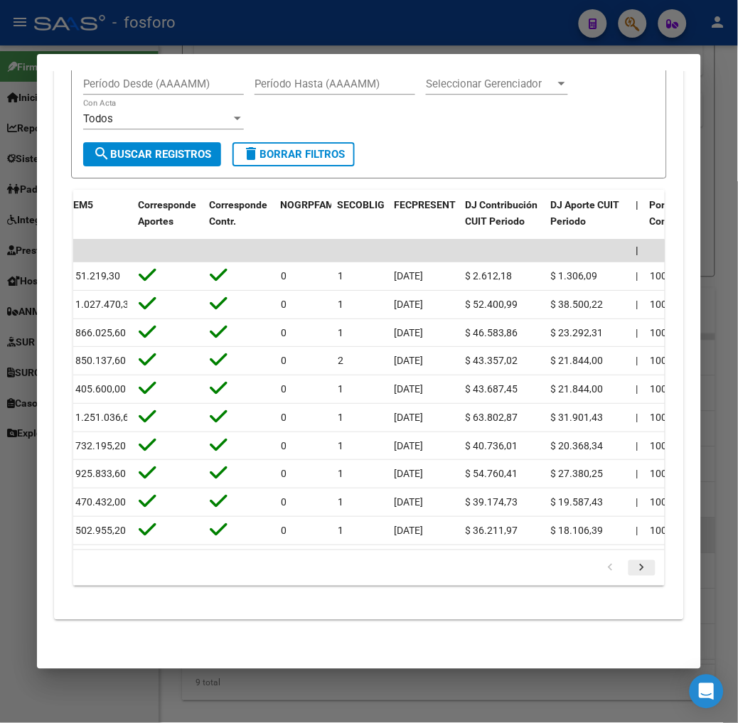
click at [648, 565] on icon "go to next page" at bounding box center [641, 569] width 18 height 17
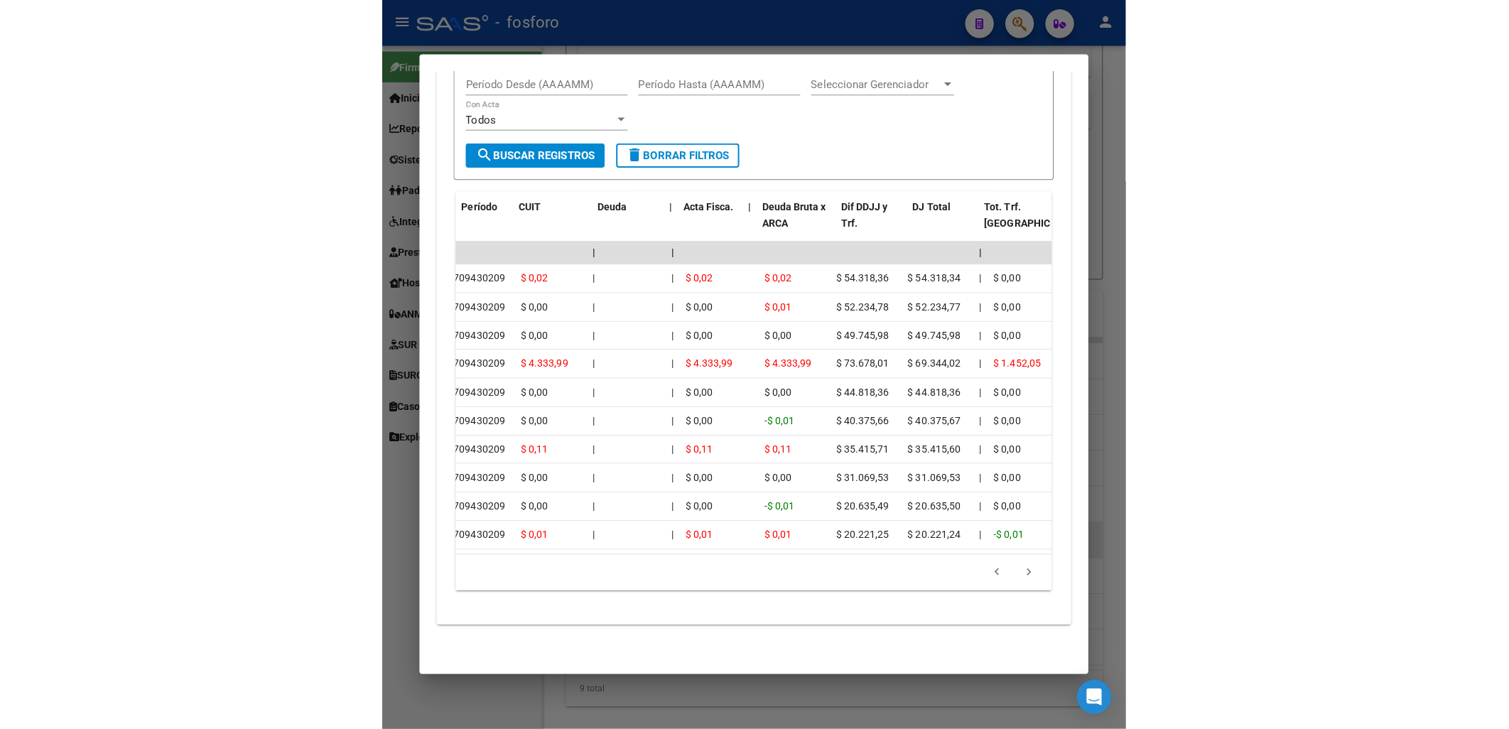
scroll to position [0, 0]
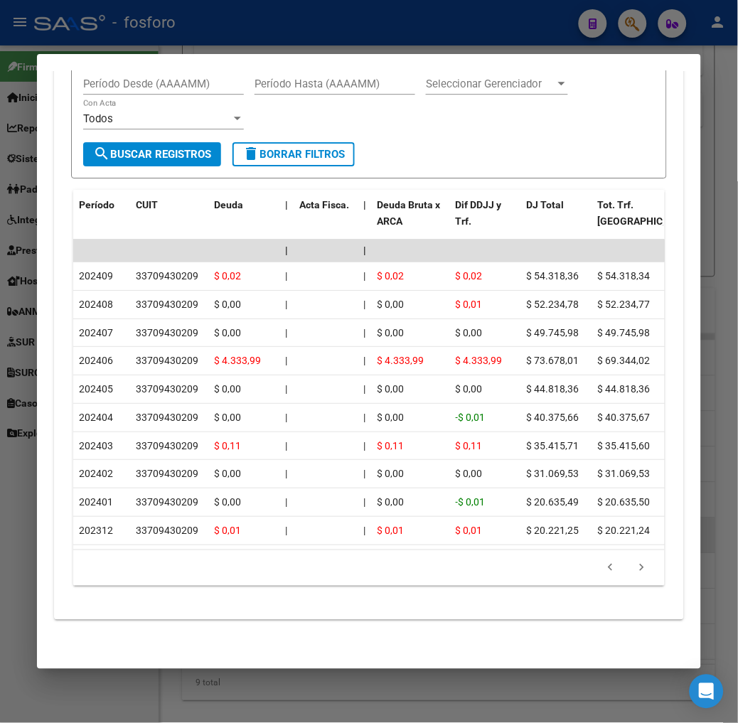
click at [180, 700] on div at bounding box center [369, 361] width 738 height 723
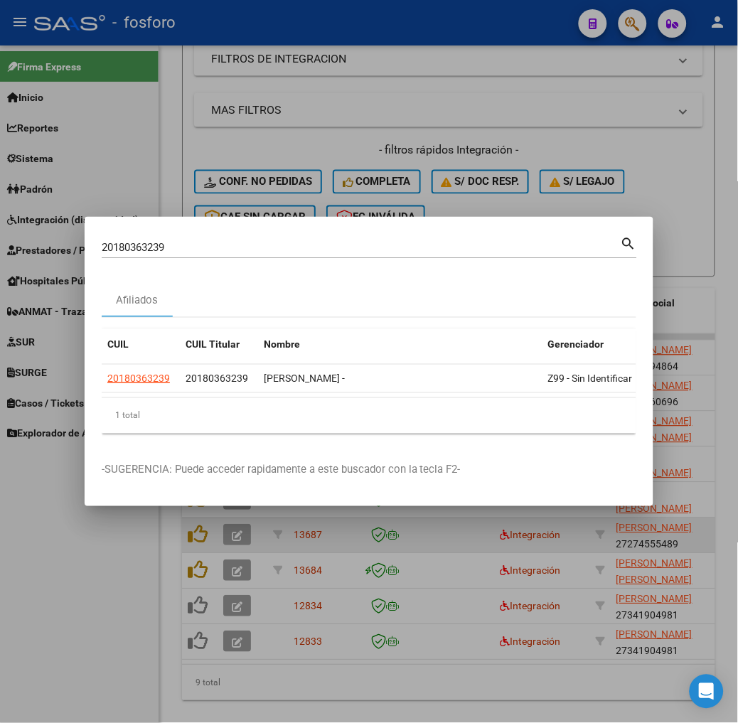
click at [181, 701] on div at bounding box center [369, 361] width 738 height 723
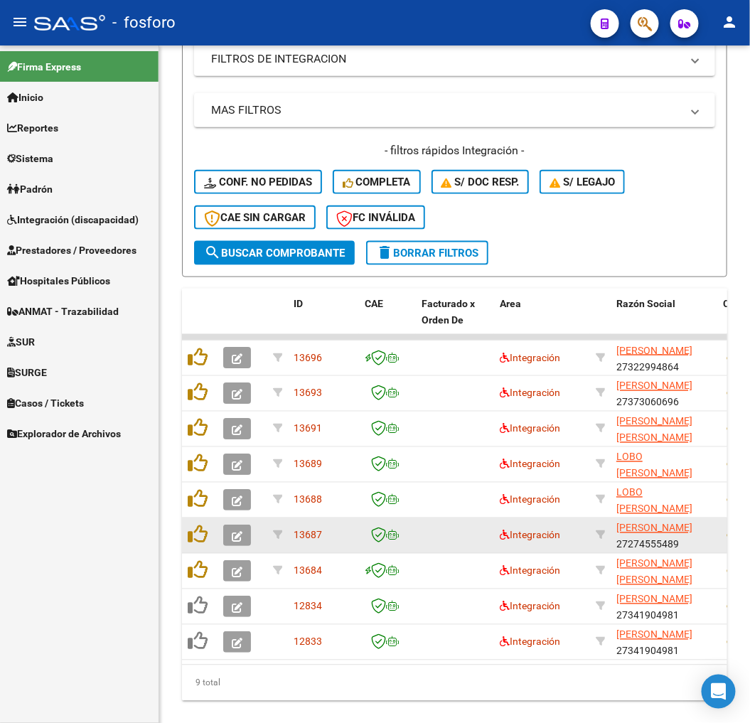
click at [129, 600] on div "Firma Express Inicio Calendario SSS Instructivos Contacto OS Reportes SUR Exped…" at bounding box center [79, 383] width 158 height 677
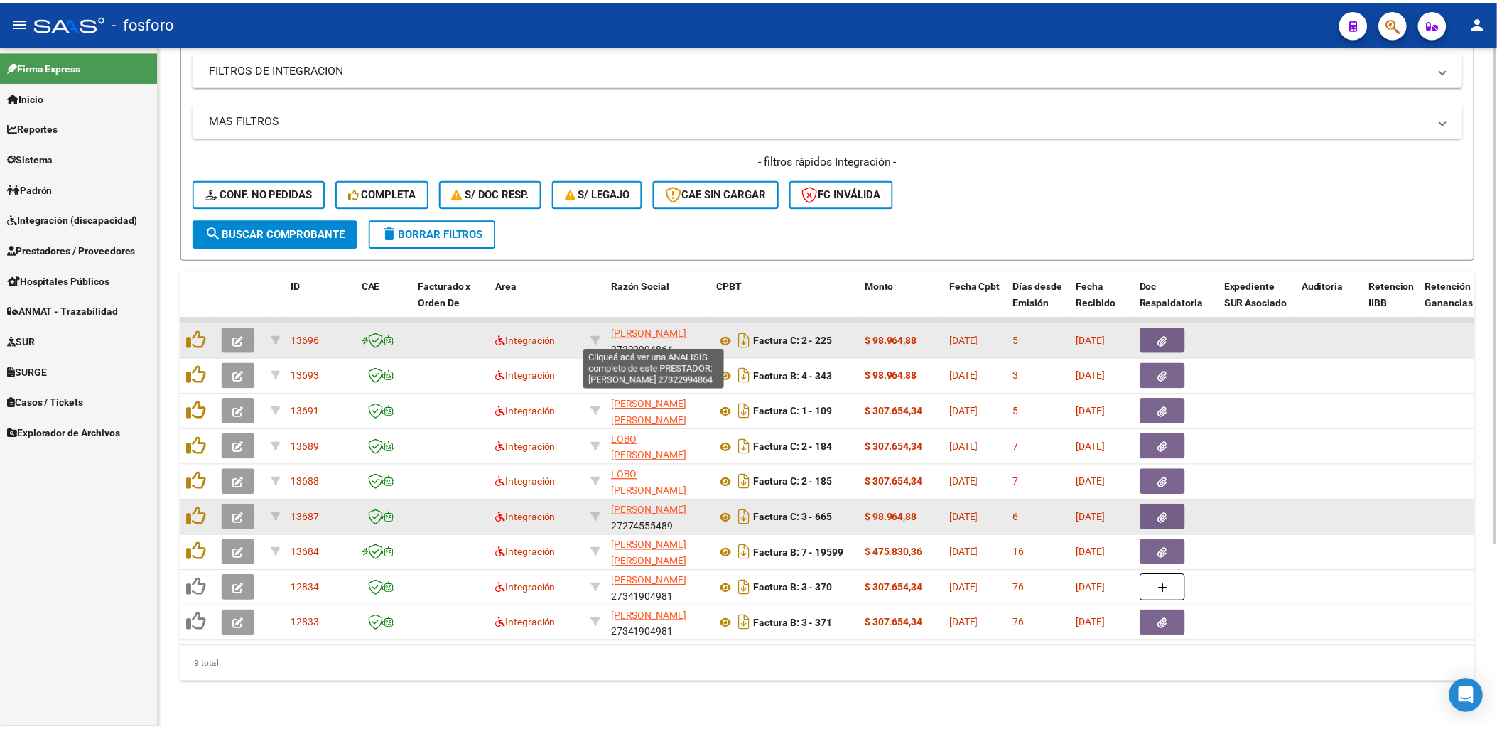
scroll to position [251, 0]
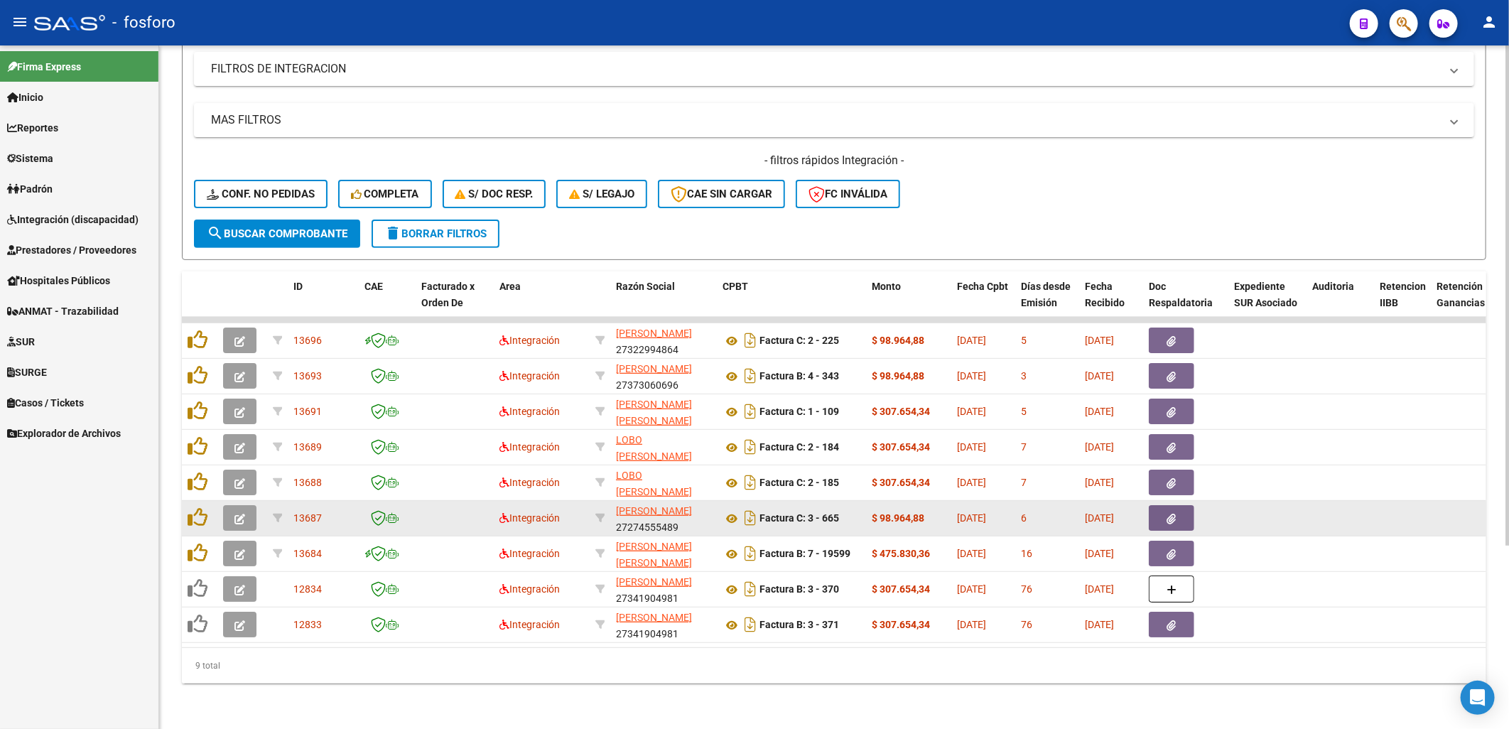
click at [697, 244] on form "Filtros Id Integración Area Seleccionar Gerenciador Seleccionar Gerenciador No …" at bounding box center [834, 94] width 1305 height 333
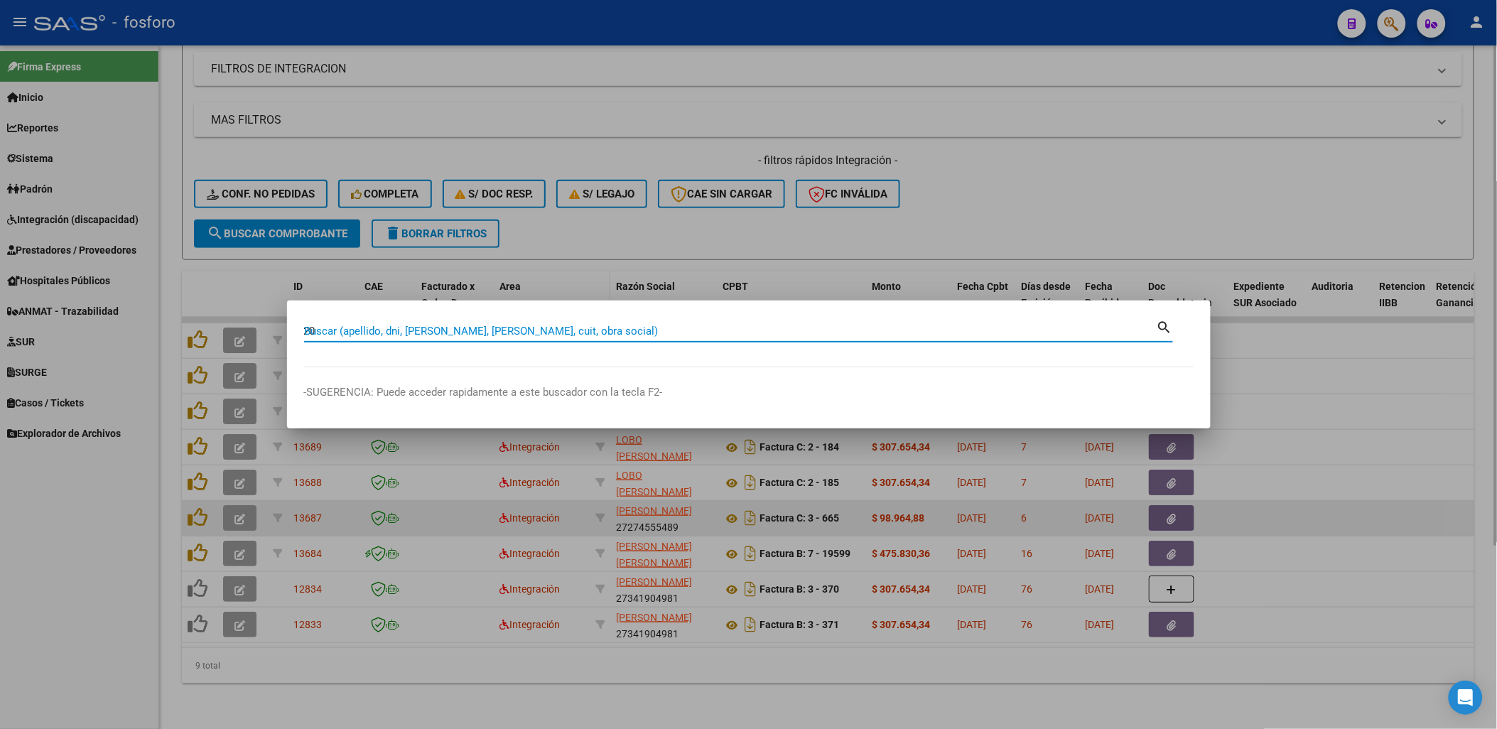
paste input "17467311"
type input "20174673110"
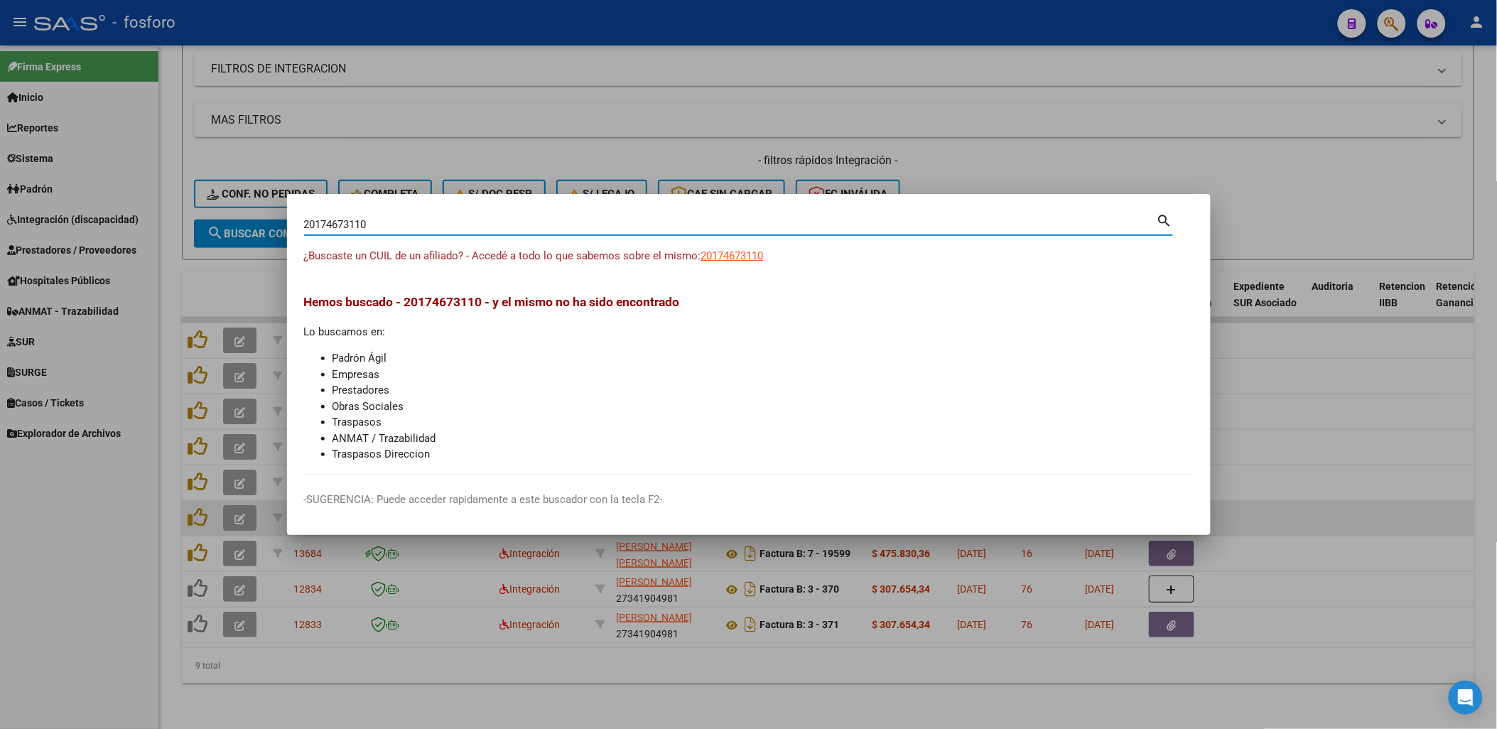
click at [743, 252] on span "20174673110" at bounding box center [732, 255] width 63 height 13
type textarea "20174673110"
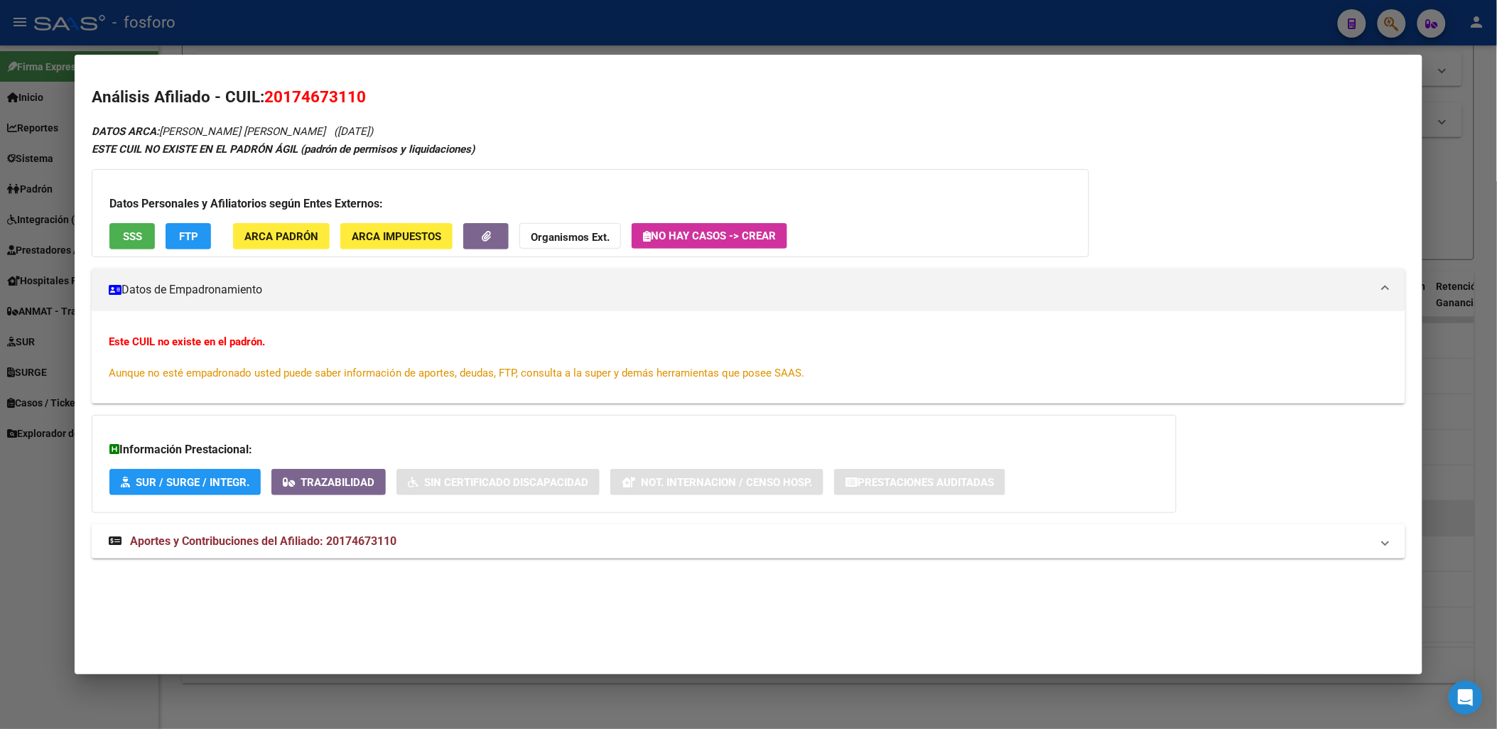
click at [217, 358] on div "Este CUIL no existe en el padrón. Aunque no esté empadronado usted puede saber …" at bounding box center [748, 357] width 1279 height 47
click at [187, 275] on mat-expansion-panel-header "Datos de Empadronamiento" at bounding box center [748, 290] width 1313 height 43
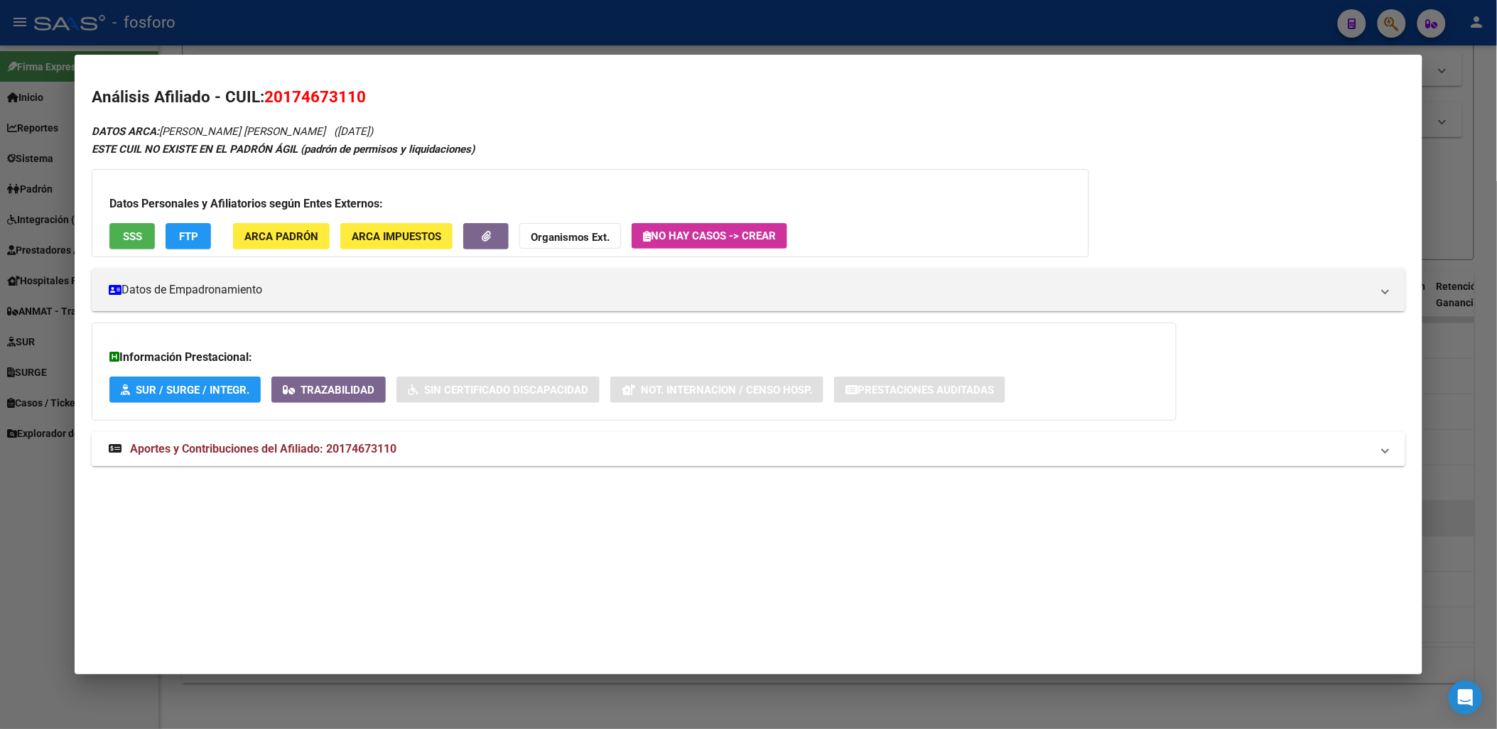
click at [345, 449] on span "Aportes y Contribuciones del Afiliado: 20174673110" at bounding box center [263, 449] width 266 height 14
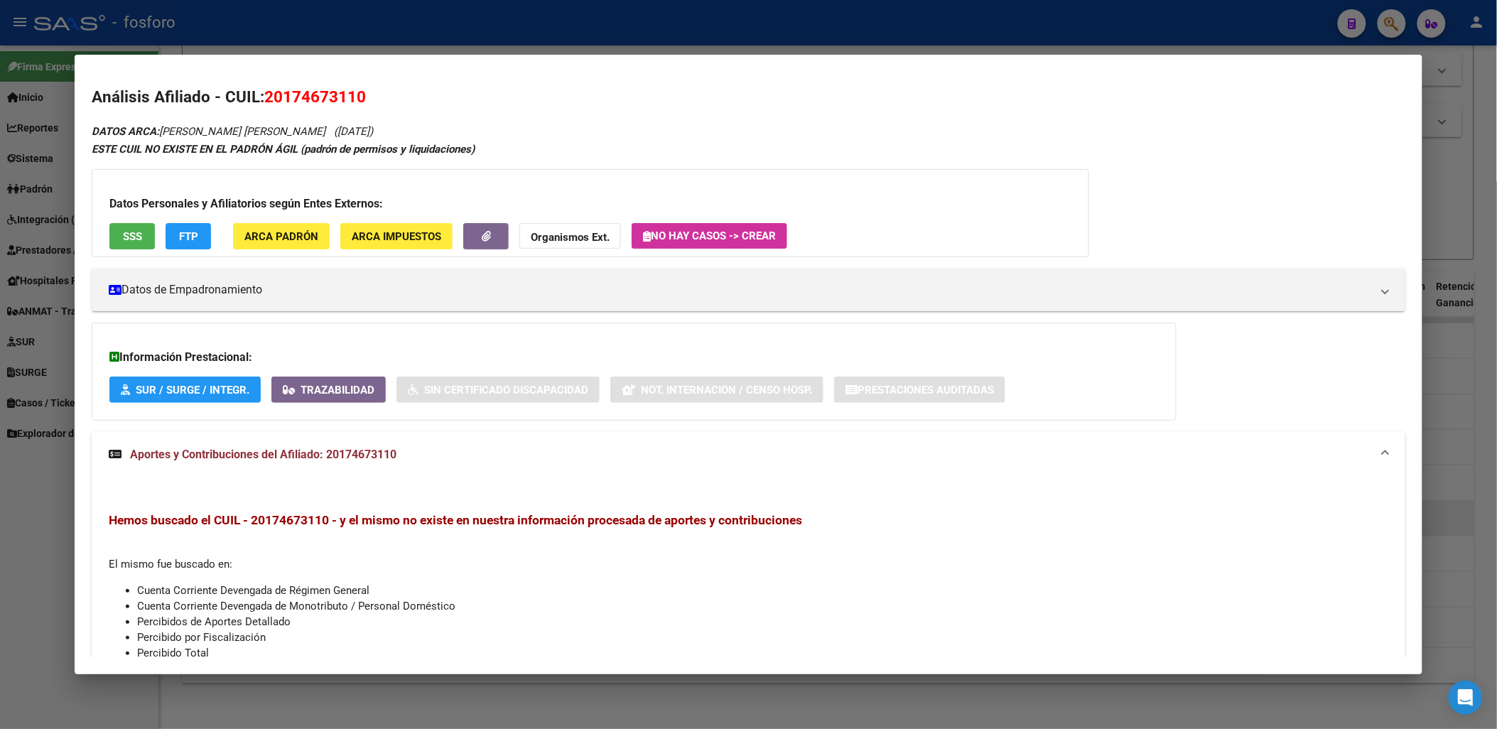
click at [733, 523] on span "Hemos buscado el CUIL - 20174673110 - y el mismo no existe en nuestra informaci…" at bounding box center [456, 520] width 694 height 14
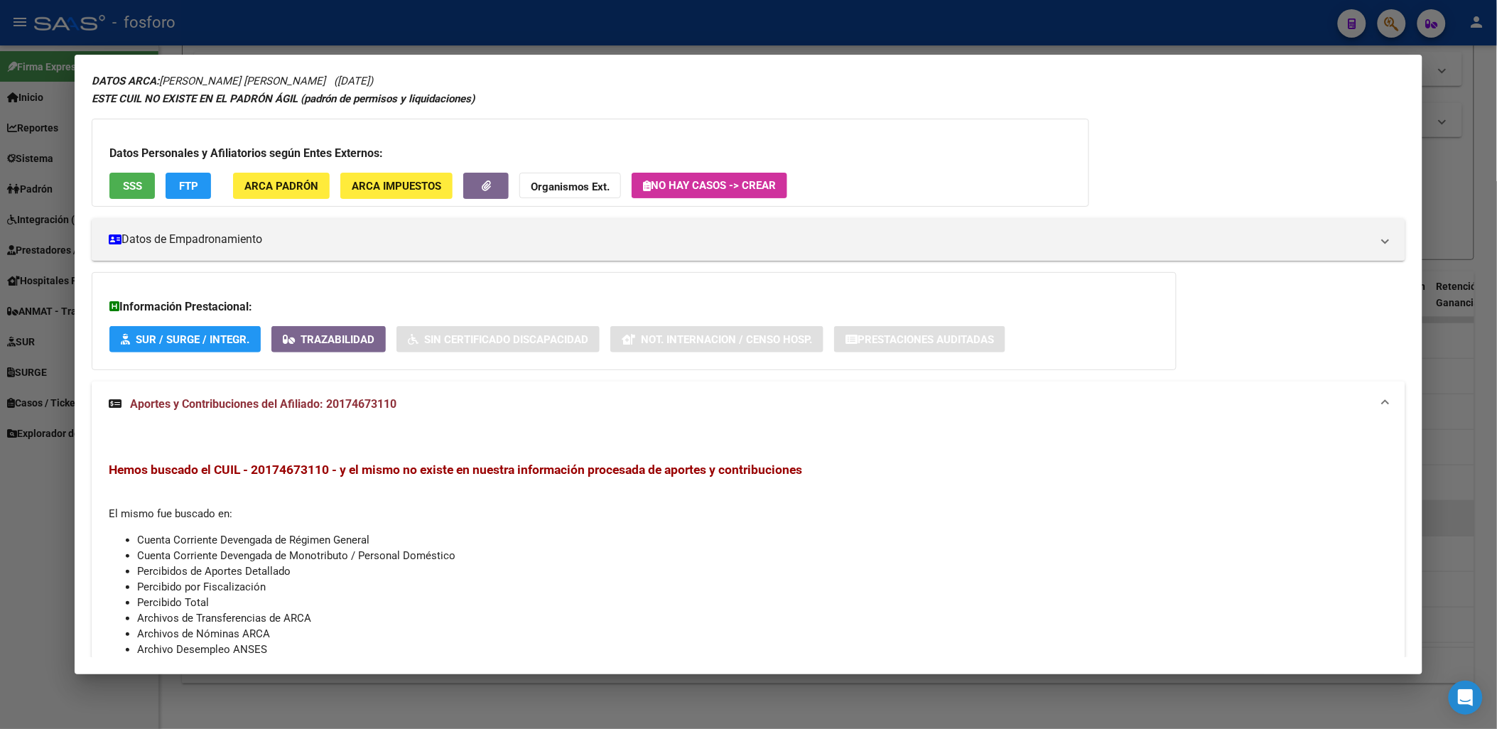
scroll to position [79, 0]
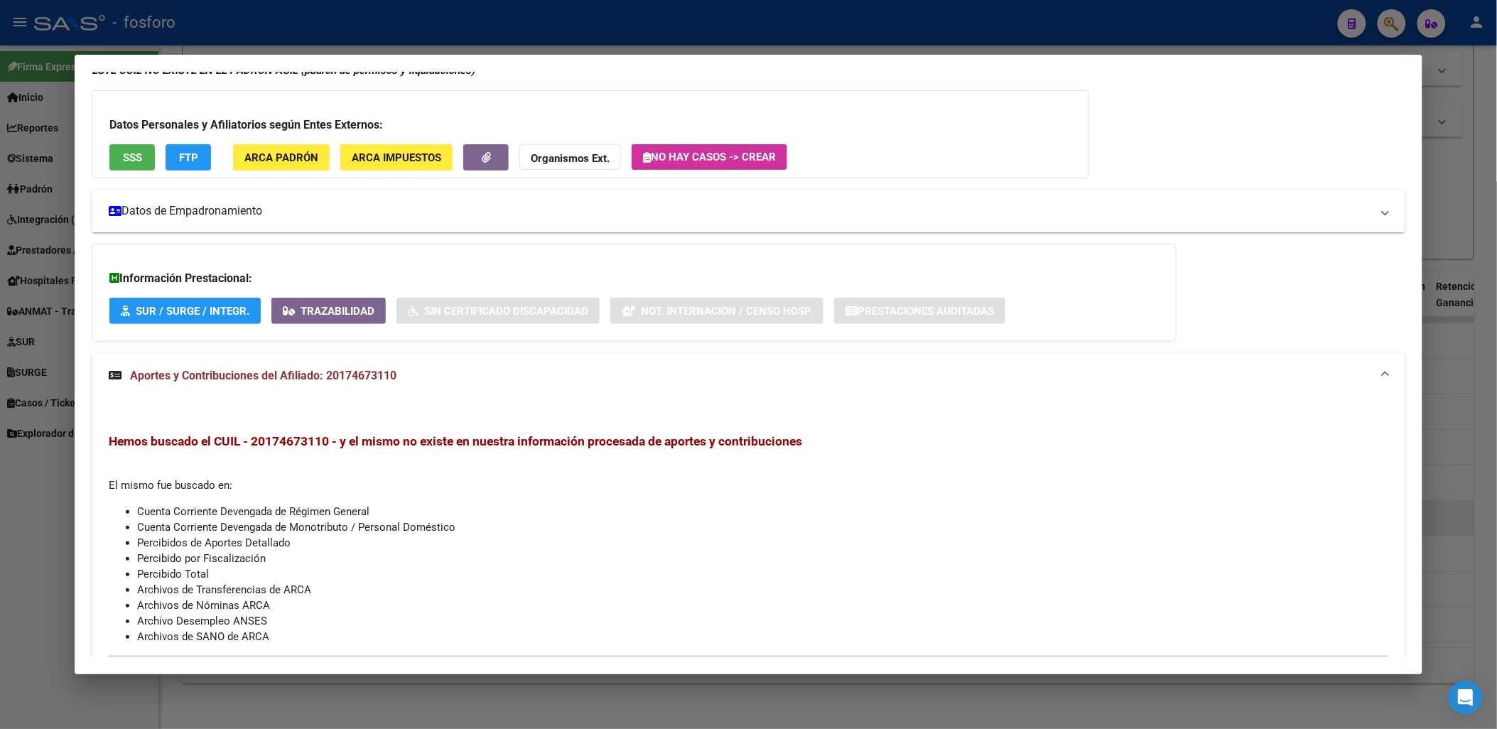
click at [263, 210] on mat-panel-title "Datos de Empadronamiento" at bounding box center [740, 211] width 1262 height 17
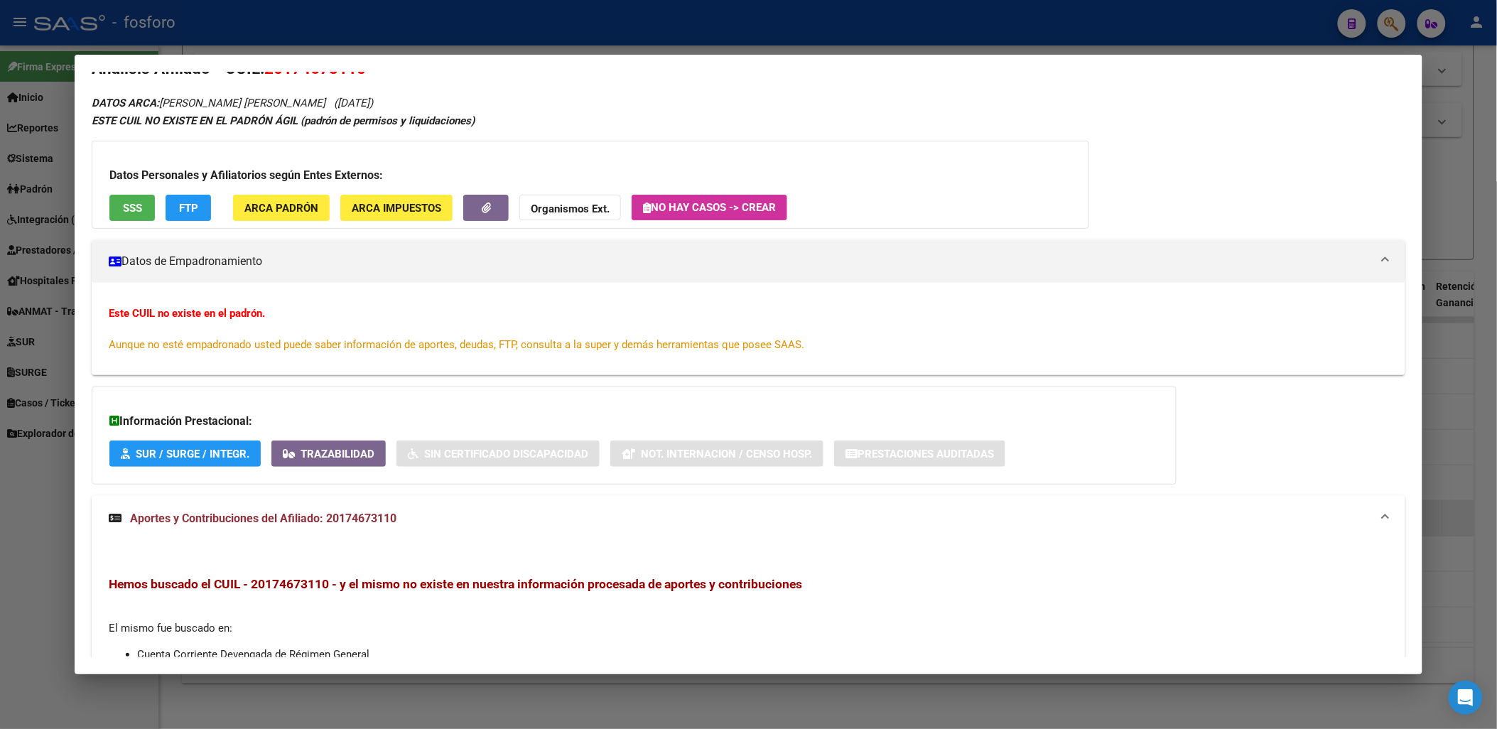
scroll to position [0, 0]
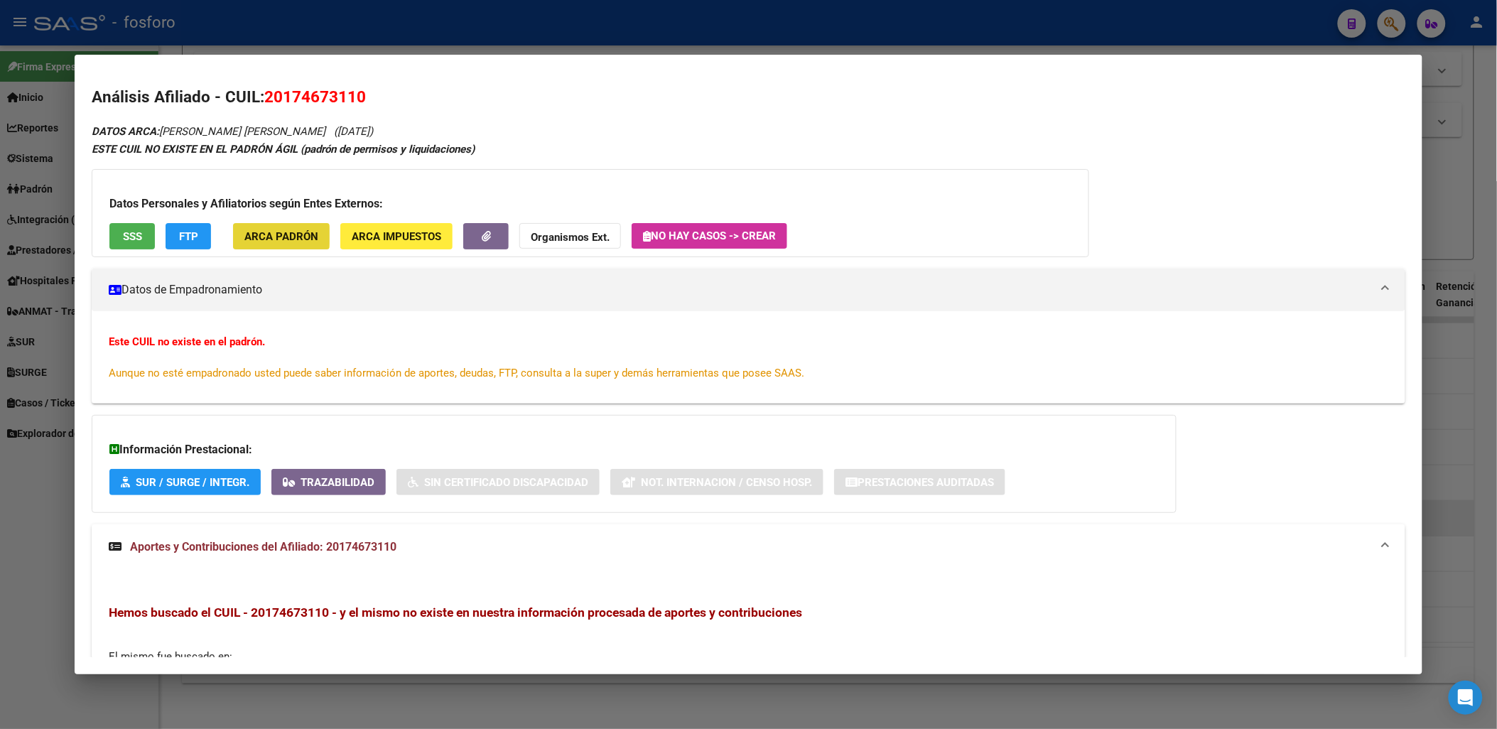
click at [264, 236] on span "ARCA Padrón" at bounding box center [281, 236] width 74 height 13
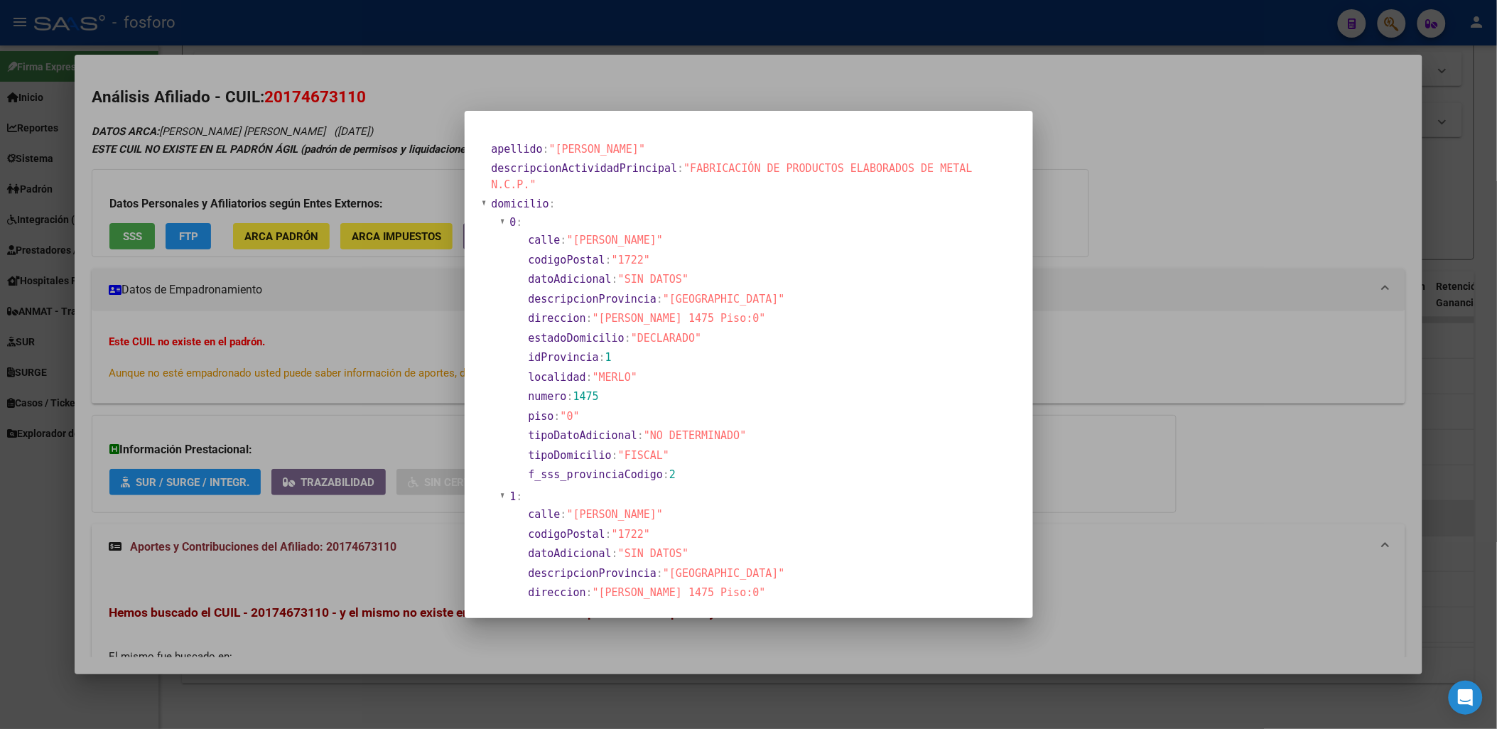
click at [861, 166] on span ""FABRICACIÓN DE PRODUCTOS ELABORADOS DE METAL N.C.P."" at bounding box center [732, 176] width 481 height 29
click at [752, 168] on span ""FABRICACIÓN DE PRODUCTOS ELABORADOS DE METAL N.C.P."" at bounding box center [732, 176] width 481 height 29
click at [630, 168] on span "descripcionActividadPrincipal" at bounding box center [585, 168] width 186 height 13
click at [661, 293] on span ":" at bounding box center [660, 299] width 6 height 13
click at [778, 291] on section "descripcionProvincia : "BUENOS AIRES"" at bounding box center [769, 299] width 484 height 19
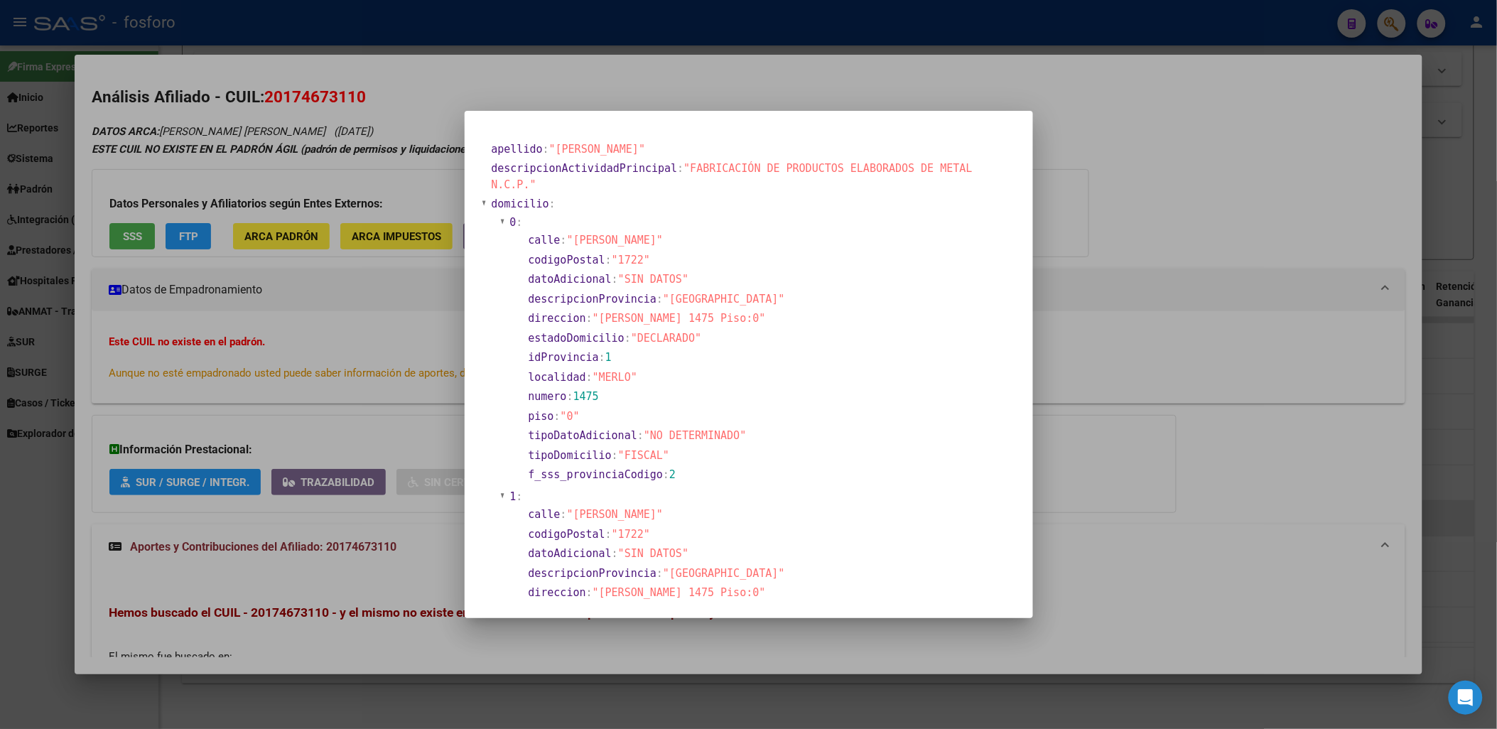
click at [765, 252] on section "codigoPostal : "1722"" at bounding box center [769, 260] width 481 height 16
click at [763, 232] on section "calle : "FRAGA"" at bounding box center [769, 240] width 484 height 19
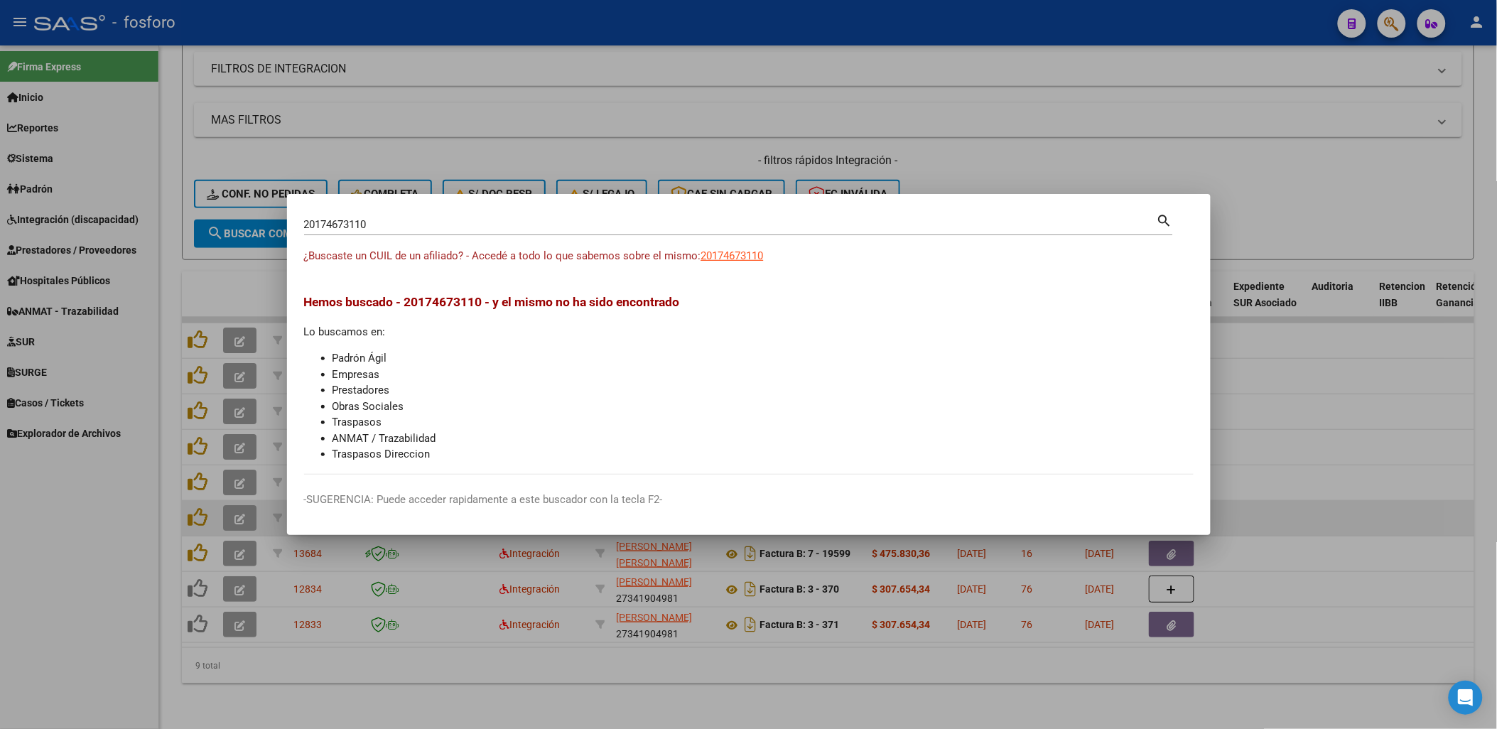
click at [379, 416] on li "Traspasos" at bounding box center [763, 422] width 861 height 16
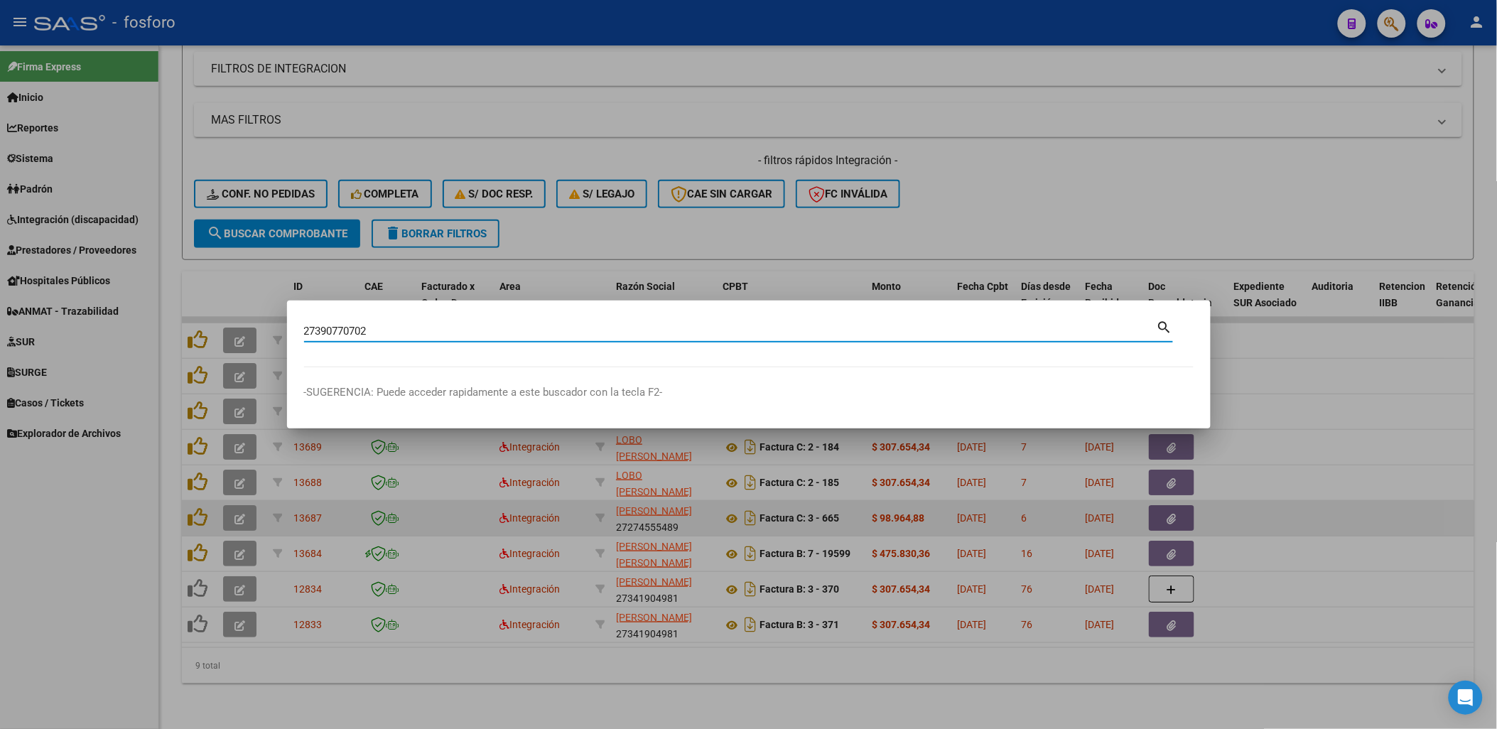
type input "27390770702"
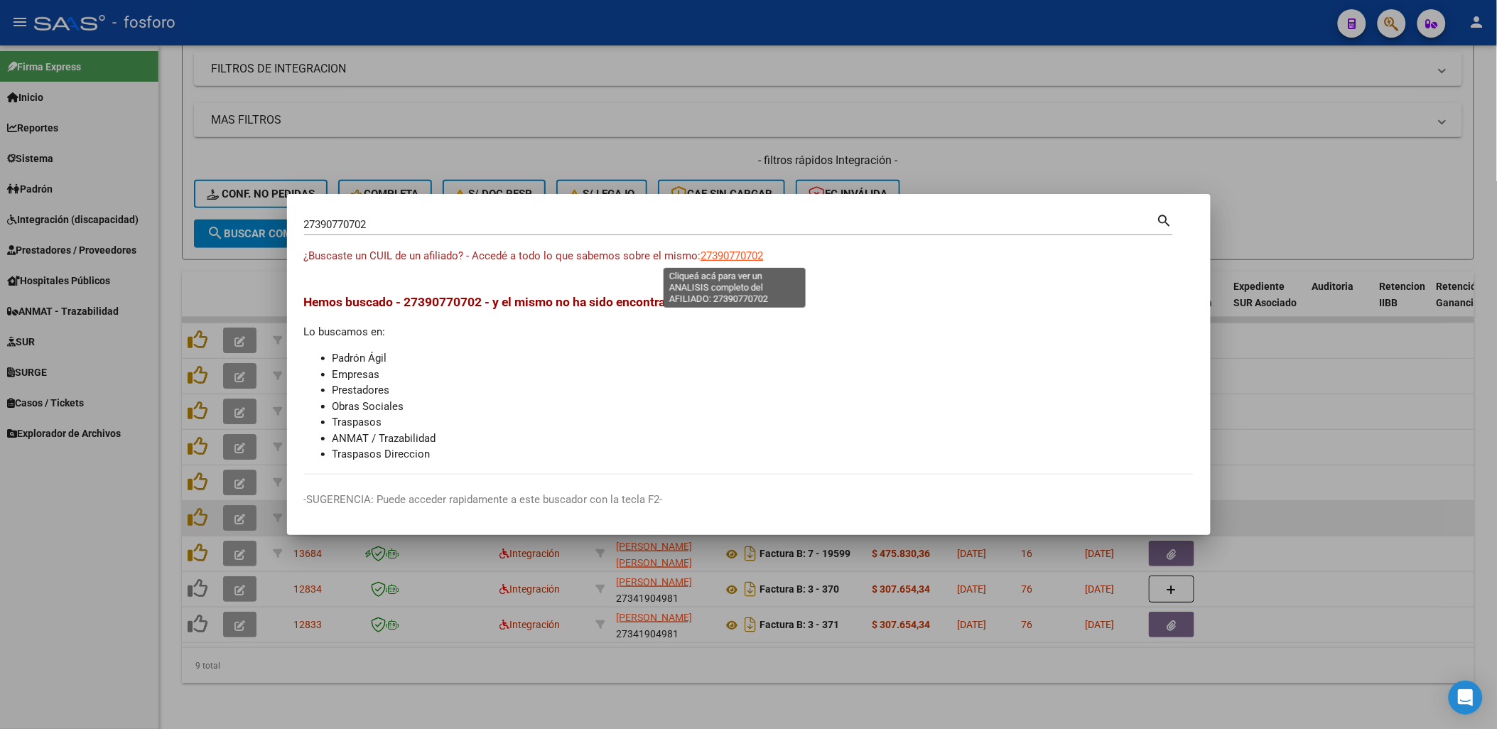
click at [743, 252] on span "27390770702" at bounding box center [732, 255] width 63 height 13
type textarea "27390770702"
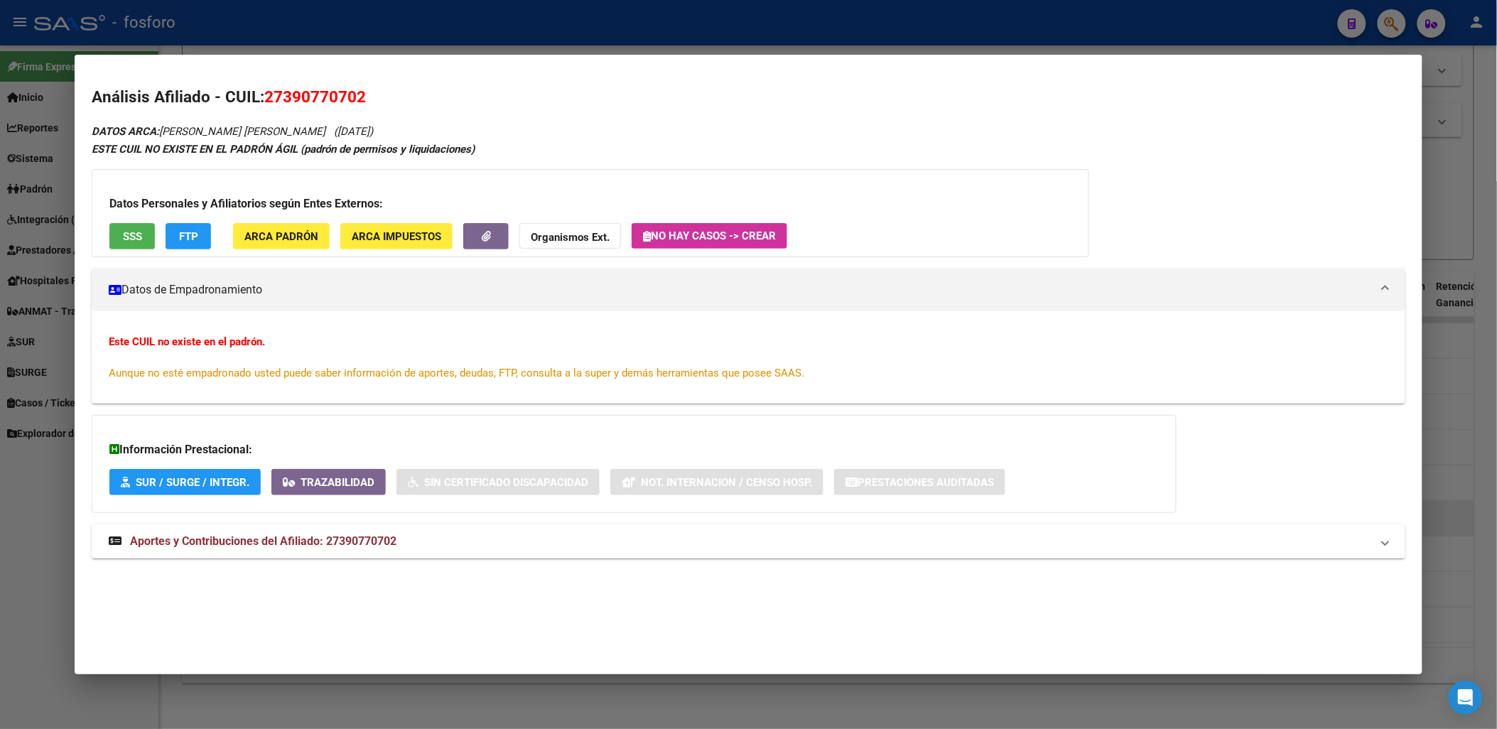
click at [271, 519] on div "DATOS ARCA: EIRAS MONICA ANDREA (11/07/1995) ESTE CUIL NO EXISTE EN EL PADRÓN Á…" at bounding box center [748, 348] width 1313 height 452
click at [275, 527] on mat-expansion-panel-header "Aportes y Contribuciones del Afiliado: 27390770702" at bounding box center [748, 541] width 1313 height 34
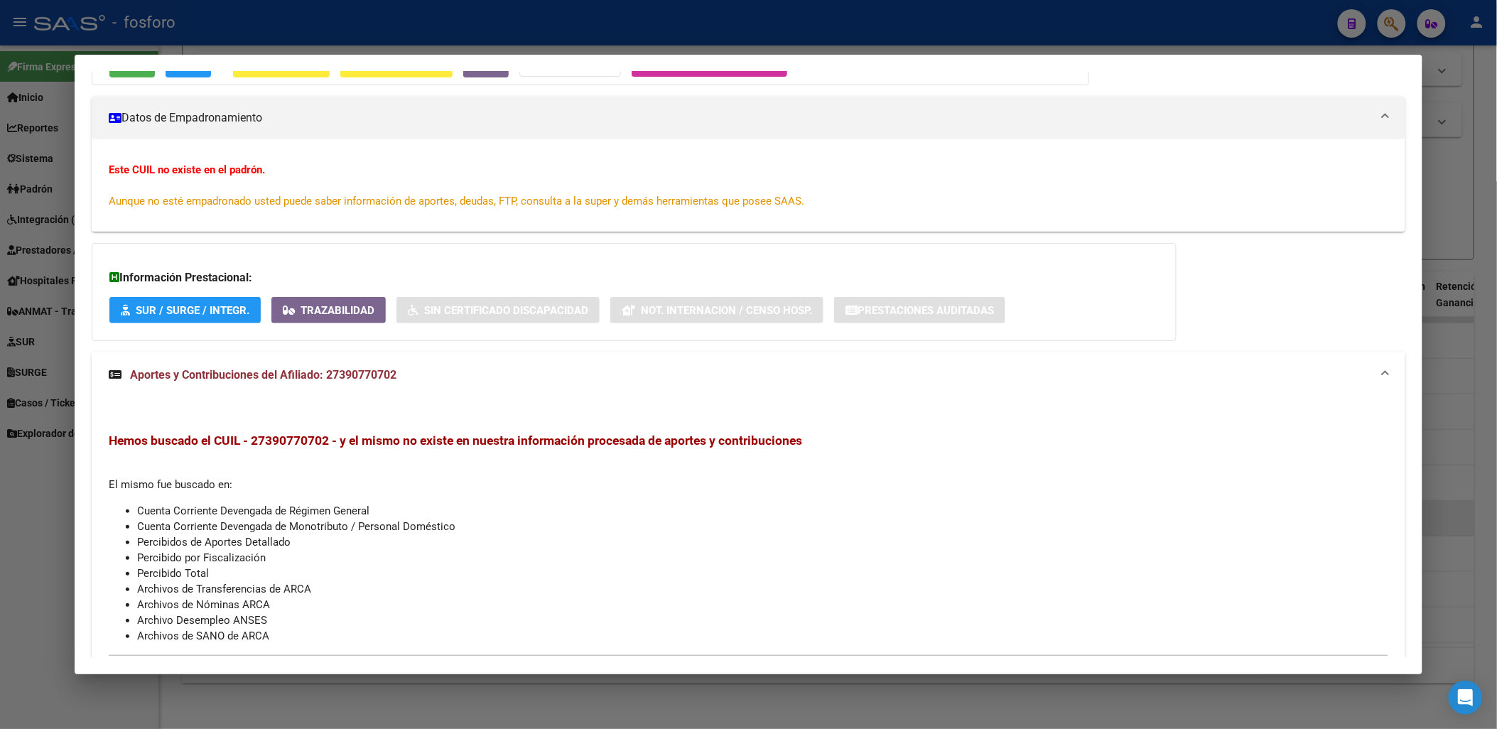
scroll to position [225, 0]
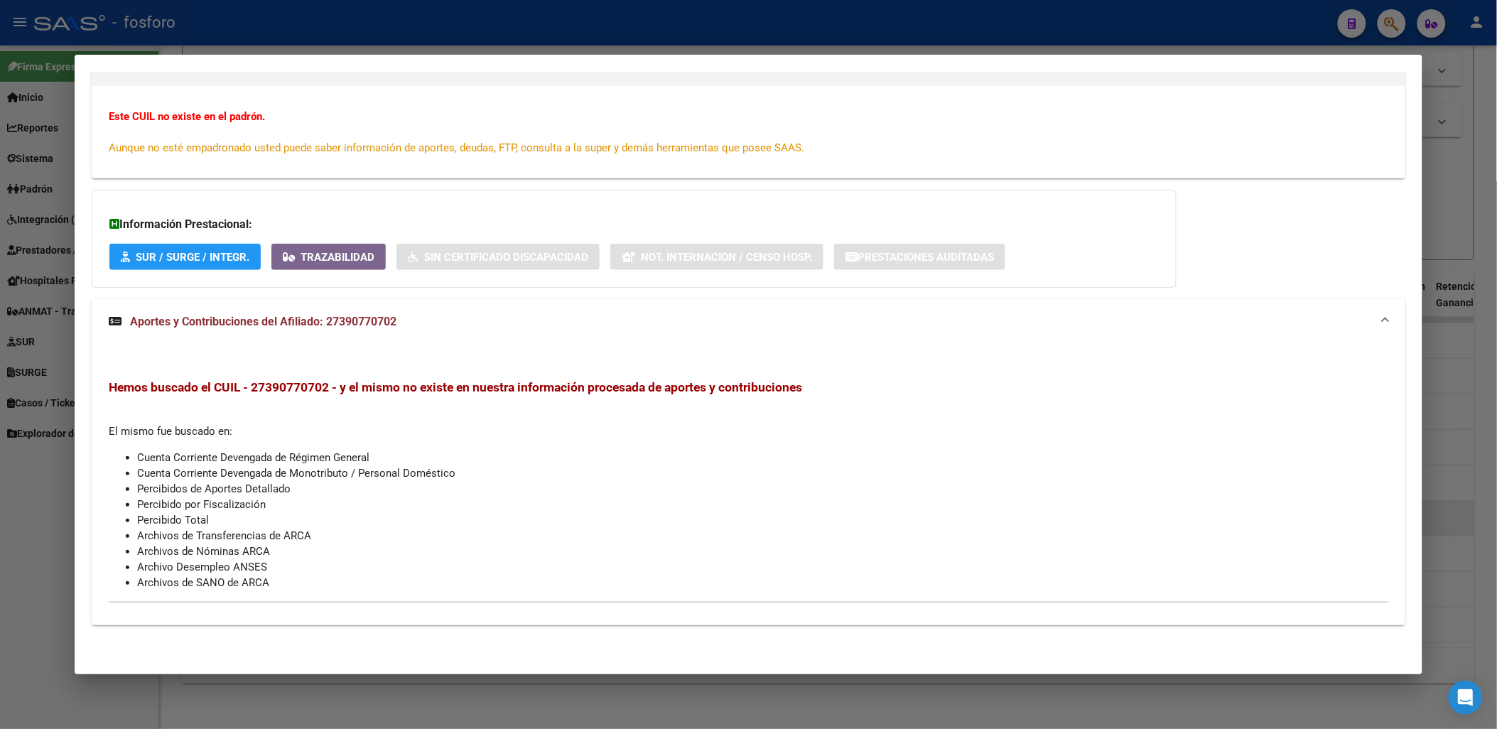
click at [293, 471] on li "Cuenta Corriente Devengada de Monotributo / Personal Doméstico" at bounding box center [762, 473] width 1251 height 16
click at [283, 391] on span "Hemos buscado el CUIL - 27390770702 - y el mismo no existe en nuestra informaci…" at bounding box center [456, 387] width 694 height 14
click at [512, 384] on span "Hemos buscado el CUIL - 27390770702 - y el mismo no existe en nuestra informaci…" at bounding box center [456, 387] width 694 height 14
click at [399, 430] on div "Hemos buscado el CUIL - 27390770702 - y el mismo no existe en nuestra informaci…" at bounding box center [748, 484] width 1279 height 211
click at [407, 441] on div "Hemos buscado el CUIL - 27390770702 - y el mismo no existe en nuestra informaci…" at bounding box center [748, 484] width 1279 height 211
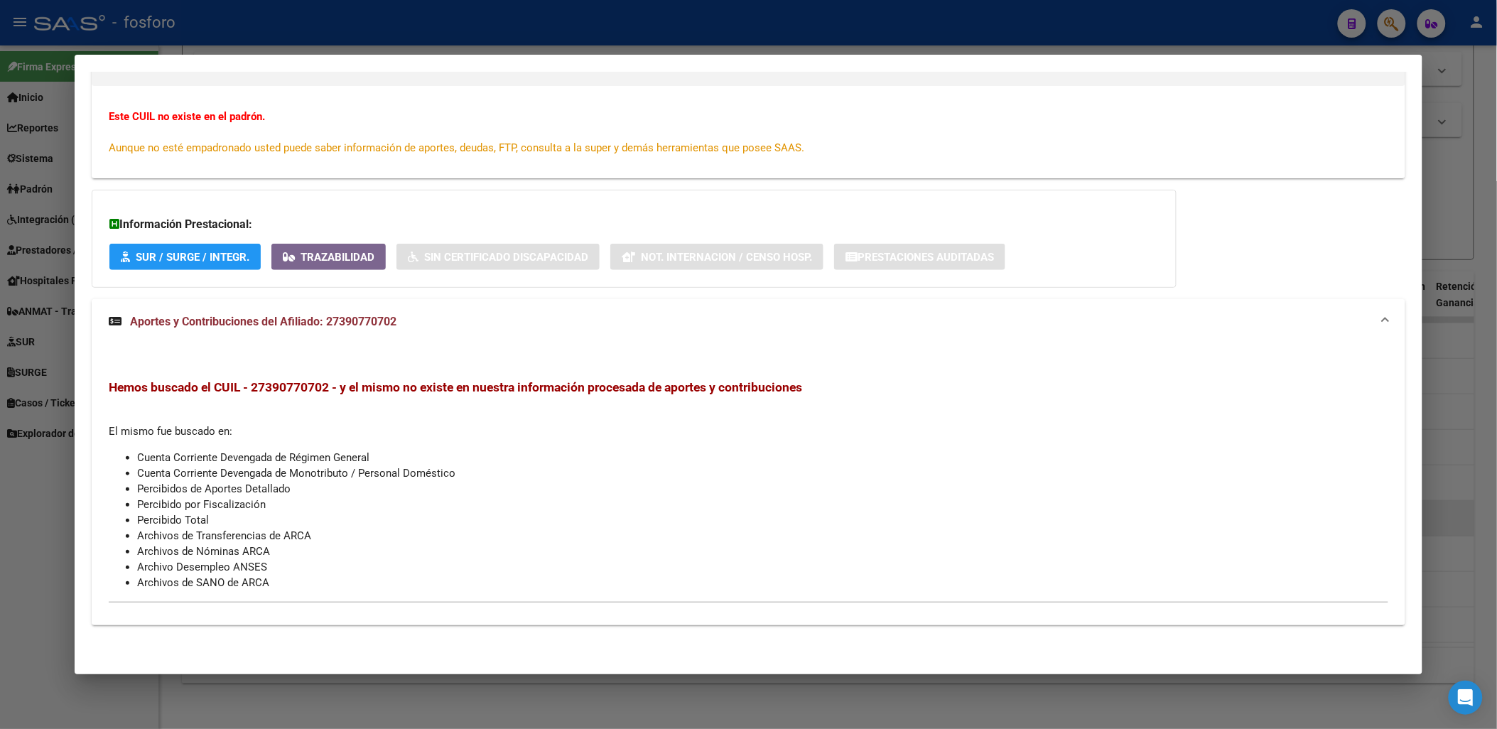
click at [407, 441] on div "Hemos buscado el CUIL - 27390770702 - y el mismo no existe en nuestra informaci…" at bounding box center [748, 484] width 1279 height 211
click at [188, 258] on span "SUR / SURGE / INTEGR." at bounding box center [193, 257] width 114 height 13
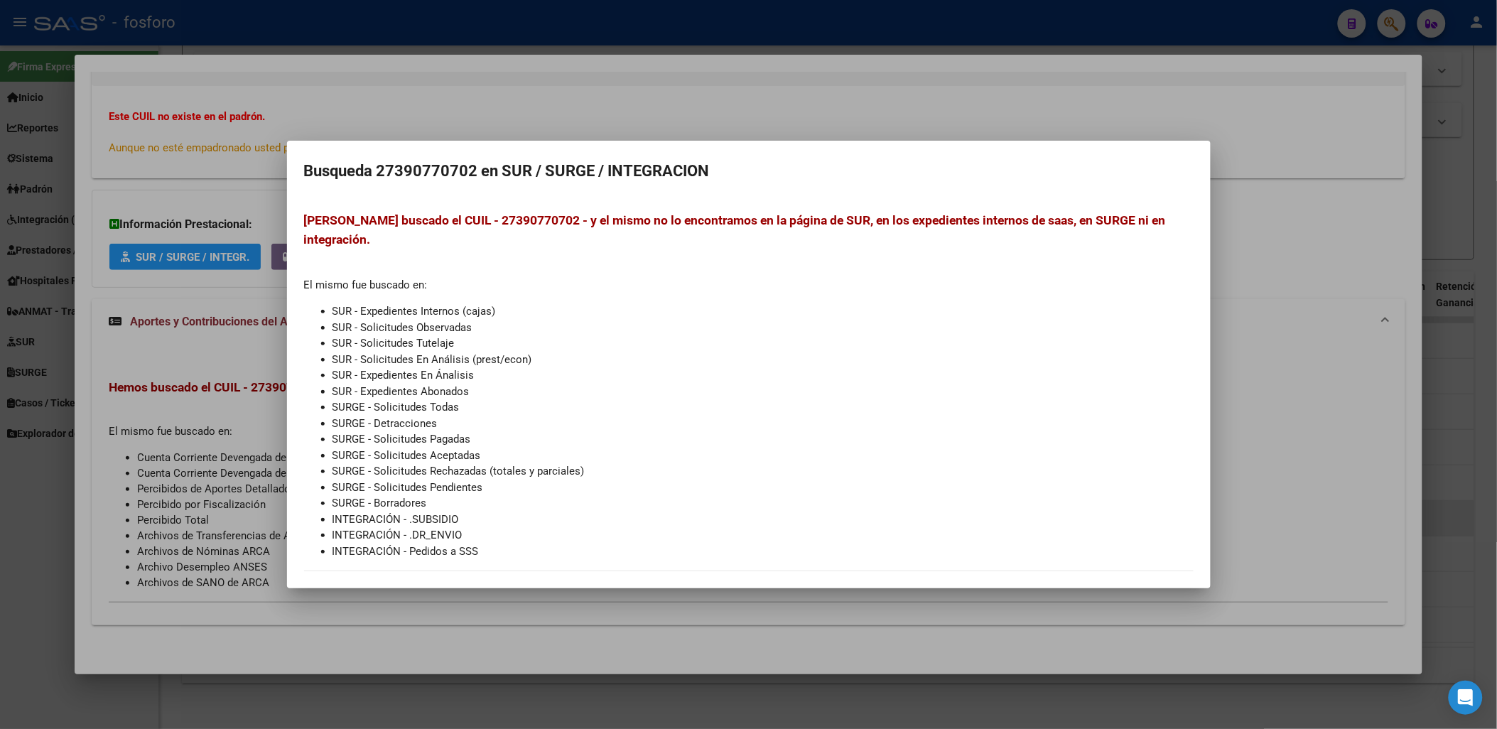
click at [212, 335] on div at bounding box center [748, 364] width 1497 height 729
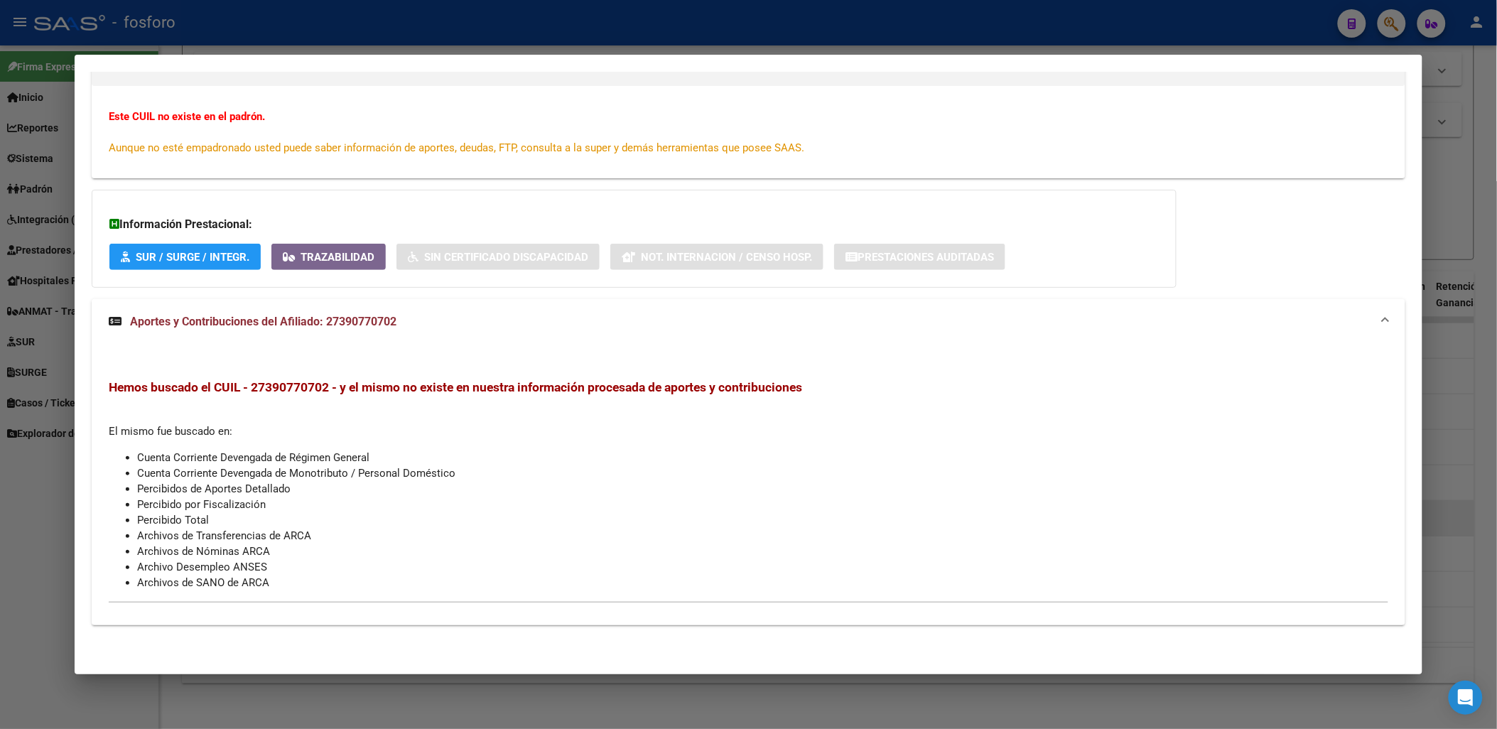
click at [275, 250] on button "Trazabilidad" at bounding box center [328, 257] width 114 height 26
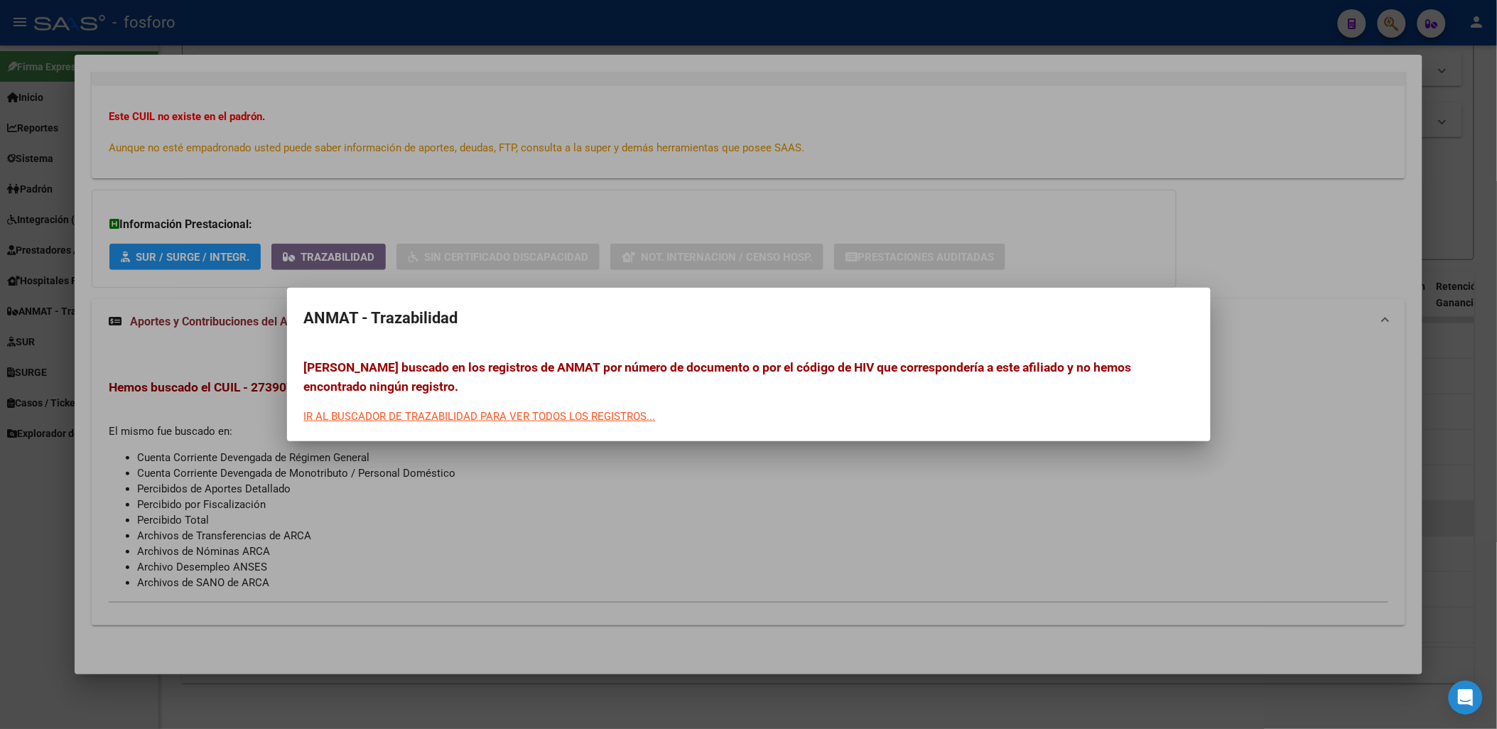
click at [432, 417] on div "IR AL BUSCADOR DE TRAZABILIDAD PARA VER TODOS LOS REGISTROS..." at bounding box center [480, 417] width 352 height 16
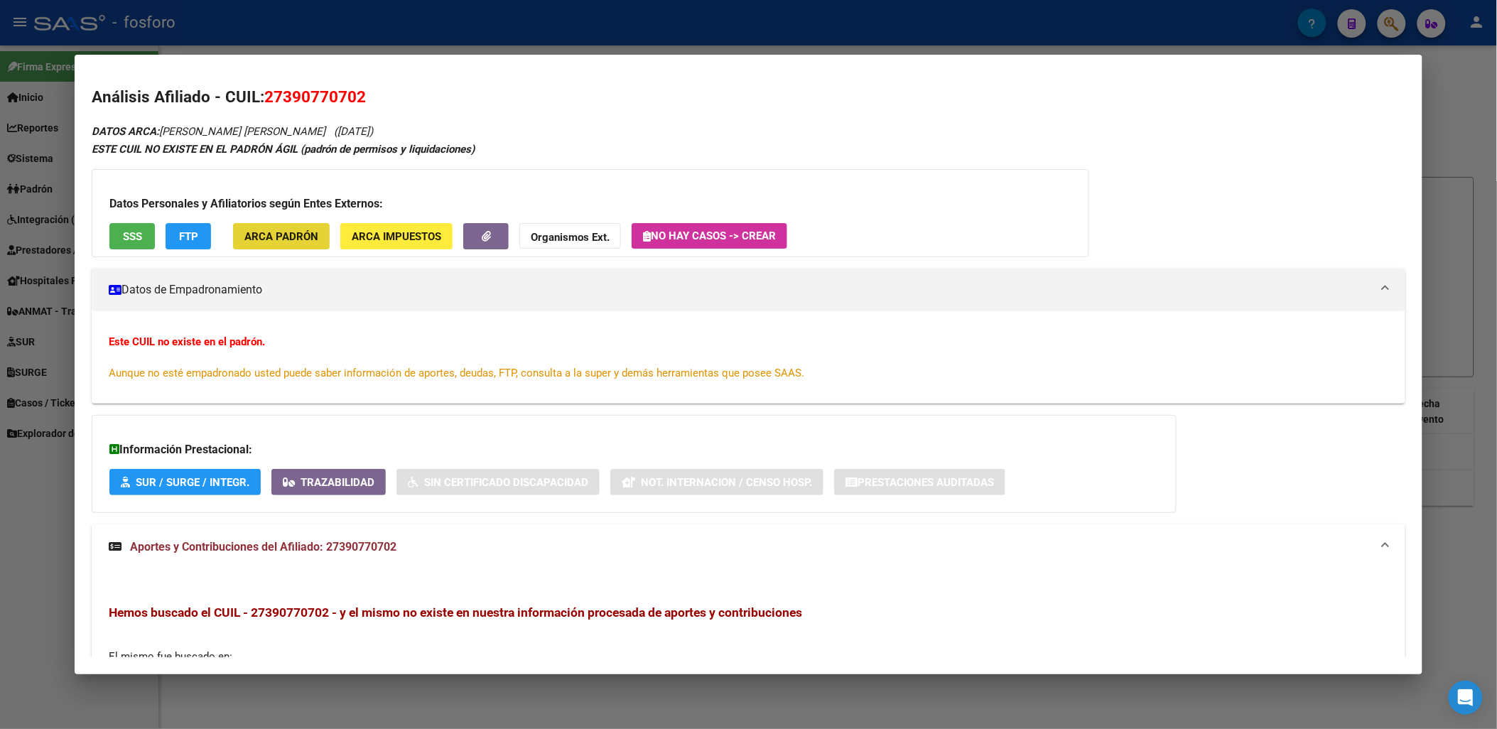
click at [291, 239] on span "ARCA Padrón" at bounding box center [281, 236] width 74 height 13
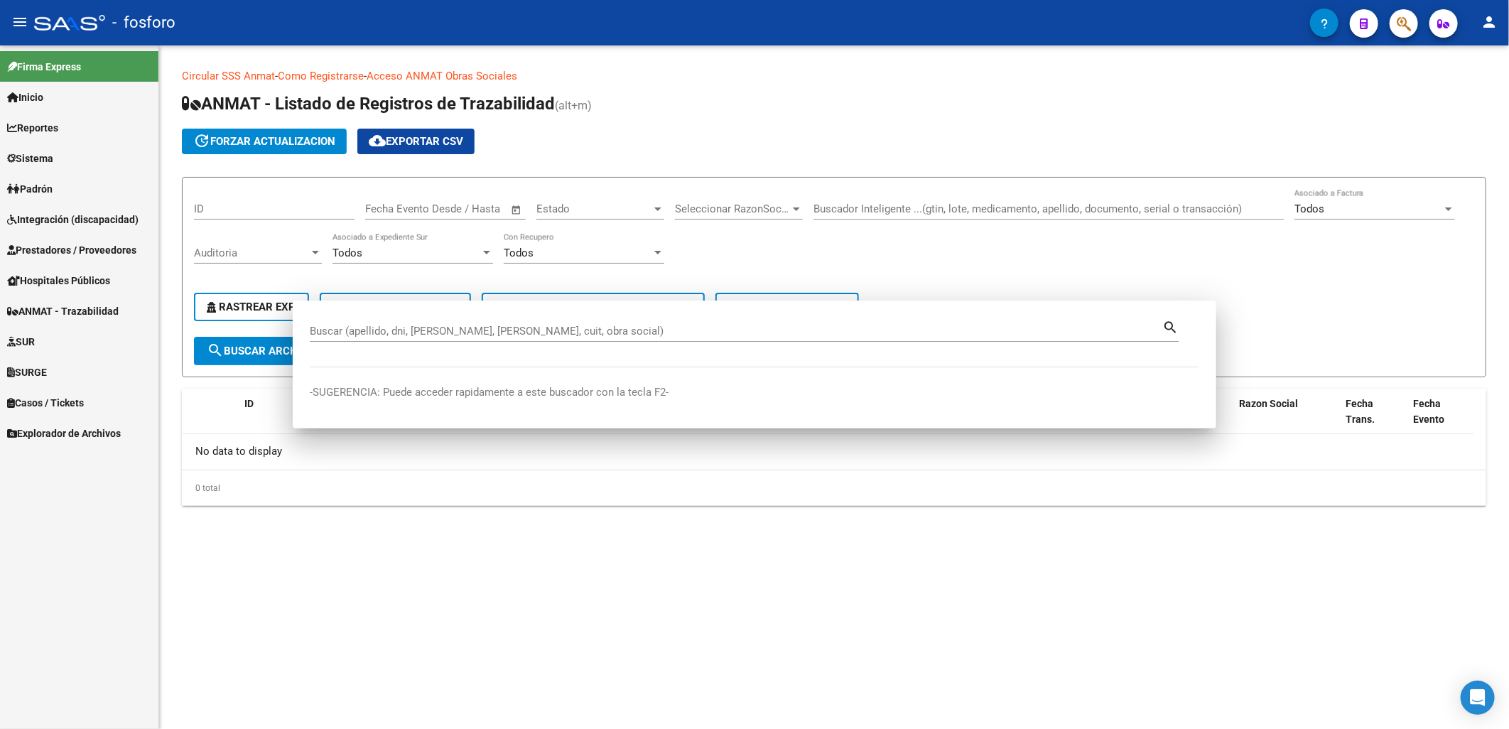
click at [1025, 132] on div "update forzar actualizacion cloud_download Exportar CSV" at bounding box center [834, 142] width 1305 height 26
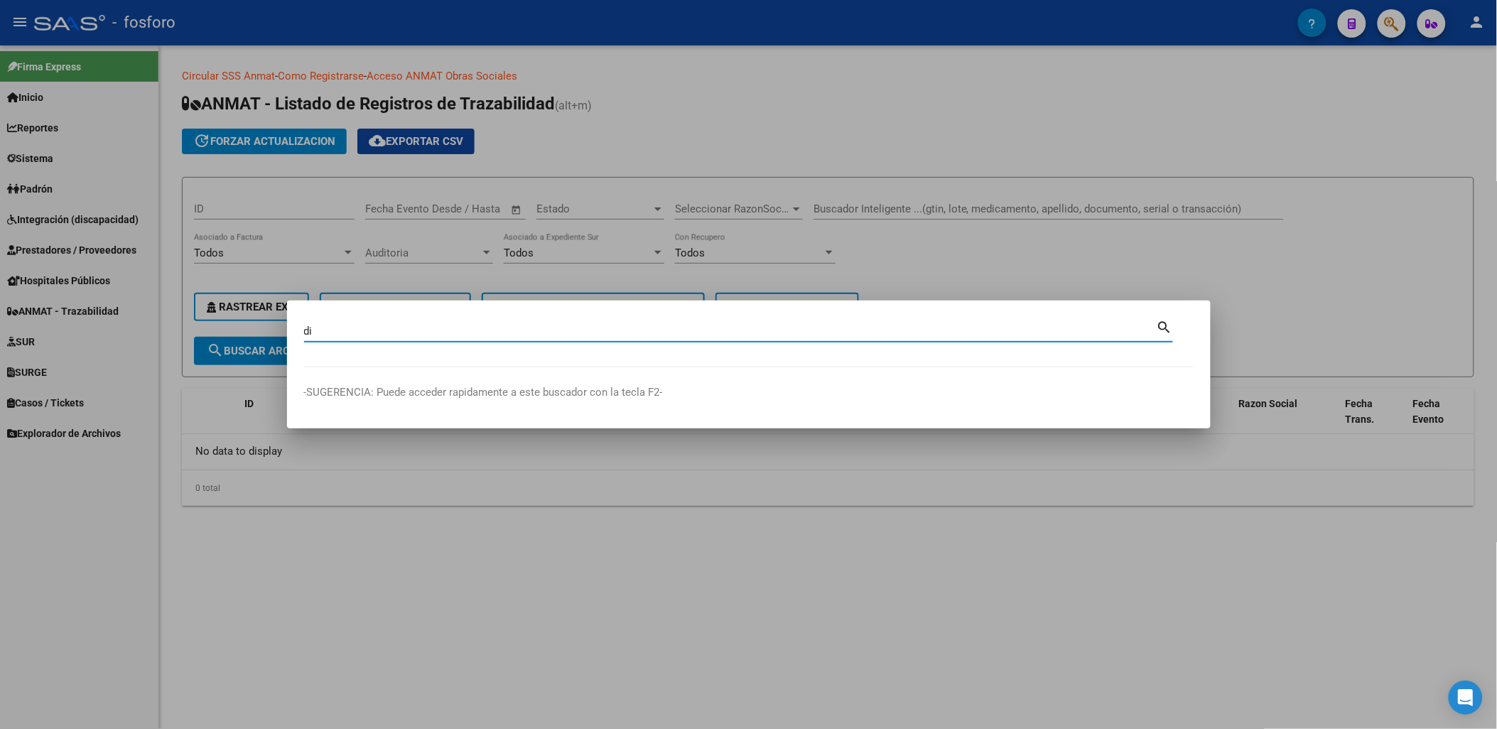
type input "d"
type input "20401854127"
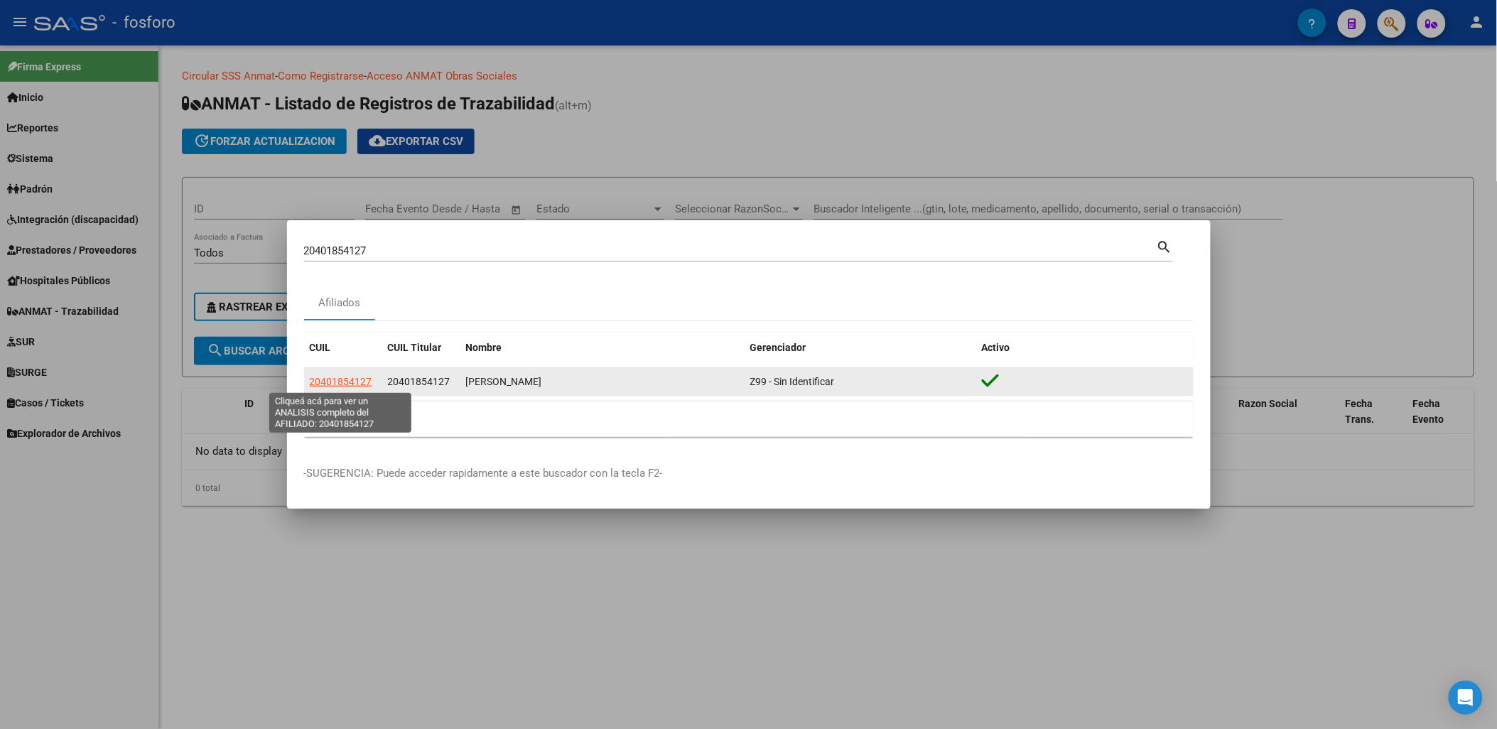
click at [336, 379] on span "20401854127" at bounding box center [341, 381] width 63 height 11
type textarea "20401854127"
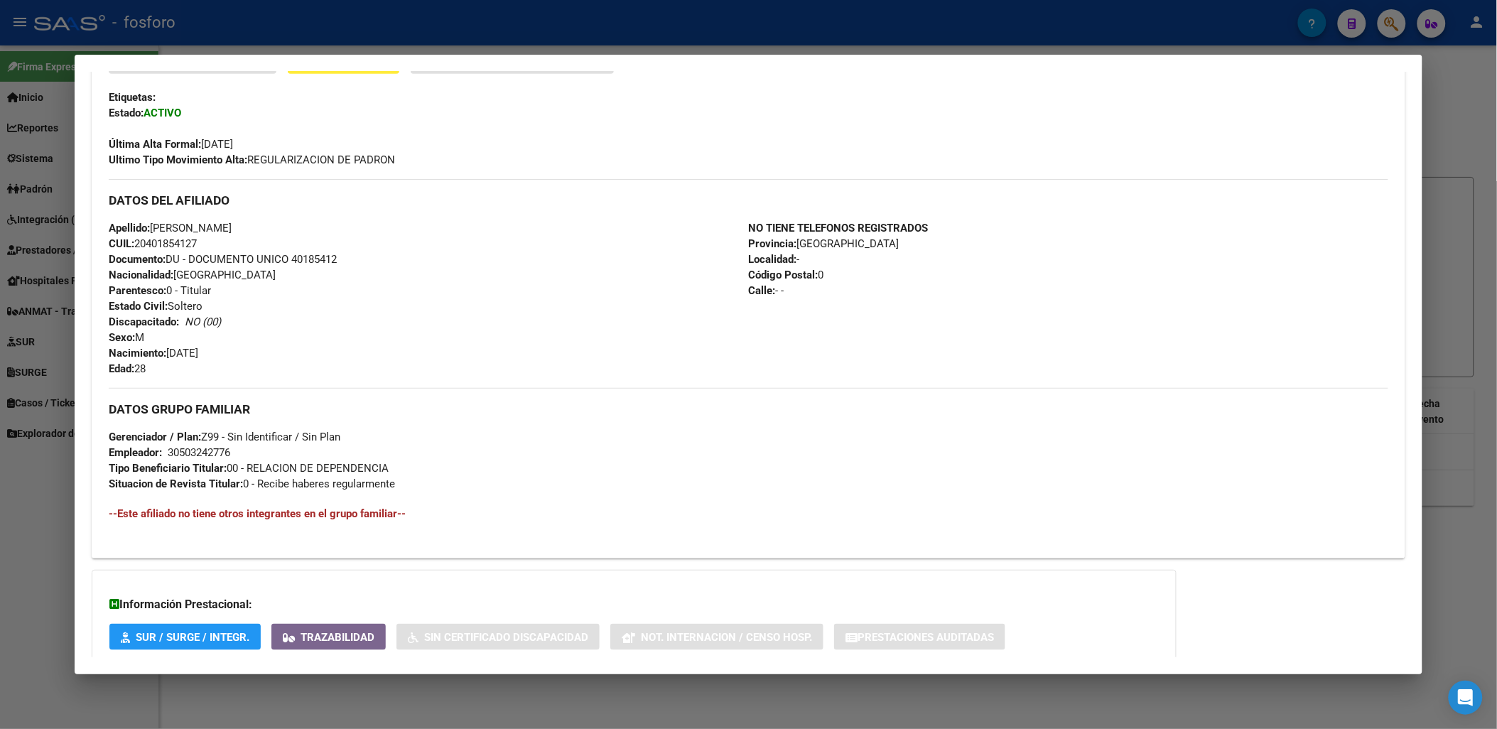
scroll to position [375, 0]
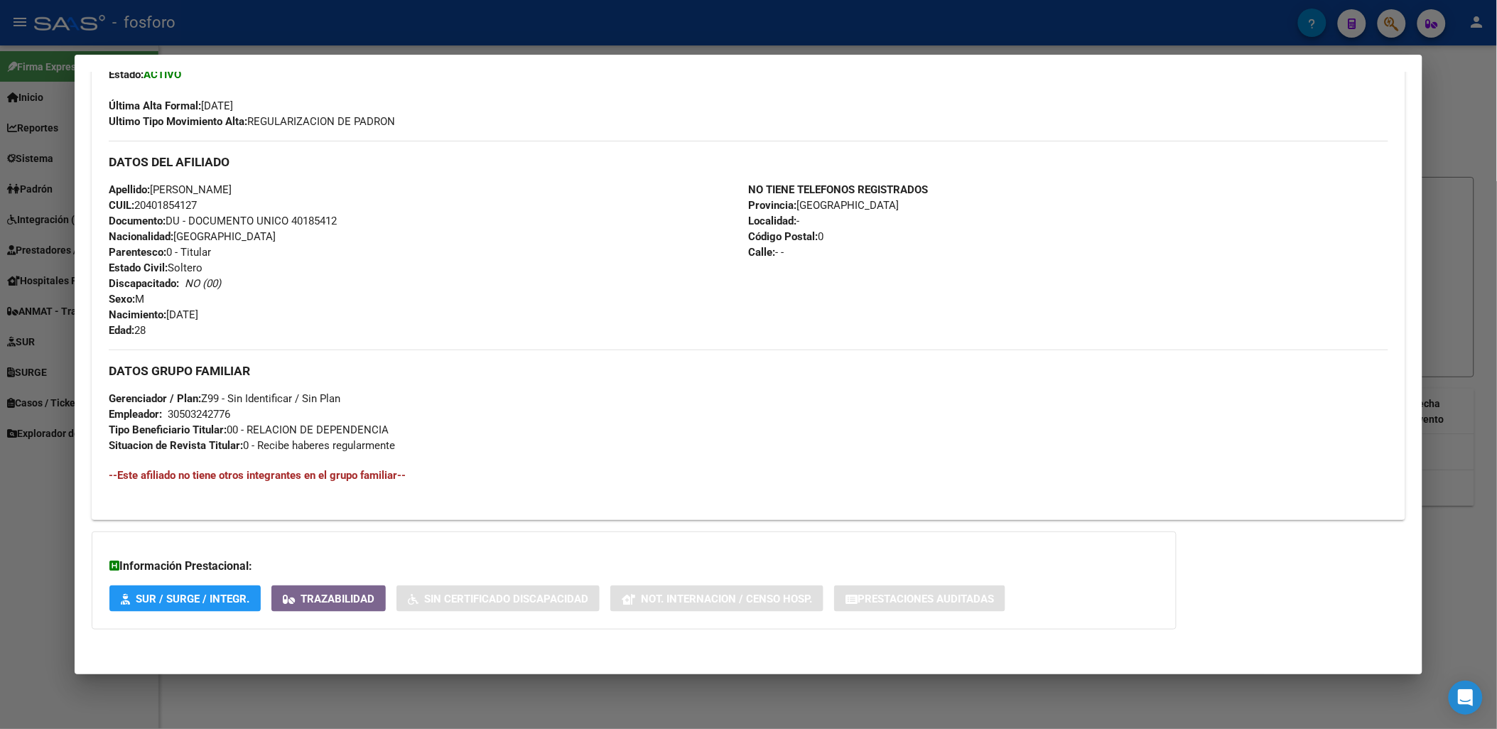
click at [252, 482] on h4 "--Este afiliado no tiene otros integrantes en el grupo familiar--" at bounding box center [748, 476] width 1279 height 16
click at [307, 474] on h4 "--Este afiliado no tiene otros integrantes en el grupo familiar--" at bounding box center [748, 476] width 1279 height 16
click at [419, 446] on div "DATOS GRUPO FAMILIAR Gerenciador / Plan: Z99 - Sin Identificar / Sin Plan Emple…" at bounding box center [748, 402] width 1279 height 104
click at [467, 498] on div "Enviar Credencial Digital remove_red_eye Movimientos Sin Certificado Discapacid…" at bounding box center [748, 259] width 1313 height 500
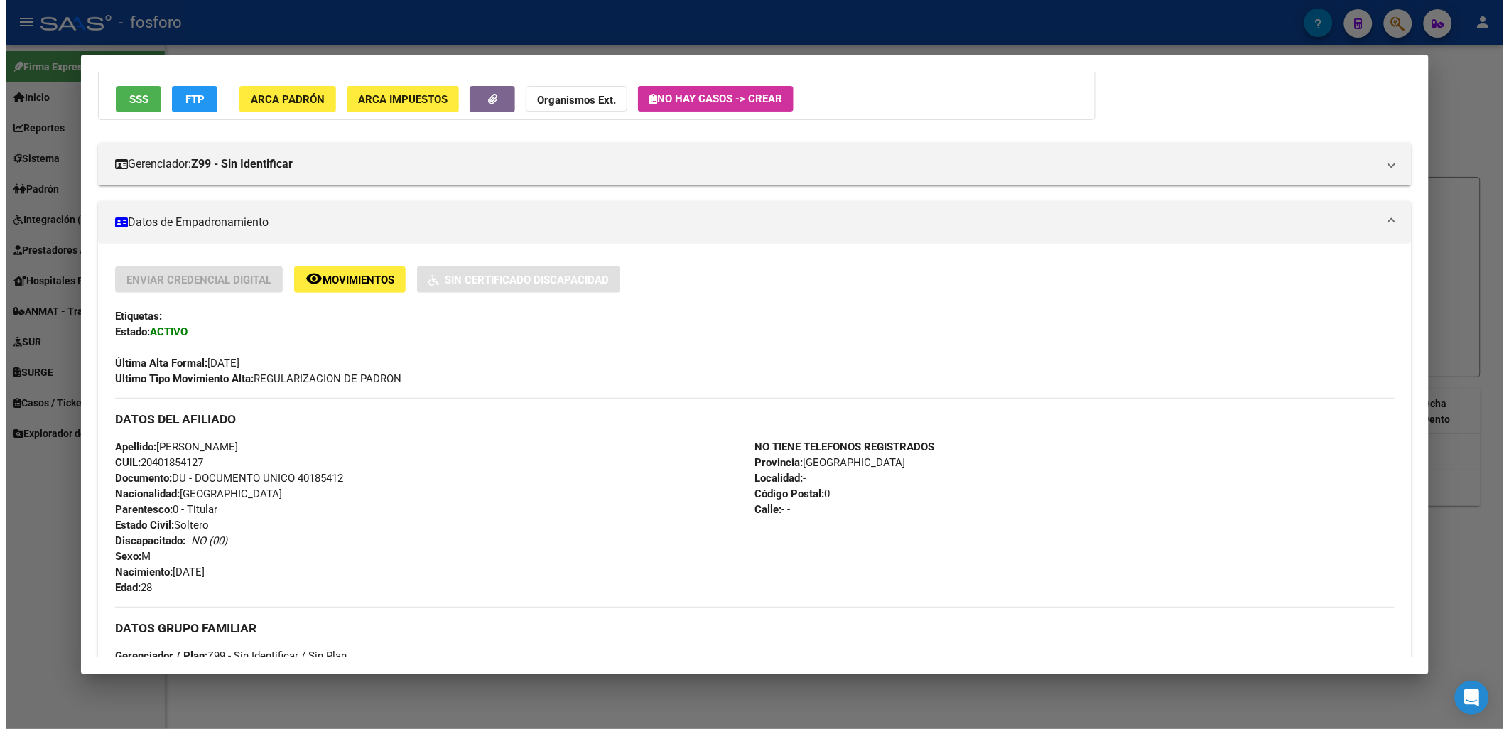
scroll to position [0, 0]
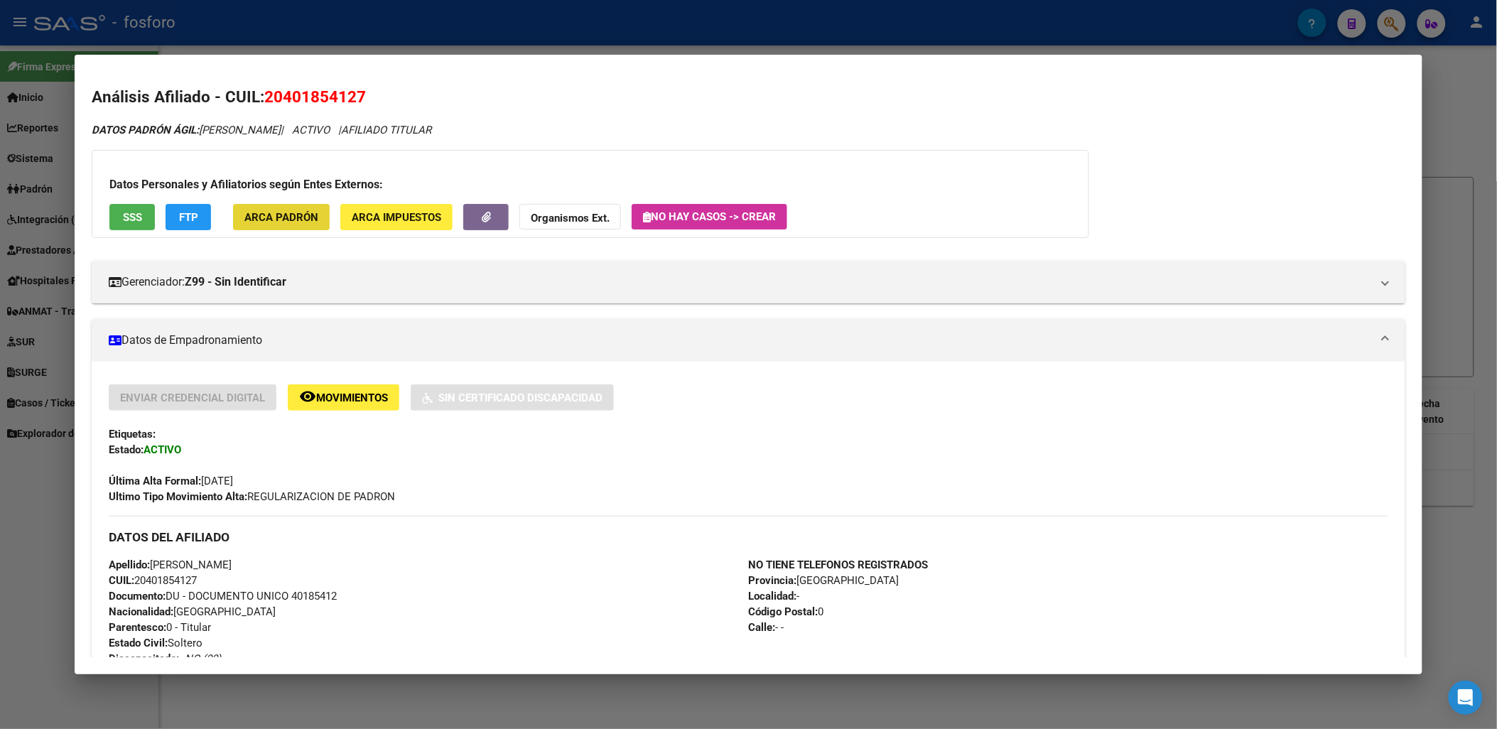
click at [306, 209] on button "ARCA Padrón" at bounding box center [281, 217] width 97 height 26
click at [343, 221] on button "ARCA Impuestos" at bounding box center [396, 217] width 112 height 26
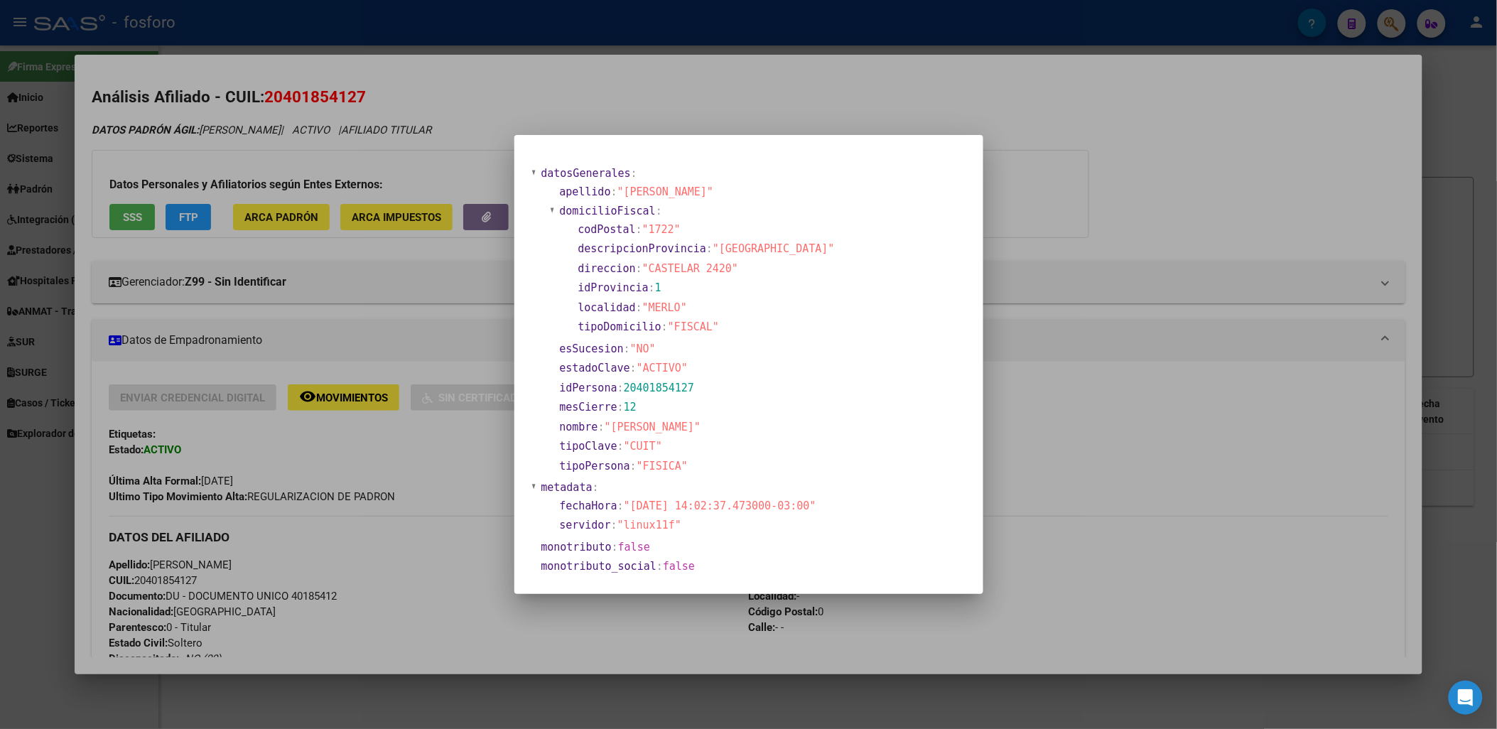
click at [746, 259] on section "direccion : "CASTELAR 2420"" at bounding box center [706, 268] width 259 height 19
click at [804, 460] on section "tipoPersona : "FISICA"" at bounding box center [698, 466] width 277 height 16
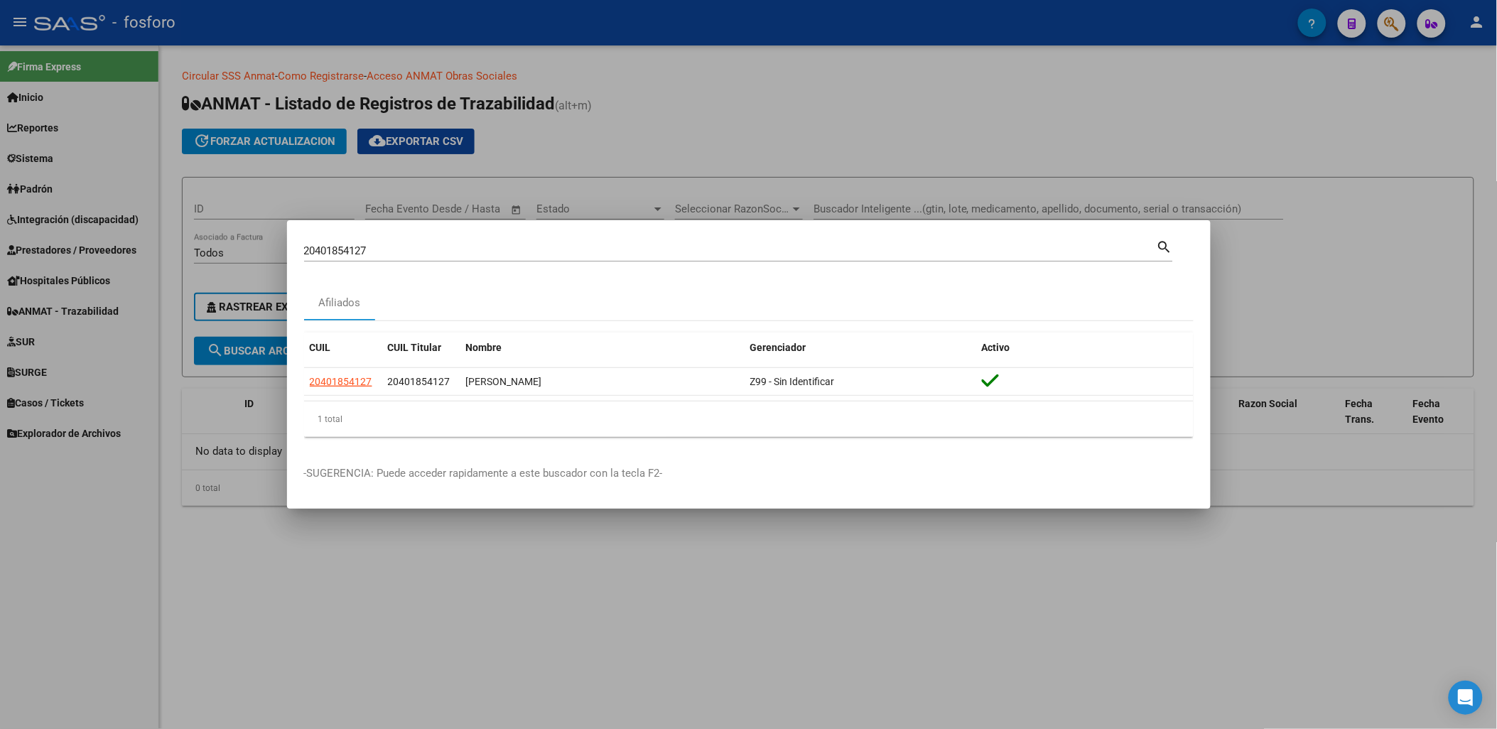
click at [947, 426] on div "1 total" at bounding box center [749, 419] width 890 height 36
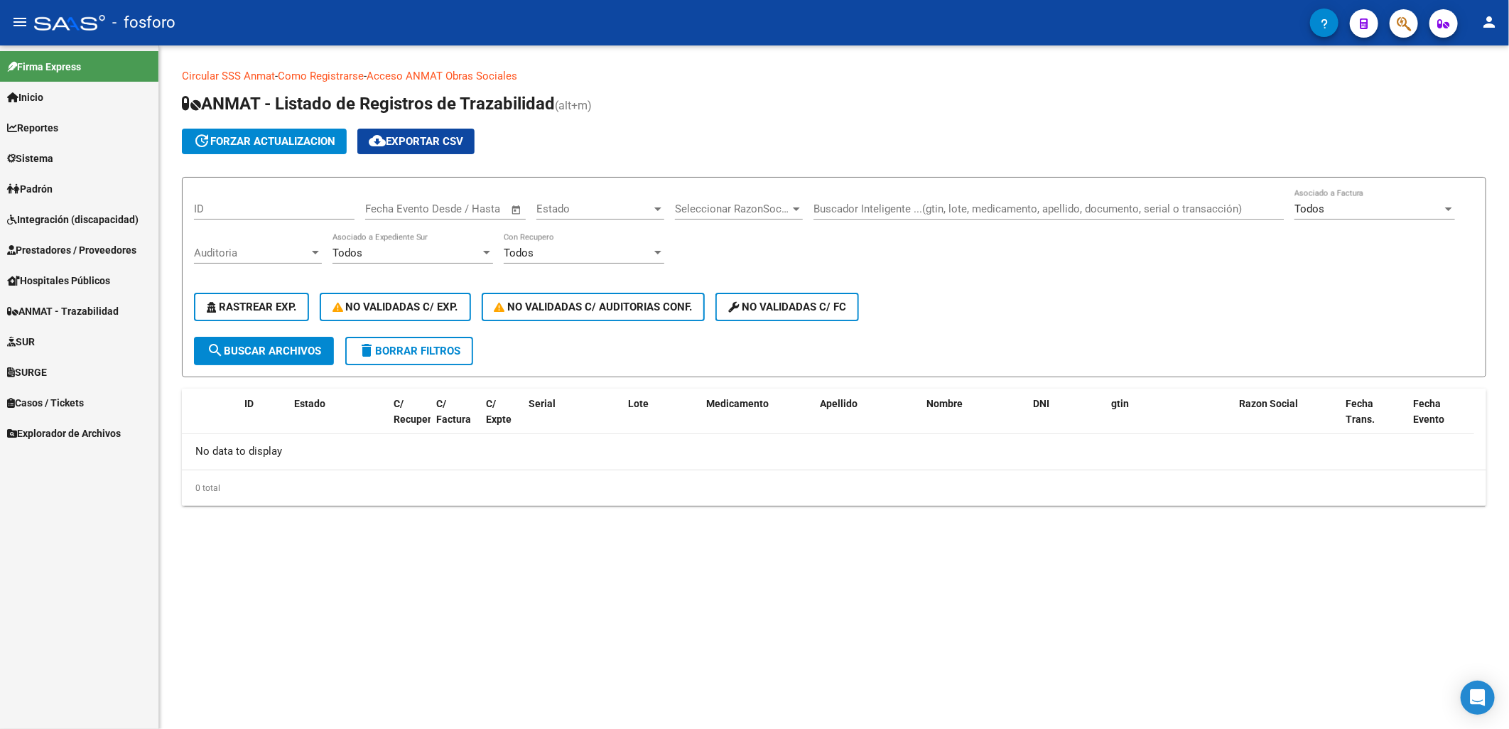
click at [470, 470] on div "0 total" at bounding box center [834, 488] width 1305 height 36
click at [267, 304] on span "Rastrear Exp." at bounding box center [252, 307] width 90 height 13
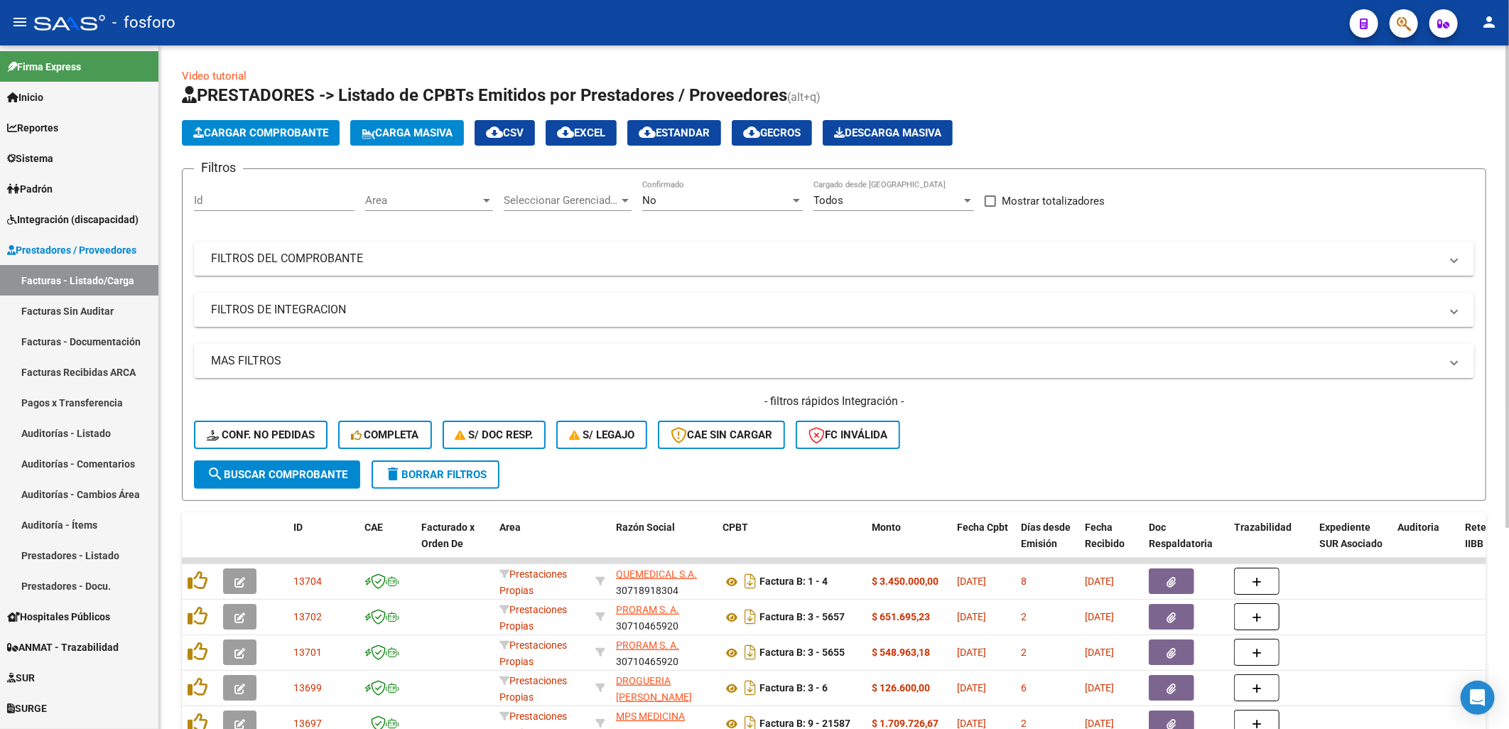
click at [1194, 136] on div "Cargar Comprobante Carga Masiva cloud_download CSV cloud_download EXCEL cloud_d…" at bounding box center [834, 133] width 1305 height 26
click at [668, 228] on div "Filtros Id Area Area Seleccionar Gerenciador Seleccionar Gerenciador No Confirm…" at bounding box center [834, 320] width 1281 height 280
click at [664, 230] on div "Filtros Id Area Area Seleccionar Gerenciador Seleccionar Gerenciador No Confirm…" at bounding box center [834, 320] width 1281 height 280
click at [705, 221] on div "No Confirmado" at bounding box center [722, 202] width 161 height 44
click at [723, 222] on div "No Confirmado" at bounding box center [722, 202] width 161 height 44
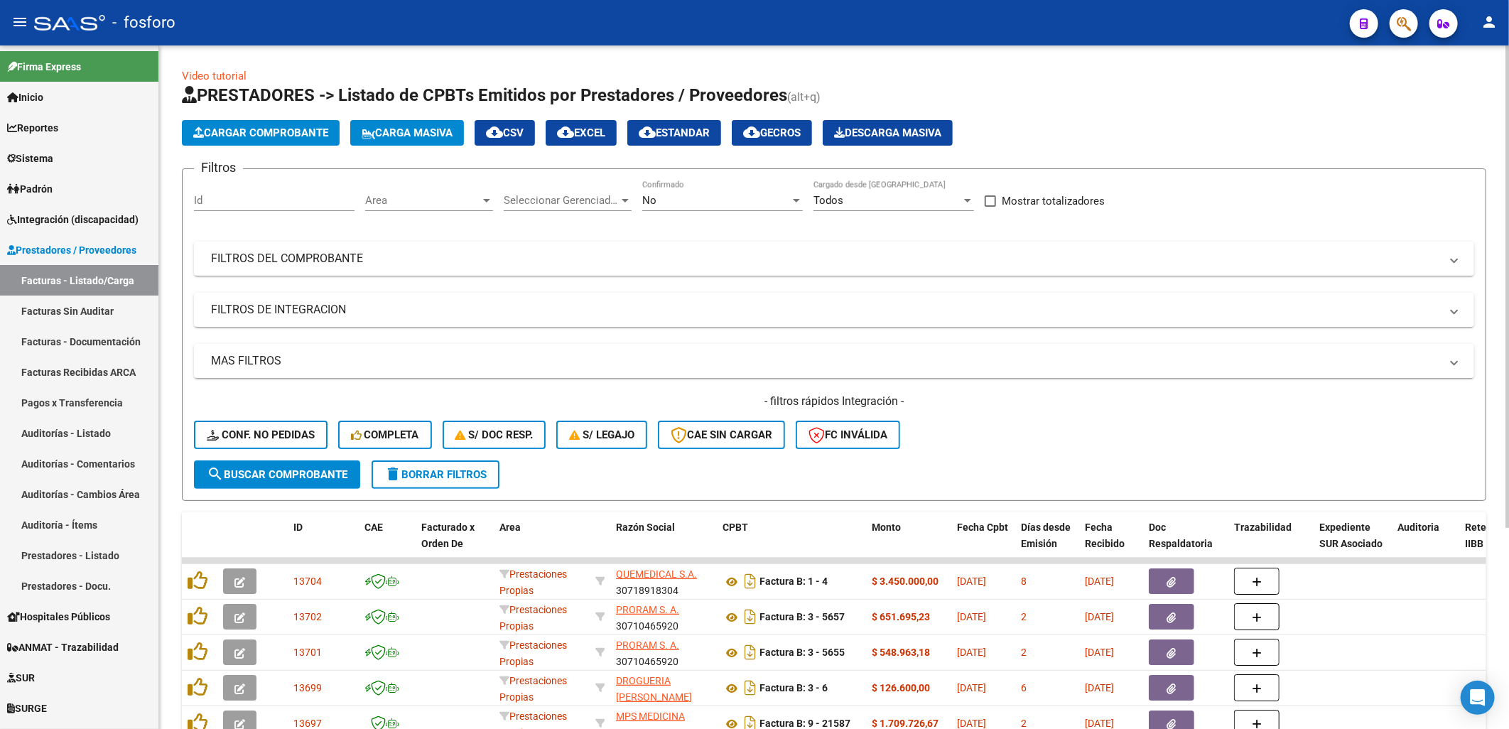
click at [657, 185] on div "No Confirmado" at bounding box center [722, 195] width 161 height 31
click at [657, 185] on span "No" at bounding box center [711, 201] width 138 height 32
click at [657, 185] on div "No Confirmado" at bounding box center [722, 195] width 161 height 31
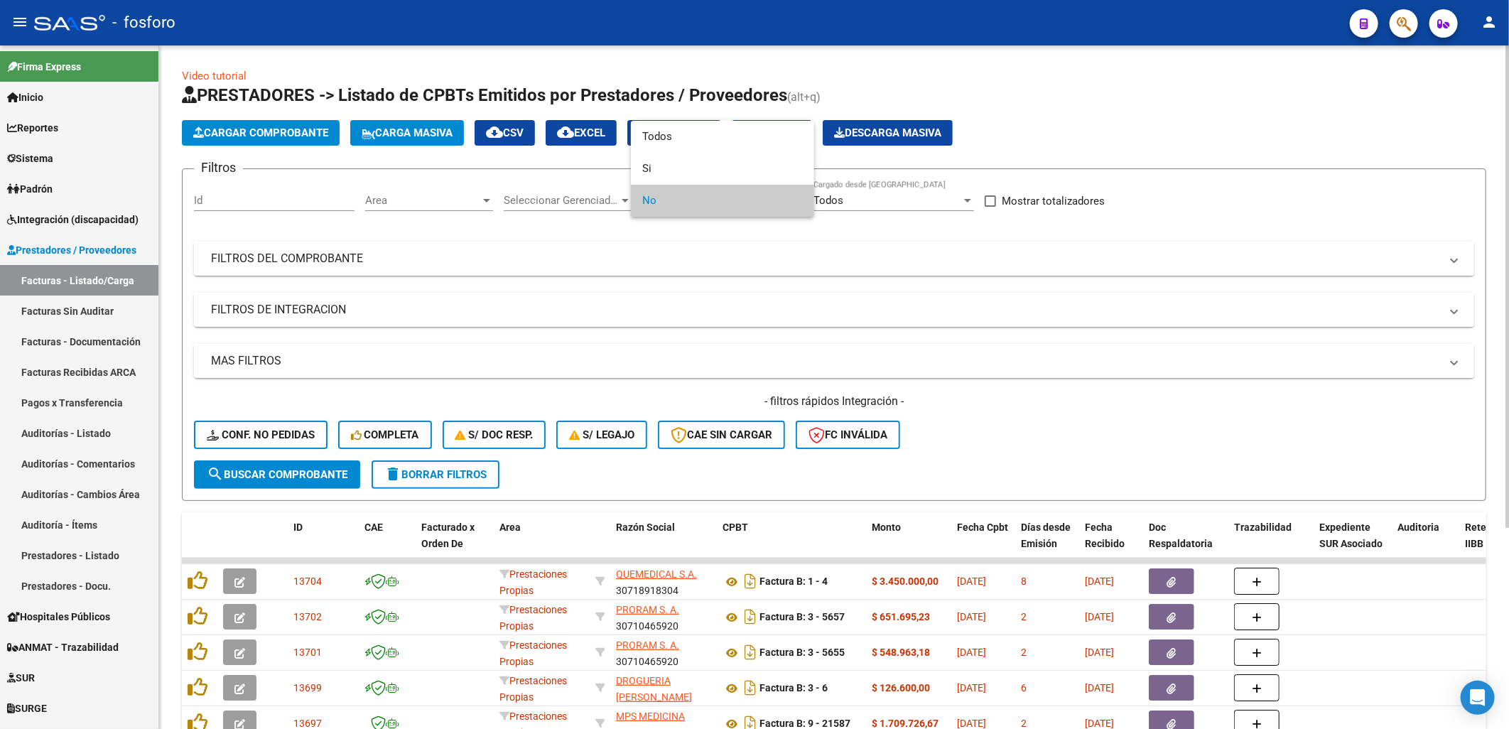
click at [657, 185] on span "No" at bounding box center [722, 201] width 161 height 32
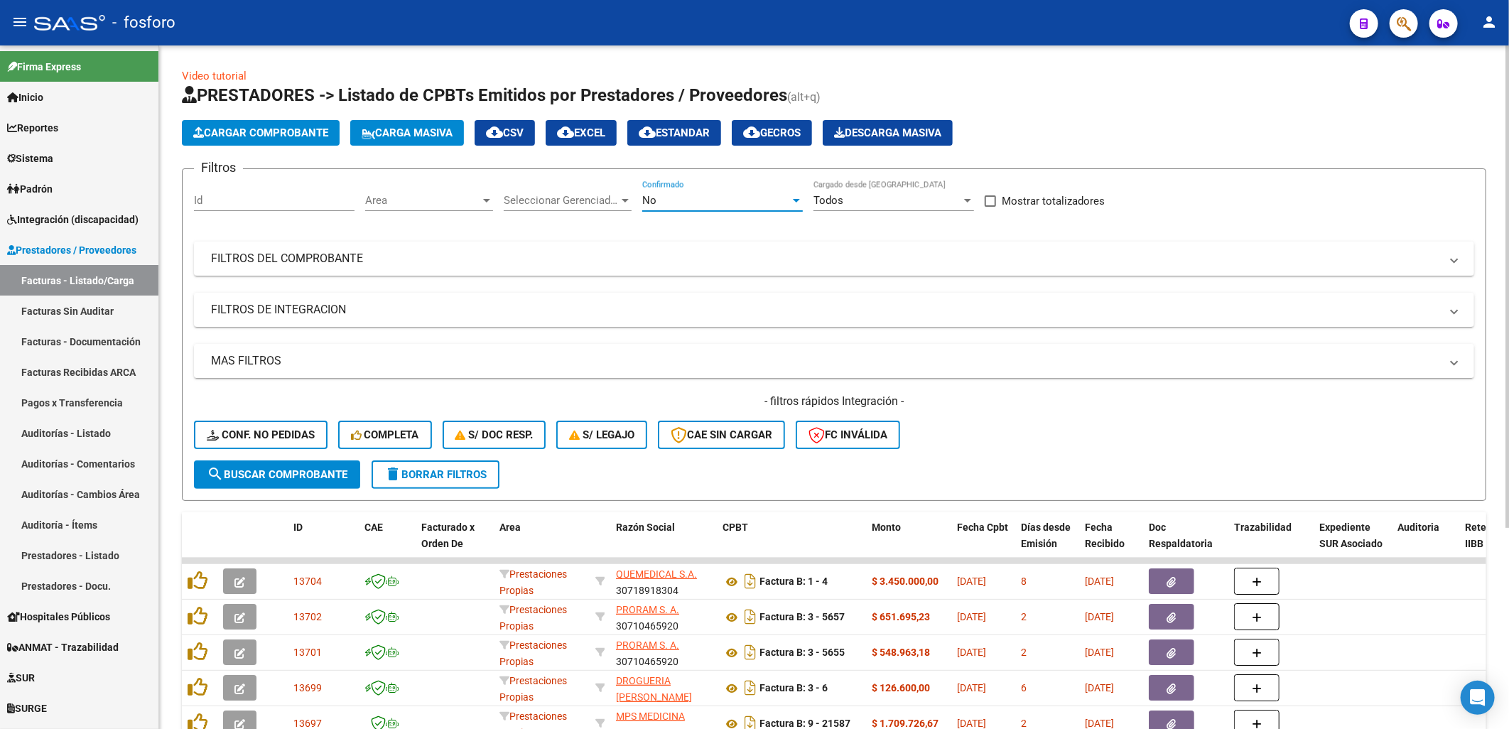
click at [658, 215] on div "No Confirmado" at bounding box center [722, 202] width 161 height 44
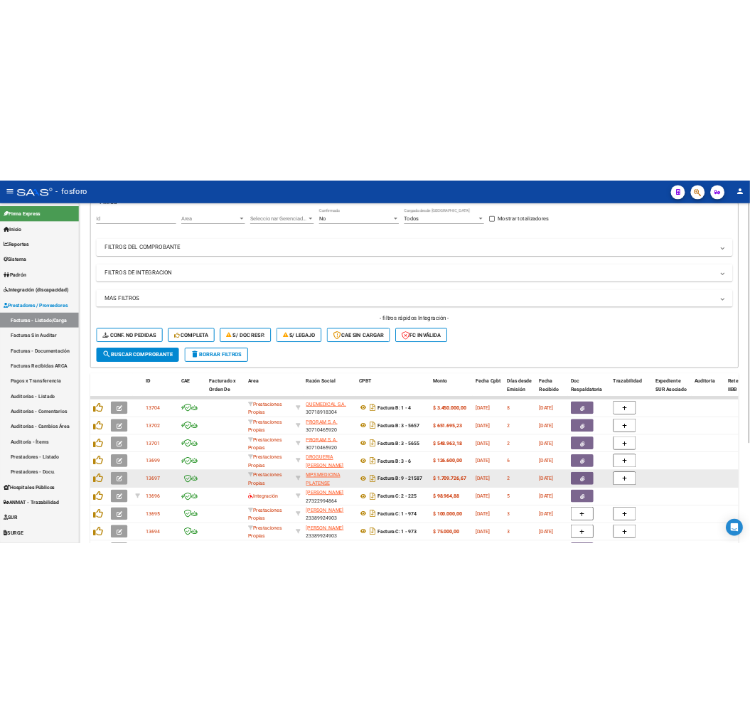
scroll to position [237, 0]
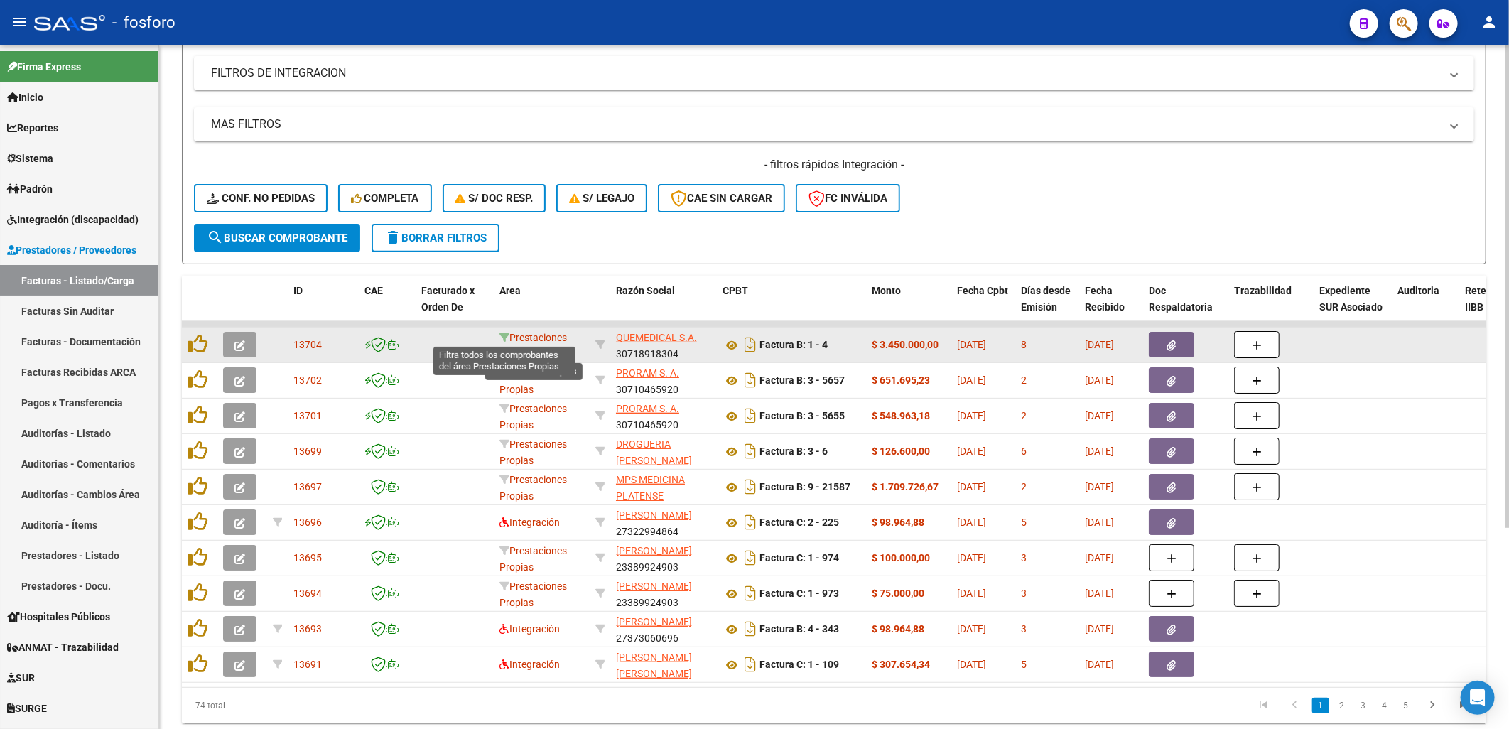
click at [508, 335] on icon at bounding box center [505, 338] width 10 height 10
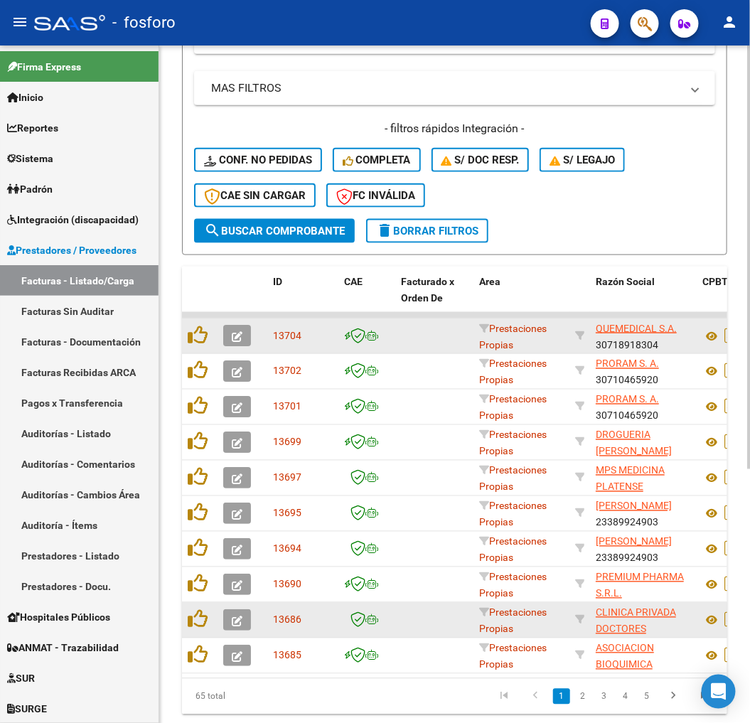
scroll to position [406, 0]
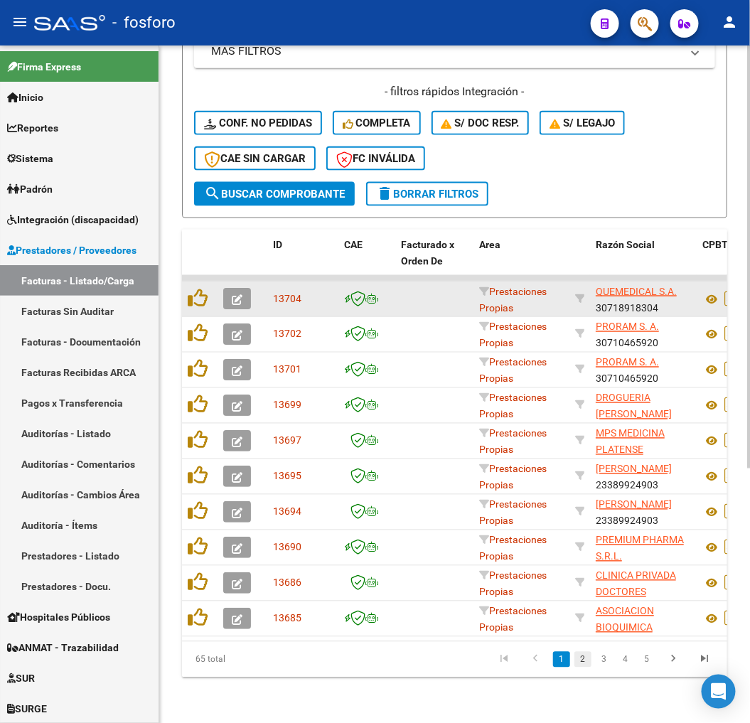
click at [591, 658] on link "2" at bounding box center [582, 660] width 17 height 16
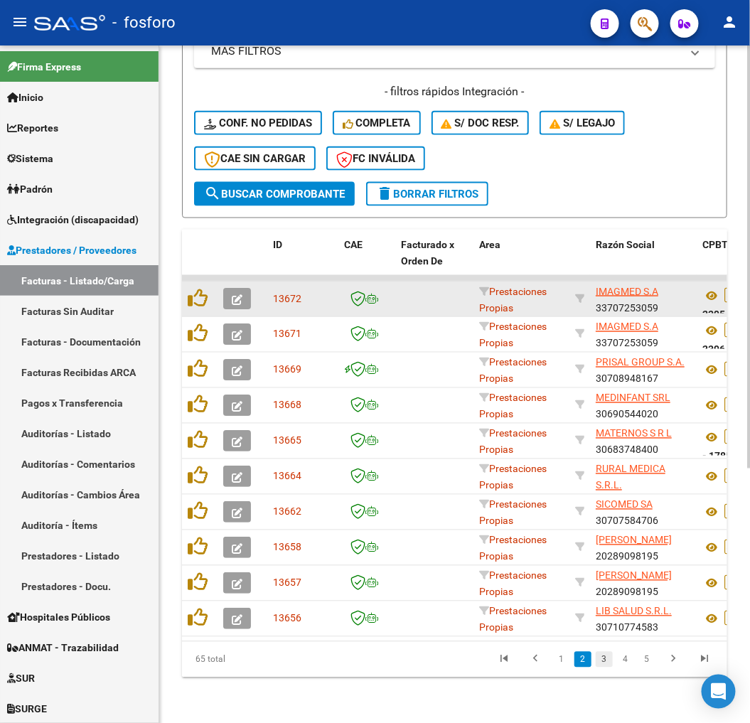
click at [601, 659] on link "3" at bounding box center [603, 660] width 17 height 16
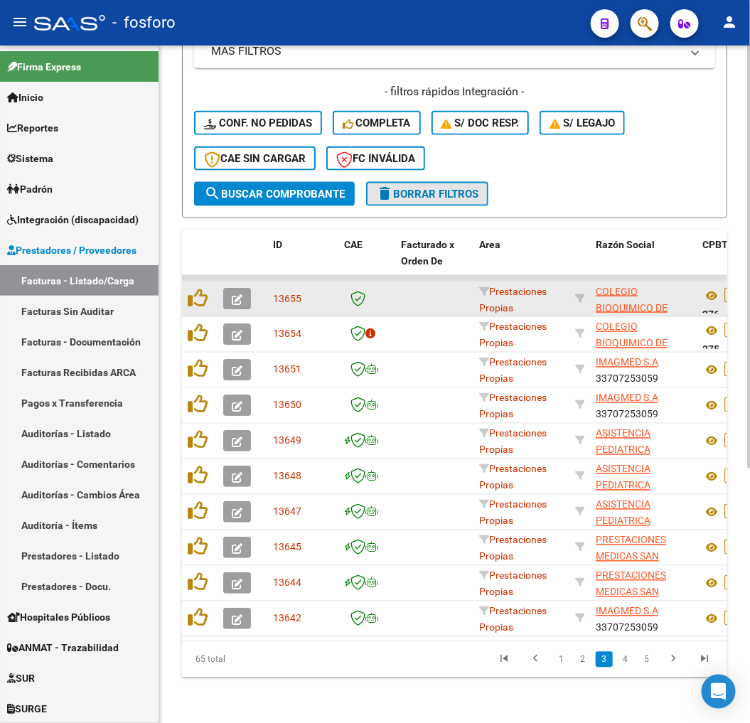
click at [460, 182] on button "delete Borrar Filtros" at bounding box center [427, 194] width 122 height 24
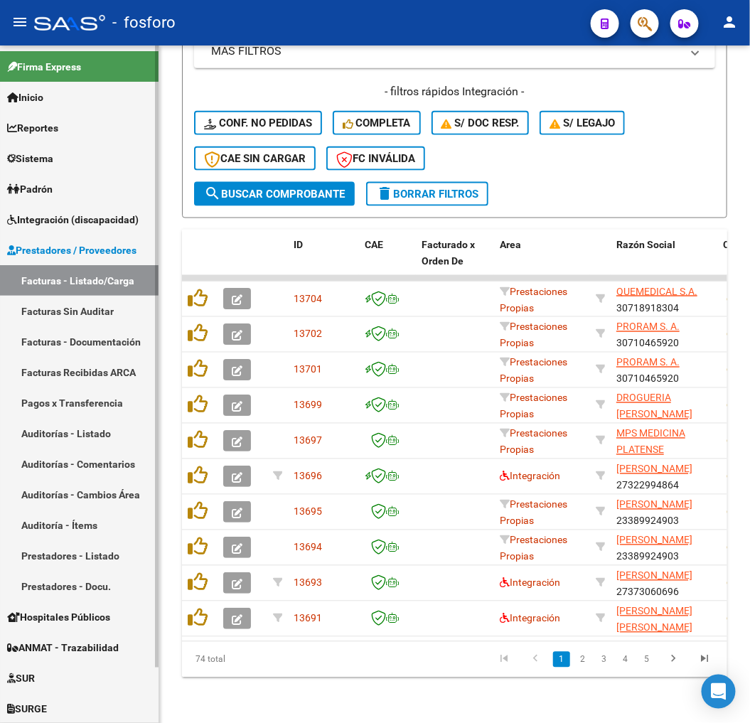
click at [68, 207] on link "Integración (discapacidad)" at bounding box center [79, 219] width 158 height 31
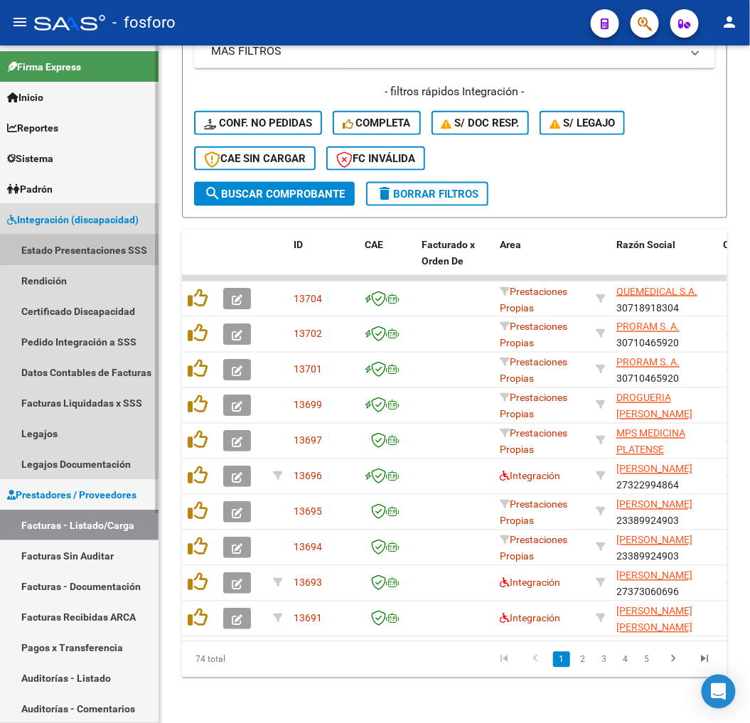
click at [63, 252] on link "Estado Presentaciones SSS" at bounding box center [79, 249] width 158 height 31
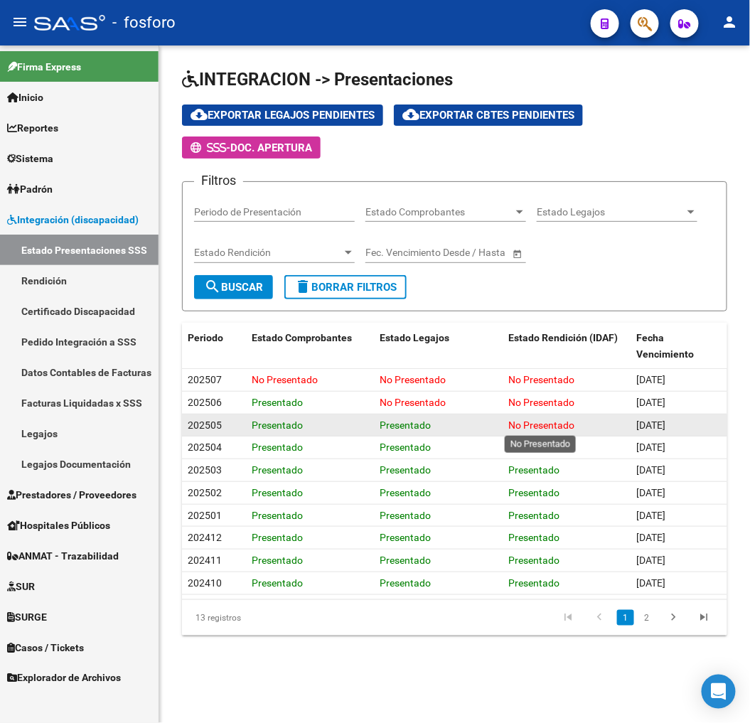
click at [509, 421] on span "No Presentado" at bounding box center [541, 424] width 66 height 11
click at [581, 432] on div "No Presentado" at bounding box center [566, 425] width 117 height 16
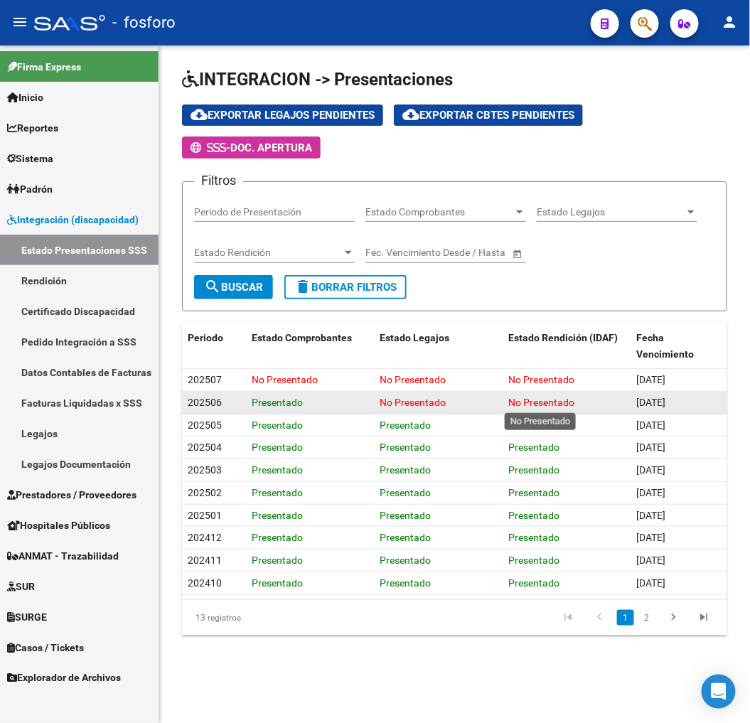
click at [532, 407] on span "No Presentado" at bounding box center [541, 402] width 66 height 11
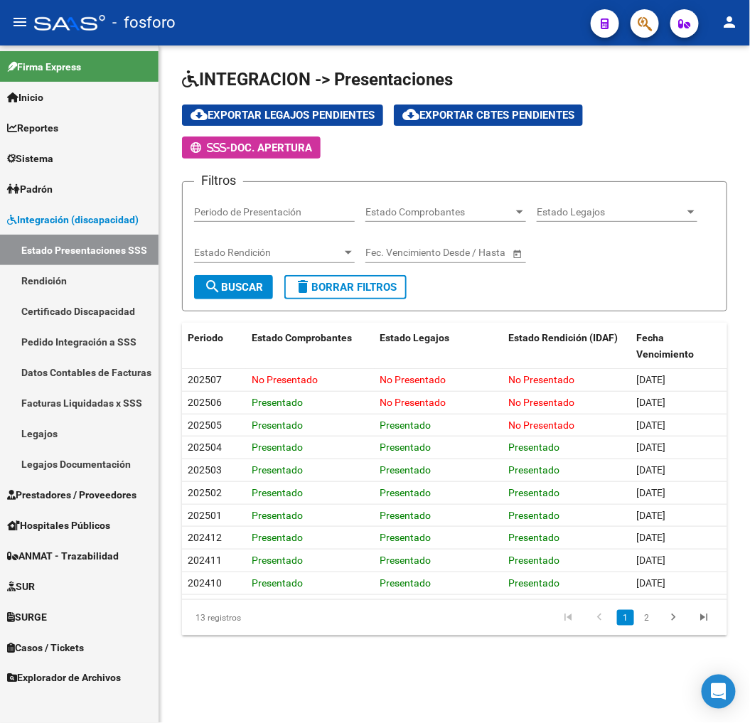
click at [652, 153] on div "cloud_download Exportar Legajos Pendientes cloud_download Exportar Cbtes Pendie…" at bounding box center [454, 131] width 545 height 54
click at [75, 230] on link "Integración (discapacidad)" at bounding box center [79, 219] width 158 height 31
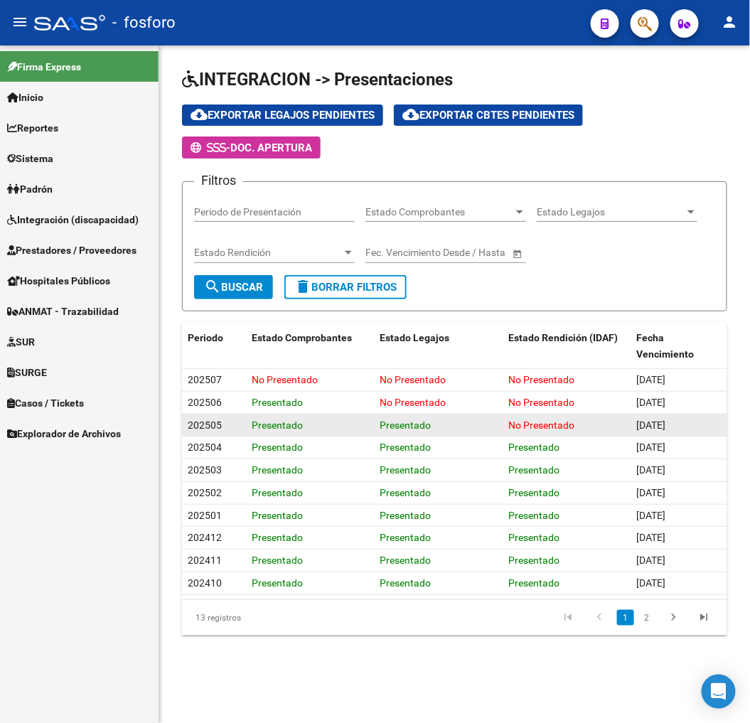
click at [309, 431] on div "Presentado" at bounding box center [310, 425] width 117 height 16
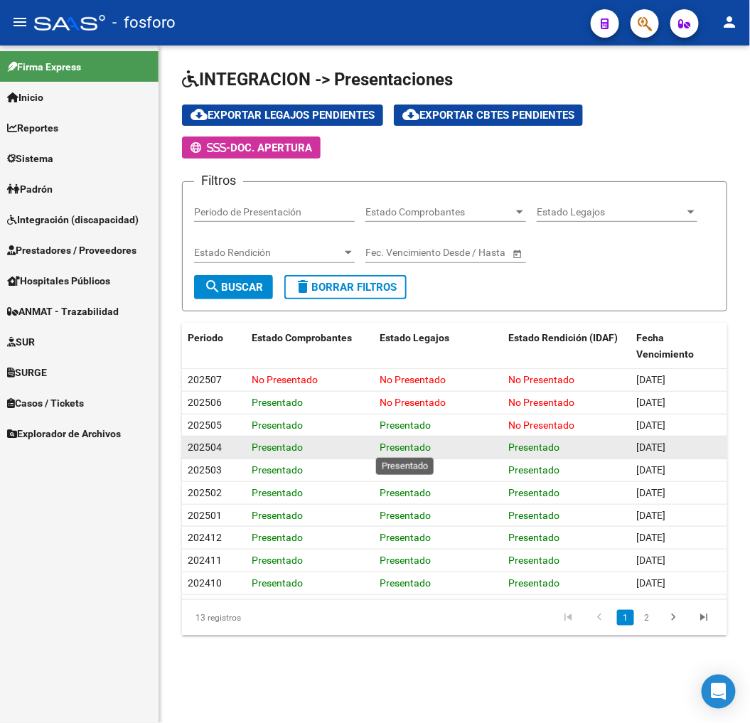
click at [382, 443] on span "Presentado" at bounding box center [405, 446] width 51 height 11
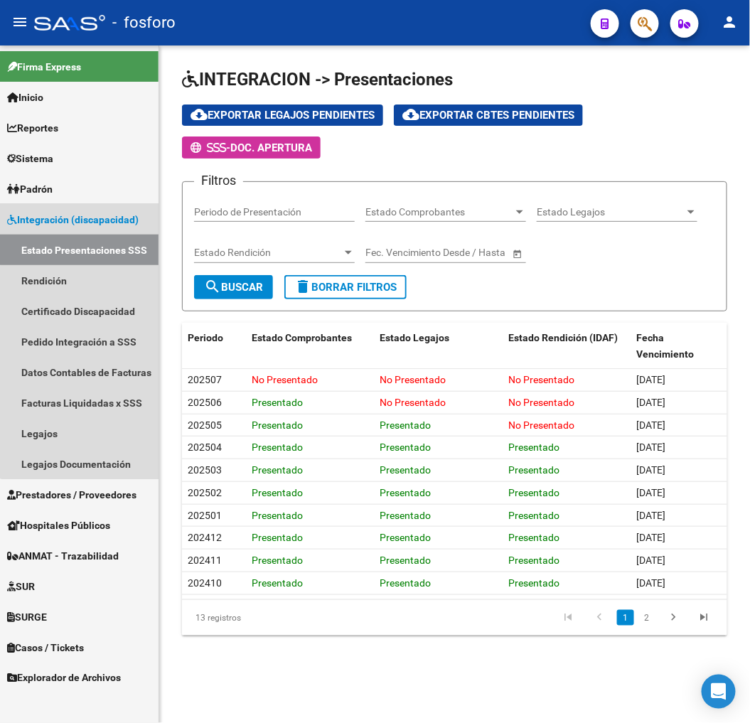
click at [96, 244] on link "Estado Presentaciones SSS" at bounding box center [79, 249] width 158 height 31
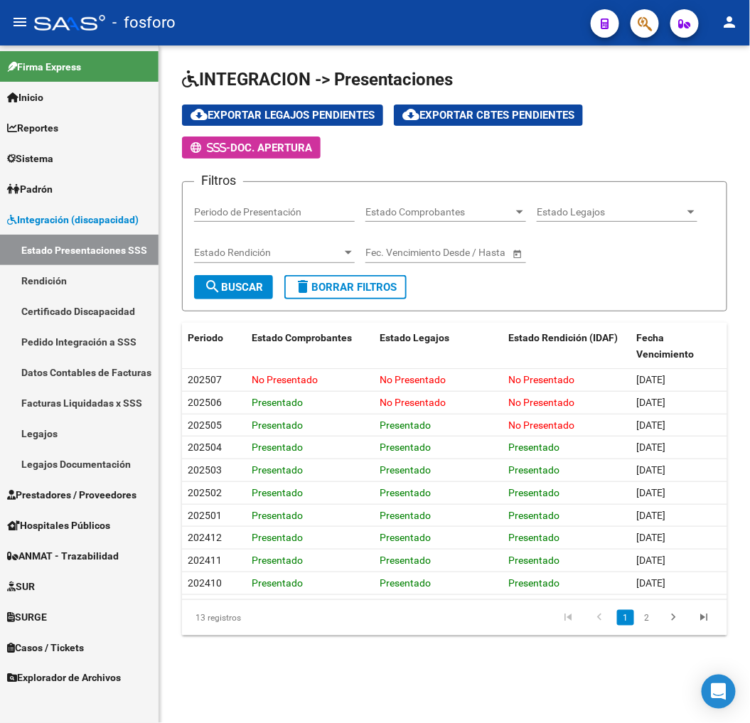
click at [701, 215] on div "Filtros Periodo de Presentación Estado Comprobantes Estado Comprobantes Estado …" at bounding box center [454, 234] width 521 height 82
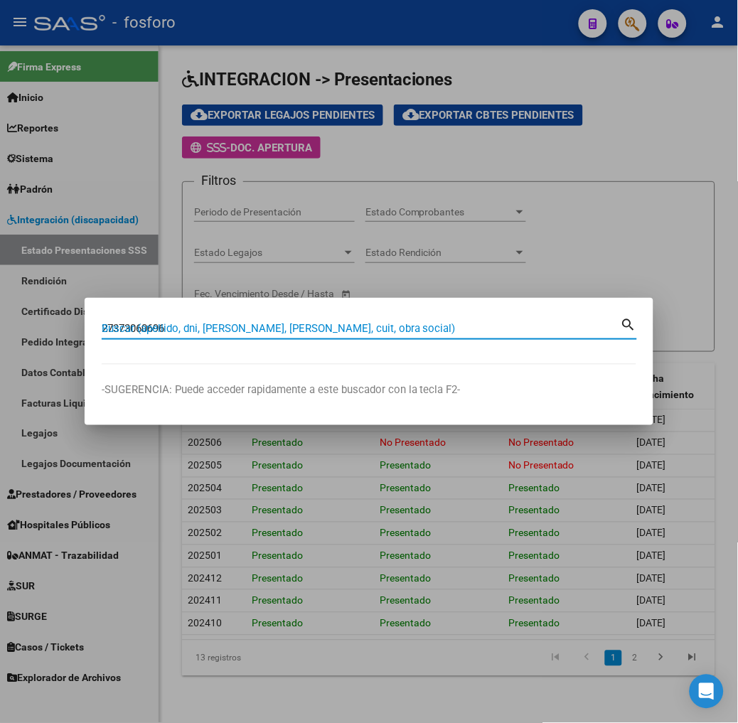
type input "27373060696"
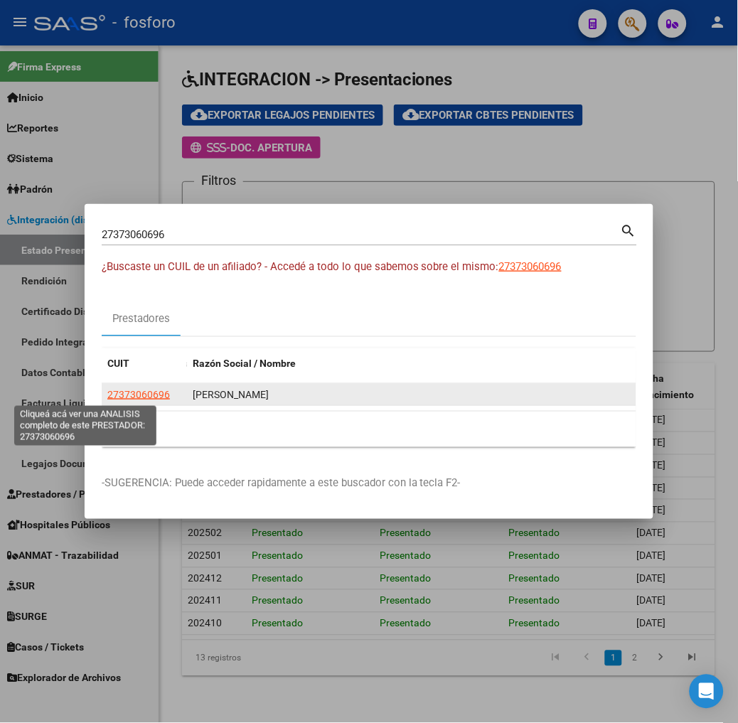
click at [107, 396] on span "27373060696" at bounding box center [138, 394] width 63 height 11
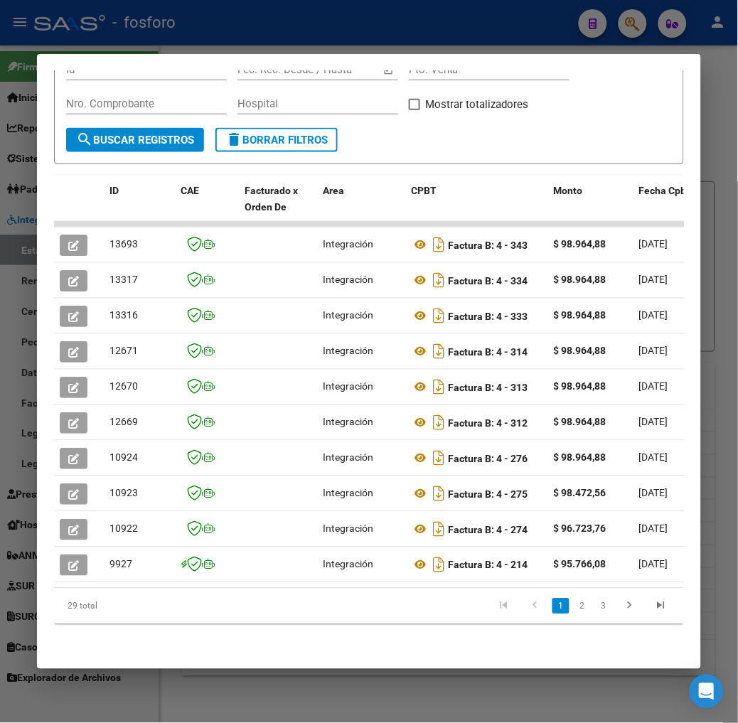
click at [107, 647] on div "Análisis Prestador - CUIT: 27373060696 cloud_download Exportar CSV ABM ARCA Imp…" at bounding box center [369, 235] width 630 height 831
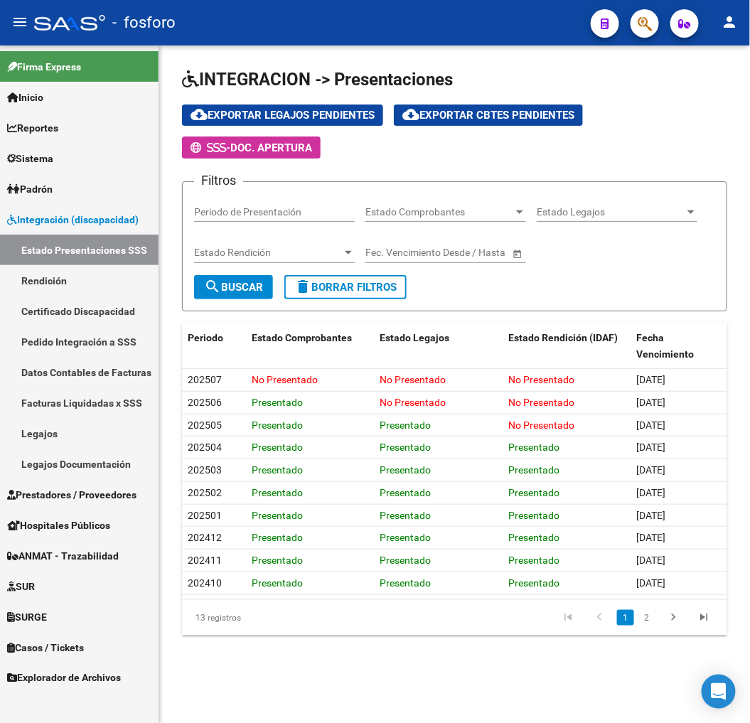
click at [345, 611] on datatable-pager "1 2" at bounding box center [508, 617] width 424 height 24
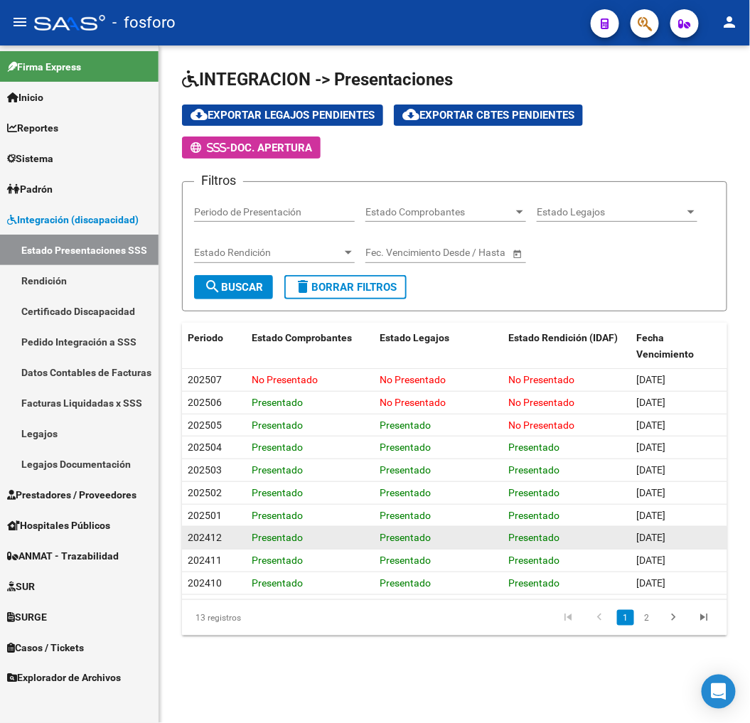
click at [380, 540] on span "Presentado" at bounding box center [405, 537] width 51 height 11
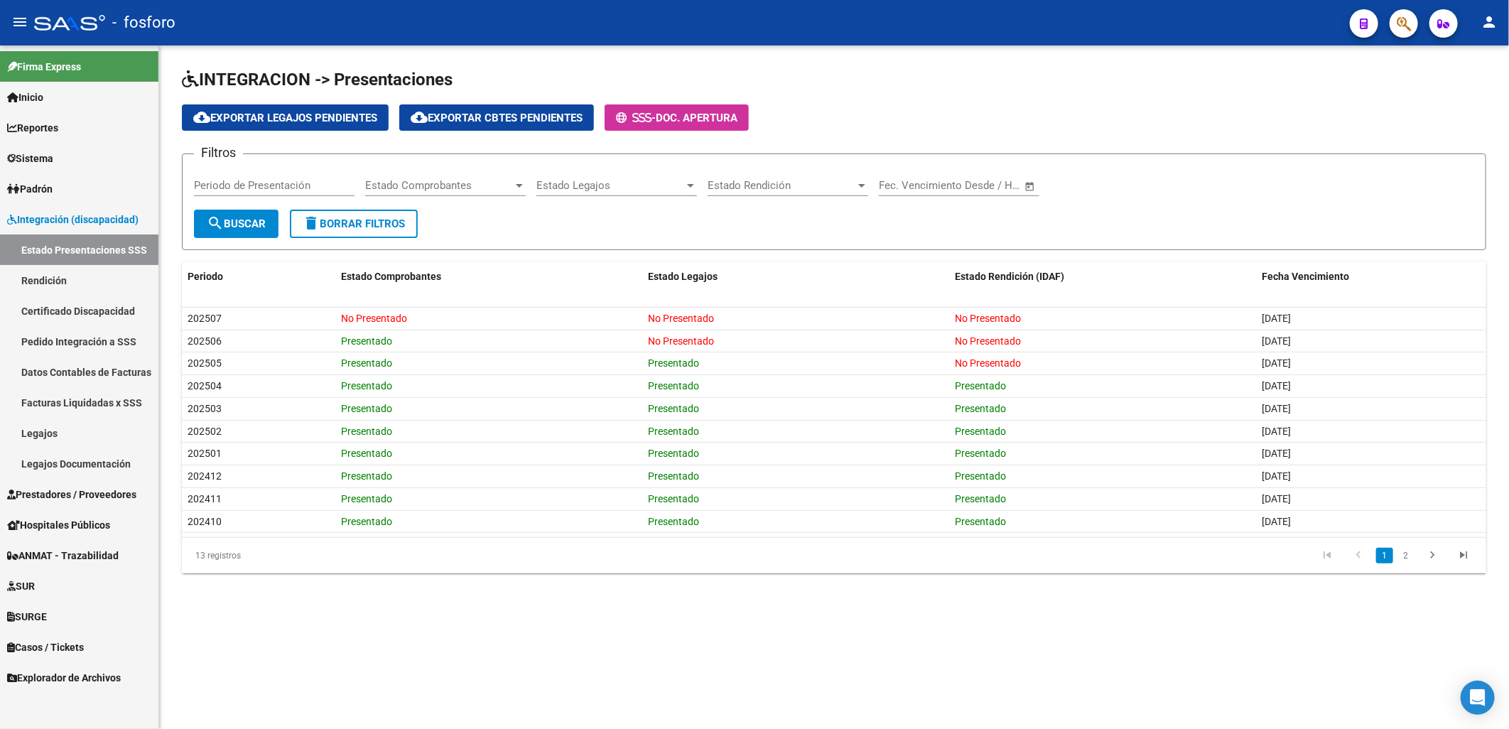
click at [63, 214] on span "Integración (discapacidad)" at bounding box center [72, 220] width 131 height 16
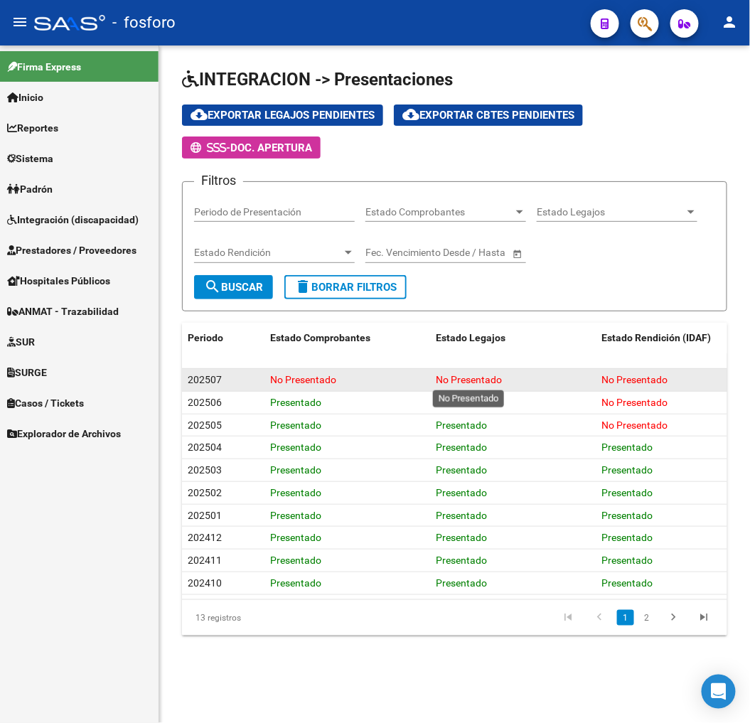
click at [458, 379] on span "No Presentado" at bounding box center [469, 379] width 66 height 11
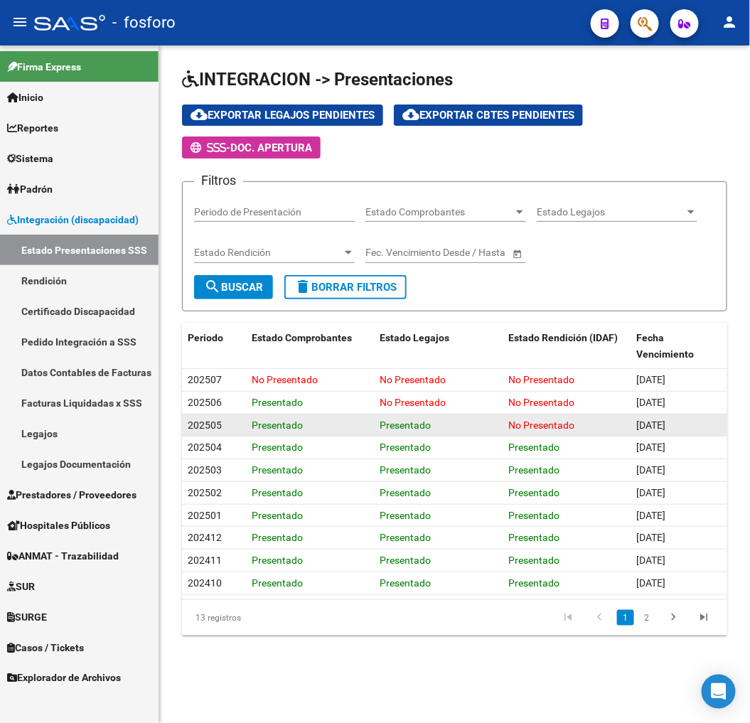
click at [489, 430] on div "Presentado" at bounding box center [438, 425] width 117 height 16
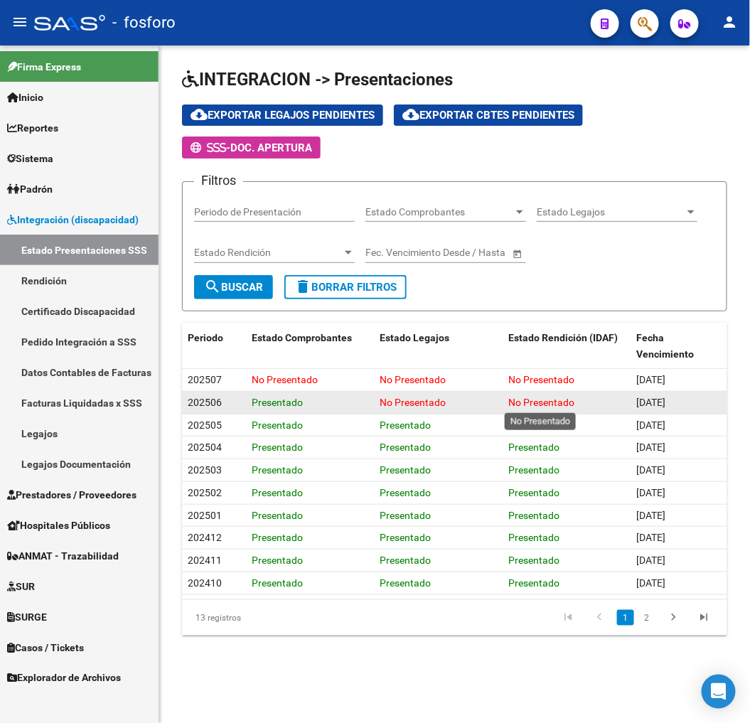
click at [570, 401] on span "No Presentado" at bounding box center [541, 402] width 66 height 11
click at [478, 406] on div "No Presentado" at bounding box center [438, 402] width 117 height 16
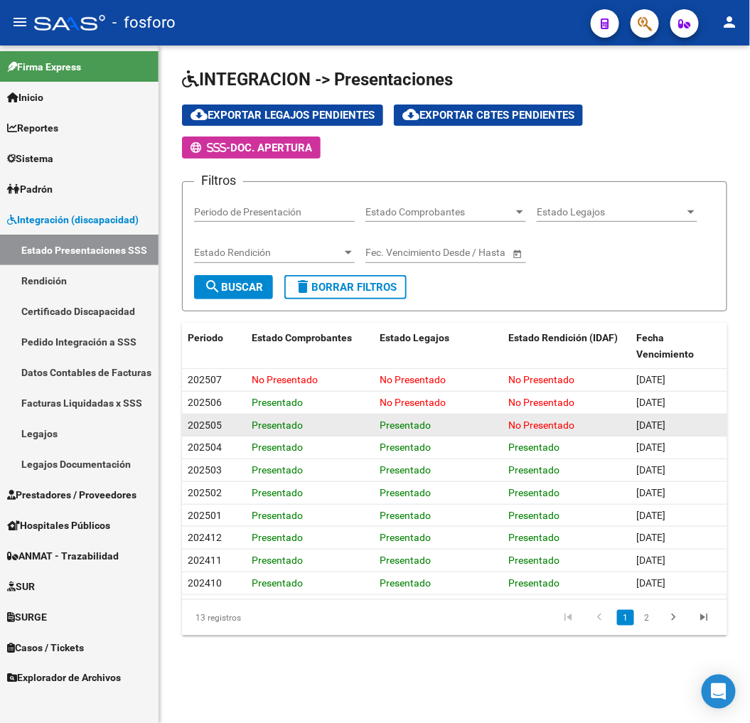
click at [286, 425] on span "Presentado" at bounding box center [277, 424] width 51 height 11
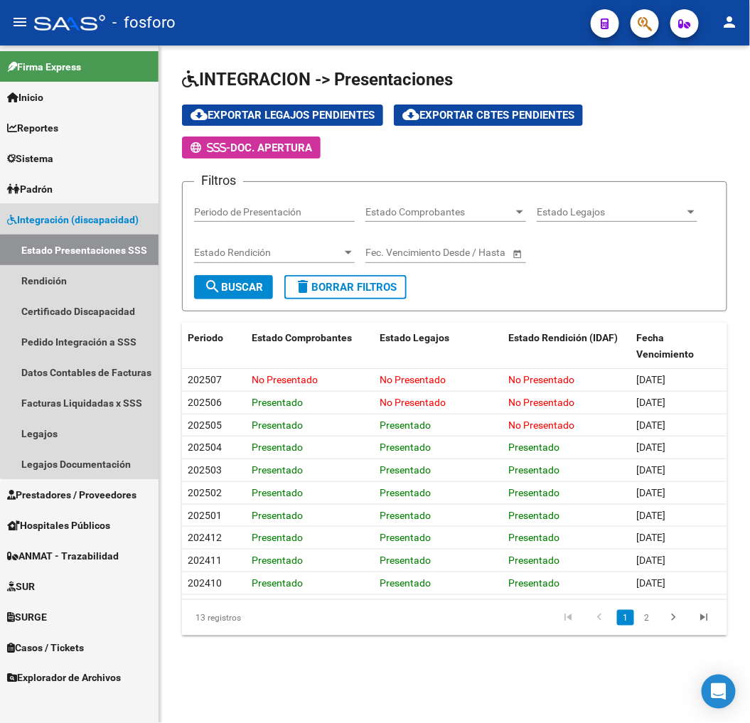
click at [83, 250] on link "Estado Presentaciones SSS" at bounding box center [79, 249] width 158 height 31
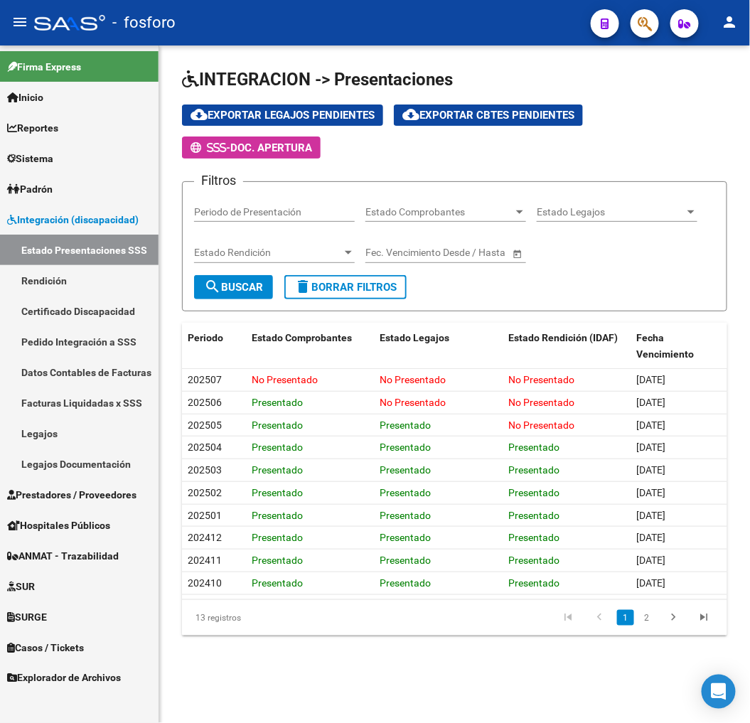
click at [84, 224] on span "Integración (discapacidad)" at bounding box center [72, 220] width 131 height 16
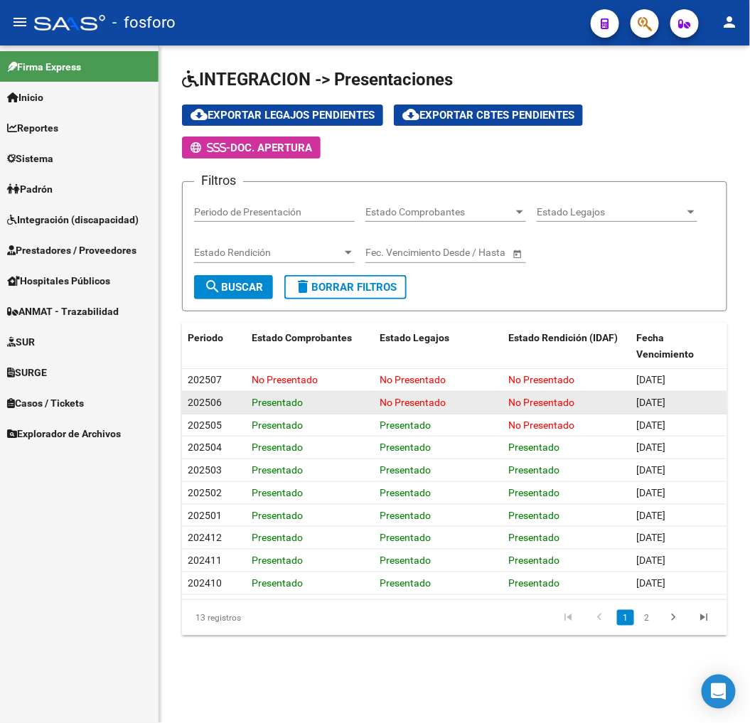
click at [271, 394] on div "Presentado" at bounding box center [310, 402] width 117 height 16
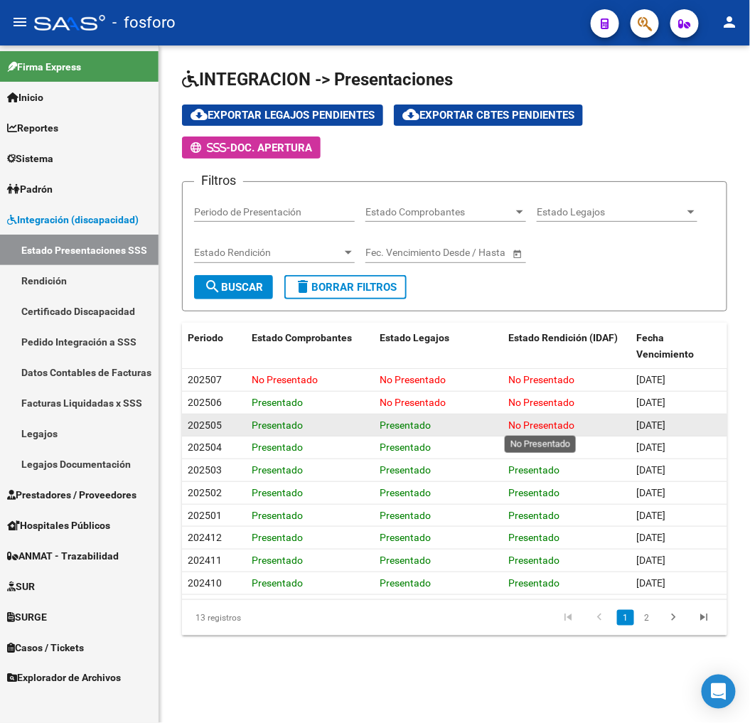
click at [523, 419] on span "No Presentado" at bounding box center [541, 424] width 66 height 11
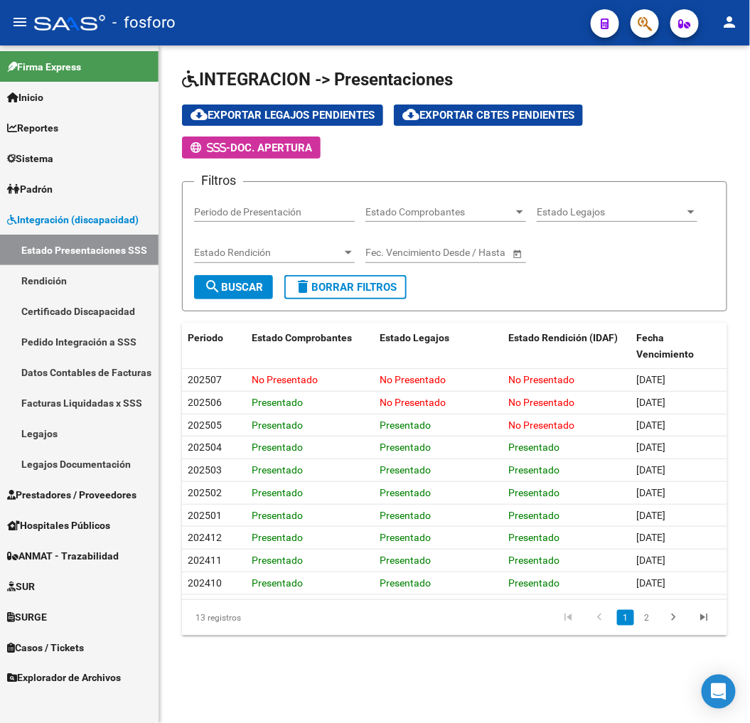
click at [55, 389] on link "Facturas Liquidadas x SSS" at bounding box center [79, 402] width 158 height 31
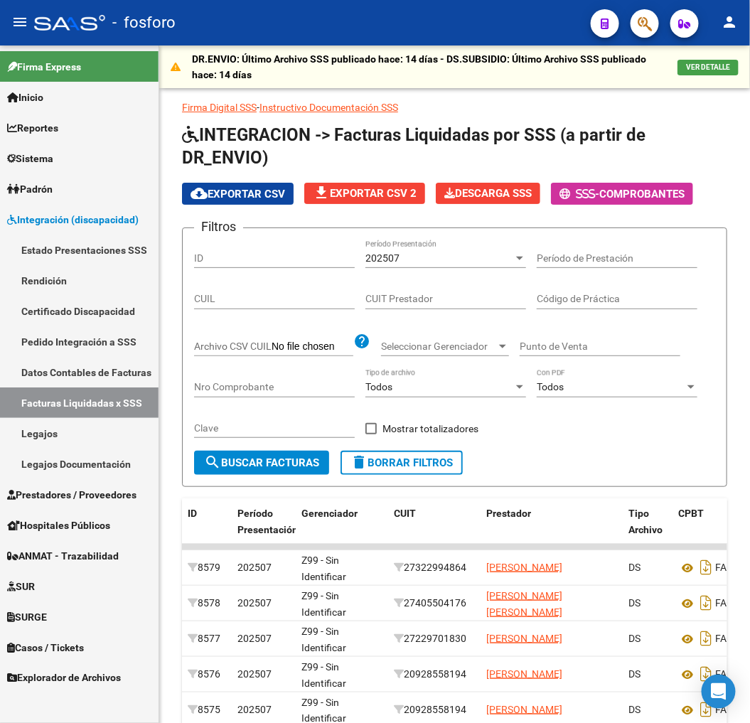
click at [82, 495] on span "Prestadores / Proveedores" at bounding box center [71, 495] width 129 height 16
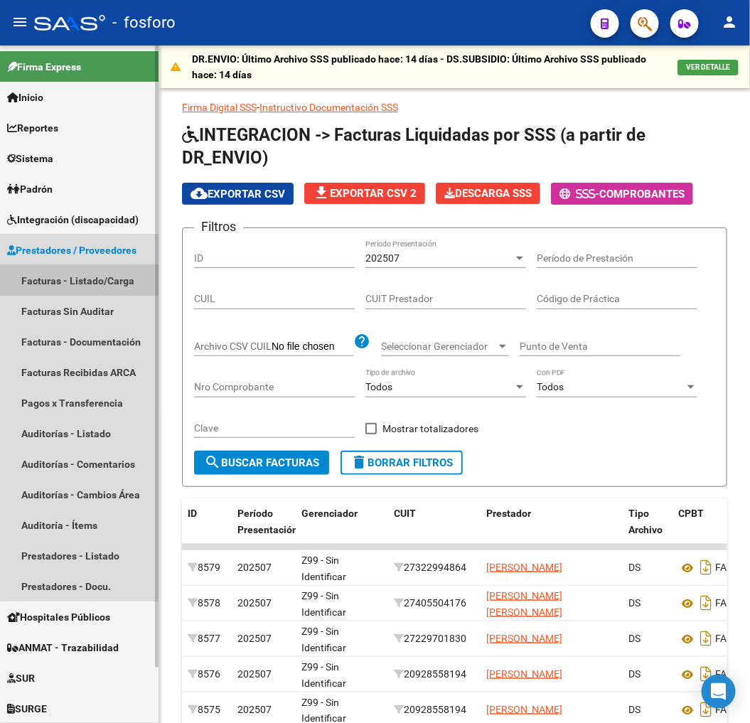
click at [84, 290] on link "Facturas - Listado/Carga" at bounding box center [79, 280] width 158 height 31
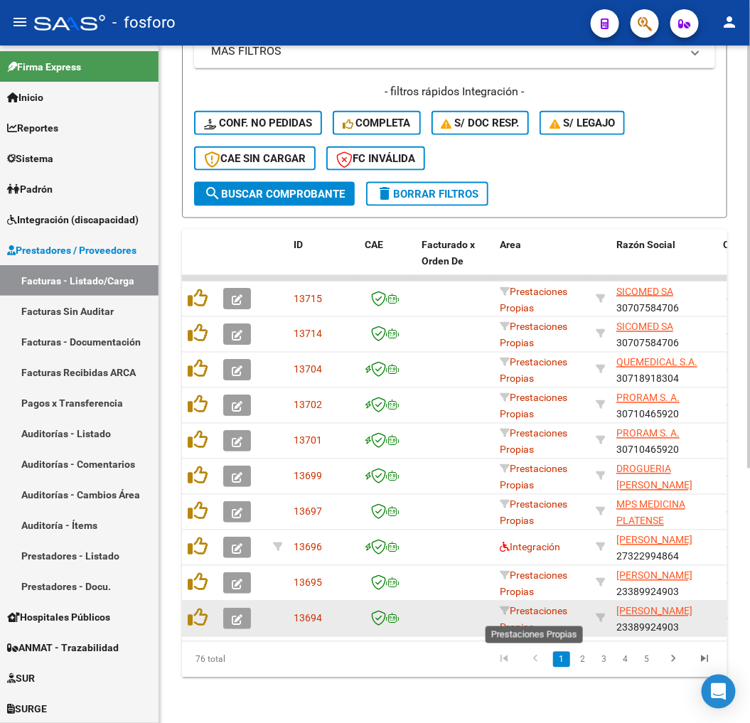
scroll to position [406, 0]
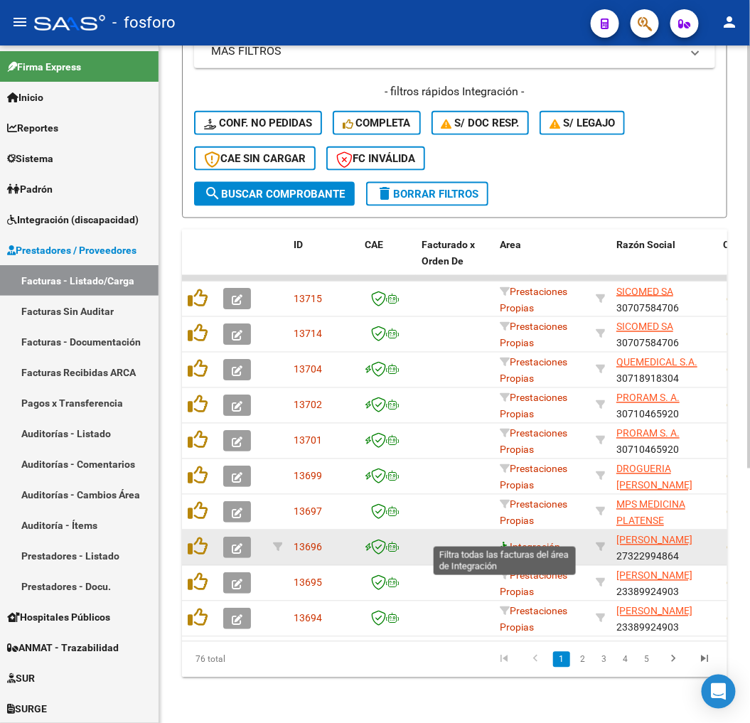
click at [507, 542] on icon at bounding box center [505, 547] width 10 height 10
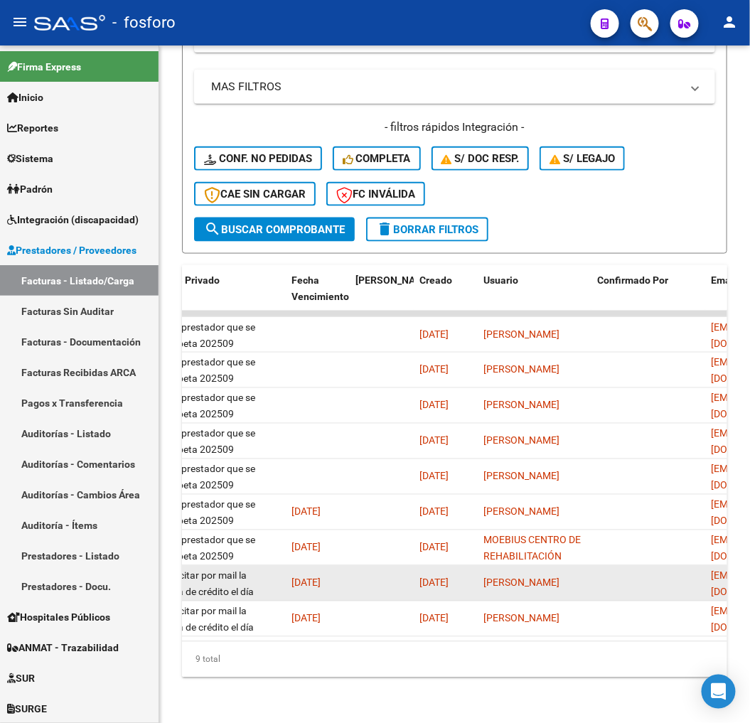
scroll to position [0, 2736]
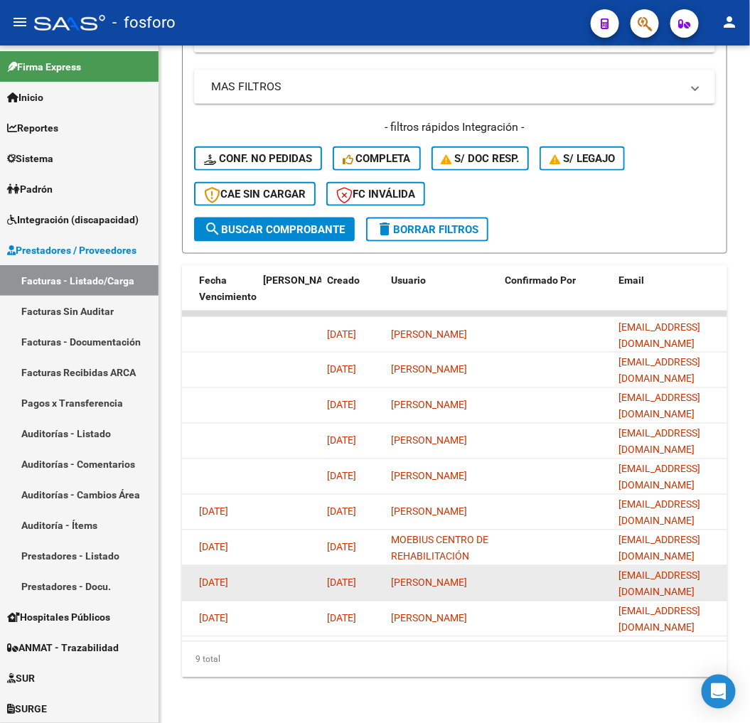
drag, startPoint x: 615, startPoint y: 682, endPoint x: 640, endPoint y: 664, distance: 31.6
click at [615, 683] on div "Video tutorial PRESTADORES -> Listado de CPBTs Emitidos por Prestadores / Prove…" at bounding box center [454, 203] width 591 height 1040
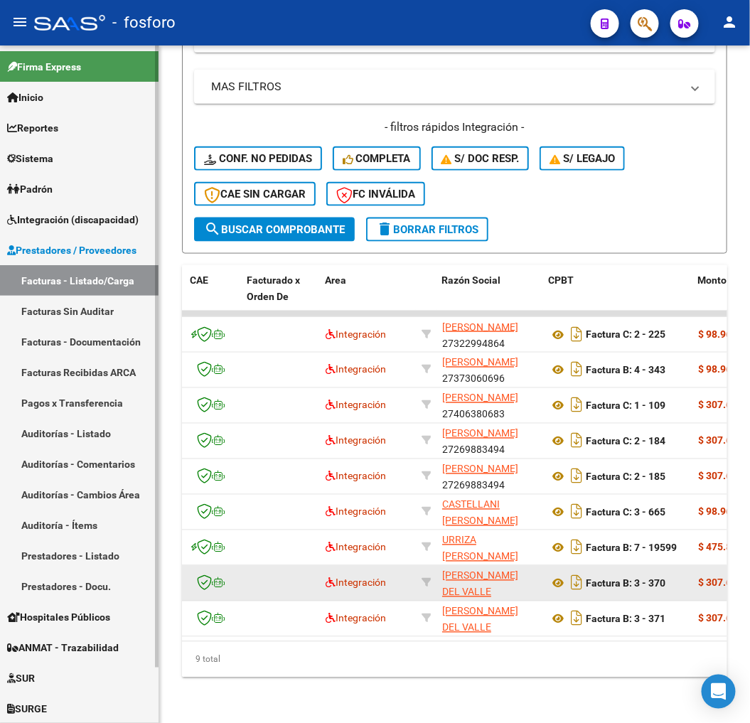
scroll to position [0, 0]
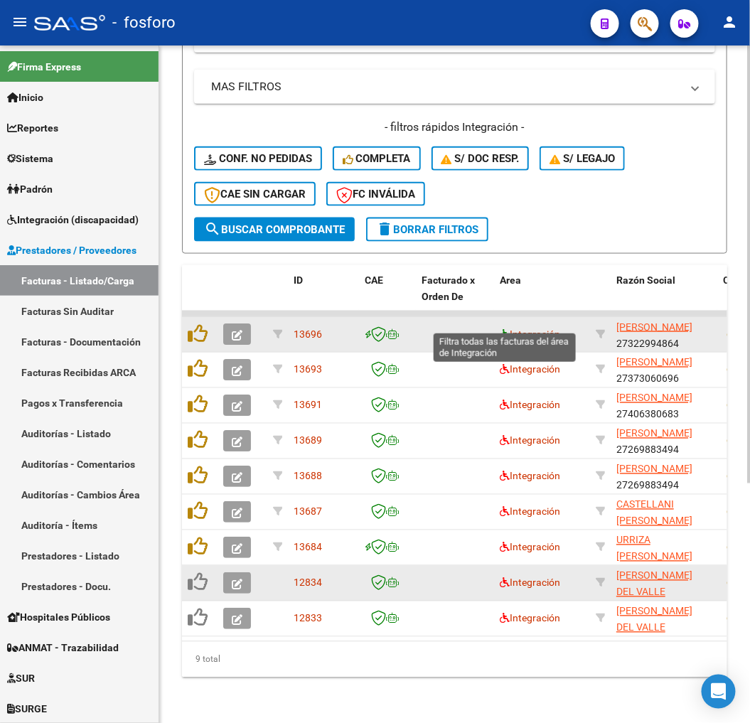
click at [502, 329] on icon at bounding box center [505, 334] width 10 height 10
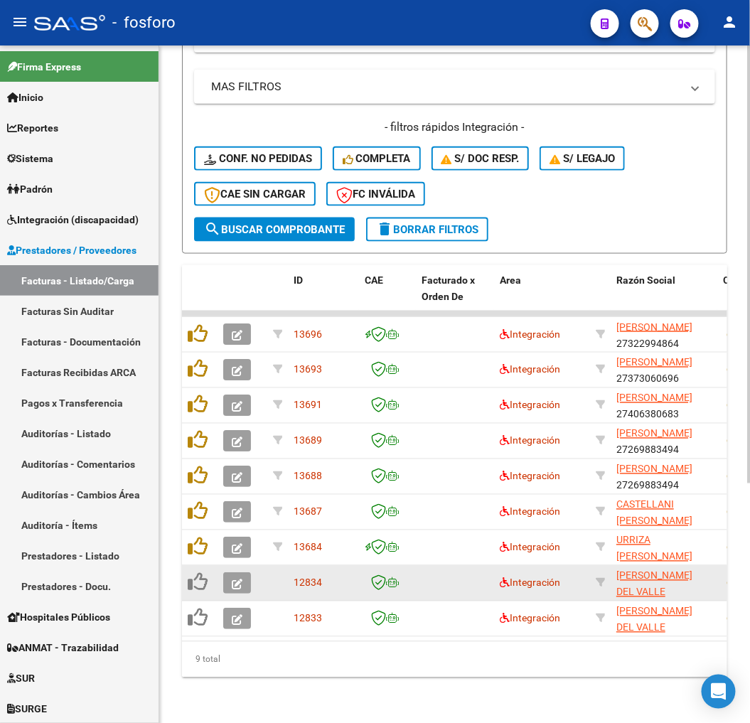
drag, startPoint x: 330, startPoint y: 708, endPoint x: 288, endPoint y: 640, distance: 80.1
click at [330, 701] on div "Video tutorial PRESTADORES -> Listado de CPBTs Emitidos por Prestadores / Prove…" at bounding box center [454, 203] width 591 height 1040
click at [556, 209] on form "Filtros Id Integración Area Seleccionar Gerenciador Seleccionar Gerenciador No …" at bounding box center [454, 54] width 545 height 397
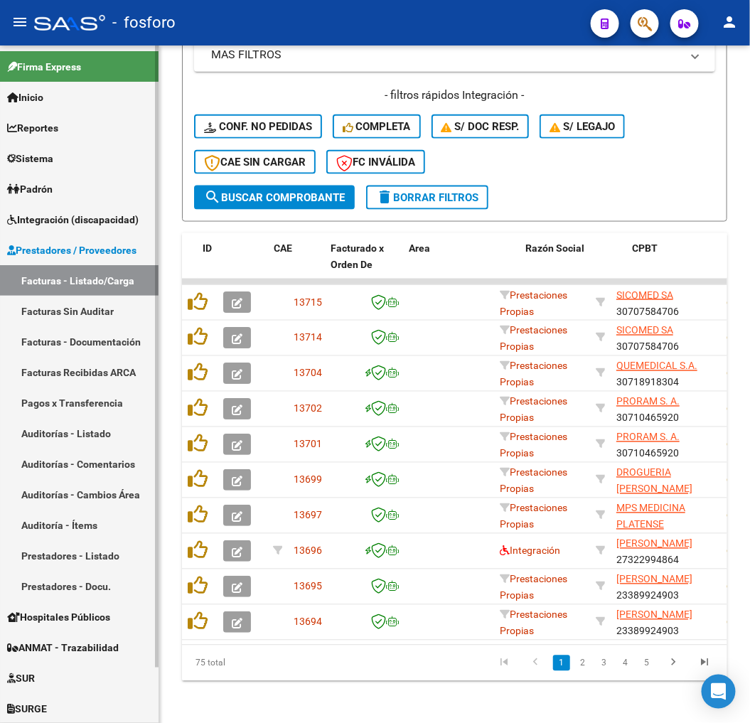
scroll to position [0, 125]
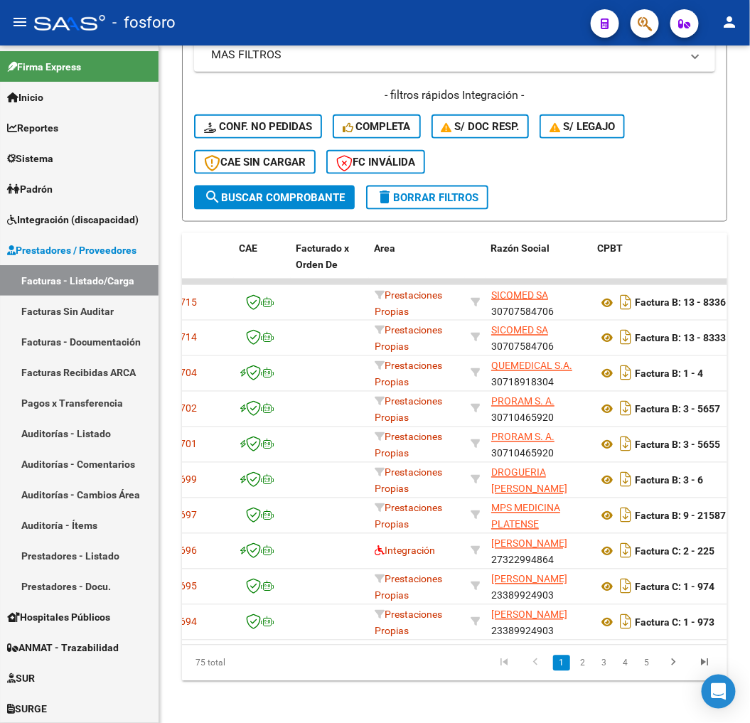
click at [16, 23] on mat-icon "menu" at bounding box center [19, 22] width 17 height 17
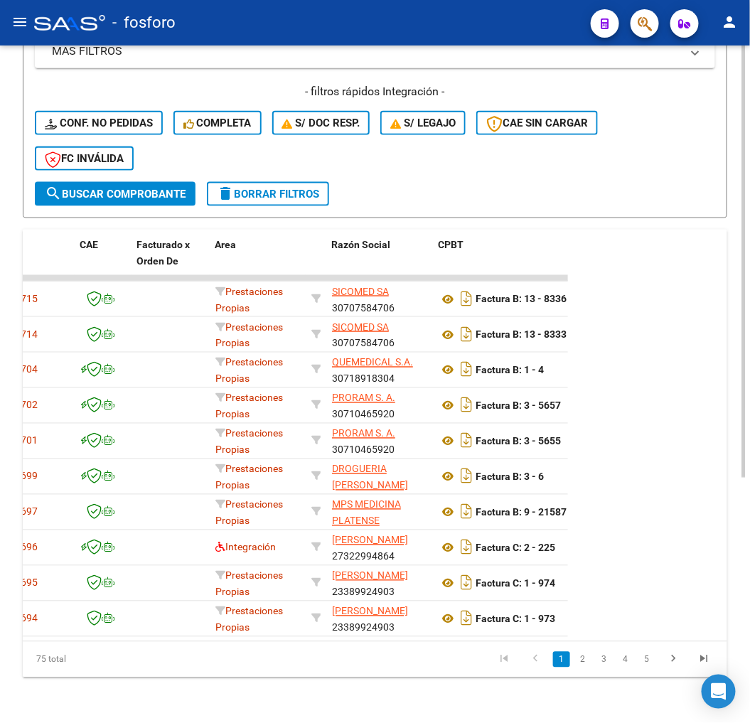
scroll to position [372, 0]
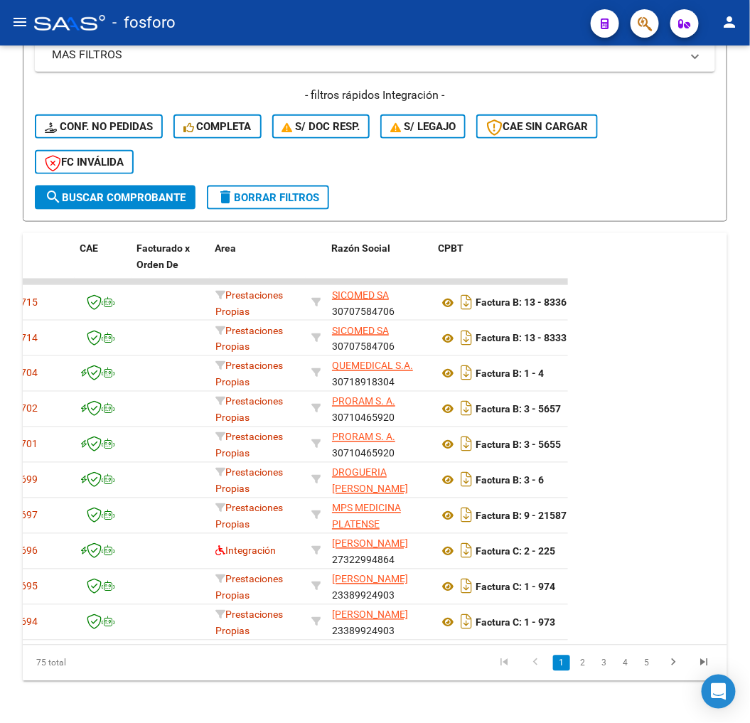
click at [18, 23] on mat-icon "menu" at bounding box center [19, 22] width 17 height 17
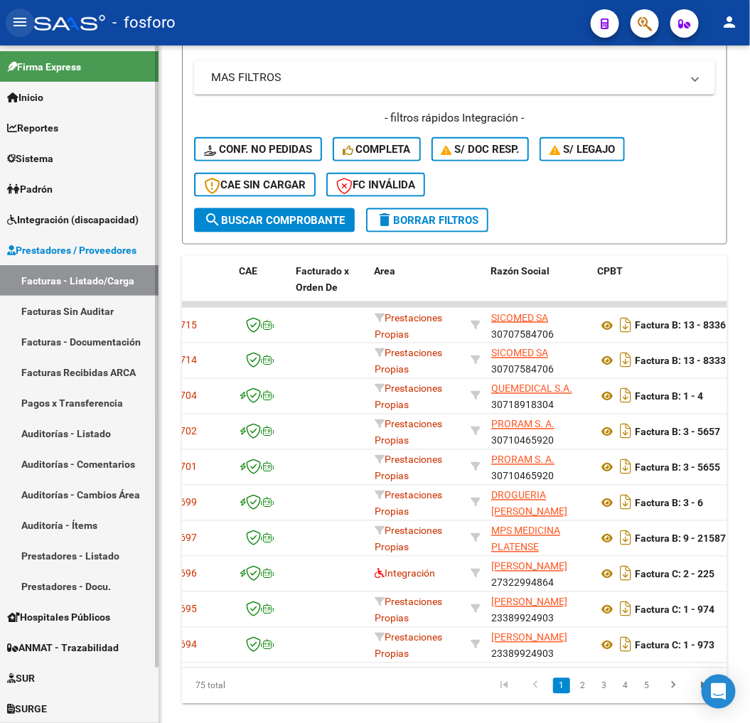
scroll to position [394, 0]
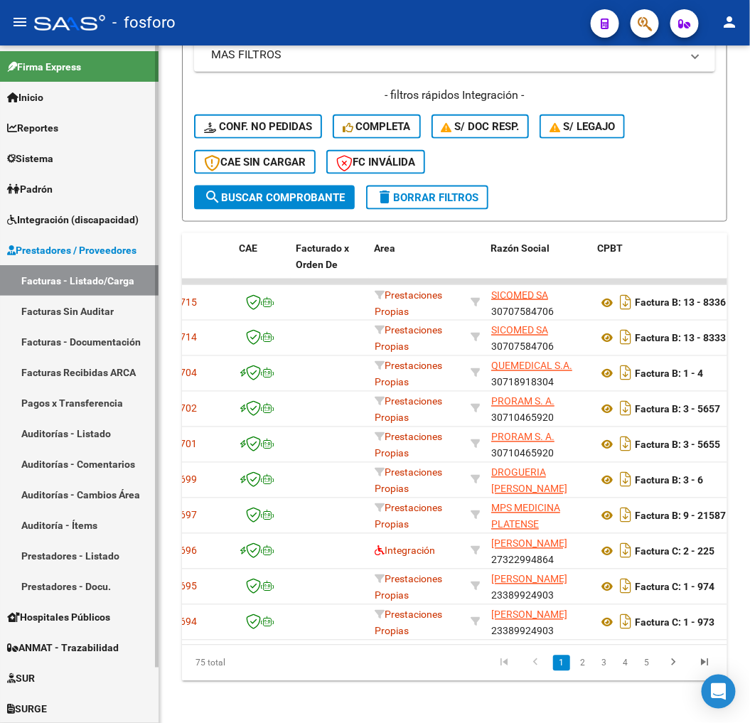
click at [40, 62] on span "Firma Express" at bounding box center [44, 67] width 74 height 16
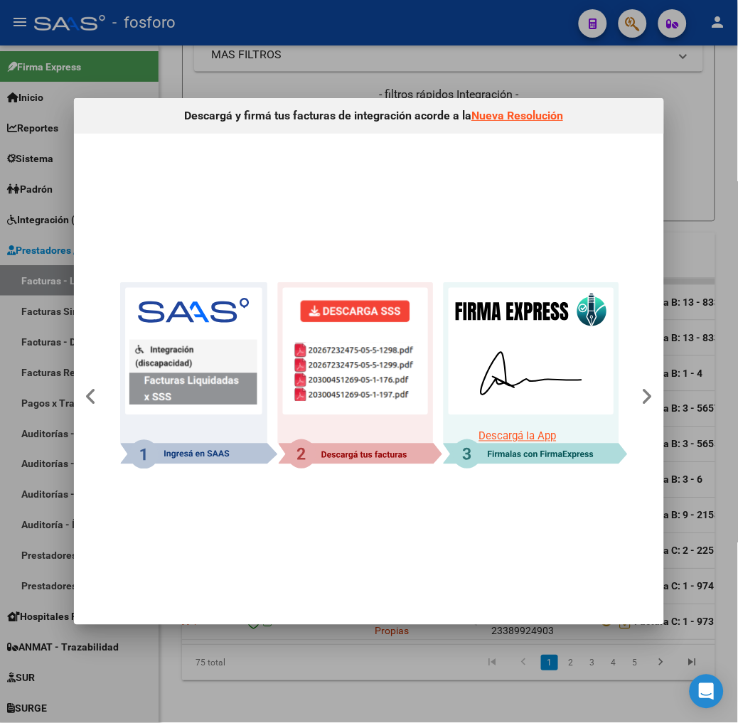
click at [373, 370] on img at bounding box center [373, 375] width 507 height 187
click at [485, 343] on img at bounding box center [373, 375] width 507 height 187
click at [649, 395] on icon at bounding box center [647, 397] width 12 height 20
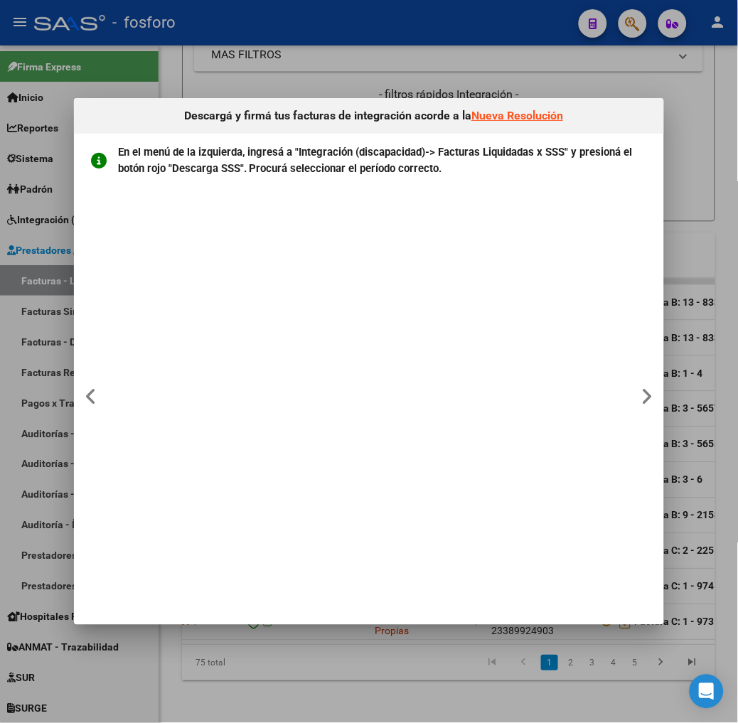
click at [497, 121] on link "Nueva Resolución" at bounding box center [517, 116] width 92 height 14
click at [491, 173] on p "En el menú de la izquierda, ingresá a "Integración (discapacidad)-> Facturas Li…" at bounding box center [387, 160] width 539 height 32
click at [328, 657] on div at bounding box center [369, 361] width 738 height 723
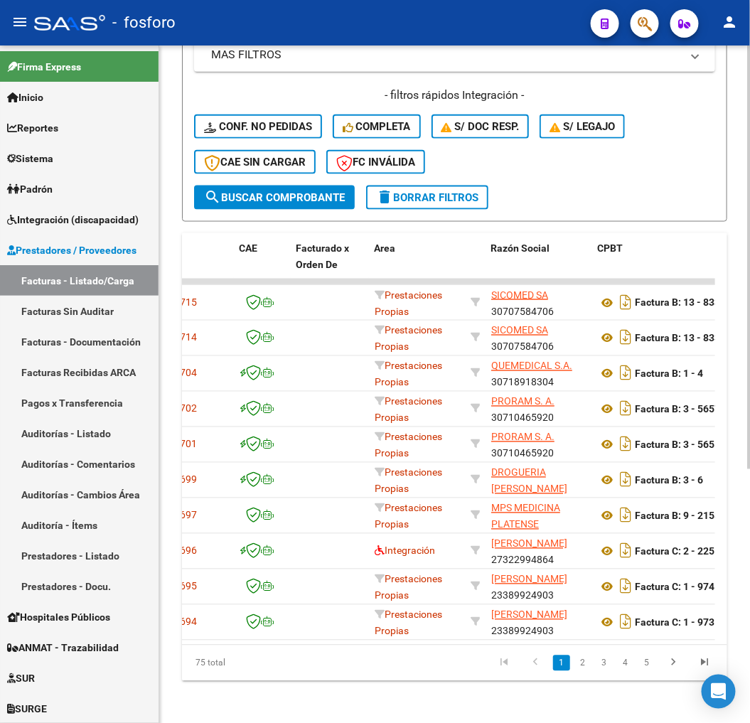
scroll to position [0, 0]
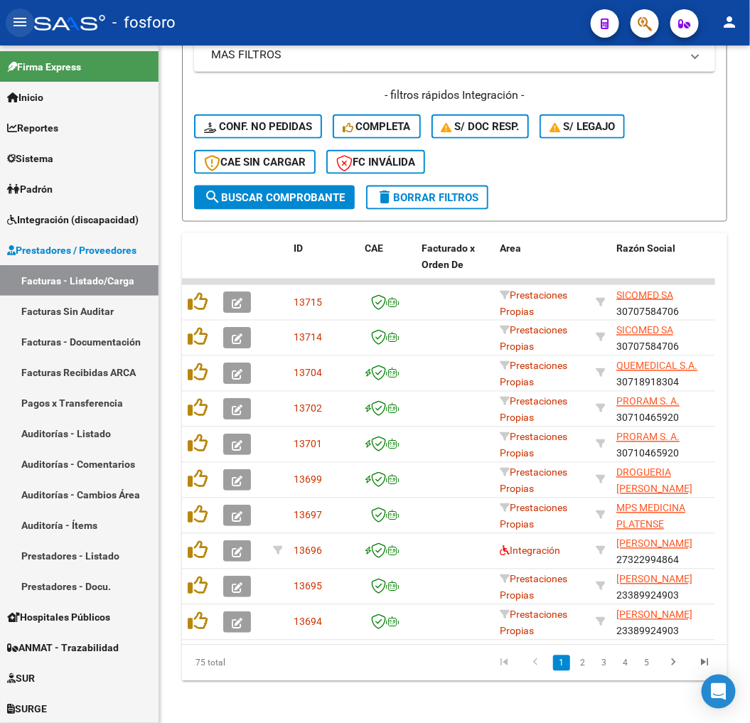
click at [18, 20] on mat-icon "menu" at bounding box center [19, 22] width 17 height 17
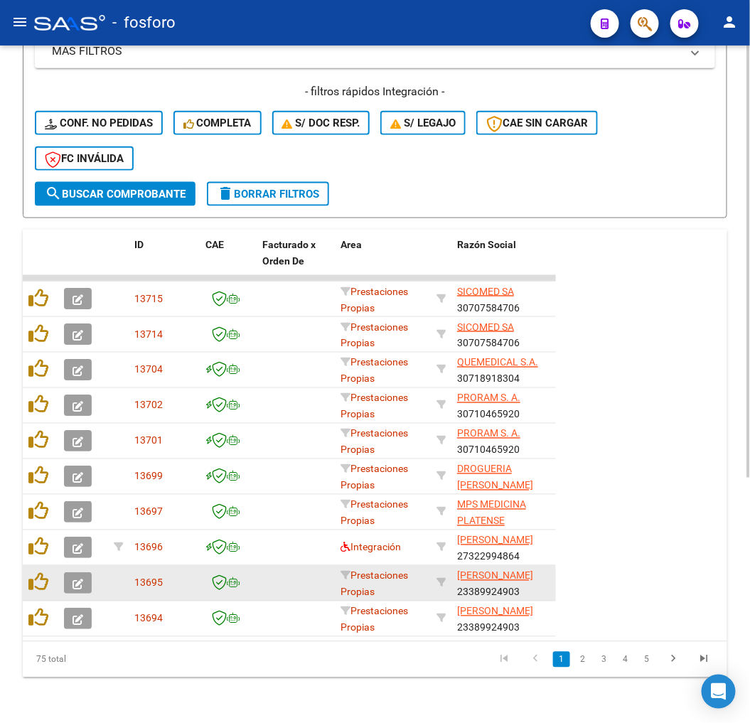
scroll to position [372, 0]
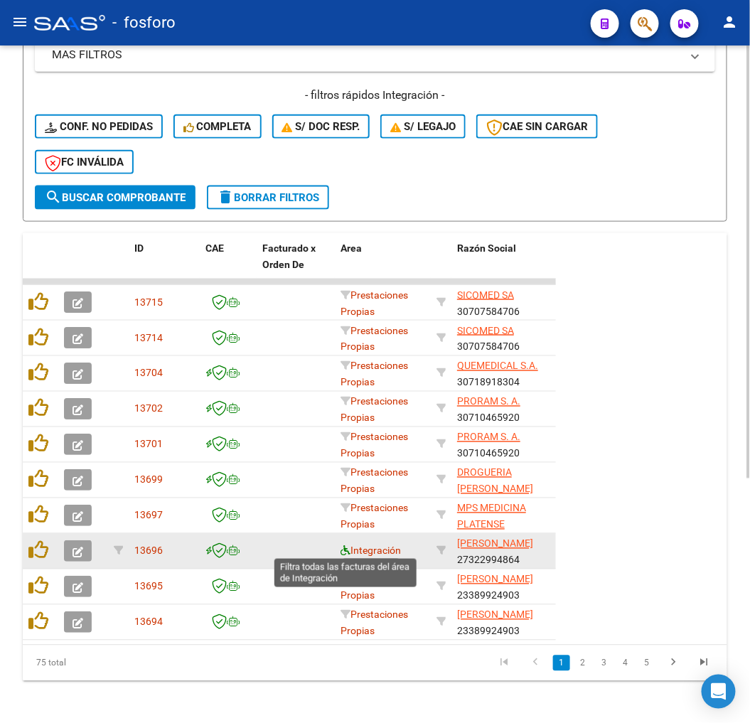
click at [341, 547] on icon at bounding box center [345, 551] width 10 height 10
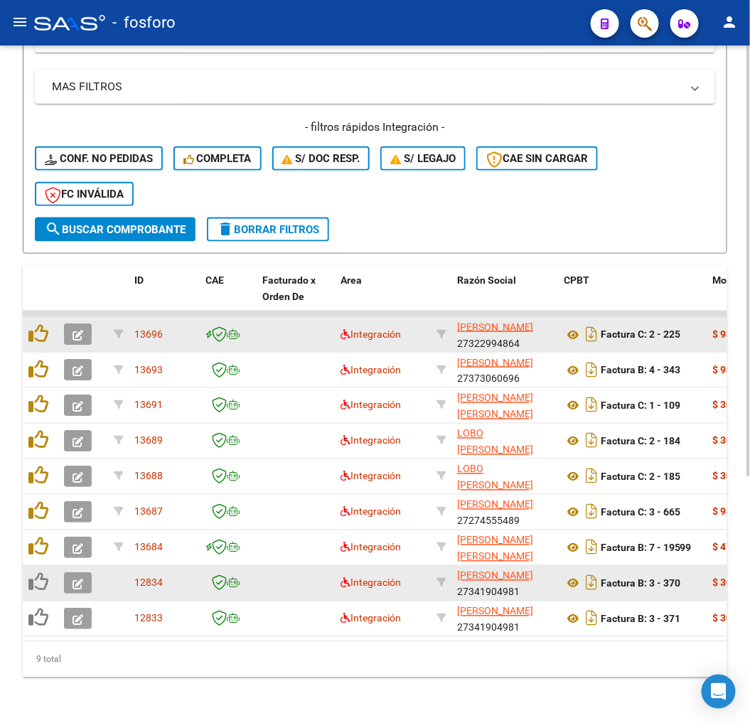
scroll to position [348, 0]
